Goal: Task Accomplishment & Management: Manage account settings

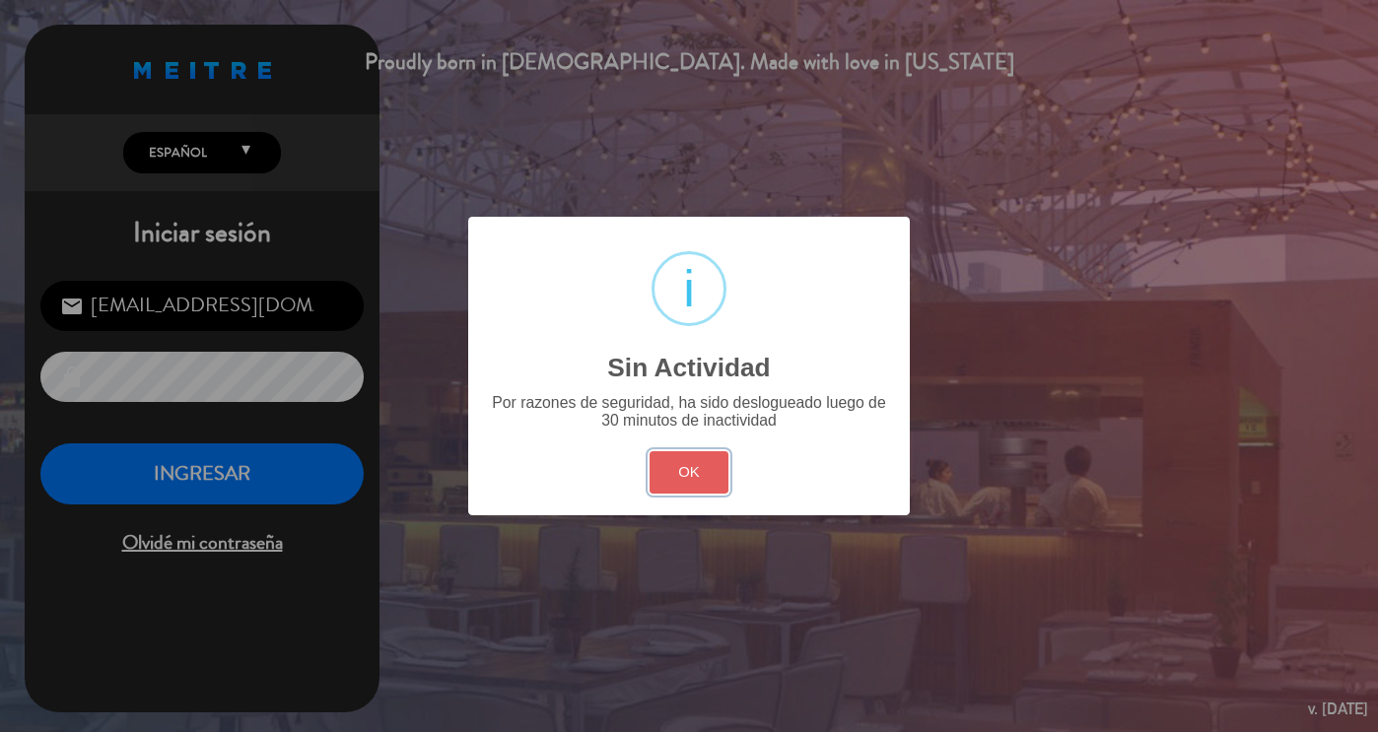
click at [692, 486] on button "OK" at bounding box center [690, 472] width 80 height 42
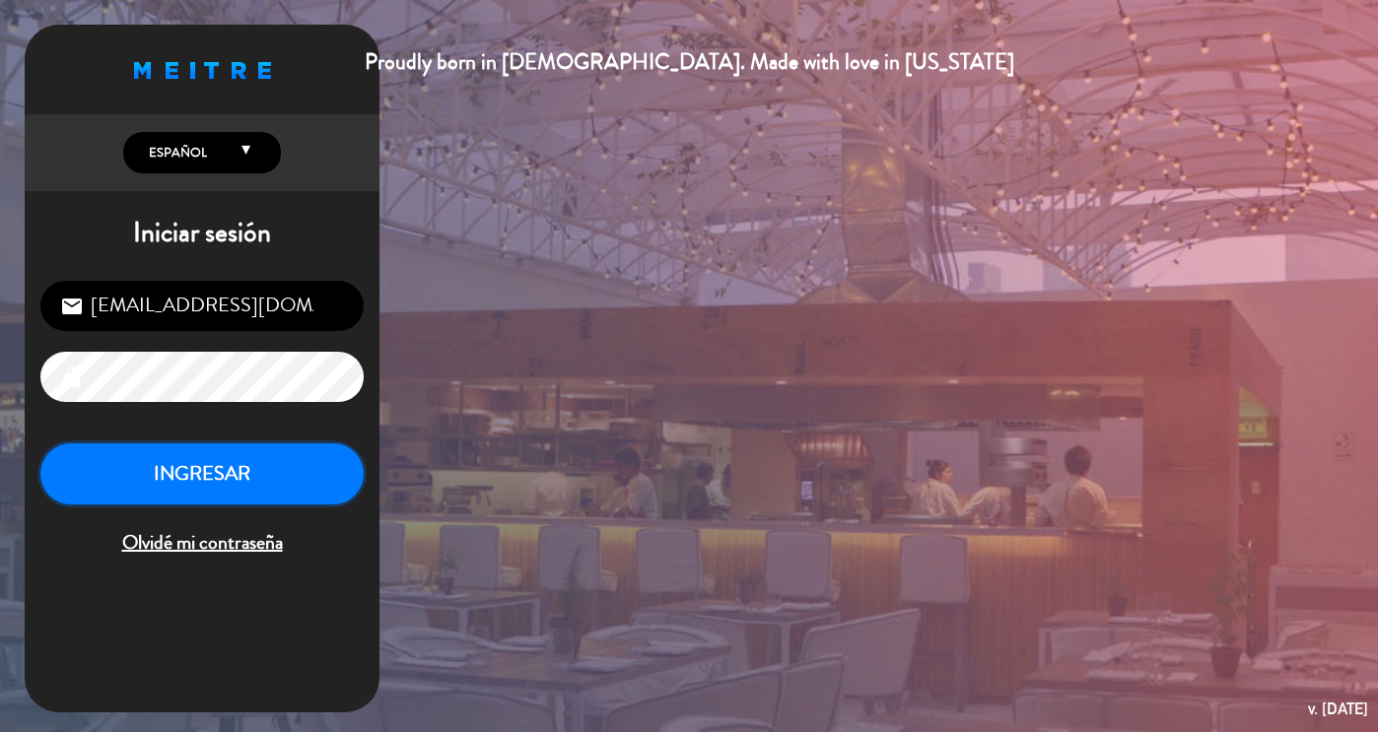
click at [170, 465] on button "INGRESAR" at bounding box center [201, 475] width 323 height 62
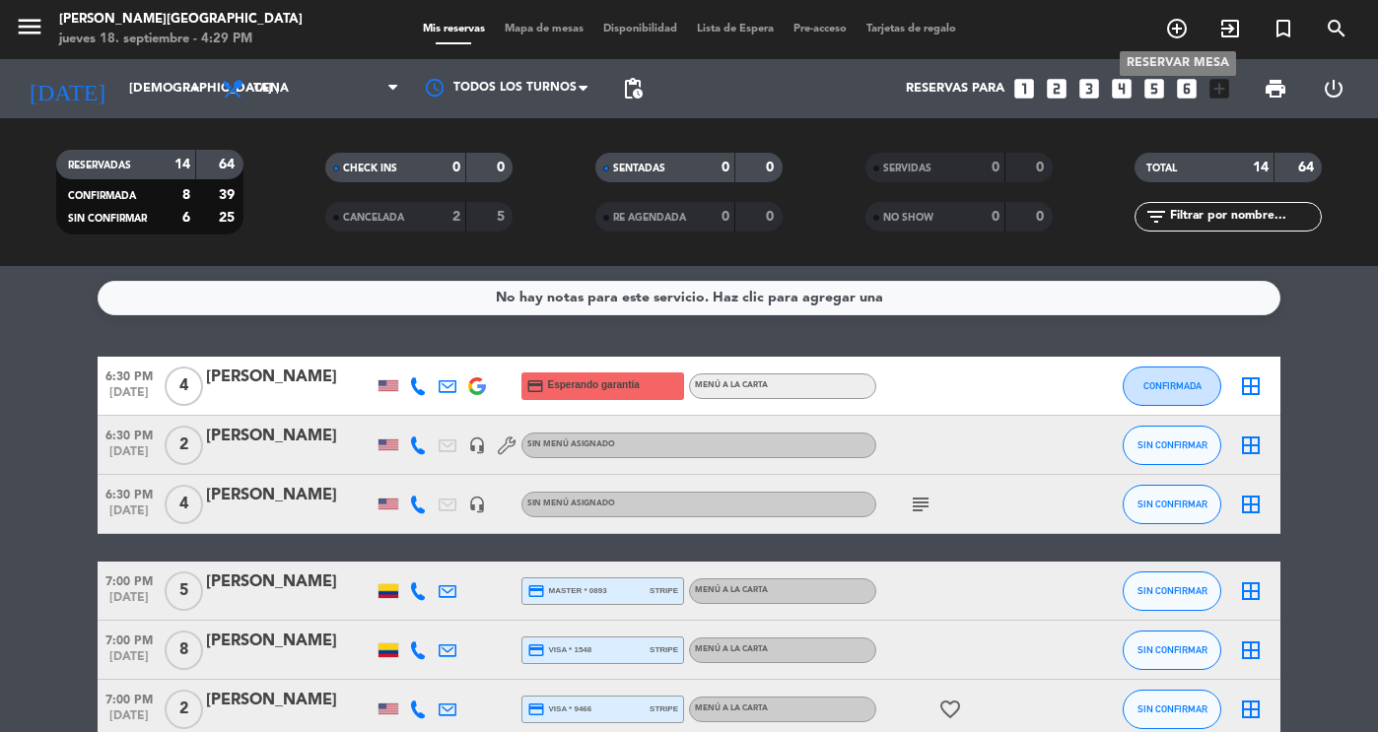
click at [1179, 23] on icon "add_circle_outline" at bounding box center [1177, 29] width 24 height 24
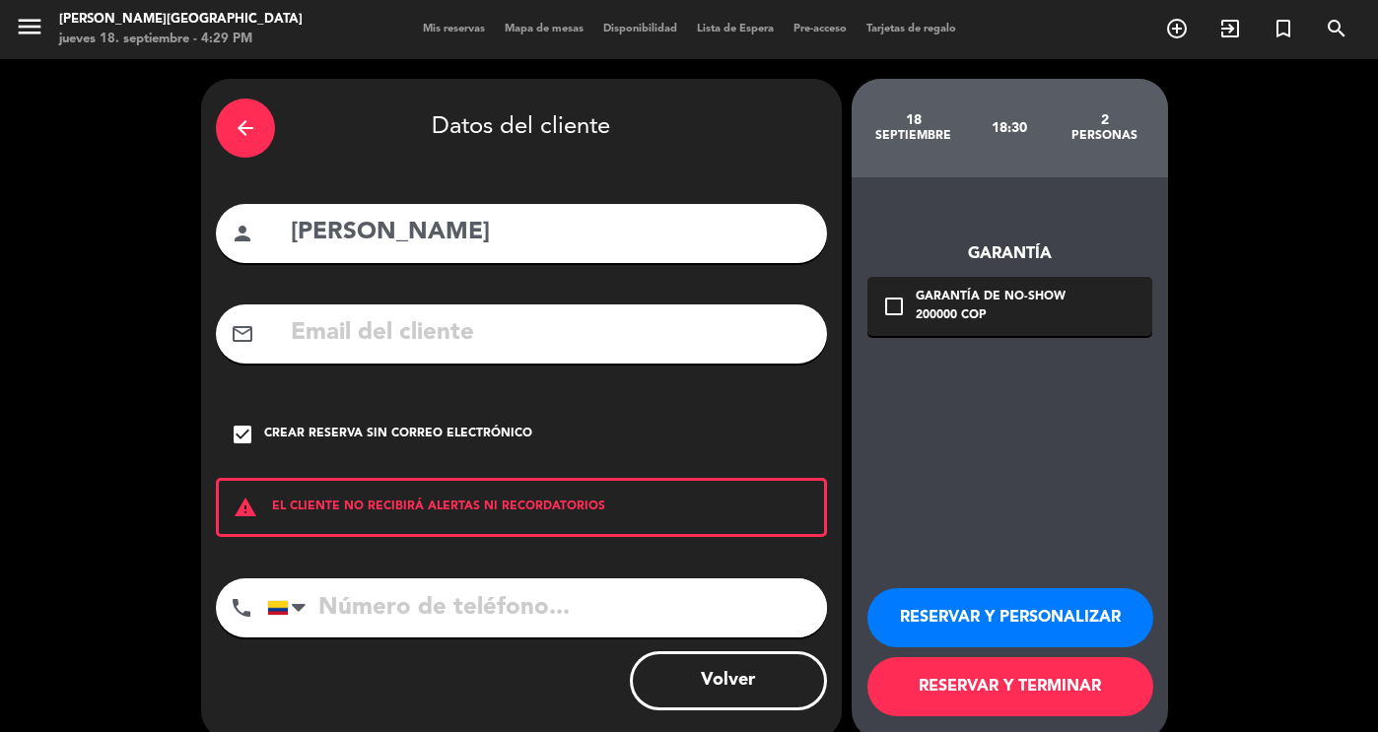
click at [259, 128] on div "arrow_back" at bounding box center [245, 128] width 59 height 59
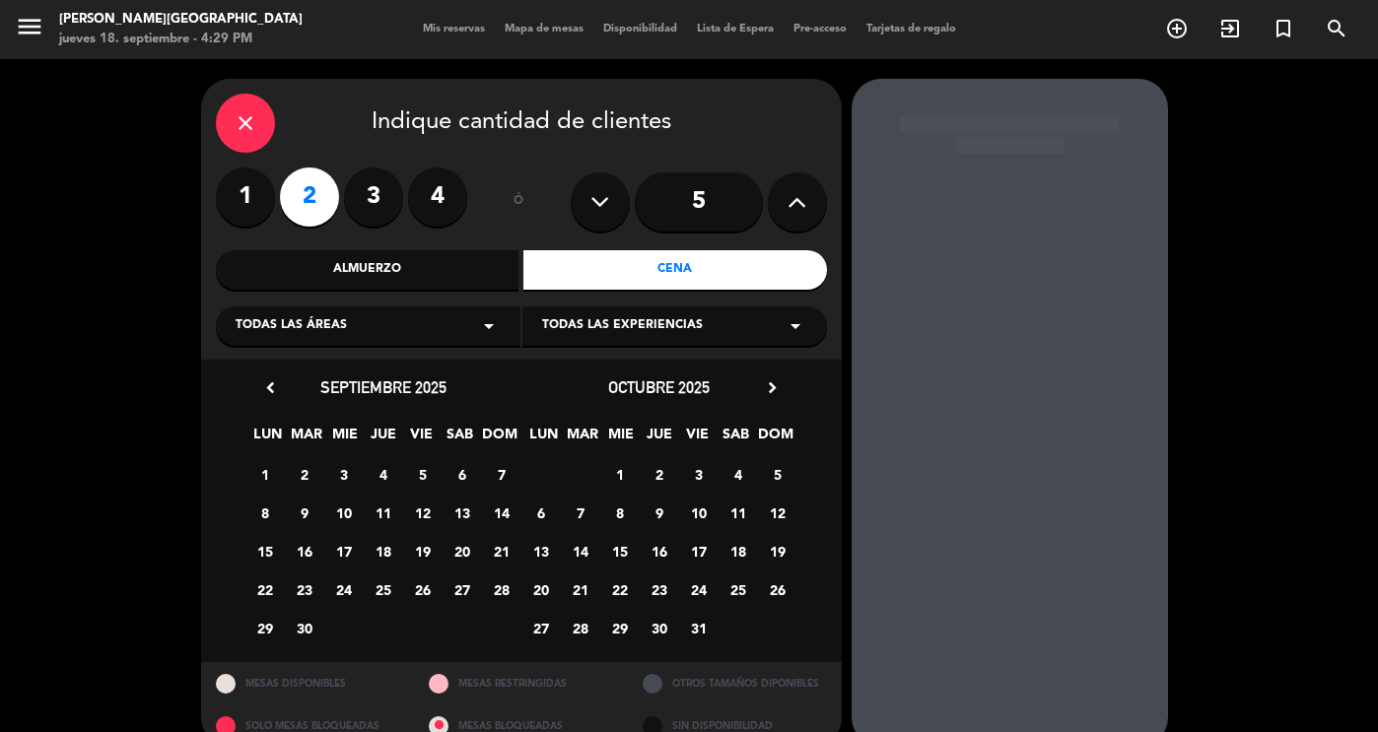
click at [245, 113] on icon "close" at bounding box center [246, 123] width 24 height 24
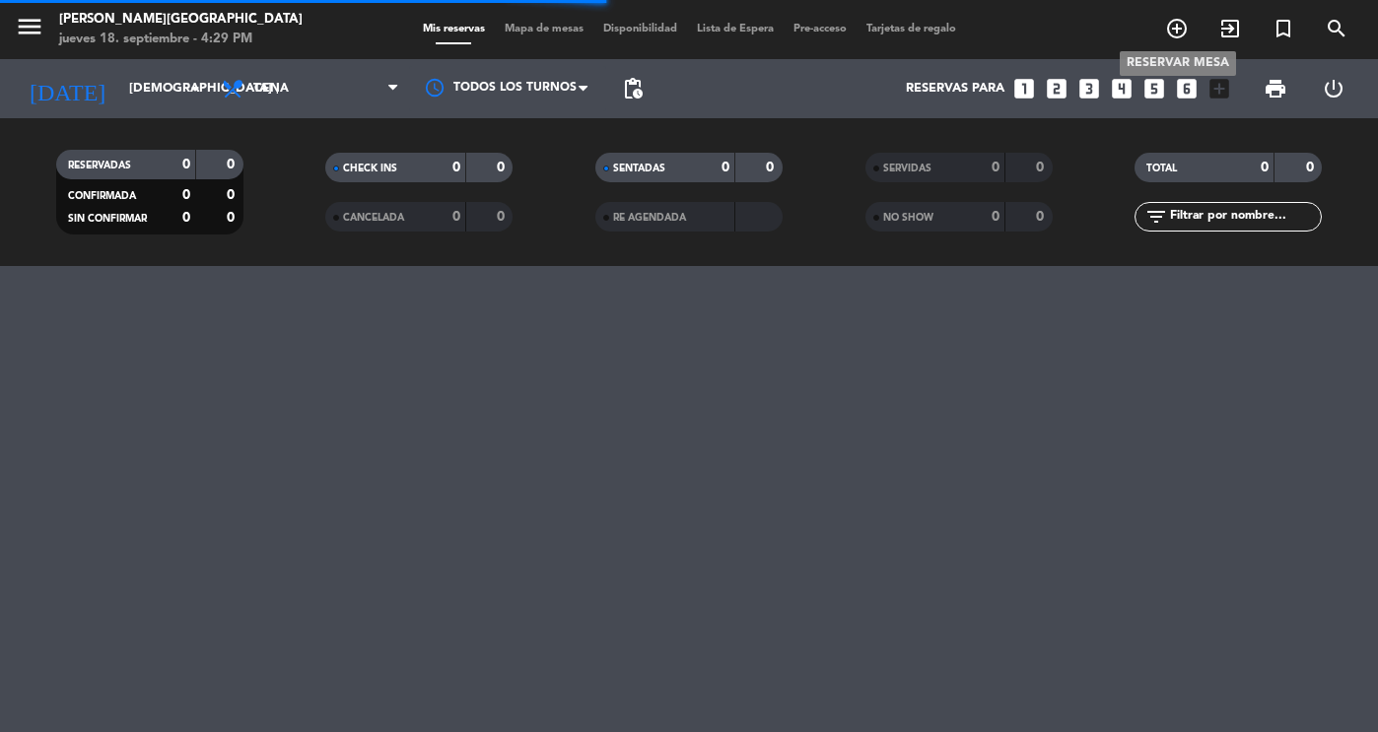
click at [1173, 25] on icon "add_circle_outline" at bounding box center [1177, 29] width 24 height 24
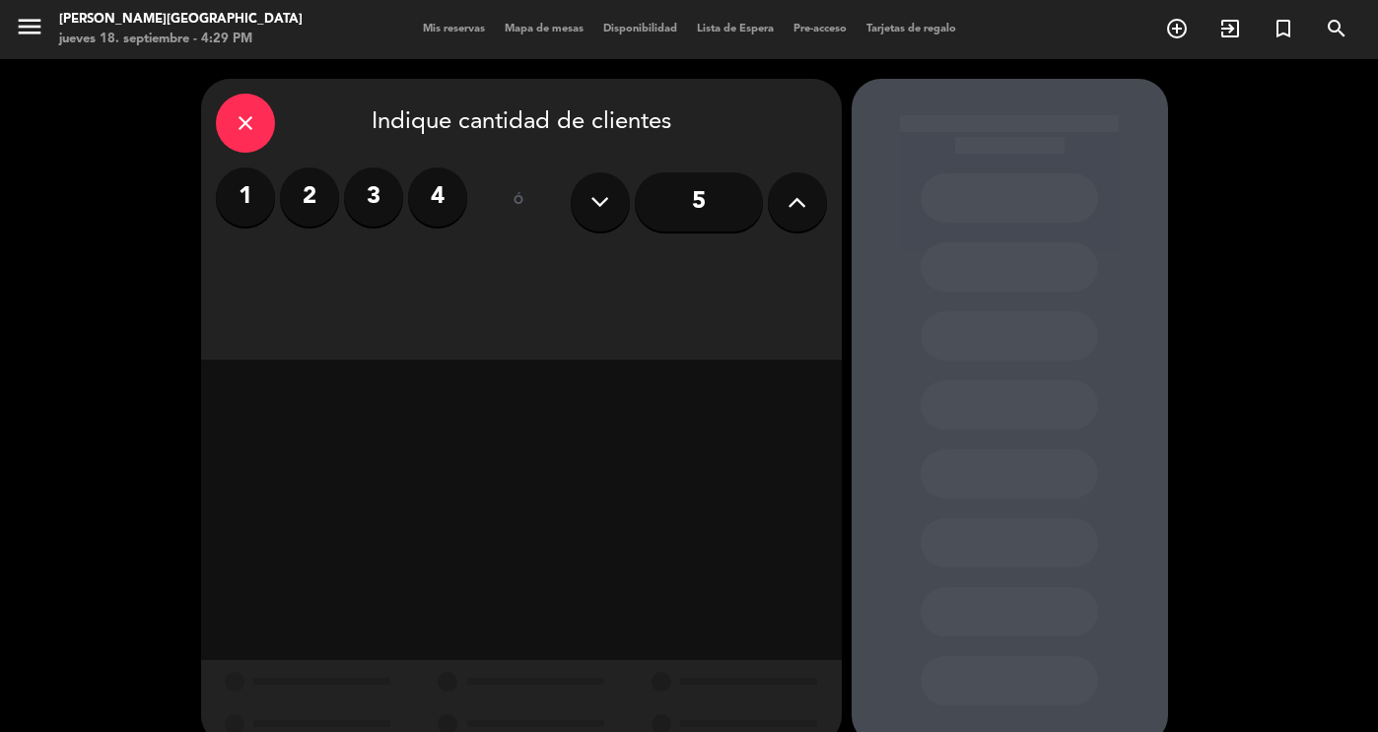
click at [805, 210] on icon at bounding box center [797, 202] width 19 height 30
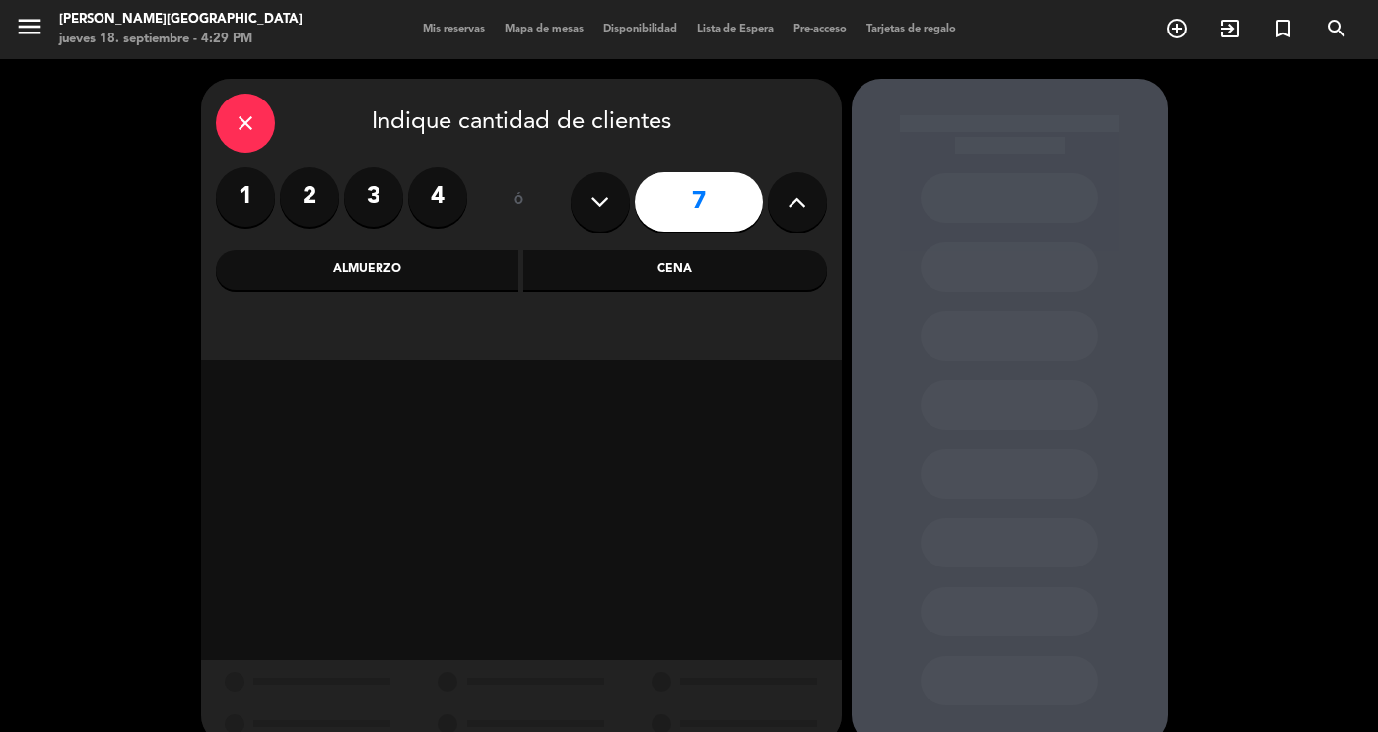
click at [805, 210] on icon at bounding box center [797, 202] width 19 height 30
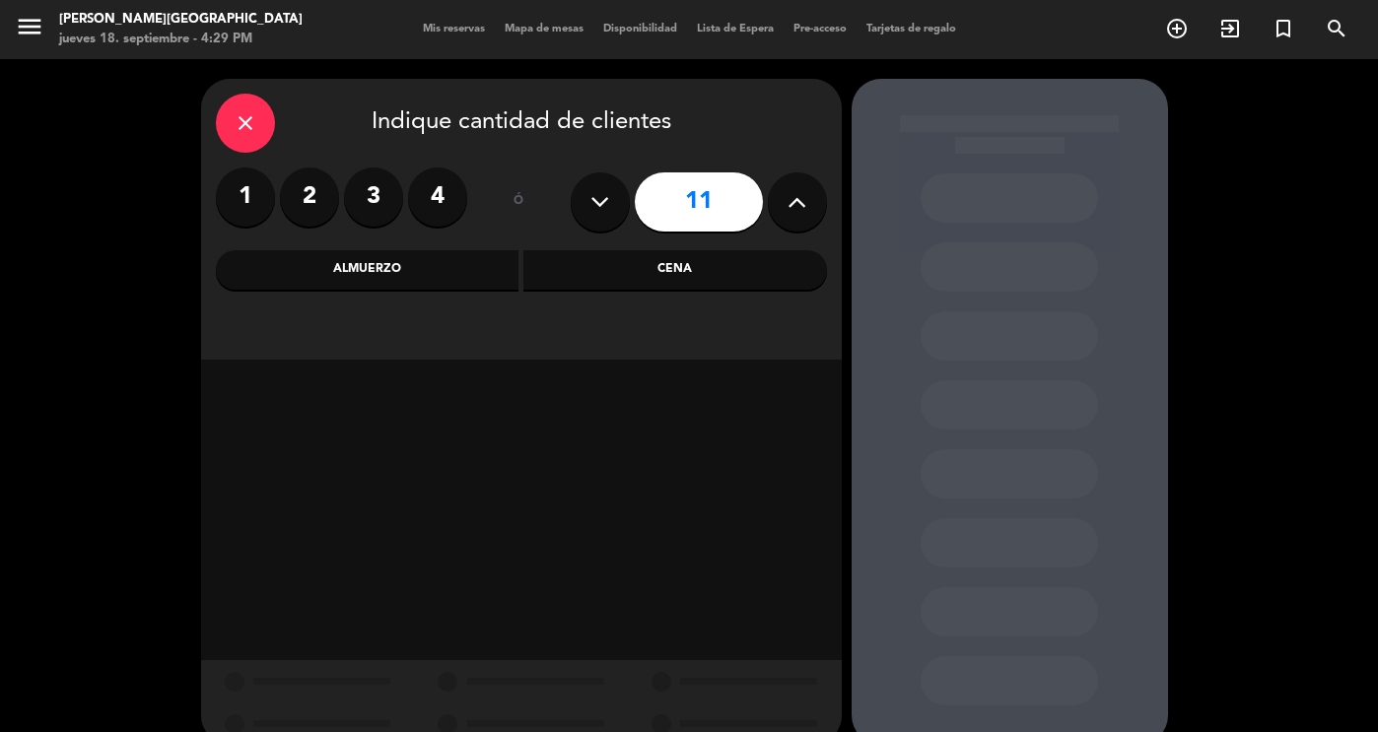
type input "12"
click at [686, 270] on div "Cena" at bounding box center [675, 269] width 304 height 39
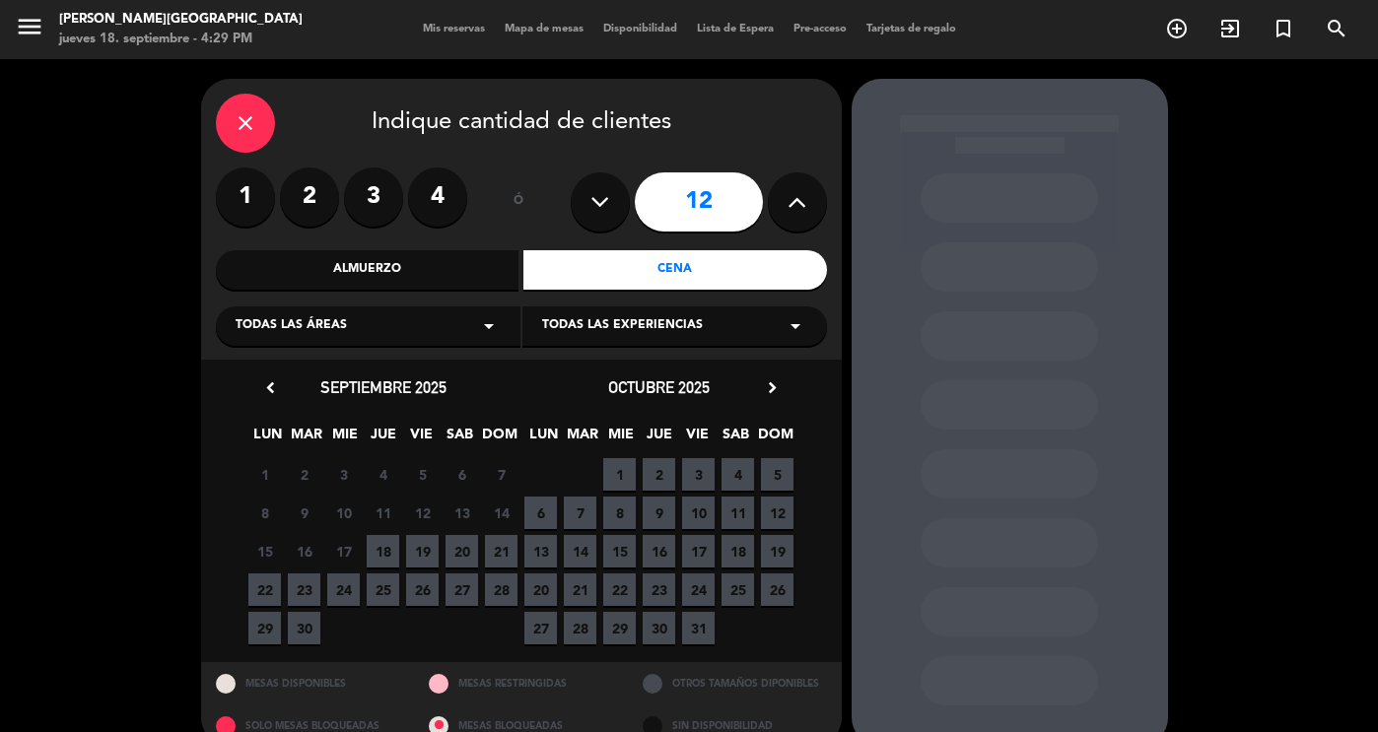
click at [389, 549] on span "18" at bounding box center [383, 551] width 33 height 33
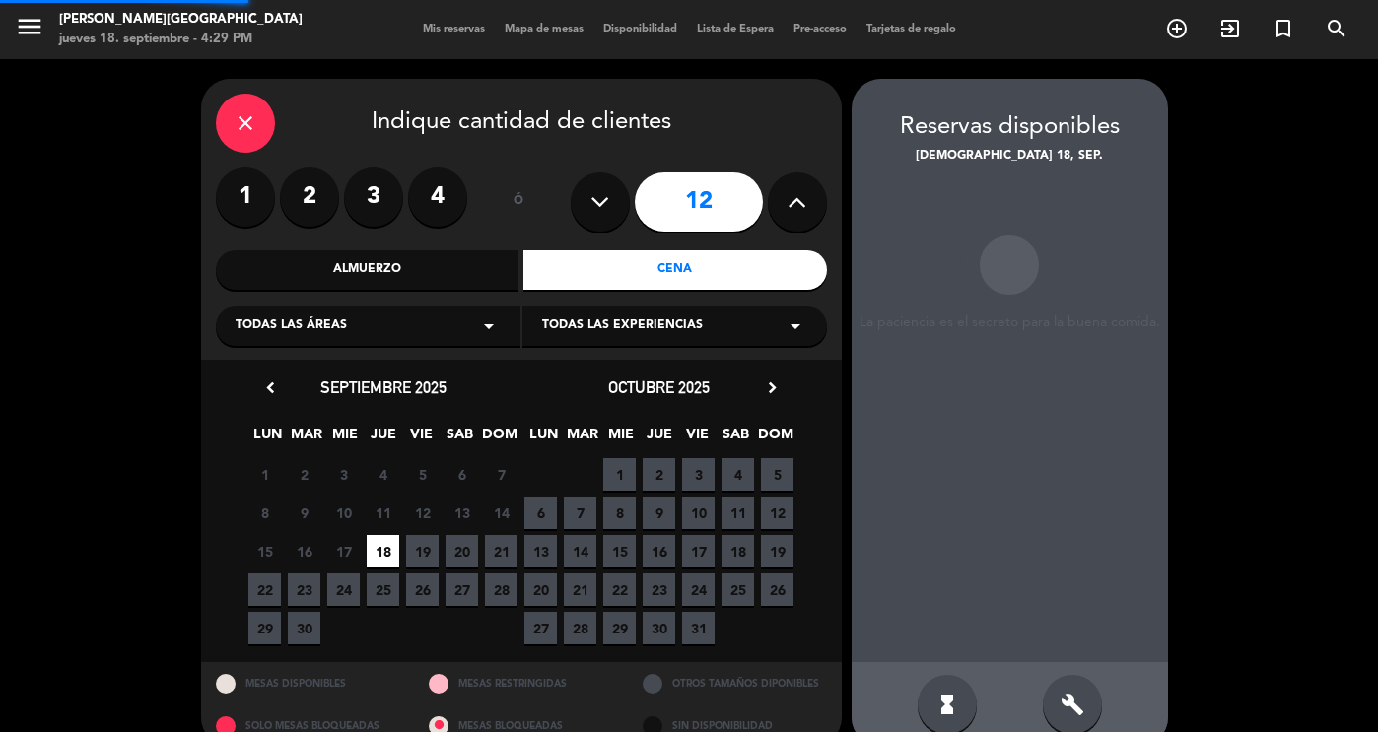
scroll to position [34, 0]
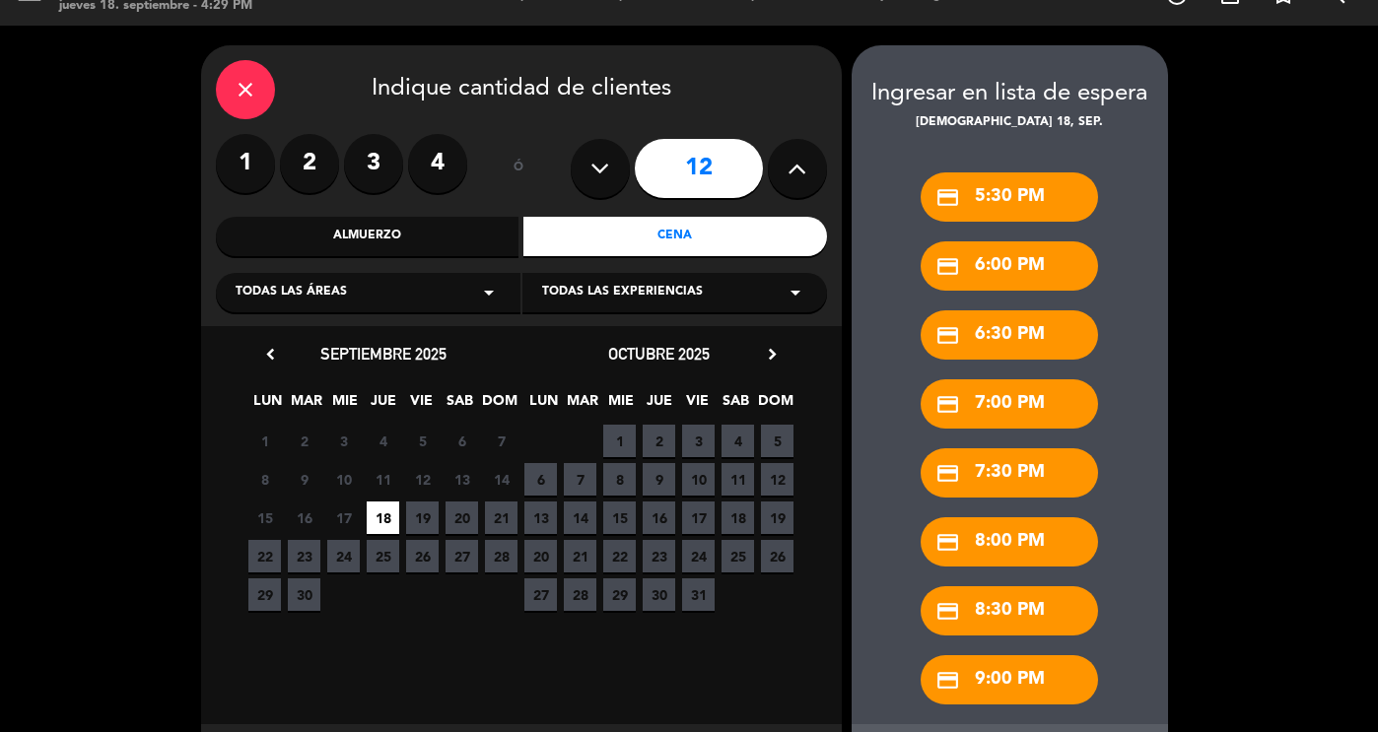
click at [1262, 563] on div "close Indique cantidad de clientes 1 2 3 4 ó 12 Almuerzo Cena Todas las áreas a…" at bounding box center [689, 427] width 1378 height 803
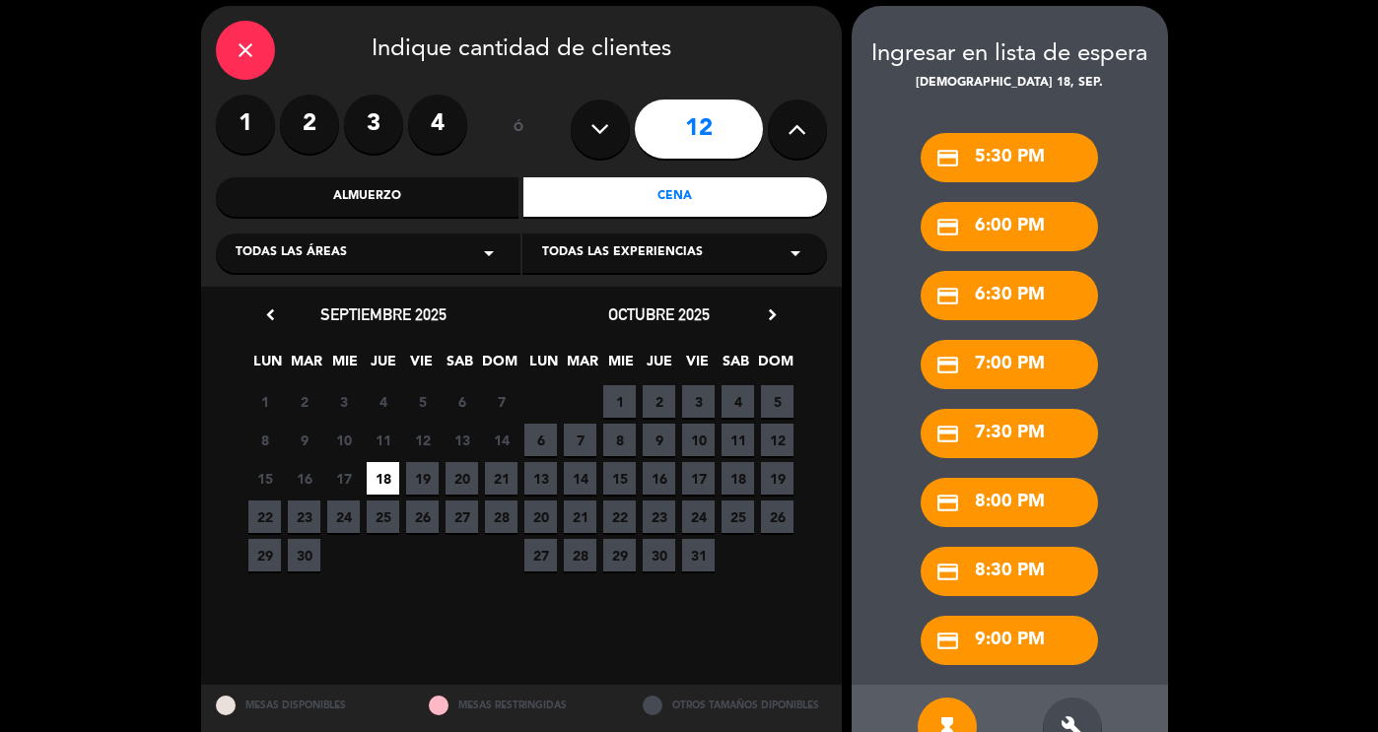
scroll to position [129, 0]
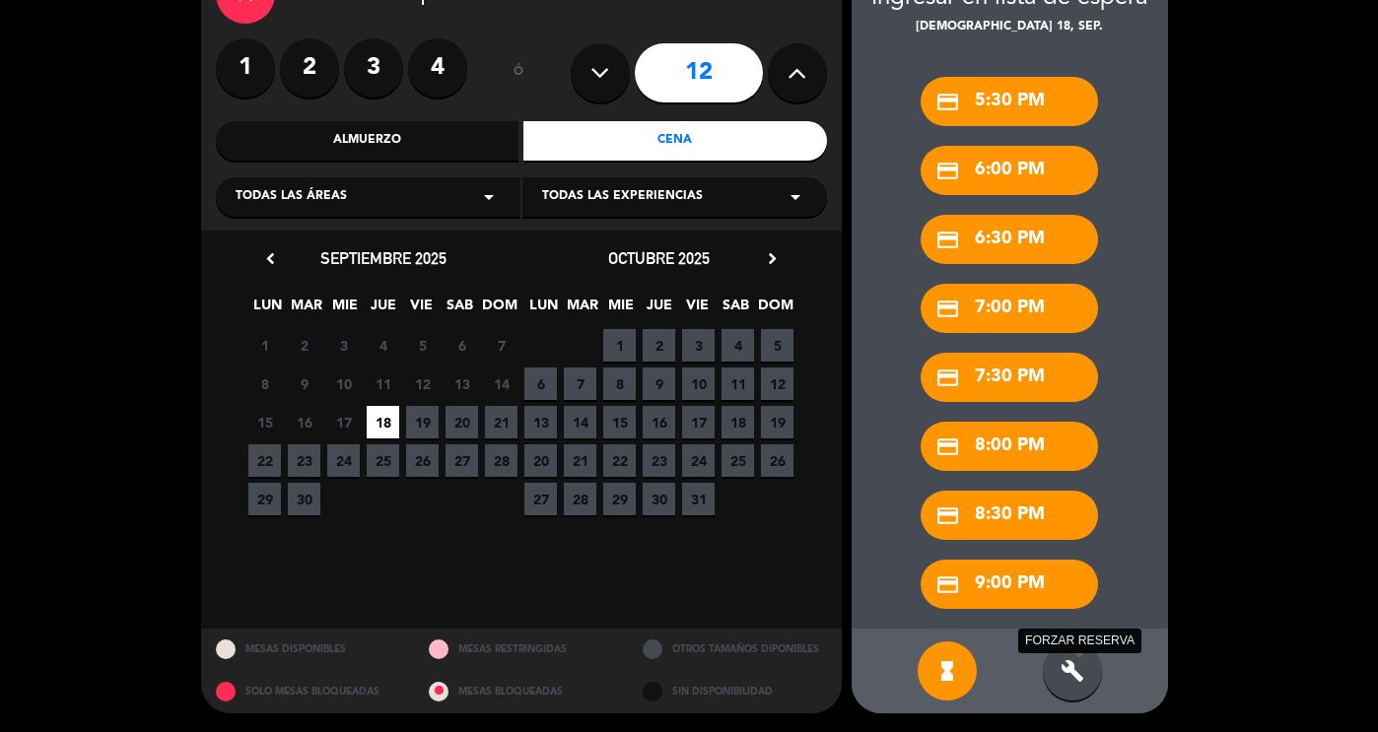
click at [1064, 662] on icon "build" at bounding box center [1073, 671] width 24 height 24
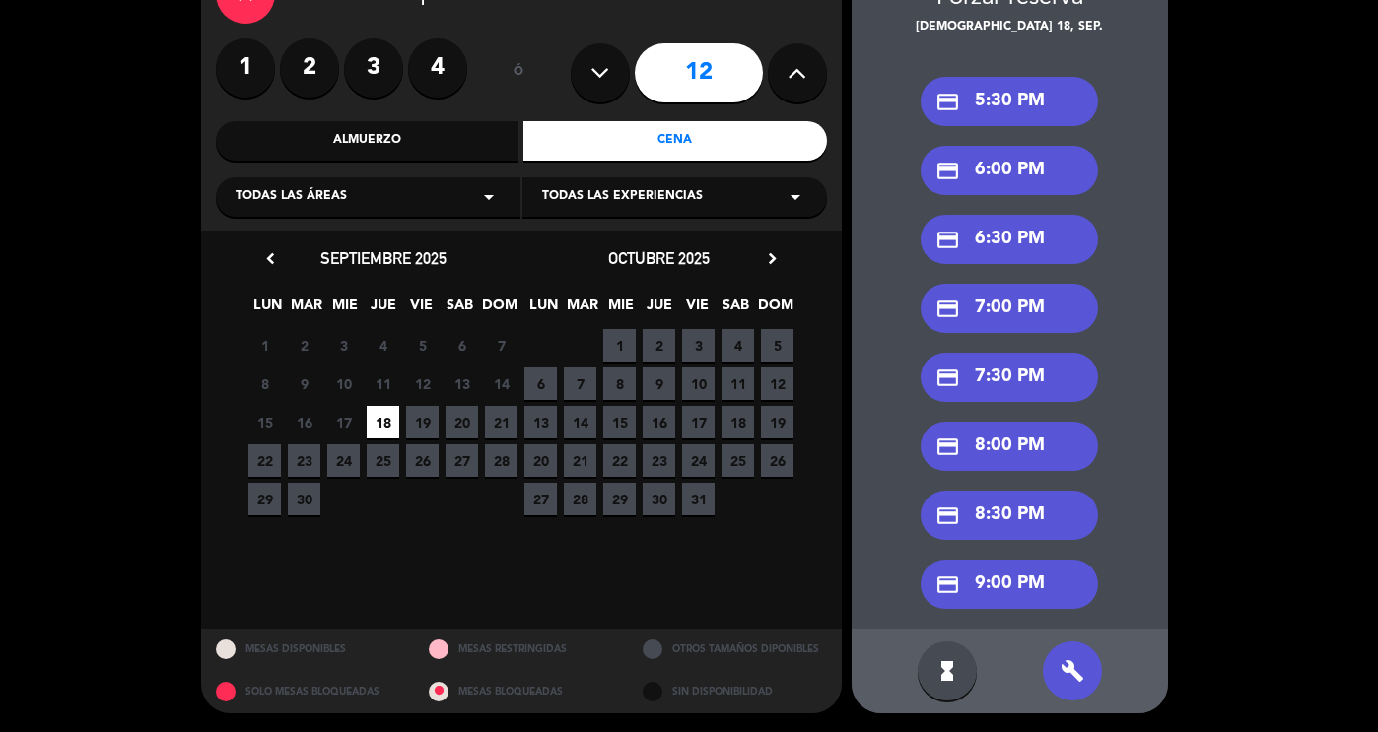
click at [987, 370] on div "credit_card 7:30 PM" at bounding box center [1009, 377] width 177 height 49
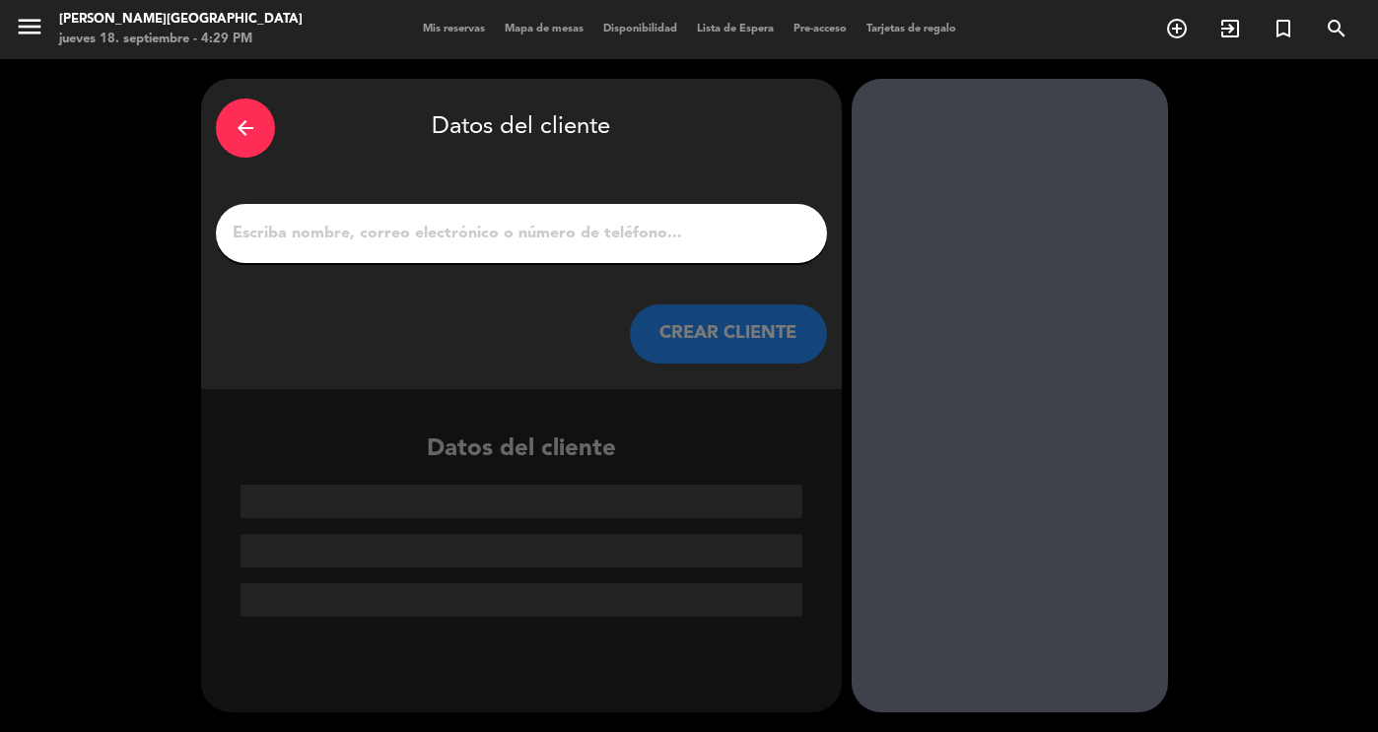
scroll to position [0, 0]
click at [467, 234] on input "1" at bounding box center [522, 234] width 582 height 28
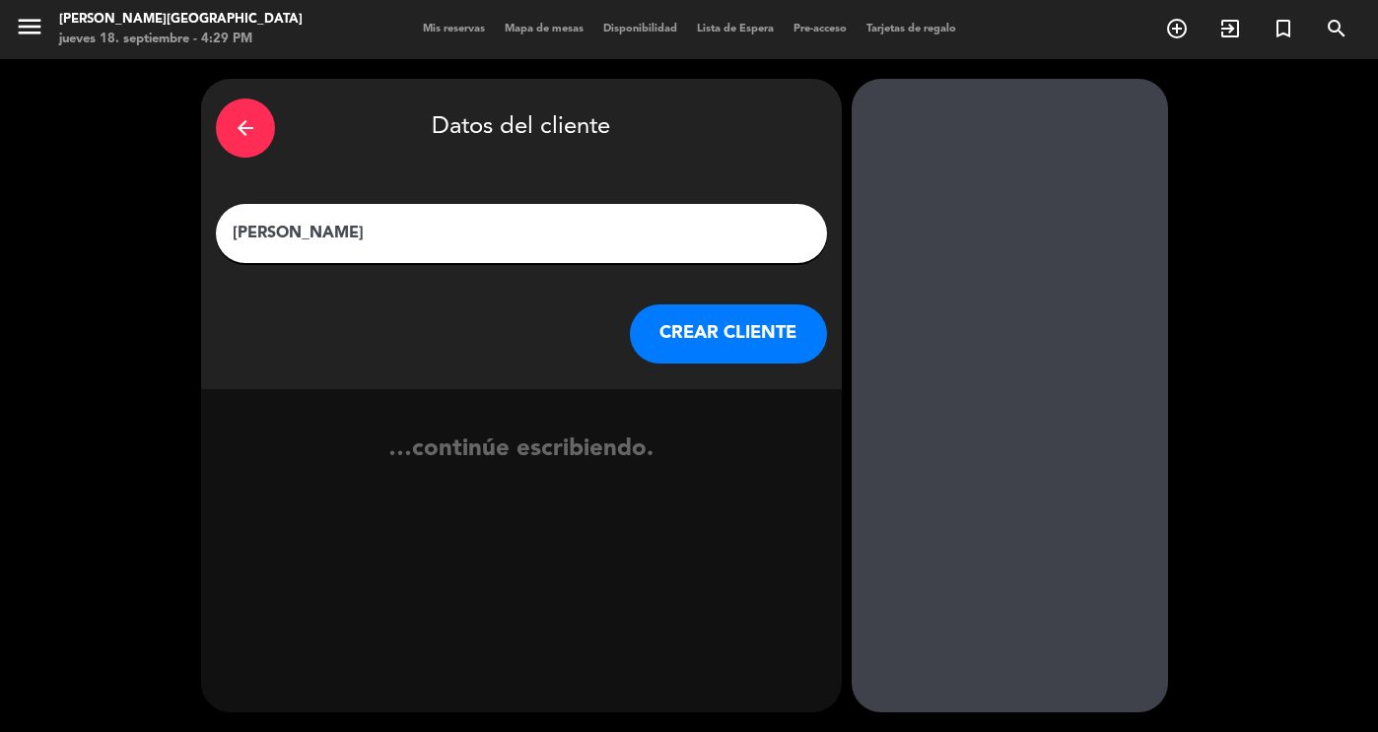
type input "[PERSON_NAME]"
click at [706, 338] on button "CREAR CLIENTE" at bounding box center [728, 334] width 197 height 59
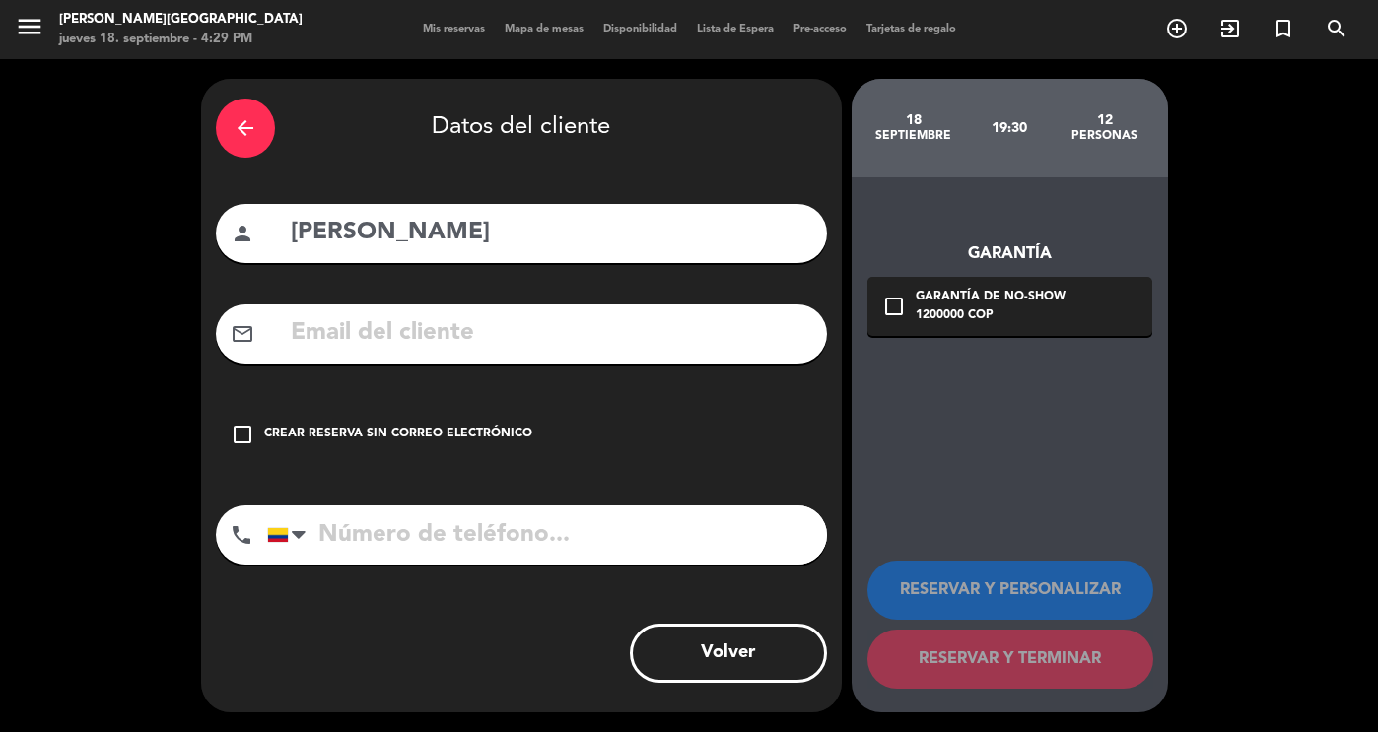
click at [260, 436] on div "check_box_outline_blank Crear reserva sin correo electrónico" at bounding box center [521, 434] width 611 height 59
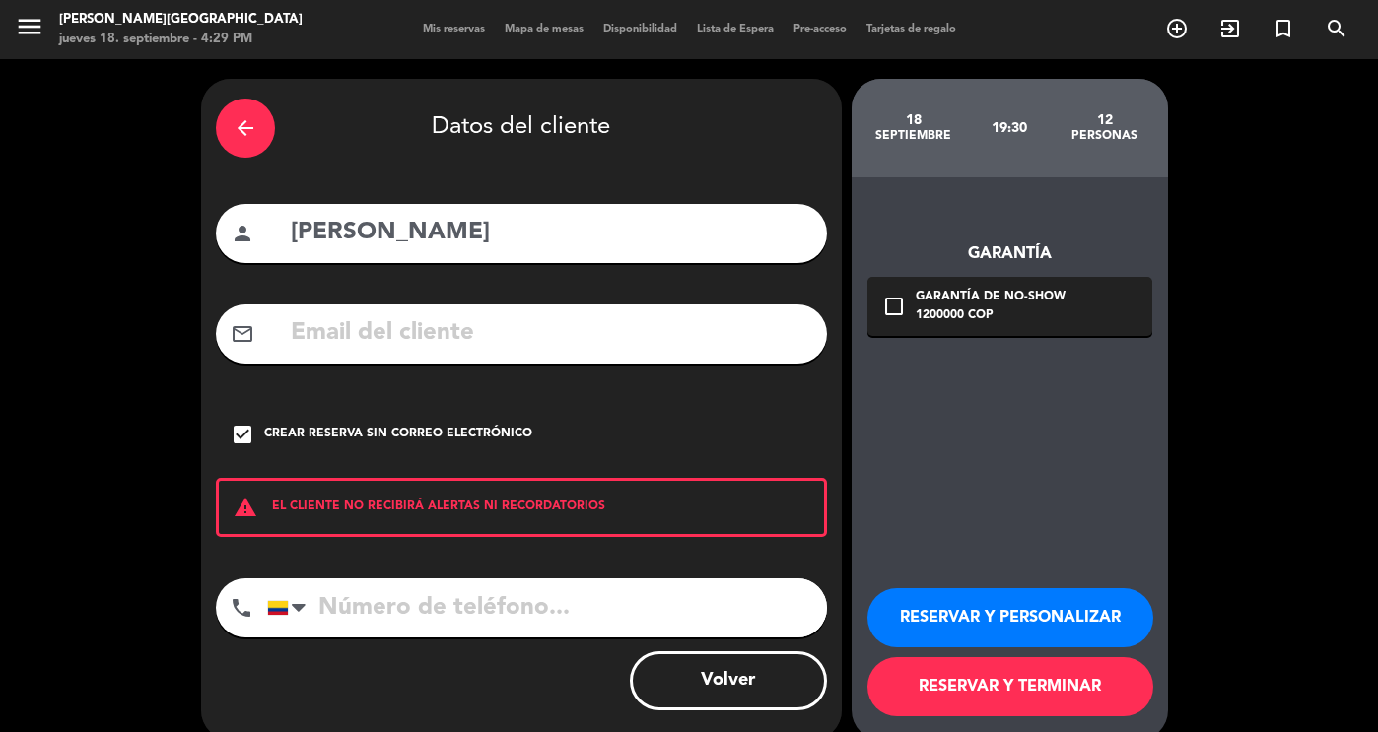
click at [345, 622] on input "tel" at bounding box center [547, 608] width 560 height 59
type input "3136859971"
click at [1082, 624] on button "RESERVAR Y PERSONALIZAR" at bounding box center [1010, 618] width 286 height 59
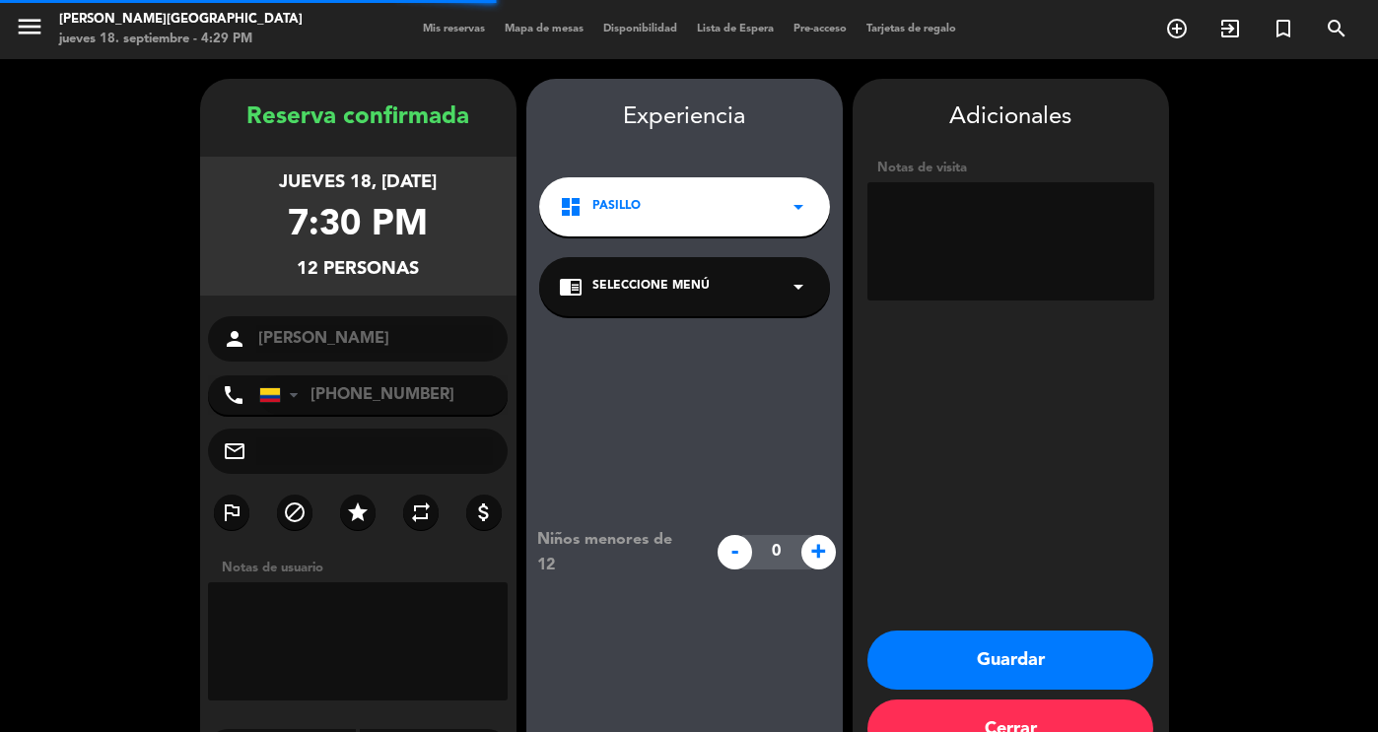
scroll to position [55, 0]
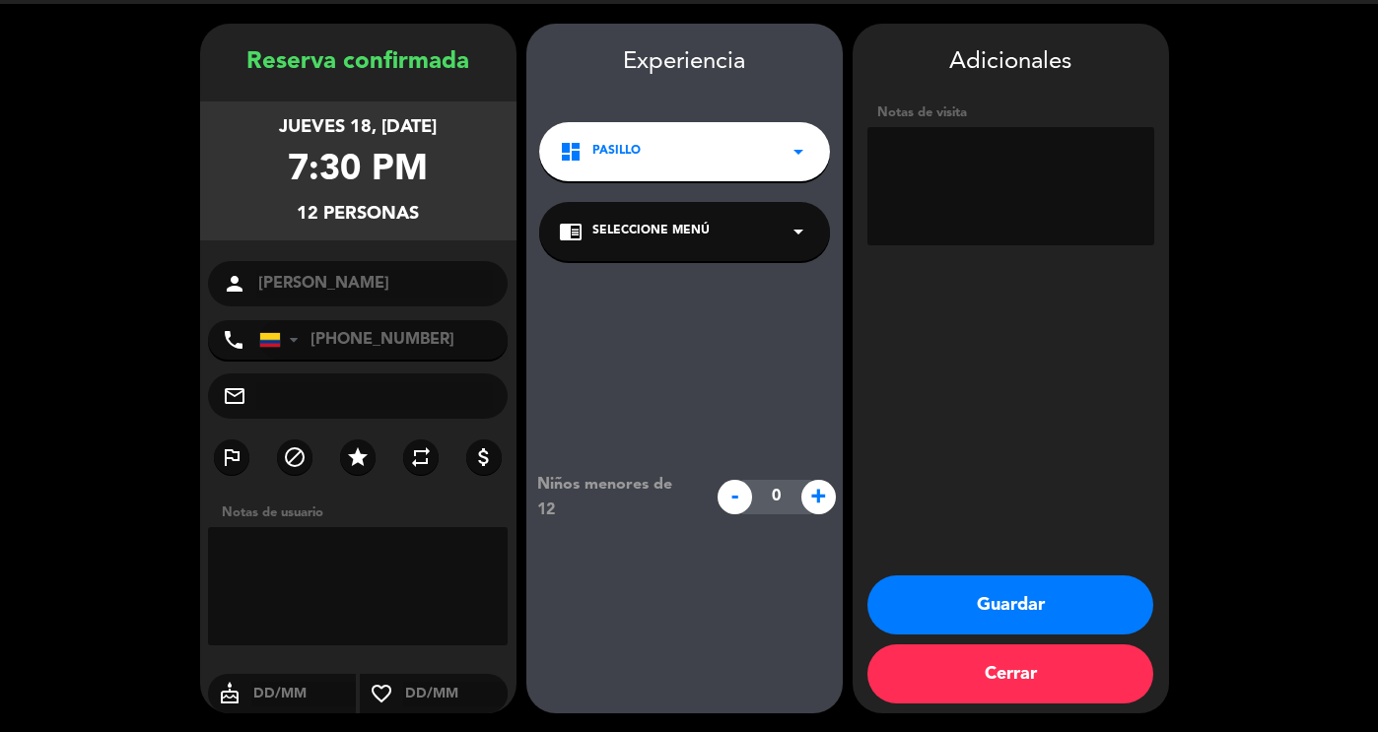
click at [970, 161] on textarea at bounding box center [1010, 186] width 287 height 118
type textarea "Ubicar en DD"
click at [1066, 606] on button "Guardar" at bounding box center [1010, 605] width 286 height 59
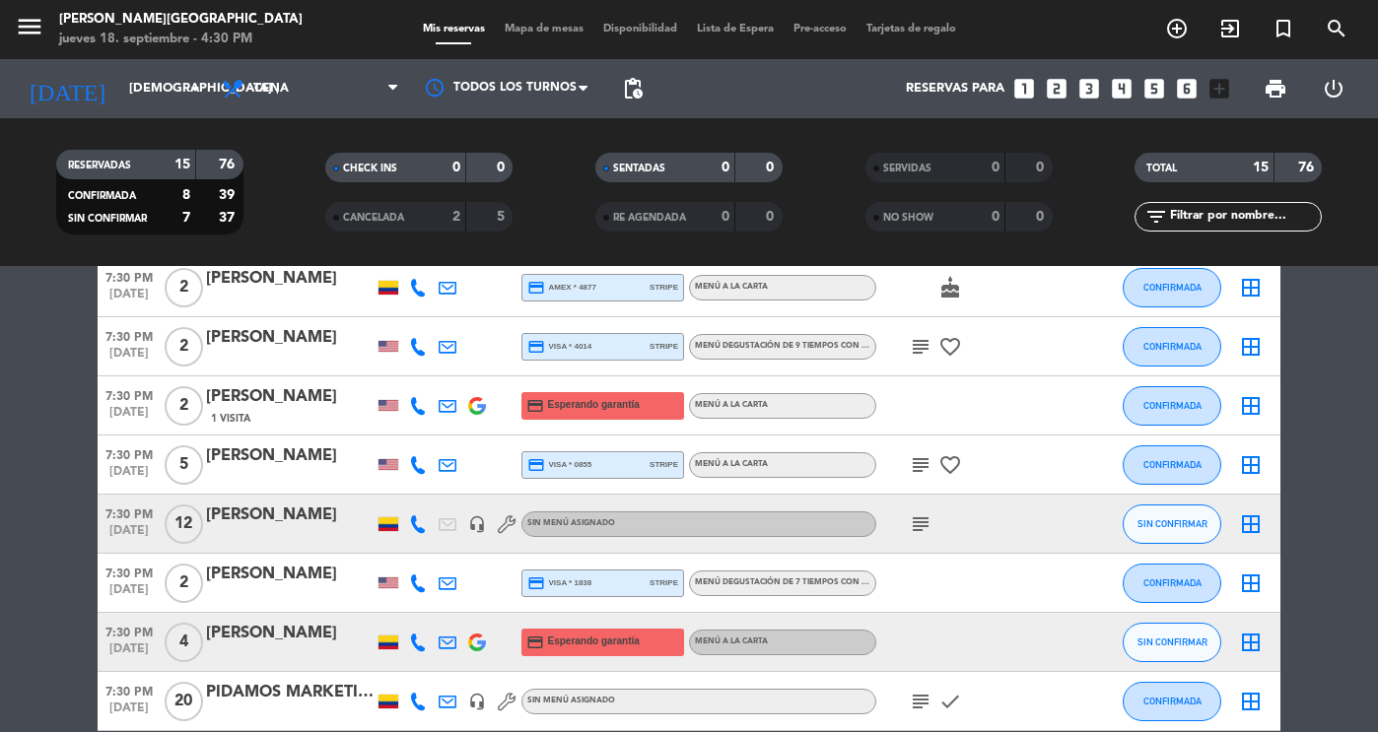
scroll to position [513, 0]
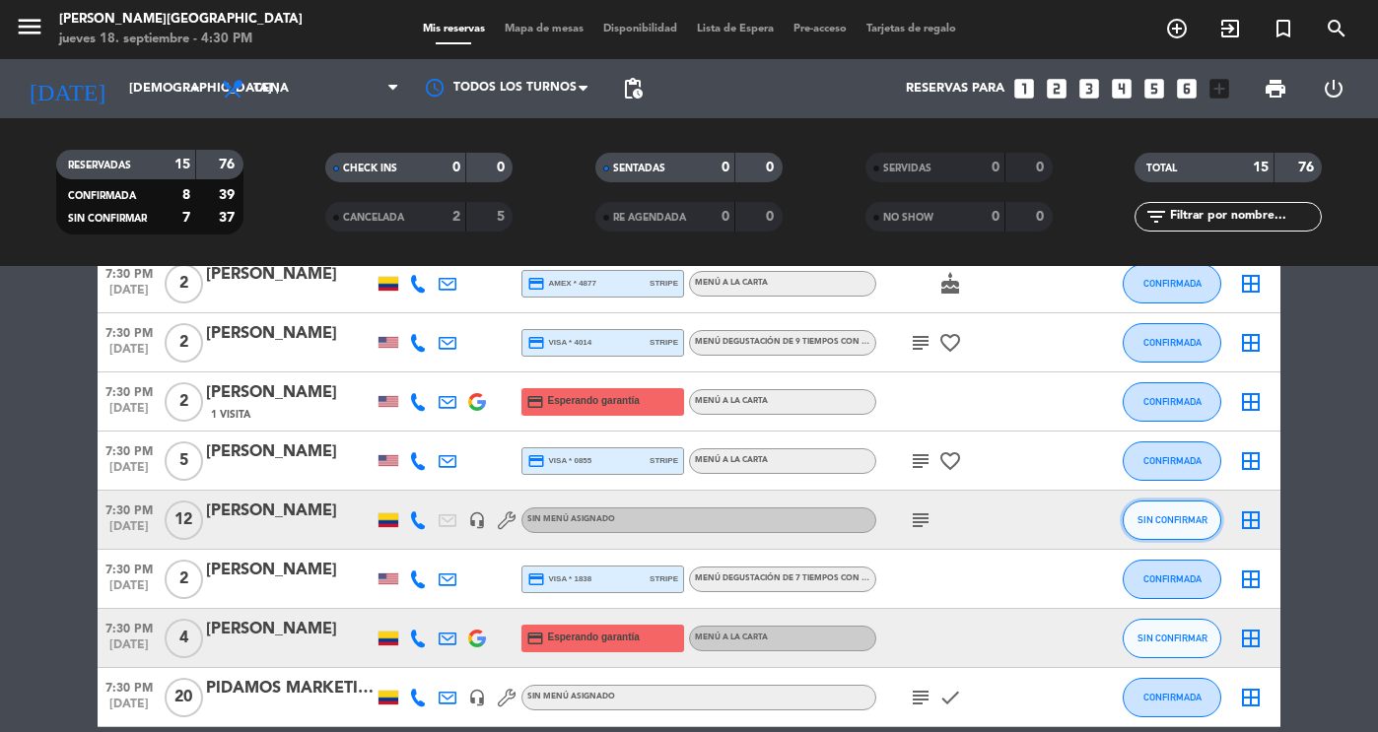
click at [1170, 508] on button "SIN CONFIRMAR" at bounding box center [1172, 520] width 99 height 39
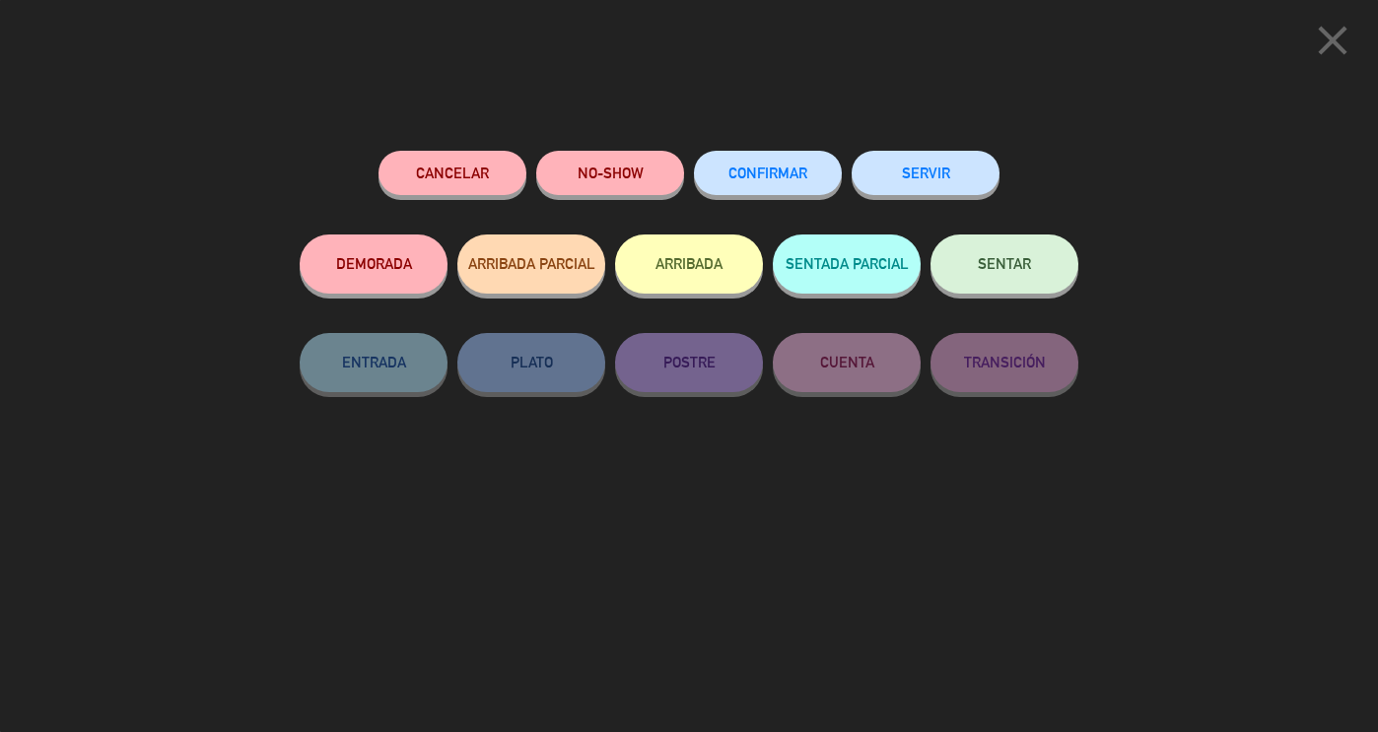
click at [791, 183] on button "CONFIRMAR" at bounding box center [768, 173] width 148 height 44
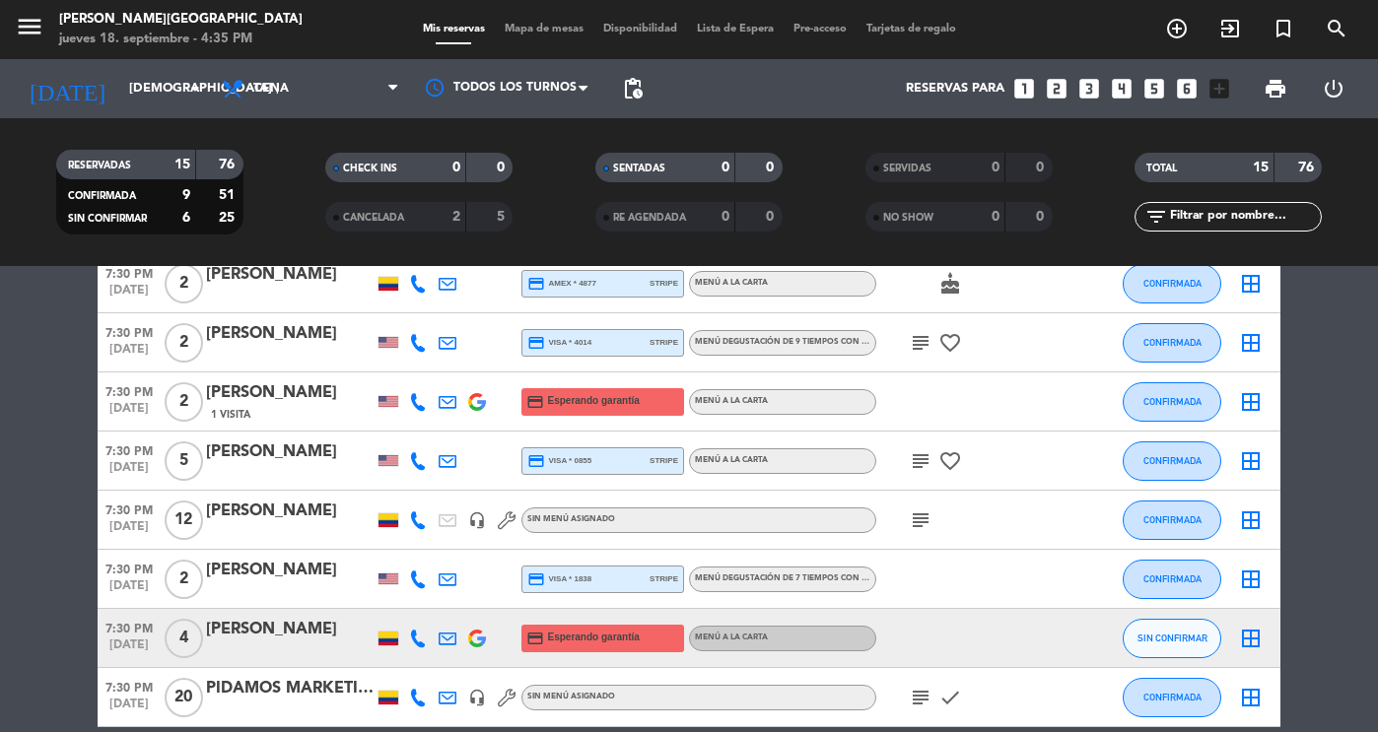
click at [1339, 451] on bookings-row "6:30 PM [DATE] 4 [PERSON_NAME] credit_card Esperando garantía Menú a la carta C…" at bounding box center [689, 329] width 1378 height 970
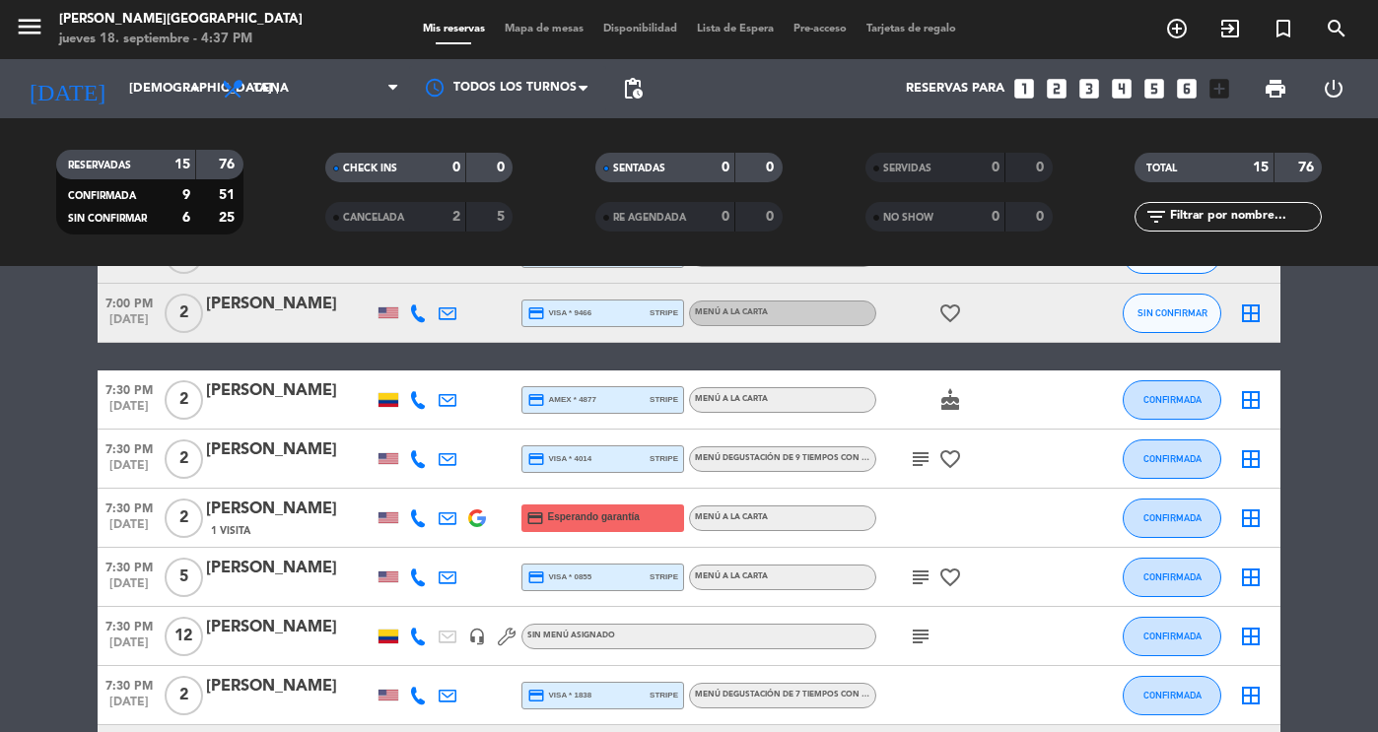
scroll to position [434, 0]
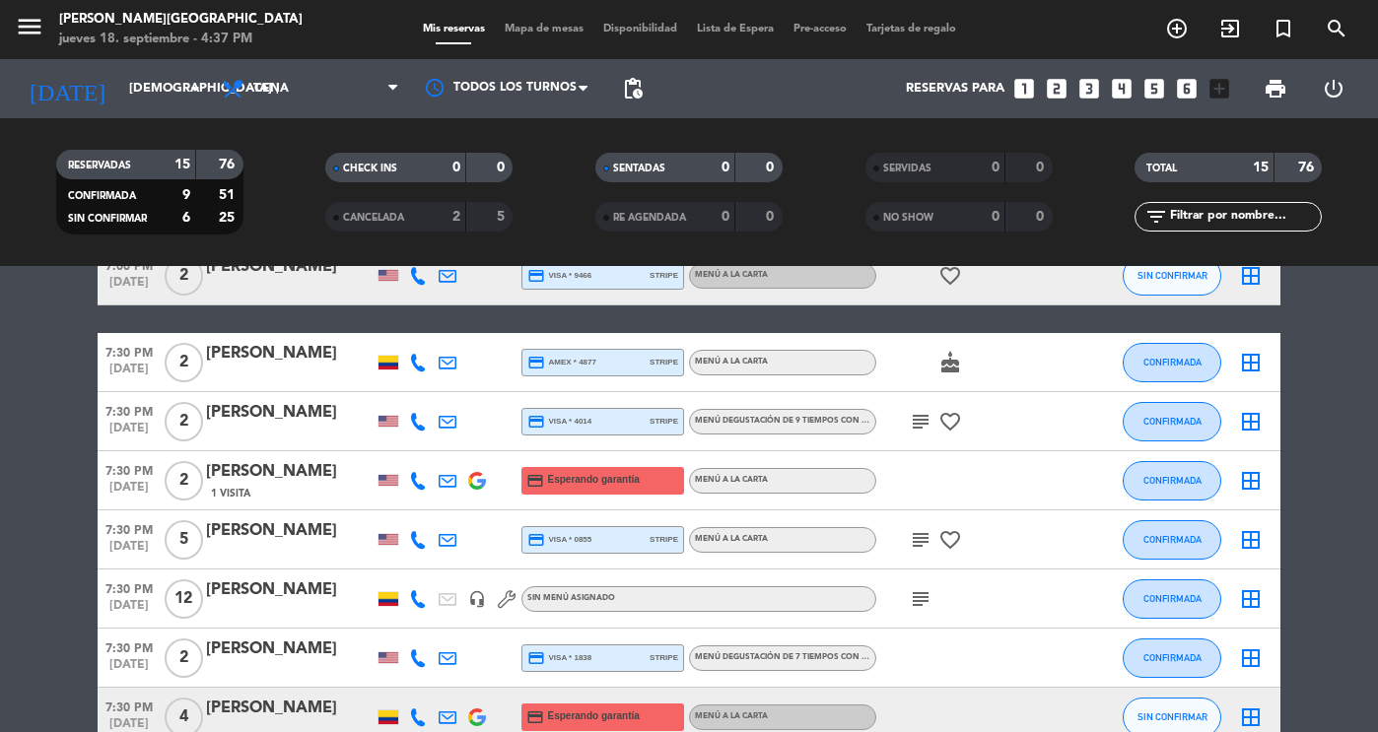
click at [1345, 498] on bookings-row "6:30 PM [DATE] 4 [PERSON_NAME] credit_card Esperando garantía Menú a la carta C…" at bounding box center [689, 408] width 1378 height 970
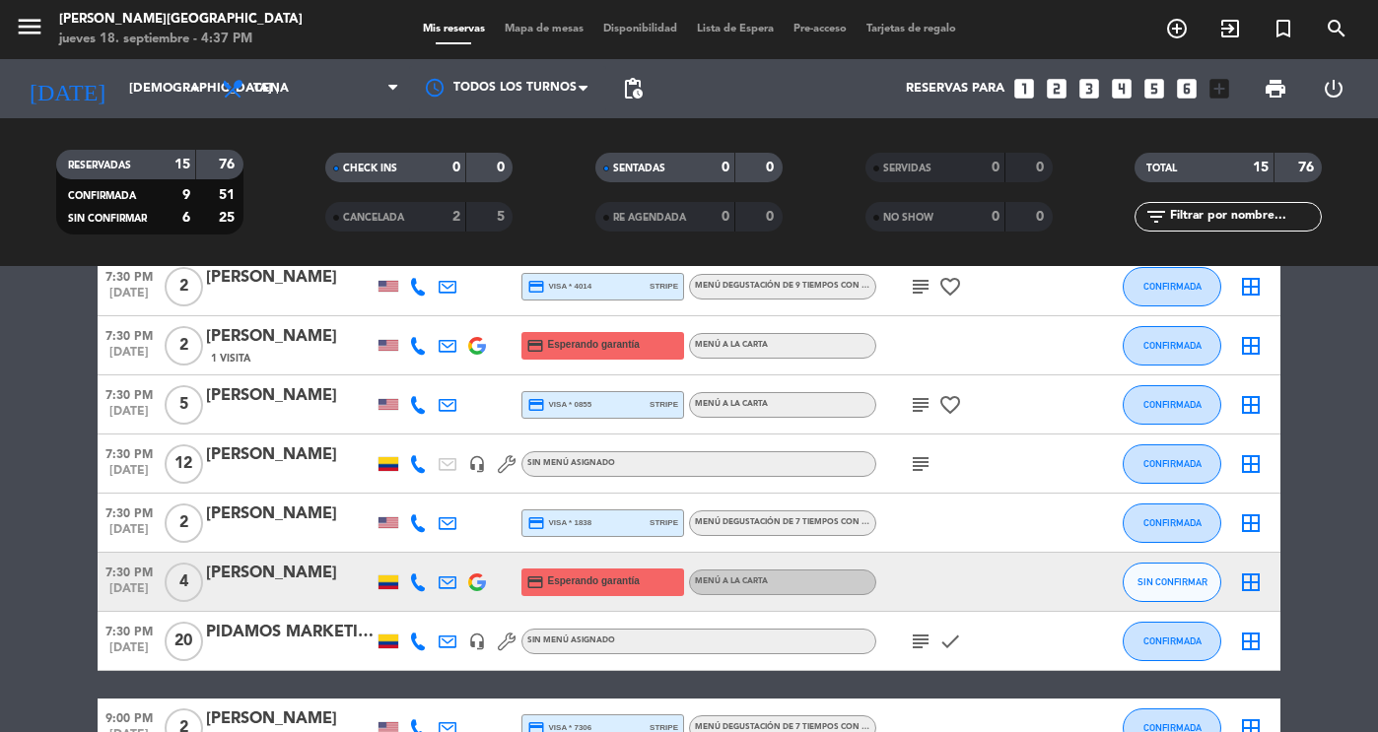
scroll to position [631, 0]
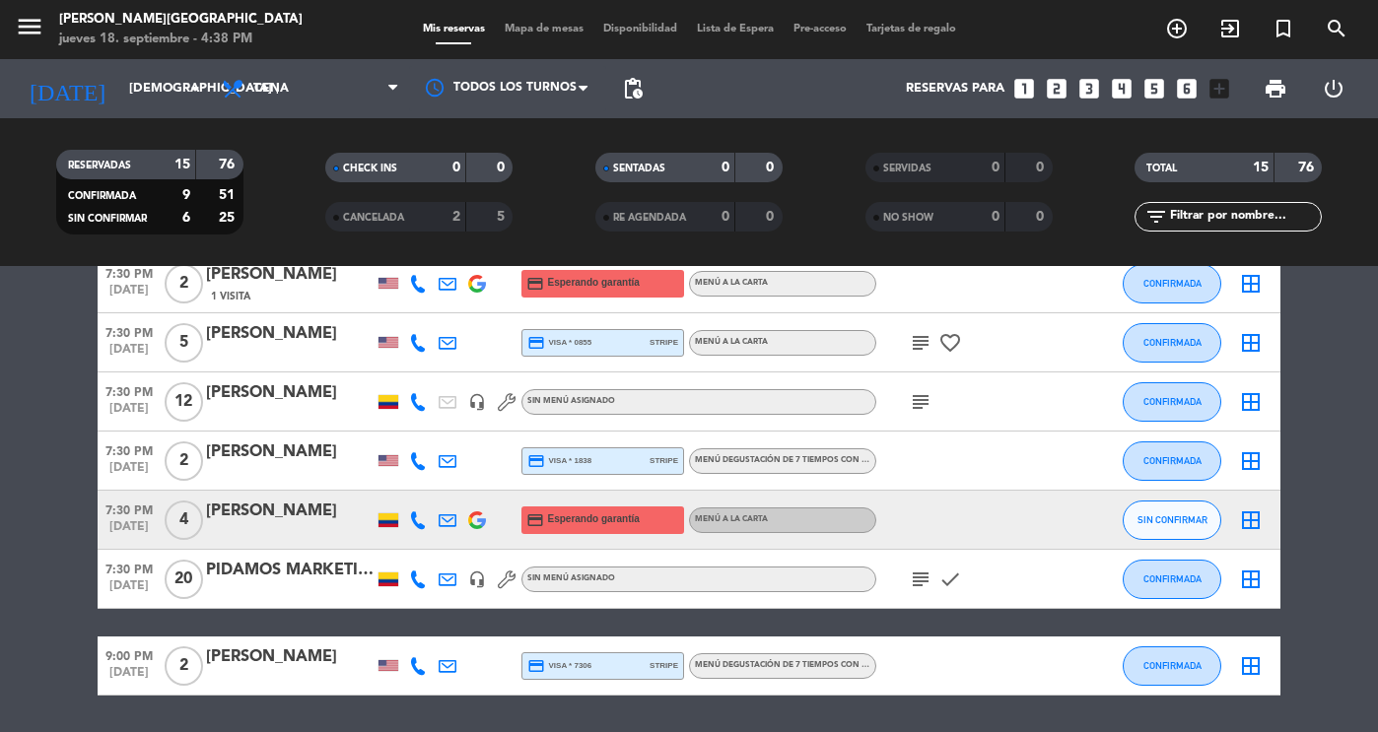
click at [240, 523] on div "[PERSON_NAME]" at bounding box center [290, 512] width 168 height 26
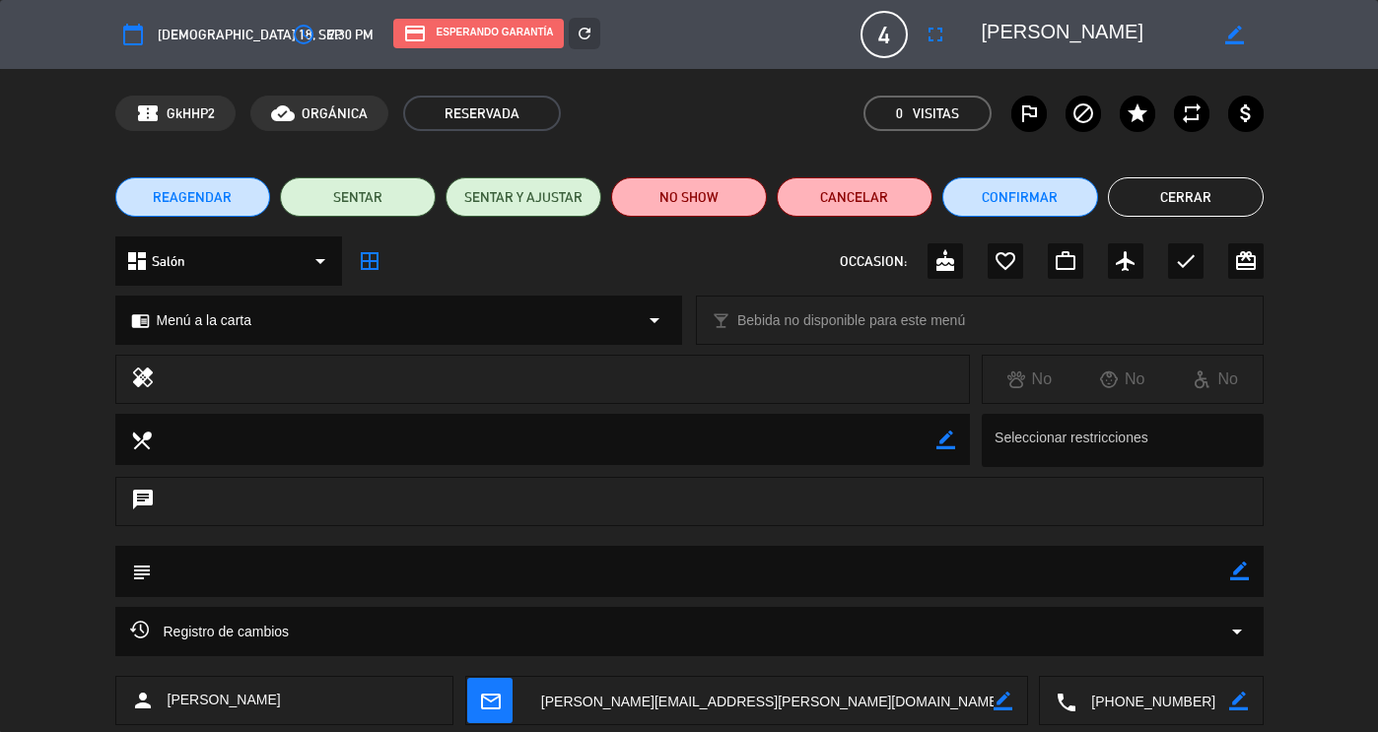
click at [1137, 697] on textarea at bounding box center [1152, 701] width 152 height 49
click at [1106, 663] on div "Click para copiar content_paste |" at bounding box center [1153, 653] width 175 height 35
click at [1105, 656] on span "Click para copiar" at bounding box center [1127, 653] width 104 height 21
click at [1234, 190] on button "Cerrar" at bounding box center [1186, 196] width 156 height 39
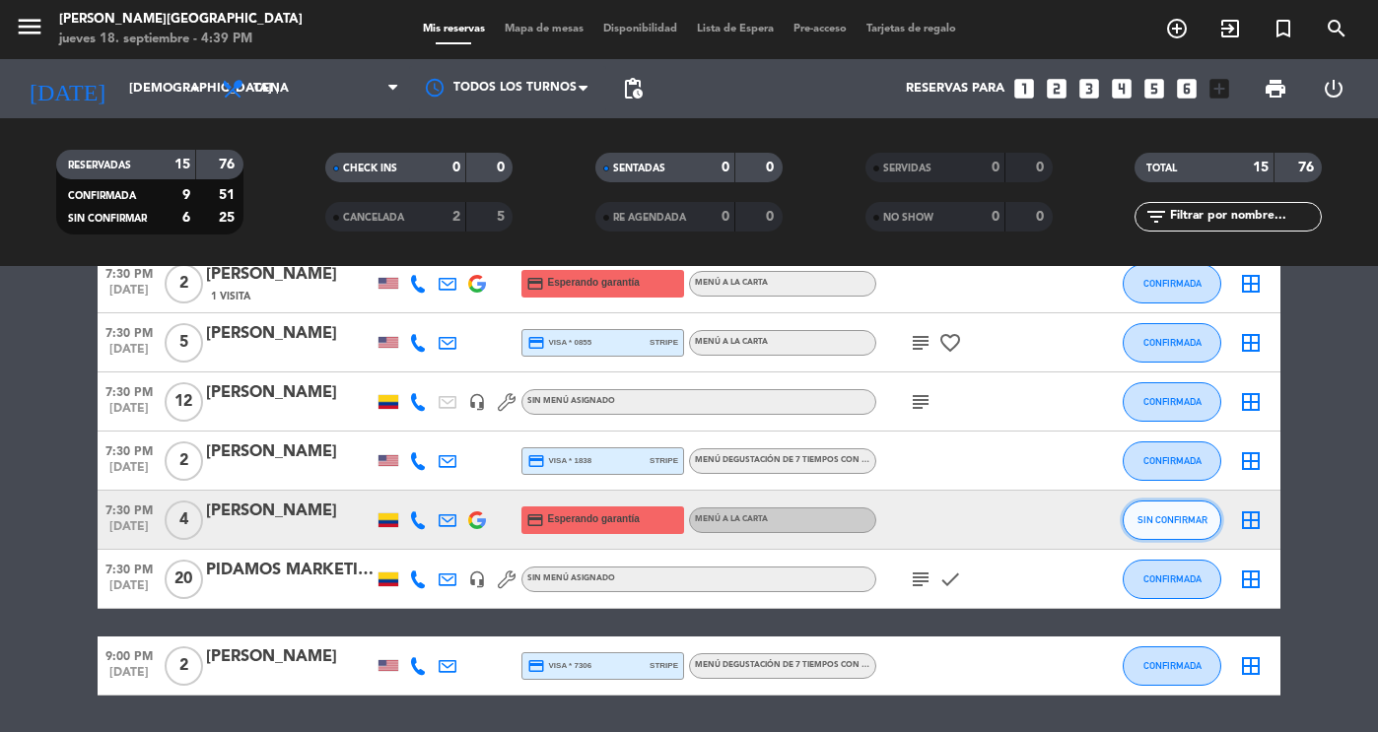
click at [1161, 513] on button "SIN CONFIRMAR" at bounding box center [1172, 520] width 99 height 39
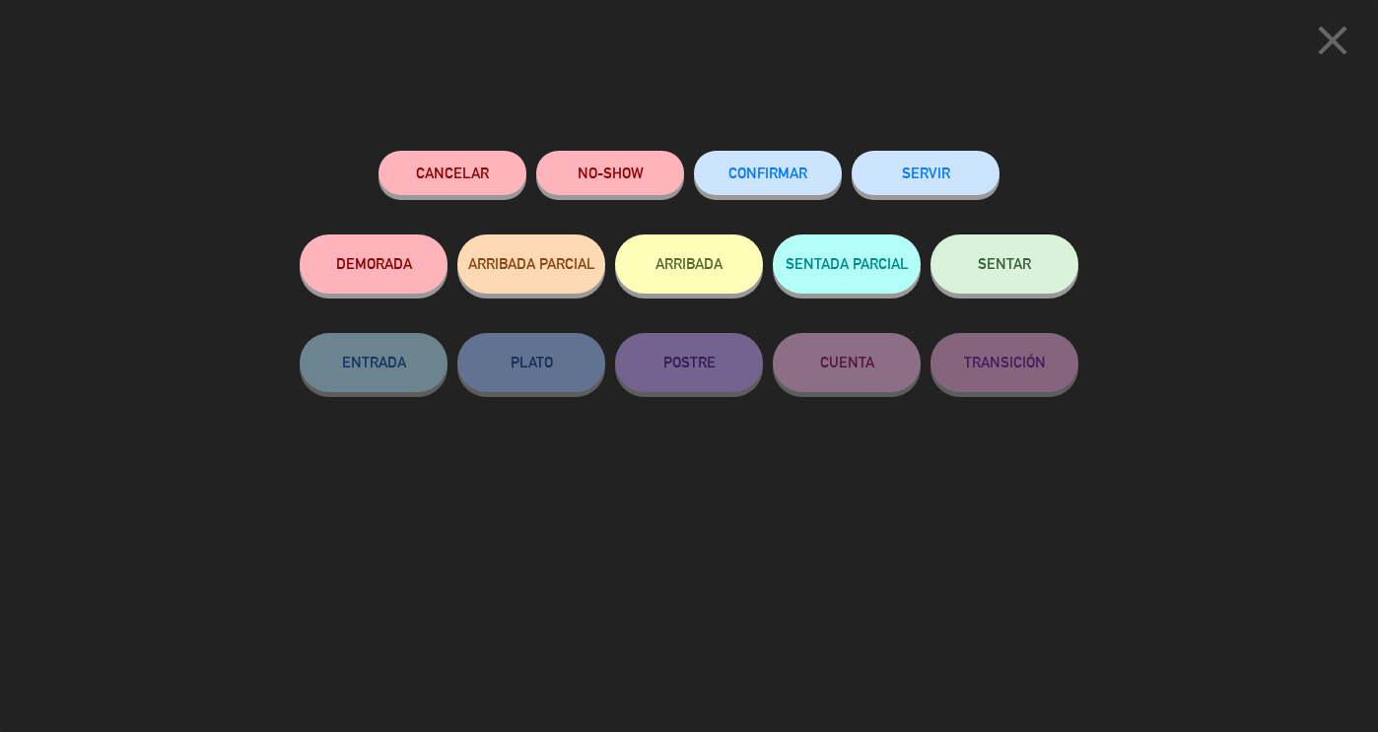
click at [773, 154] on button "CONFIRMAR" at bounding box center [768, 173] width 148 height 44
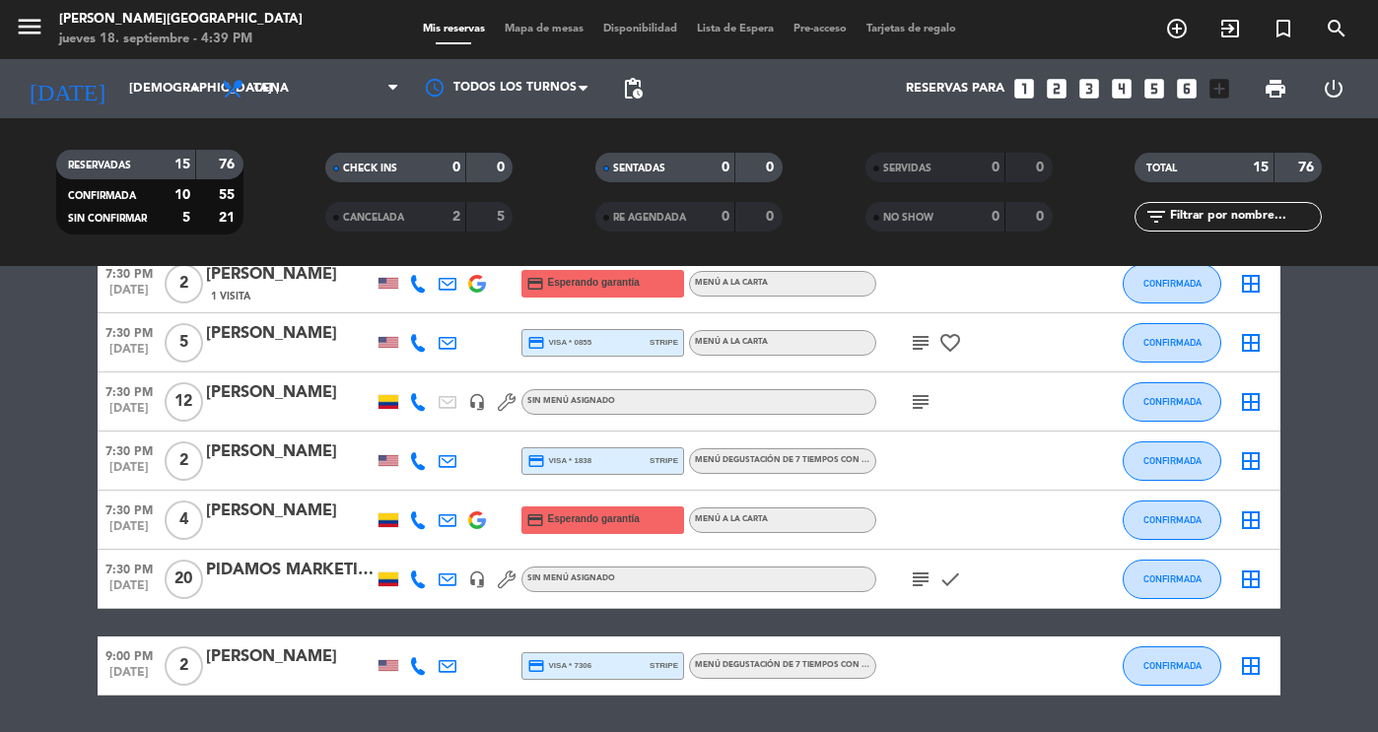
click at [1345, 551] on bookings-row "6:30 PM [DATE] 4 [PERSON_NAME] credit_card Esperando garantía Menú a la carta C…" at bounding box center [689, 211] width 1378 height 970
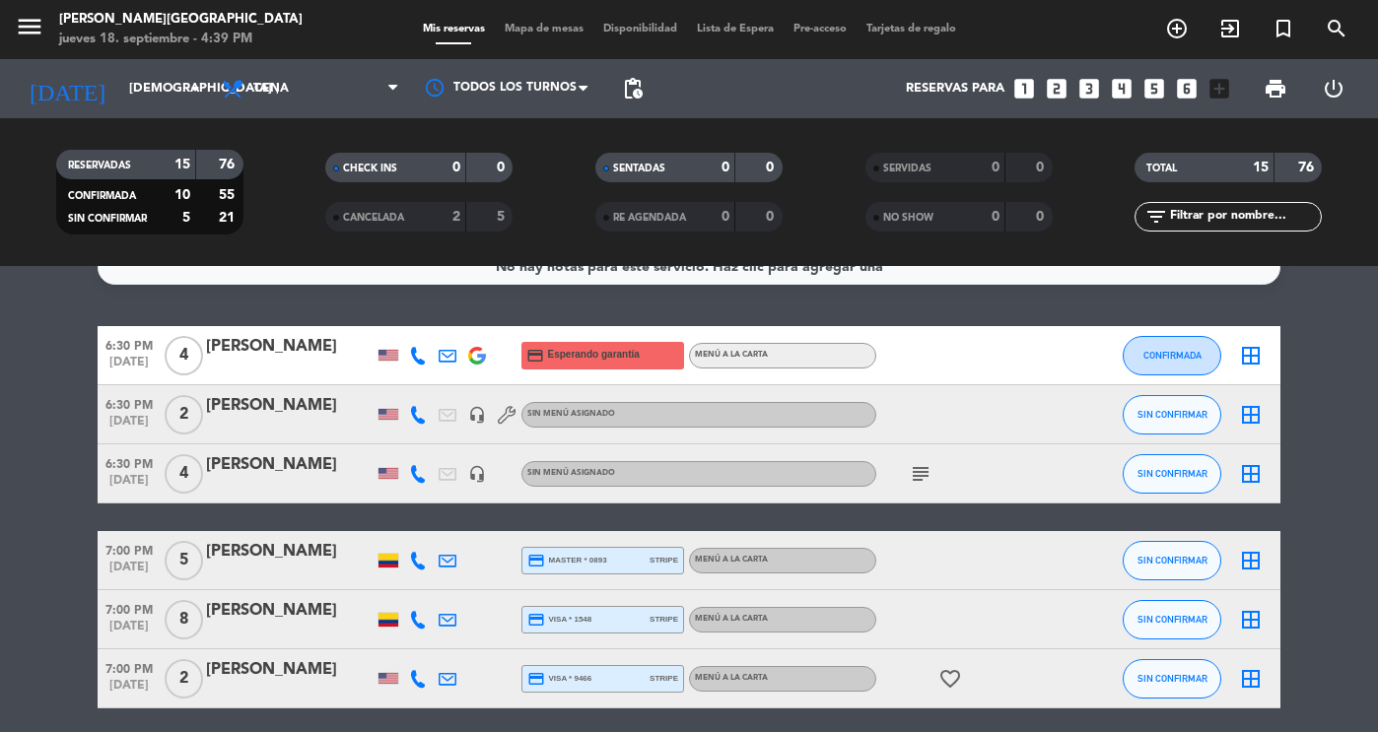
scroll to position [0, 0]
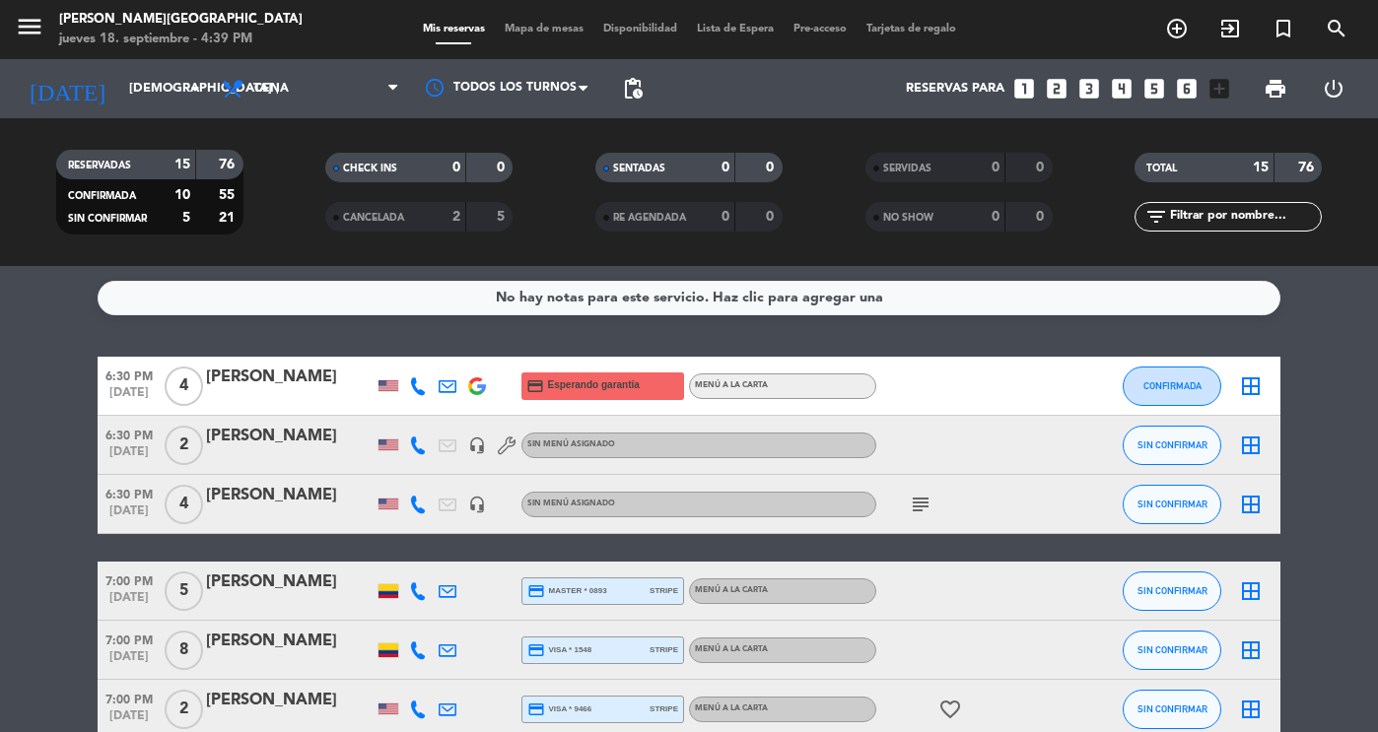
click at [256, 443] on div "[PERSON_NAME]" at bounding box center [290, 437] width 168 height 26
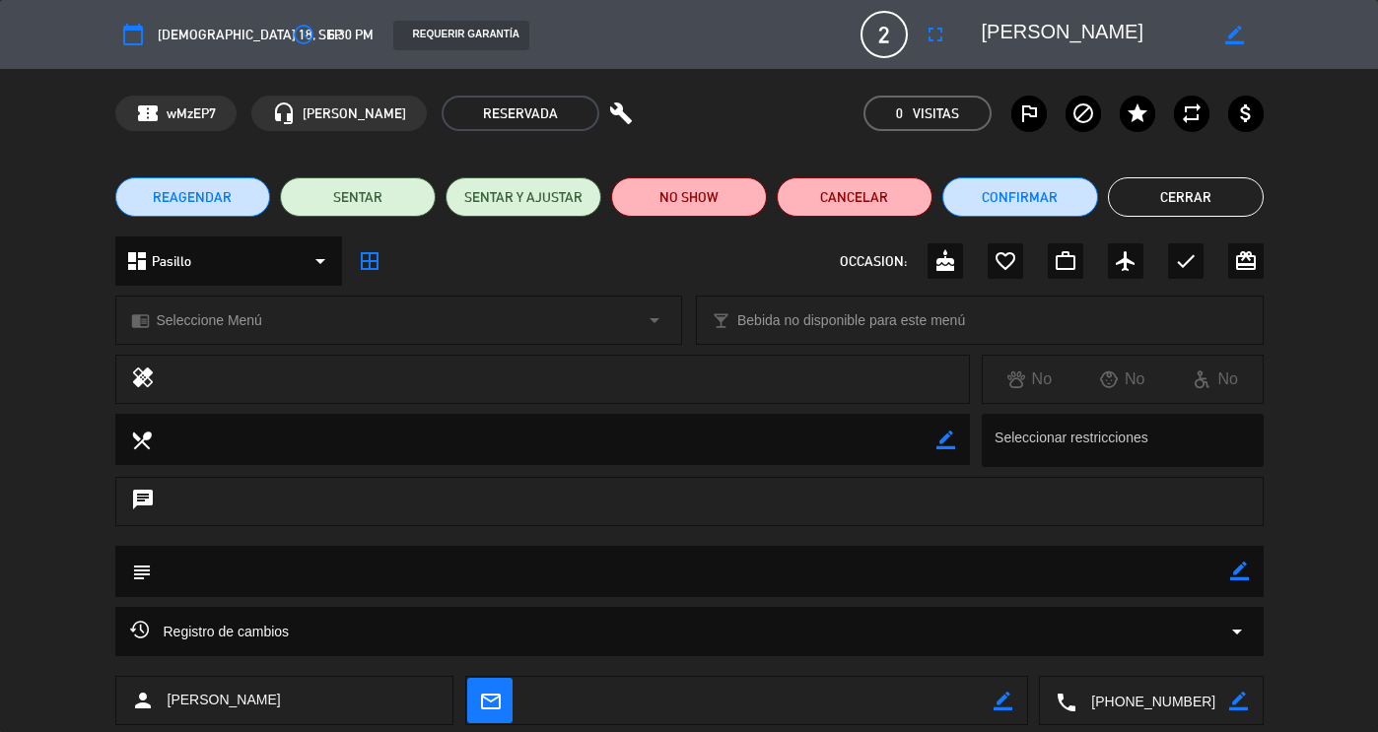
click at [1140, 710] on textarea at bounding box center [1152, 701] width 152 height 49
click at [1106, 651] on span "Click para copiar" at bounding box center [1127, 653] width 104 height 21
click at [1240, 630] on icon "arrow_drop_down" at bounding box center [1237, 632] width 24 height 24
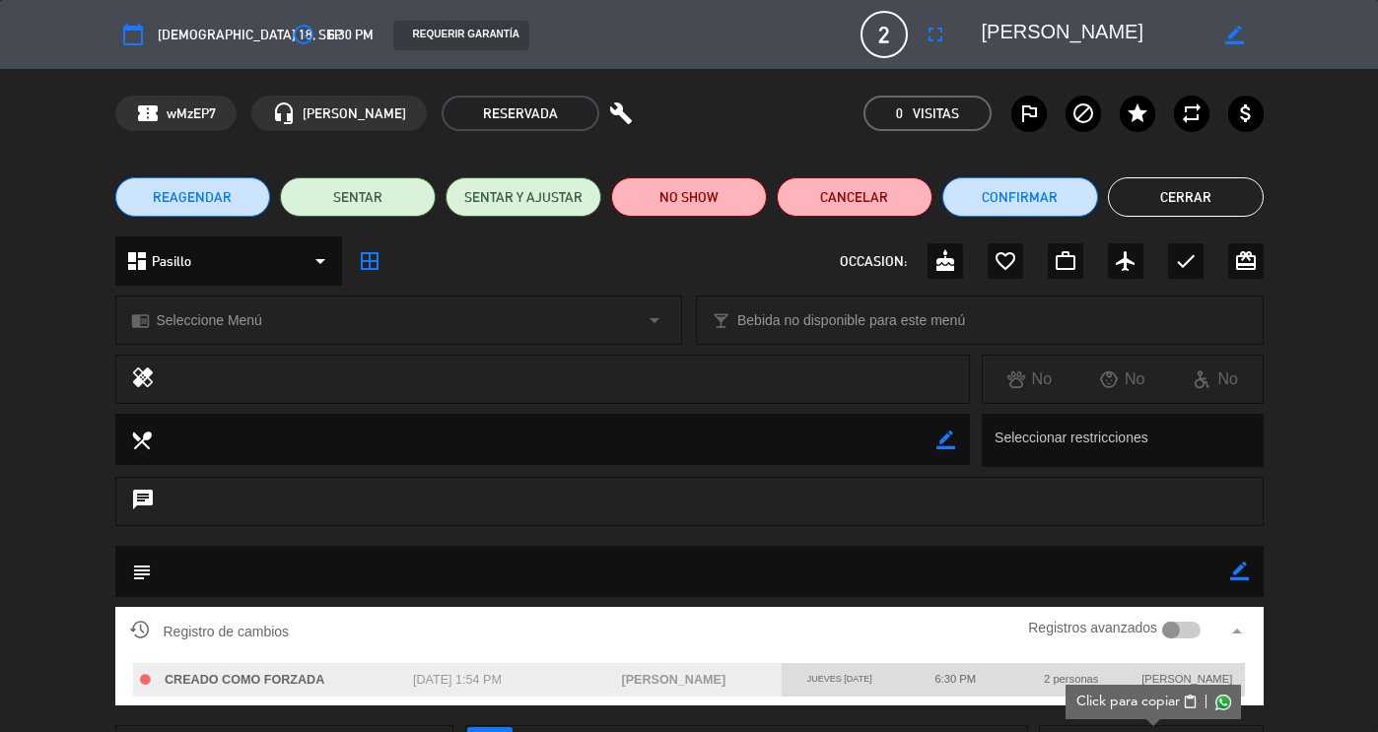
click at [1240, 630] on icon "arrow_drop_up" at bounding box center [1237, 632] width 24 height 24
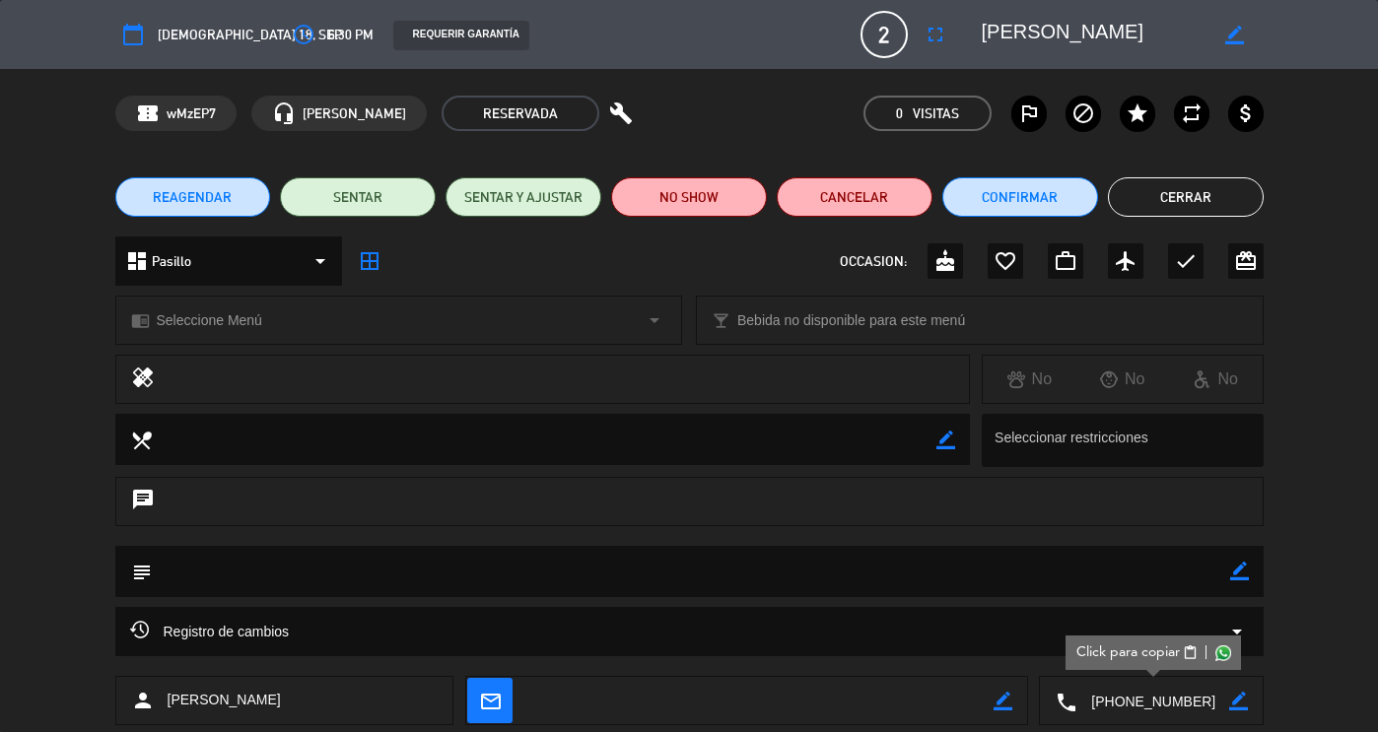
click at [1175, 188] on button "Cerrar" at bounding box center [1186, 196] width 156 height 39
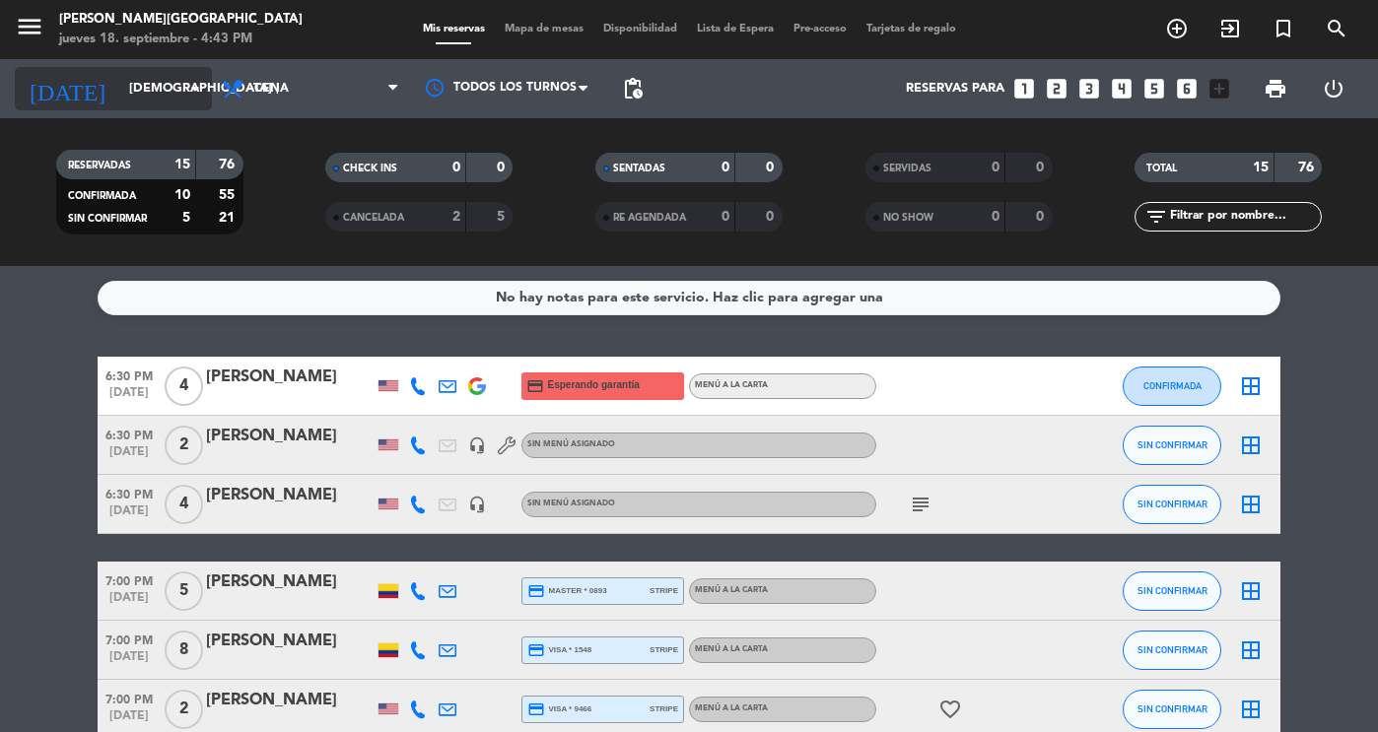
click at [137, 75] on input "[DEMOGRAPHIC_DATA] [DATE]" at bounding box center [203, 88] width 169 height 35
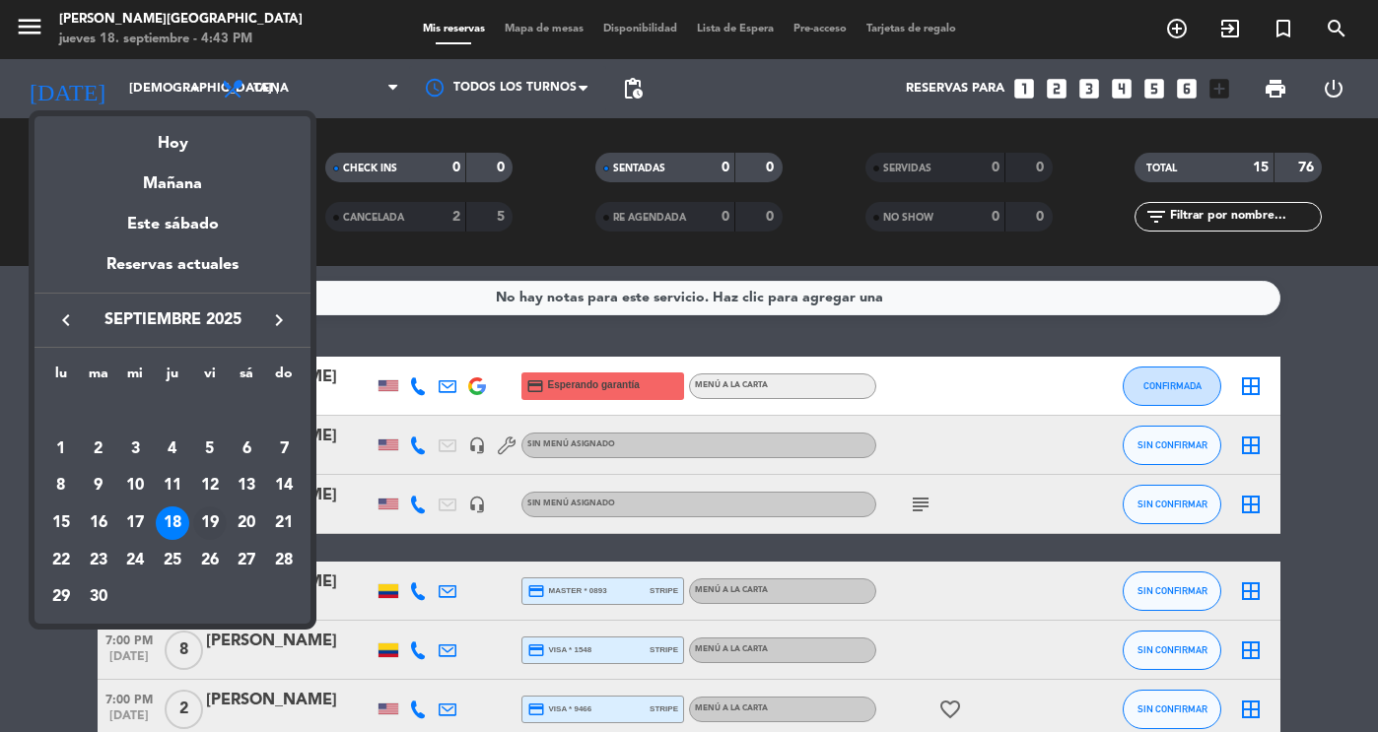
click at [203, 521] on div "19" at bounding box center [210, 524] width 34 height 34
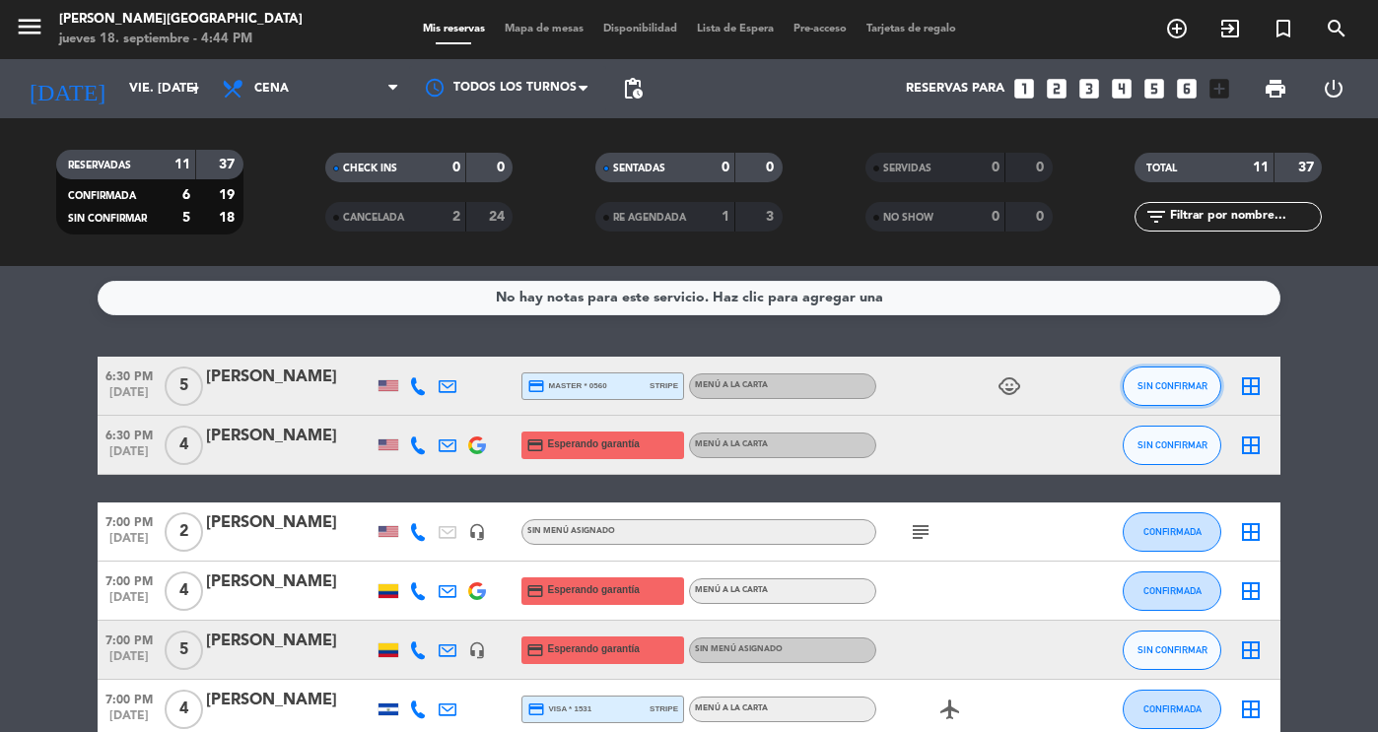
click at [1142, 396] on button "SIN CONFIRMAR" at bounding box center [1172, 386] width 99 height 39
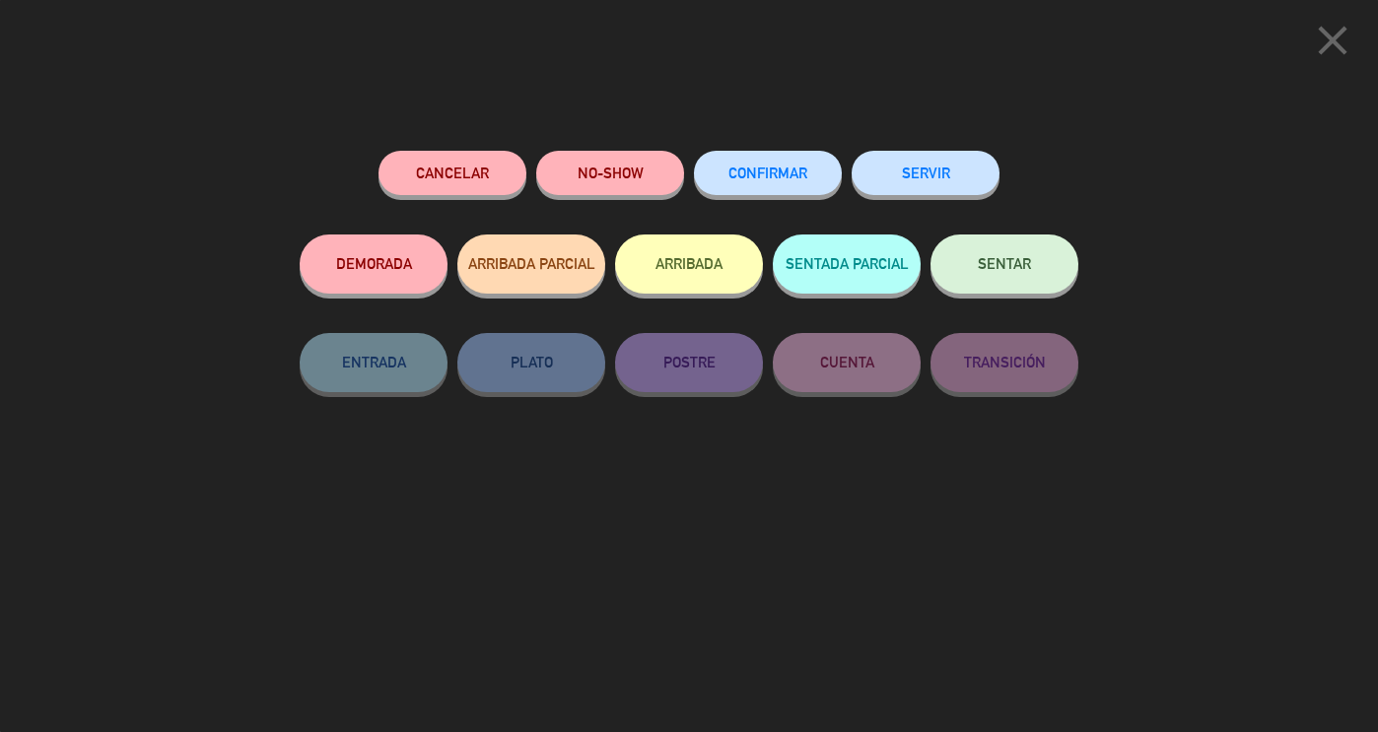
click at [791, 160] on button "CONFIRMAR" at bounding box center [768, 173] width 148 height 44
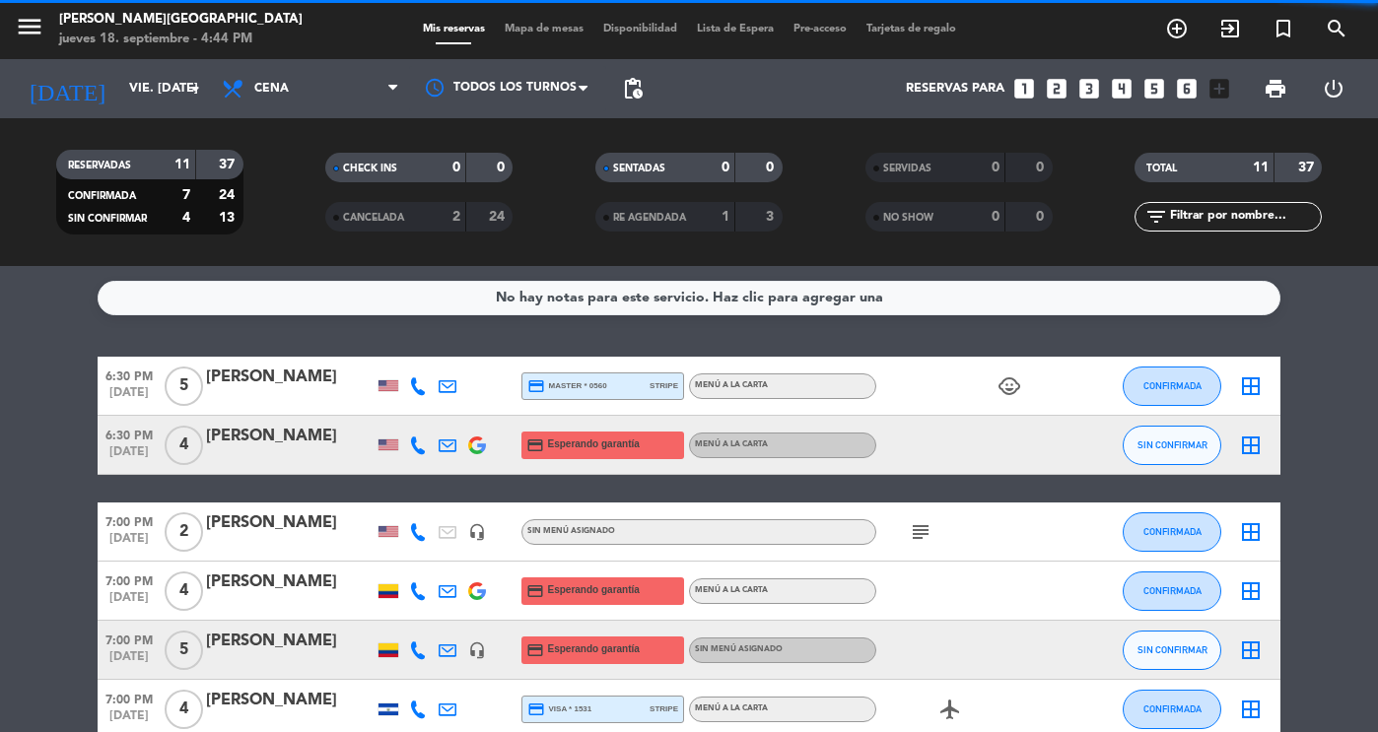
click at [1312, 532] on bookings-row "6:30 PM [DATE] 5 [PERSON_NAME] credit_card master * 0560 stripe Menú a la carta…" at bounding box center [689, 723] width 1378 height 733
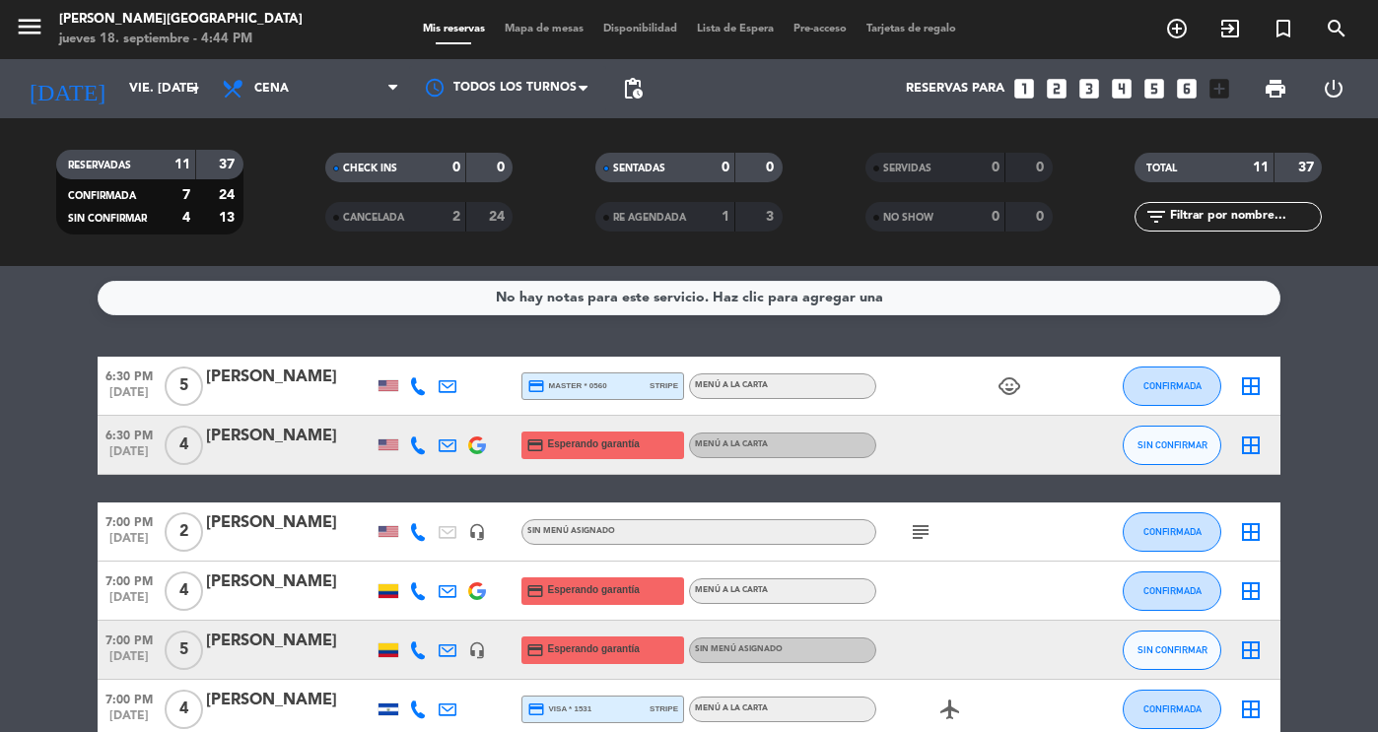
click at [1336, 528] on bookings-row "6:30 PM [DATE] 5 [PERSON_NAME] credit_card master * 0560 stripe Menú a la carta…" at bounding box center [689, 723] width 1378 height 733
click at [128, 70] on div "[DATE] vie. [DATE] arrow_drop_down" at bounding box center [113, 88] width 197 height 43
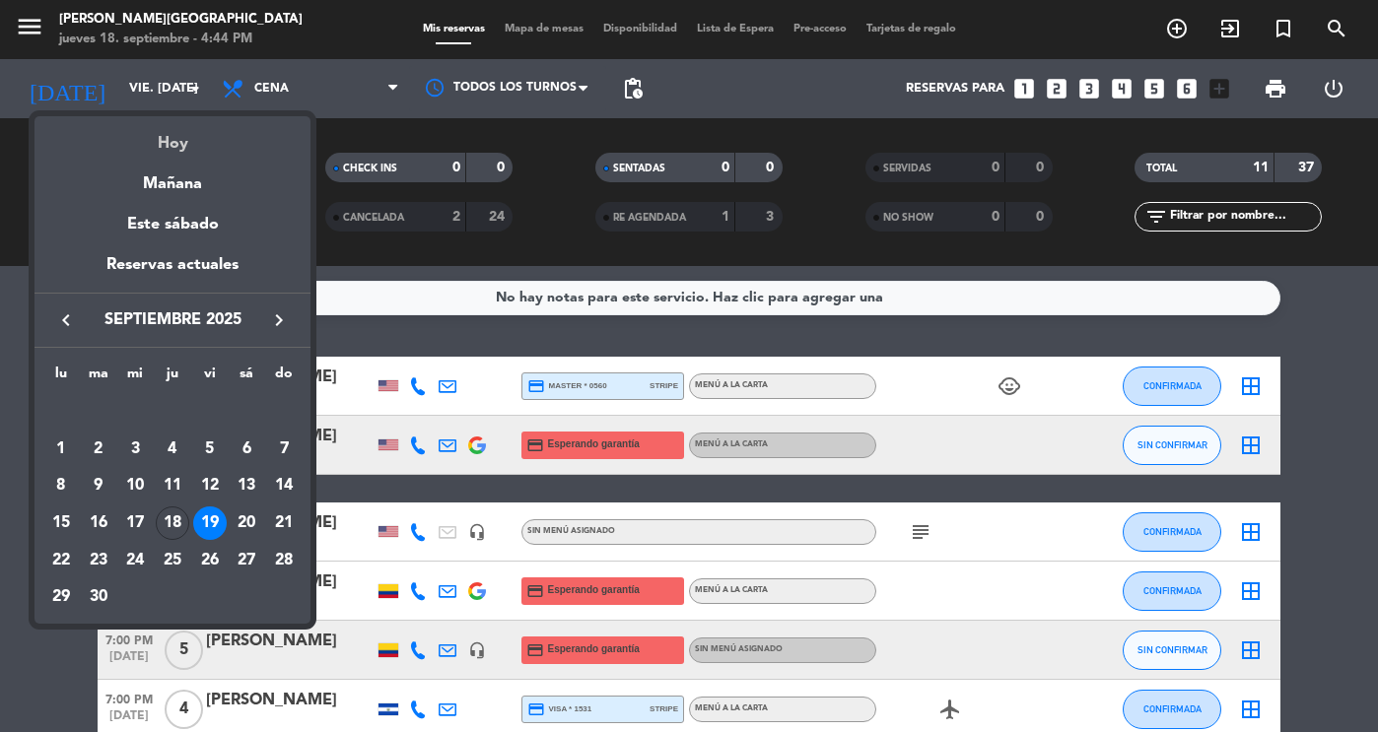
click at [173, 142] on div "Hoy" at bounding box center [173, 136] width 276 height 40
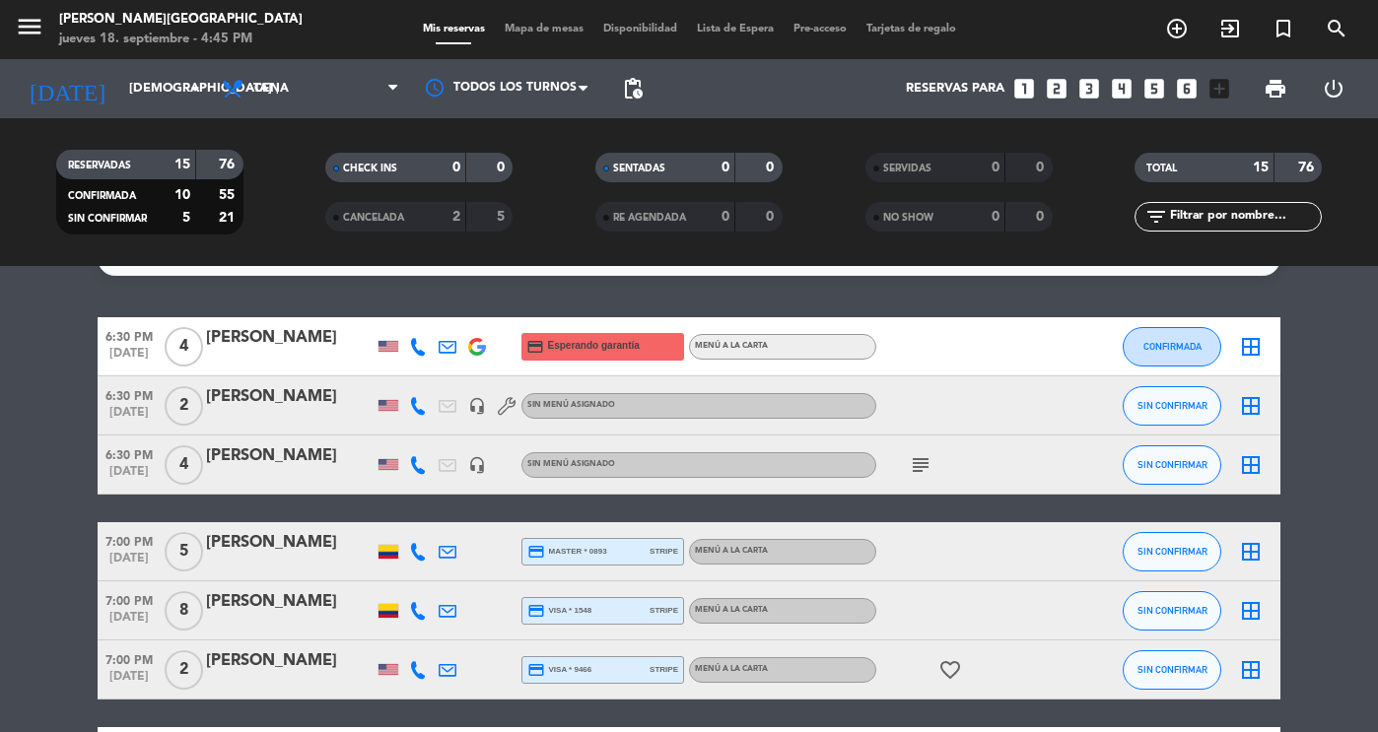
scroll to position [79, 0]
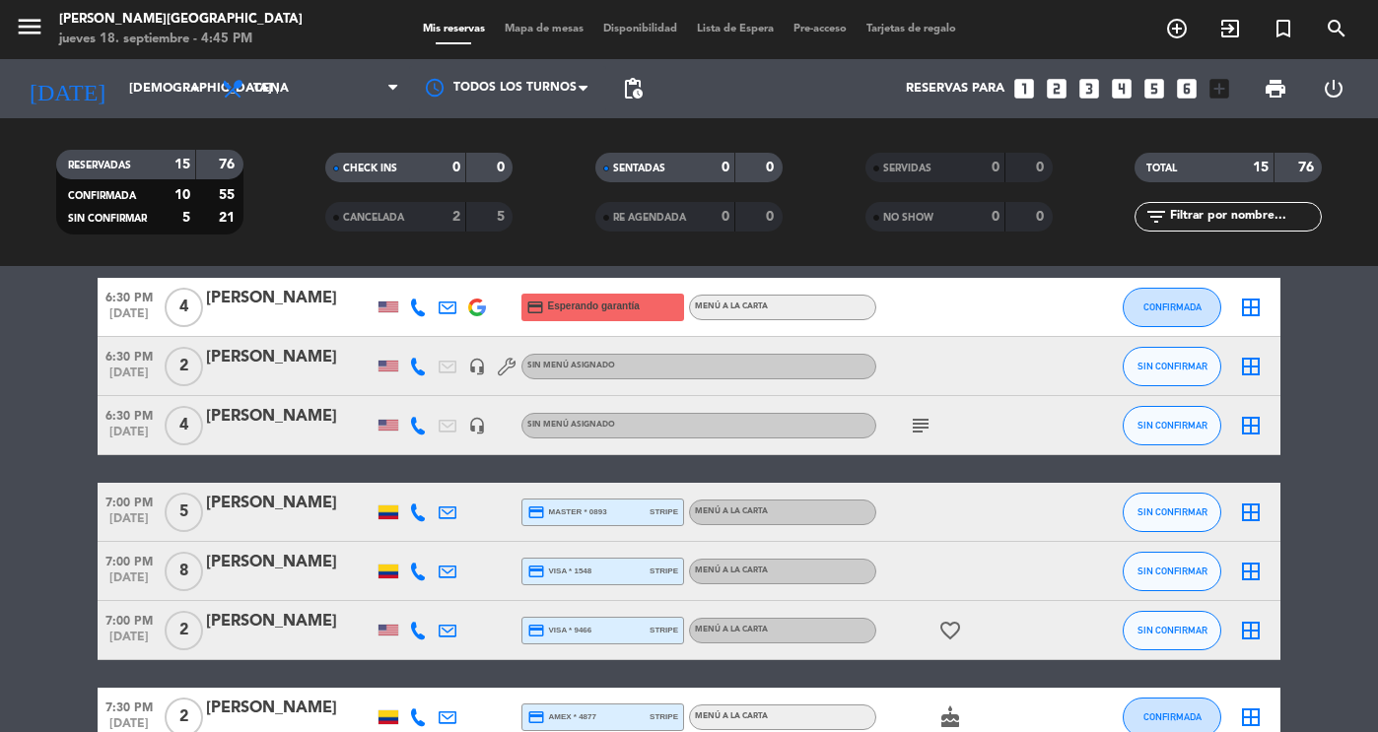
click at [281, 520] on div at bounding box center [290, 526] width 168 height 16
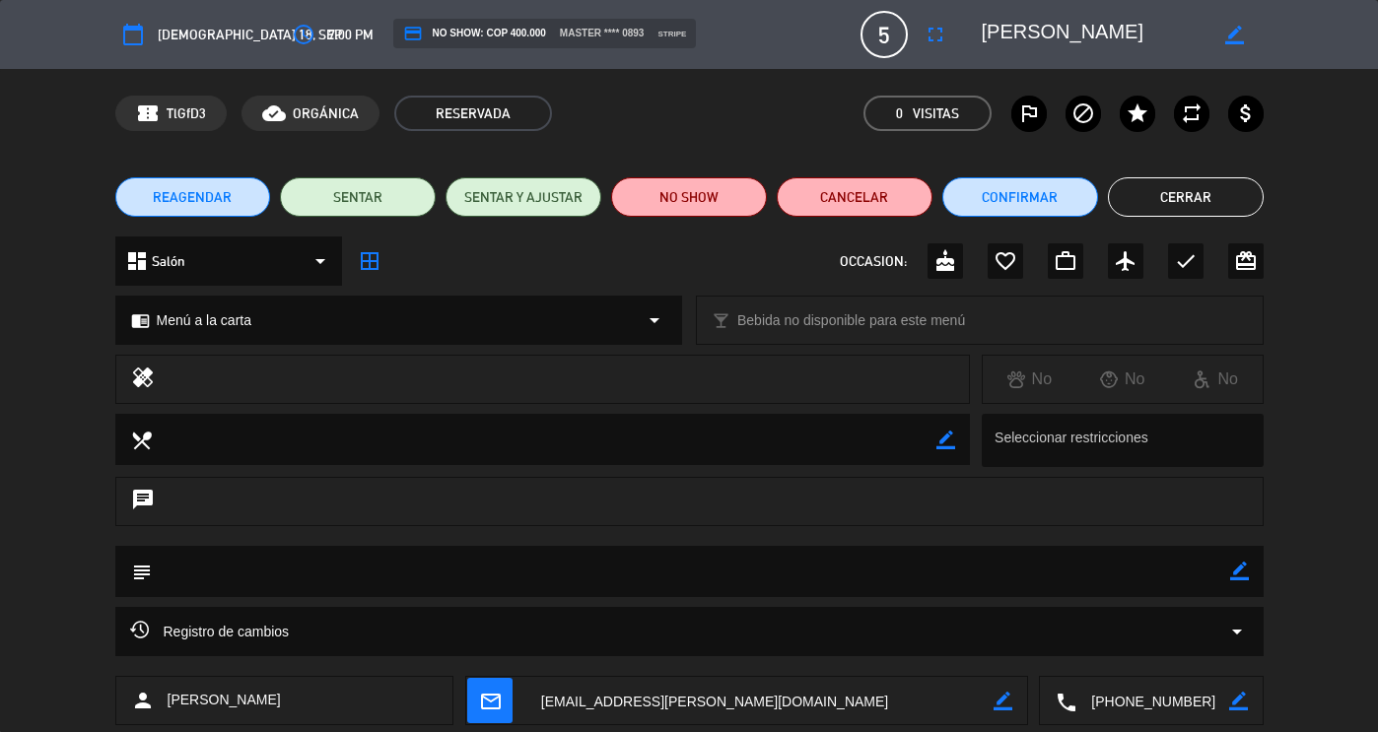
click at [1248, 626] on icon "arrow_drop_down" at bounding box center [1237, 632] width 24 height 24
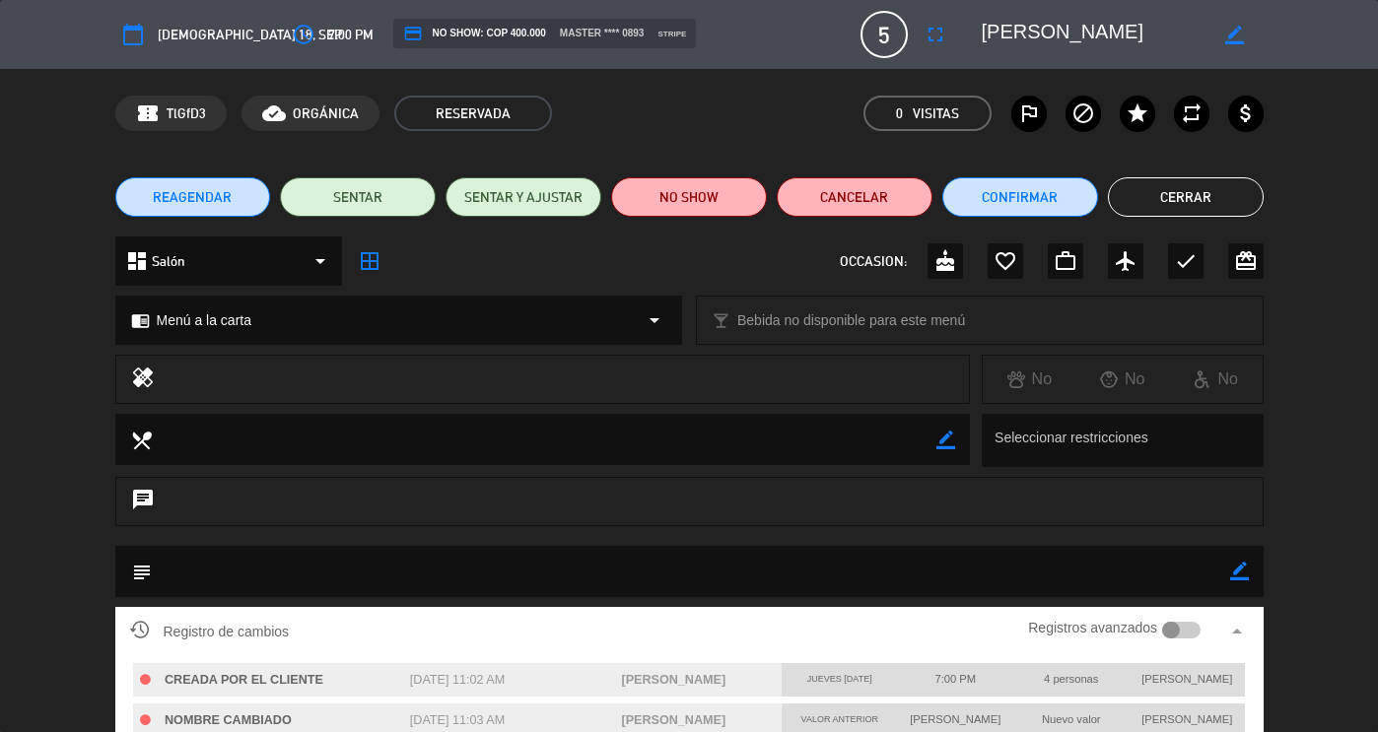
click at [1248, 626] on icon "arrow_drop_up" at bounding box center [1237, 632] width 24 height 24
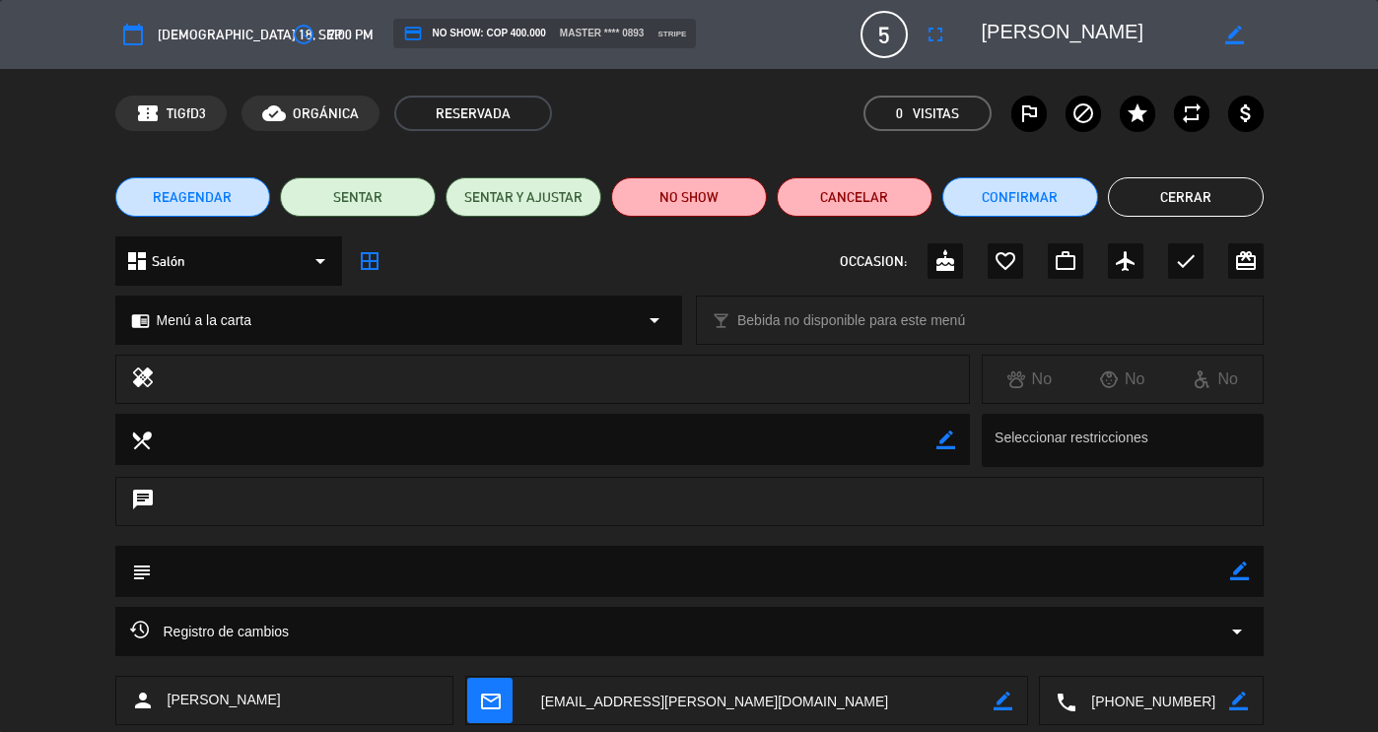
click at [1199, 192] on button "Cerrar" at bounding box center [1186, 196] width 156 height 39
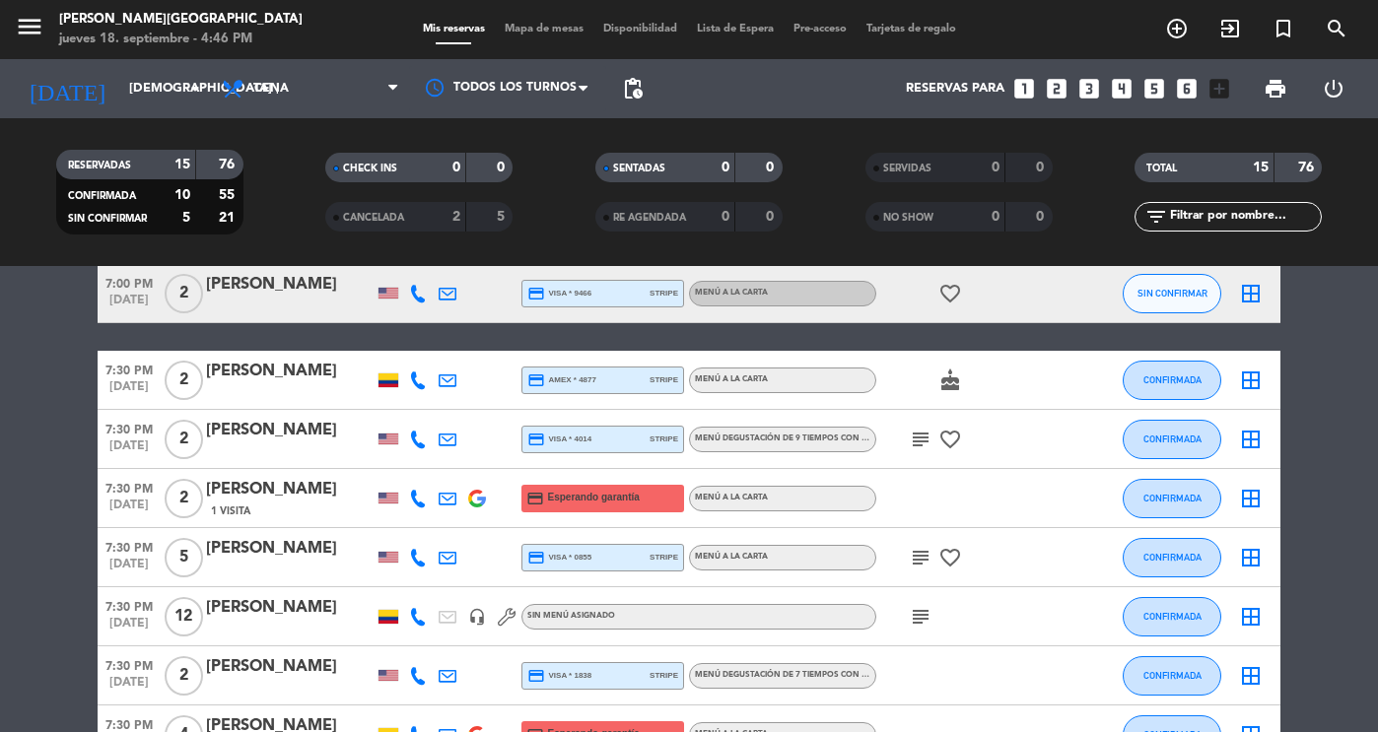
scroll to position [434, 0]
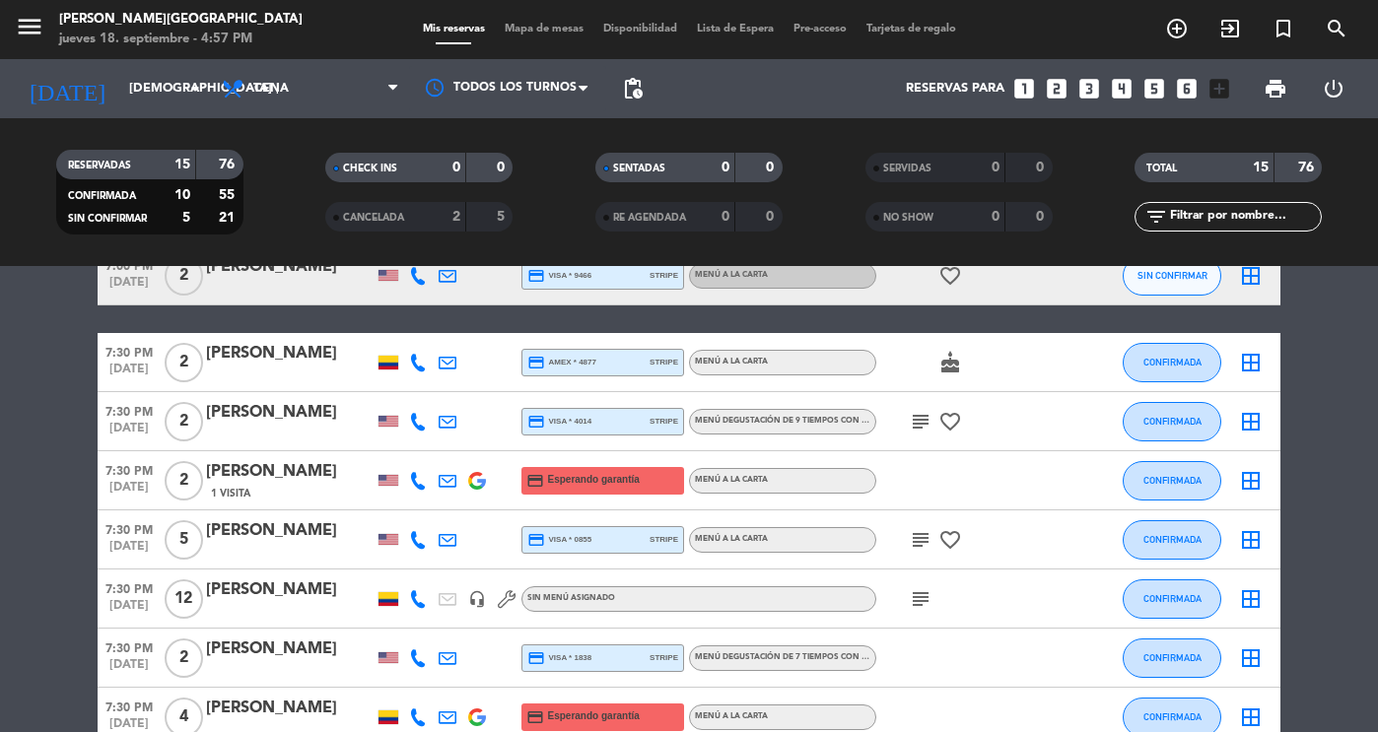
click at [1301, 539] on bookings-row "6:30 PM [DATE] 4 [PERSON_NAME] credit_card Esperando garantía Menú a la carta C…" at bounding box center [689, 408] width 1378 height 970
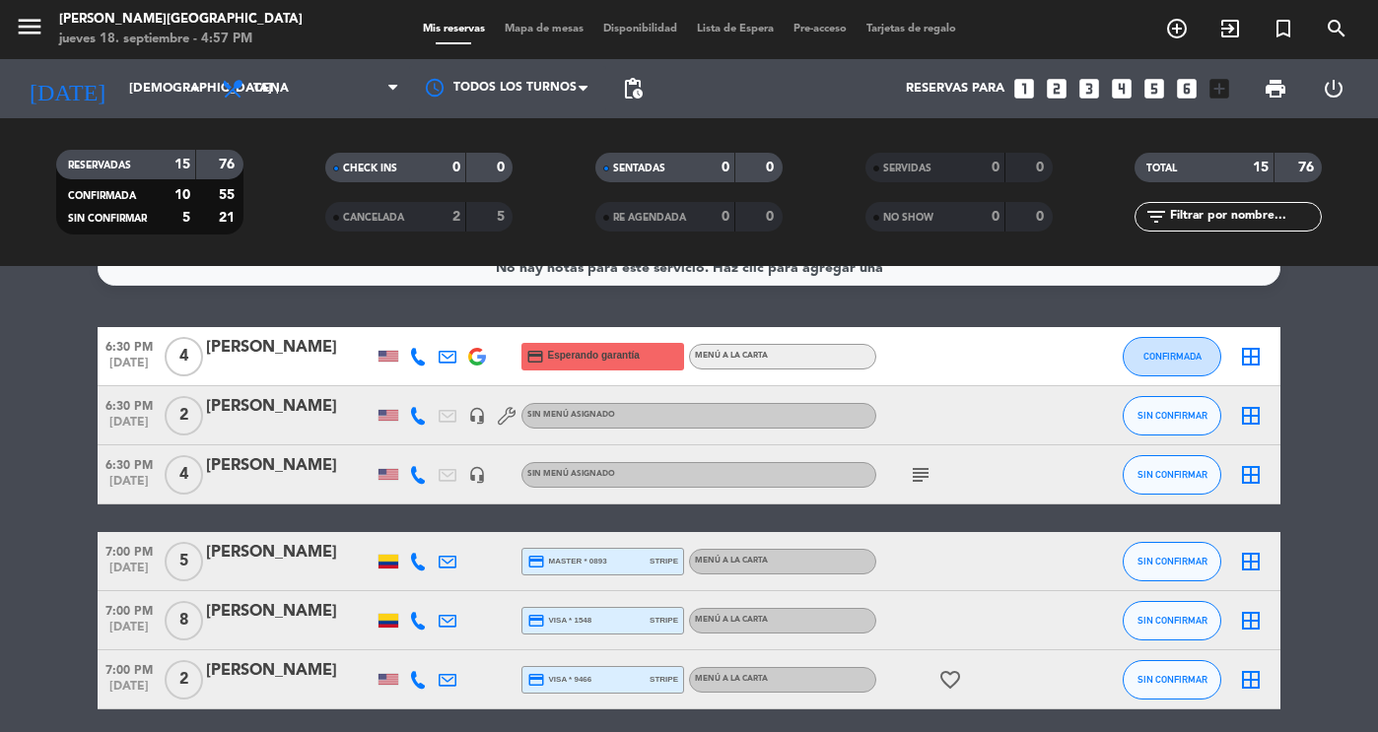
scroll to position [0, 0]
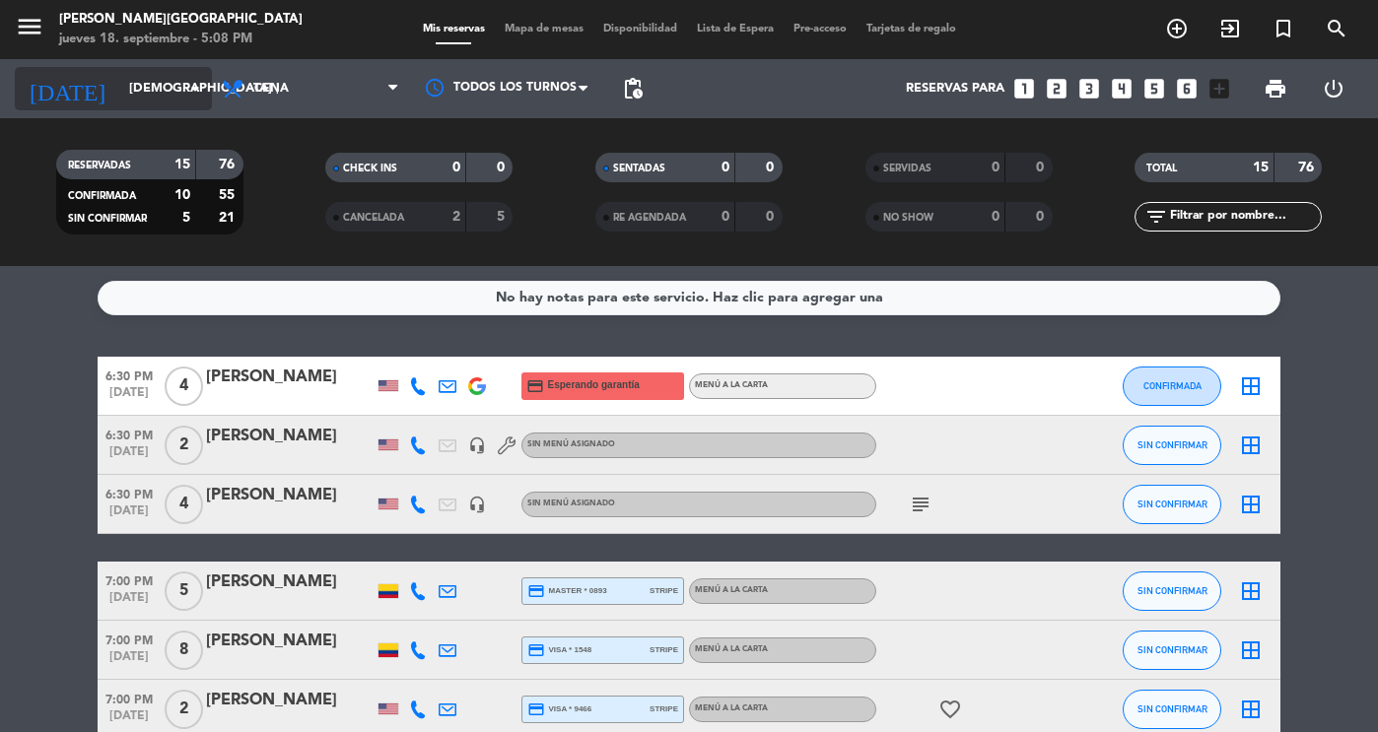
click at [160, 96] on input "[DEMOGRAPHIC_DATA] [DATE]" at bounding box center [203, 88] width 169 height 35
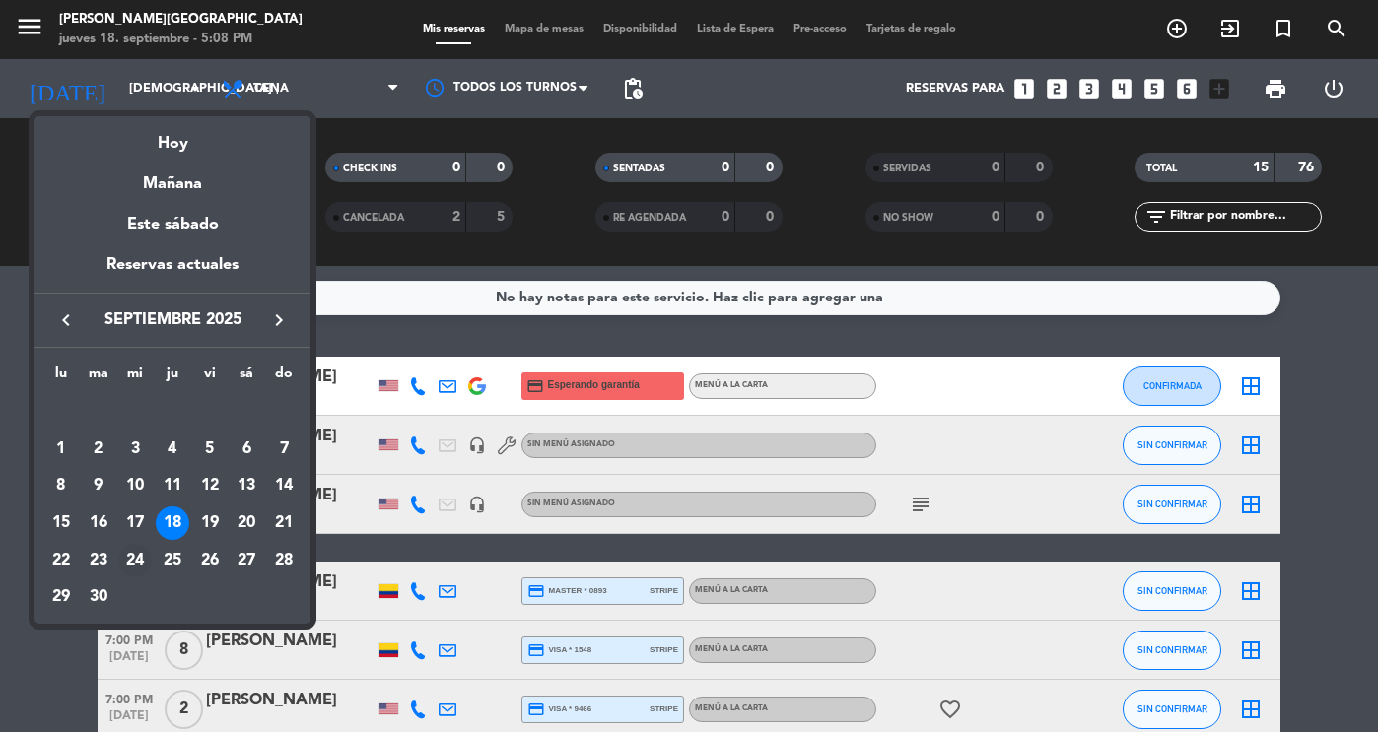
click at [132, 555] on div "24" at bounding box center [135, 561] width 34 height 34
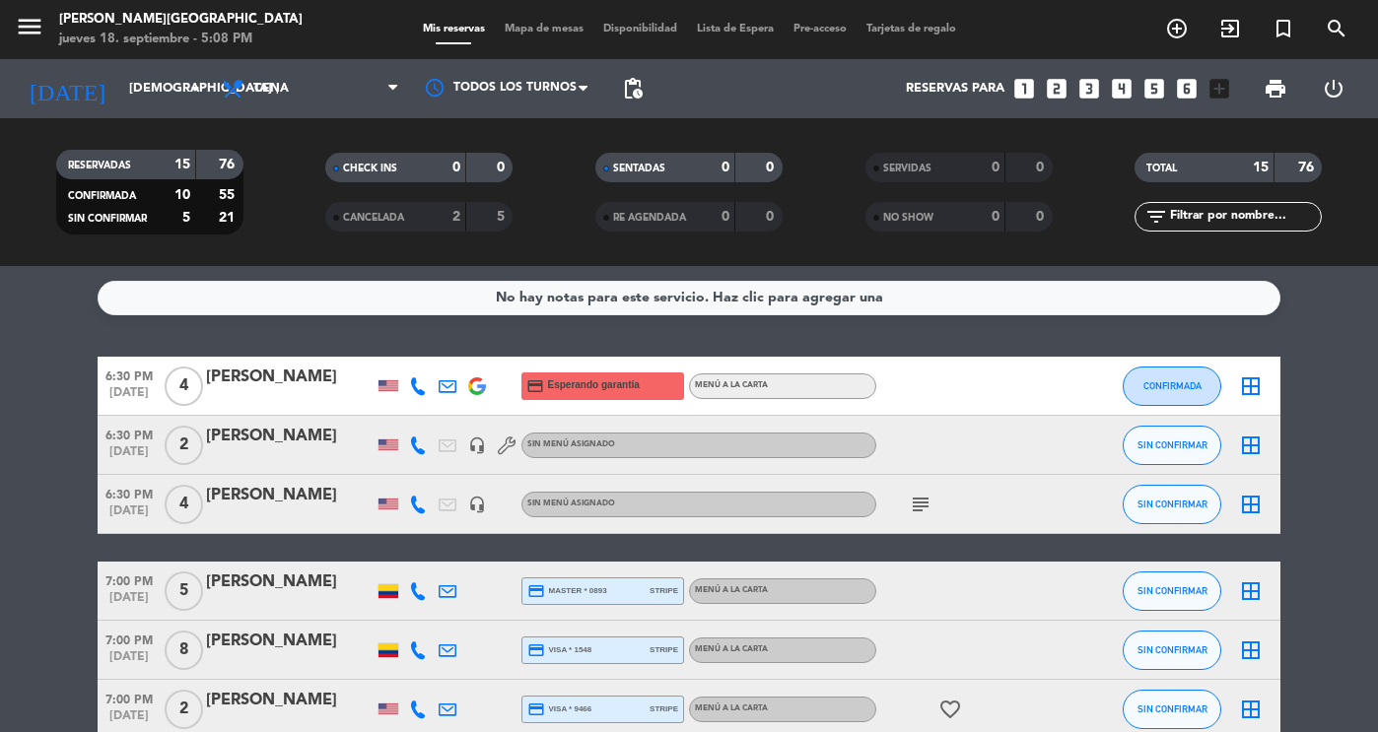
type input "mié. [DATE]"
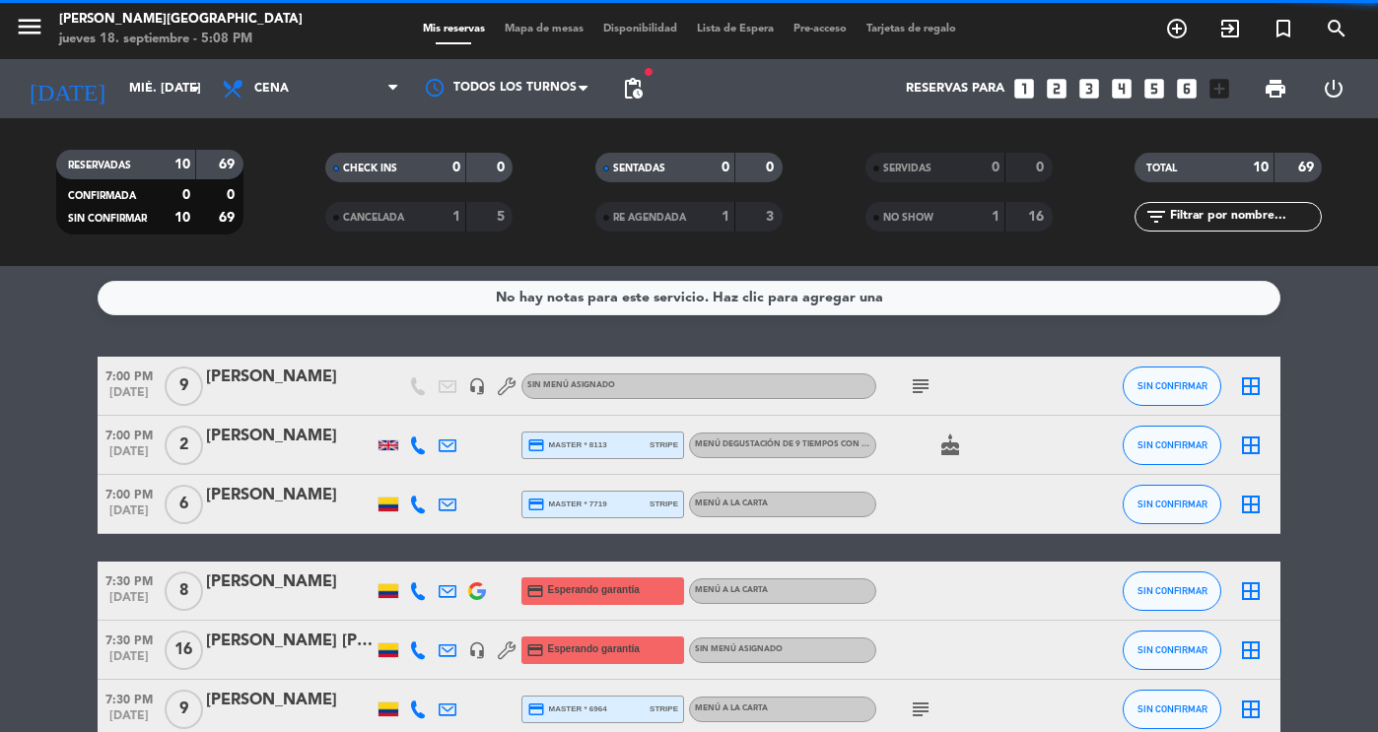
click at [336, 104] on span "Cena" at bounding box center [310, 88] width 197 height 43
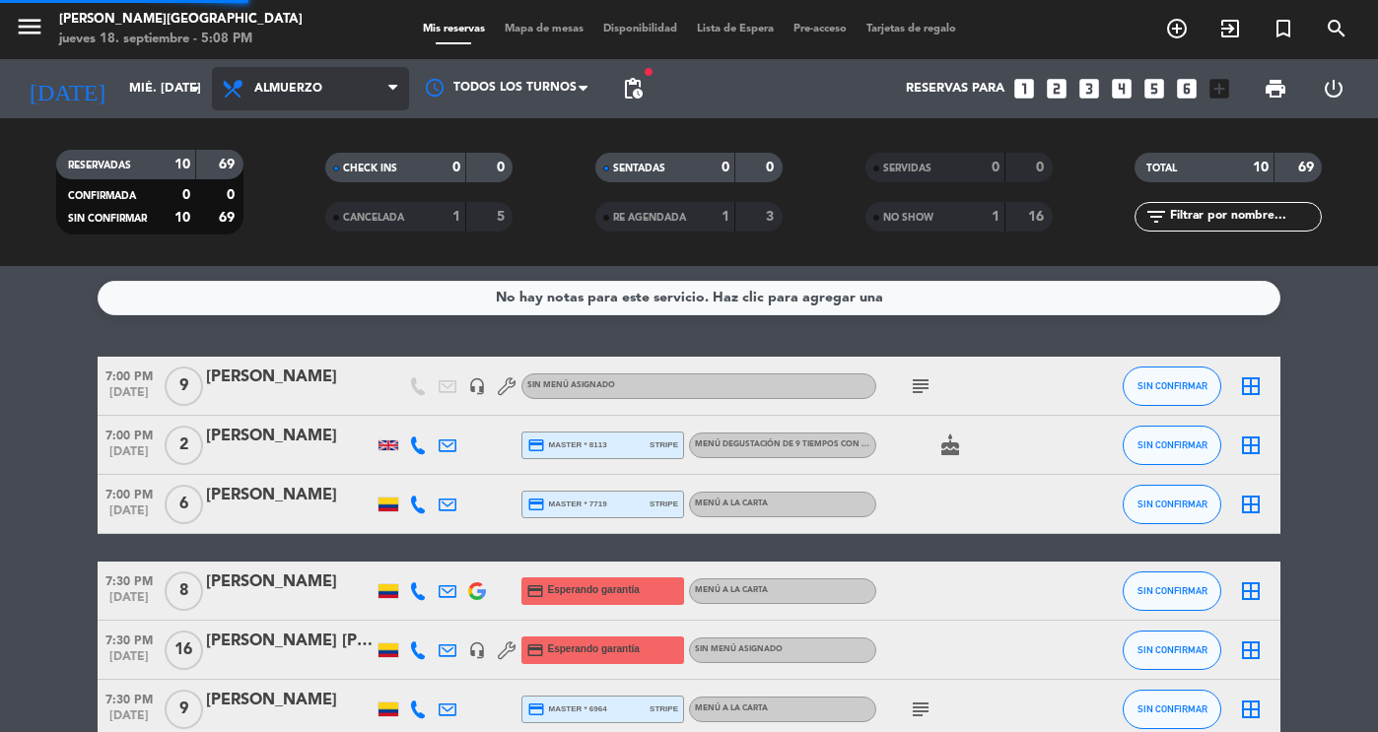
click at [323, 174] on div "menu [PERSON_NAME][GEOGRAPHIC_DATA] jueves 18. septiembre - 5:08 PM Mis reserva…" at bounding box center [689, 133] width 1378 height 266
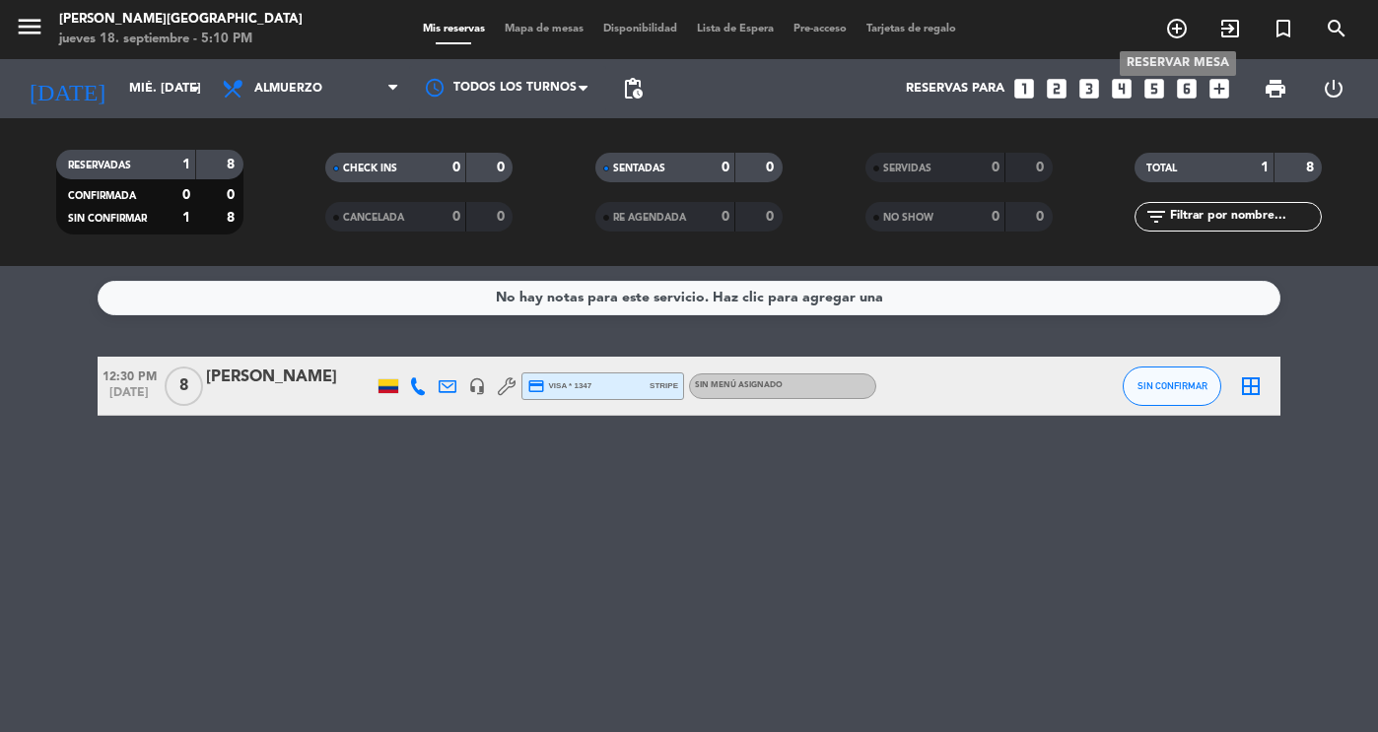
click at [1183, 28] on icon "add_circle_outline" at bounding box center [1177, 29] width 24 height 24
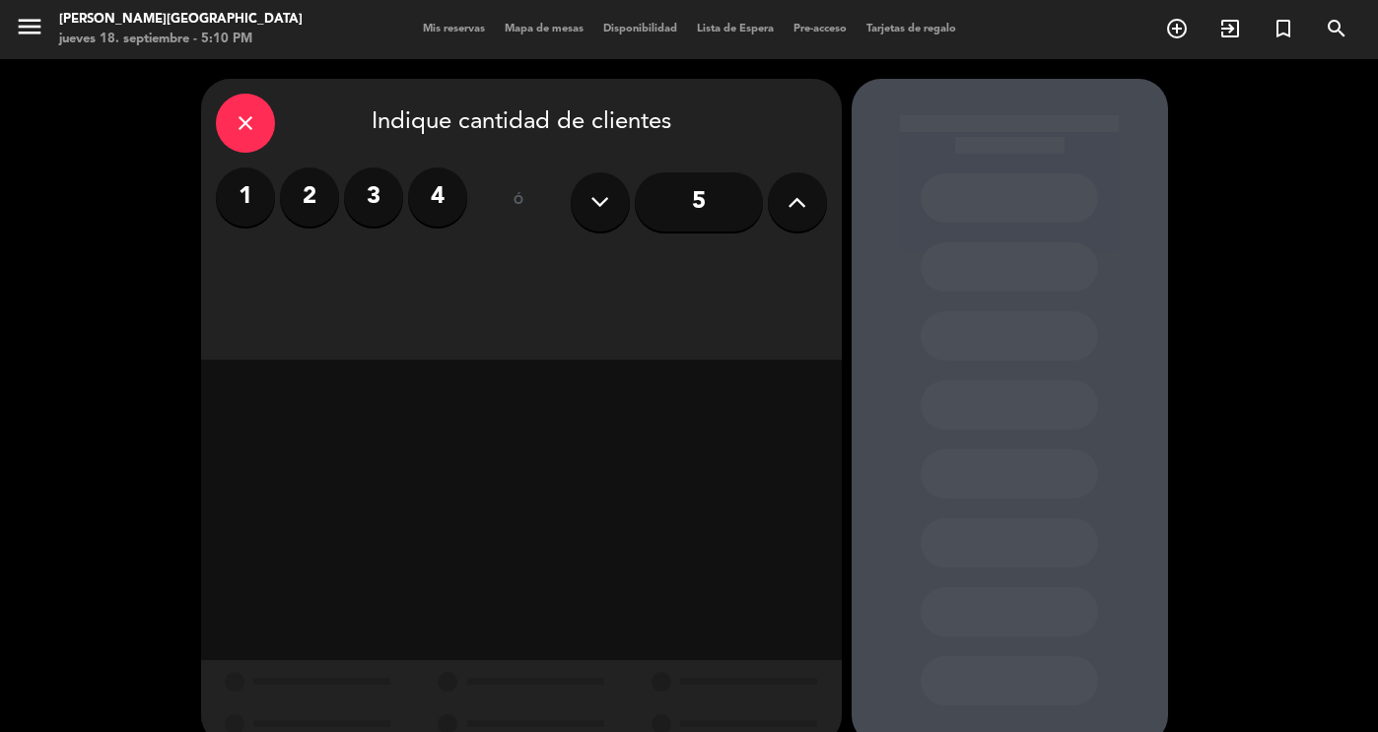
click at [773, 190] on button at bounding box center [797, 202] width 59 height 59
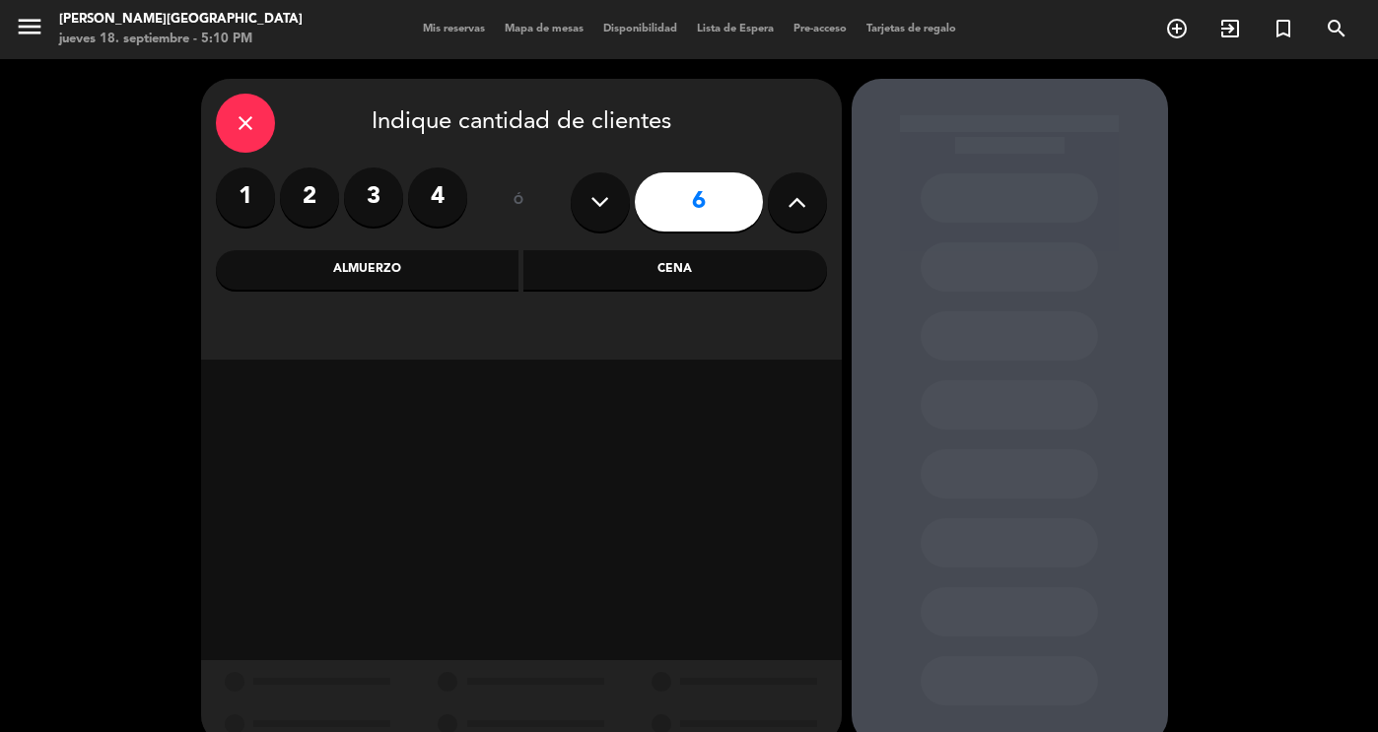
click at [773, 190] on button at bounding box center [797, 202] width 59 height 59
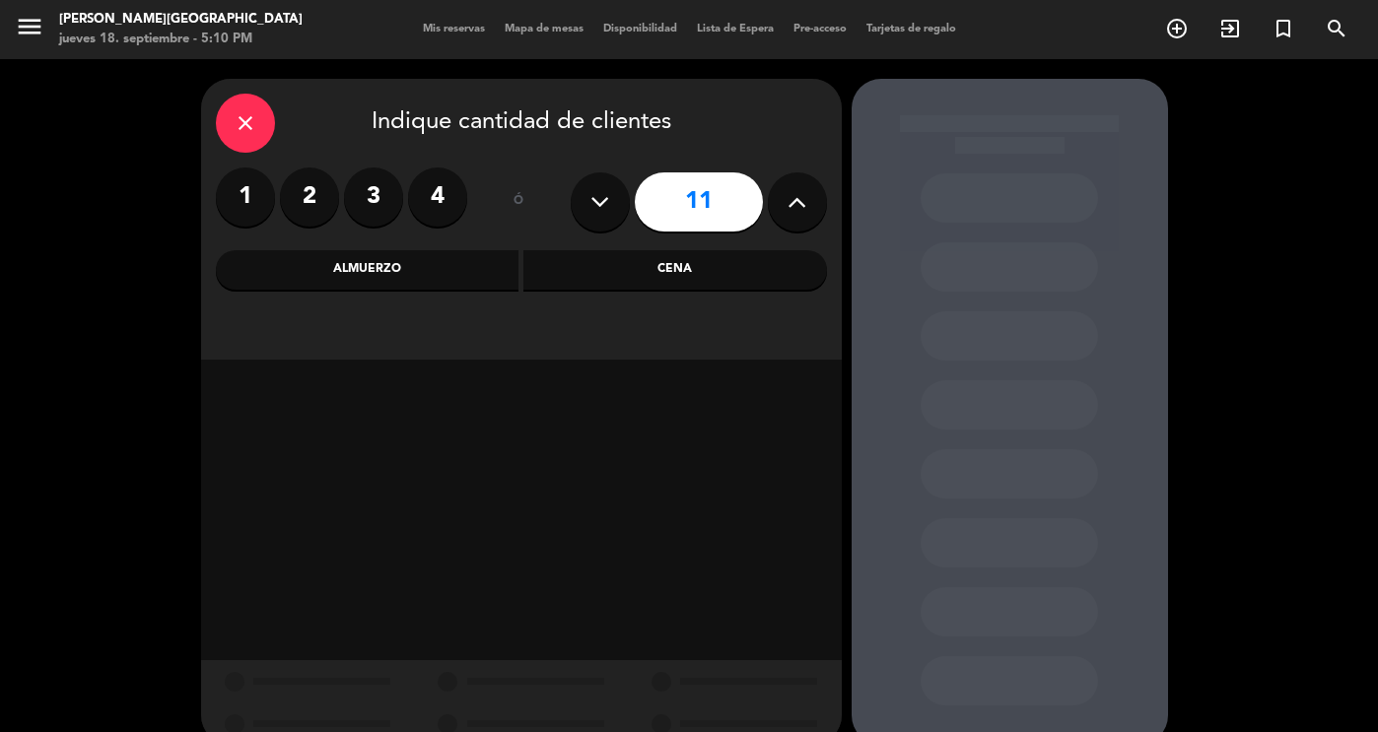
click at [773, 190] on button at bounding box center [797, 202] width 59 height 59
click at [609, 204] on button at bounding box center [600, 202] width 59 height 59
type input "12"
click at [438, 267] on div "Almuerzo" at bounding box center [368, 269] width 304 height 39
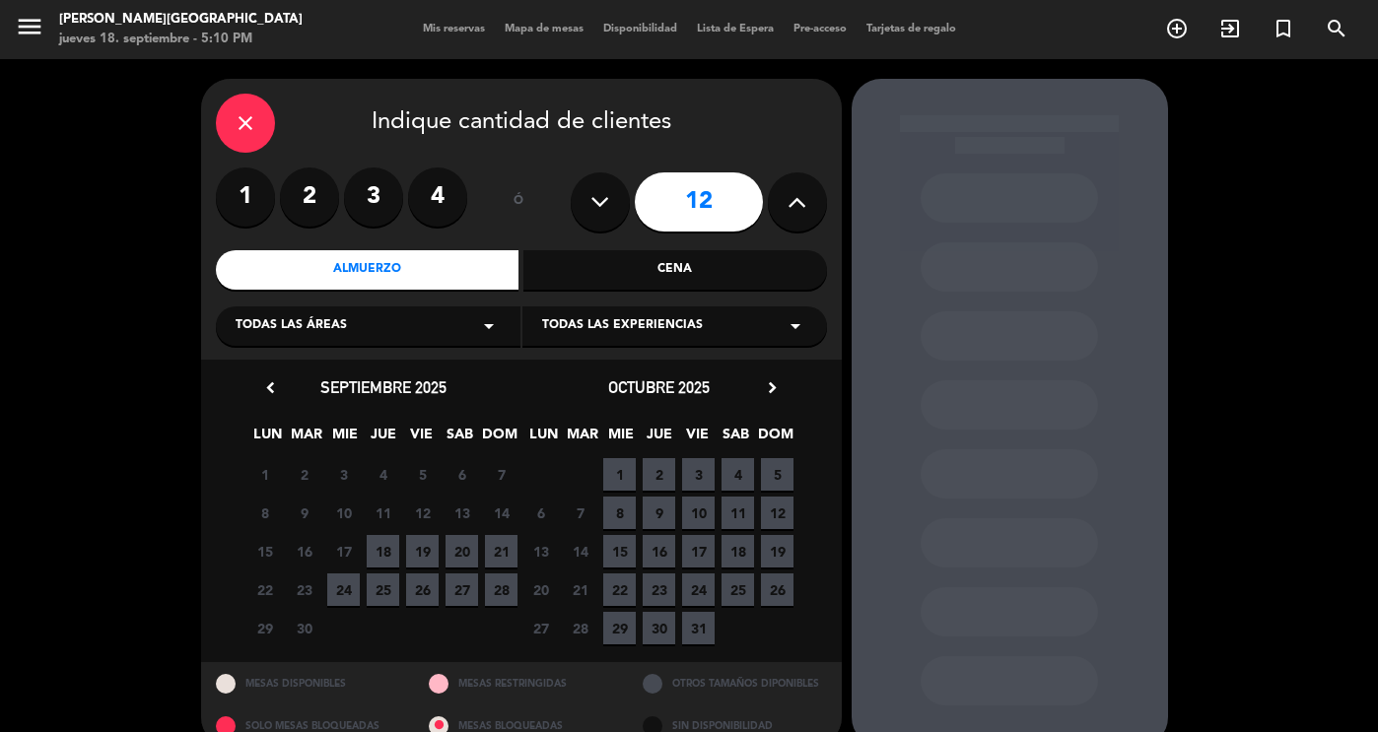
click at [344, 594] on span "24" at bounding box center [343, 590] width 33 height 33
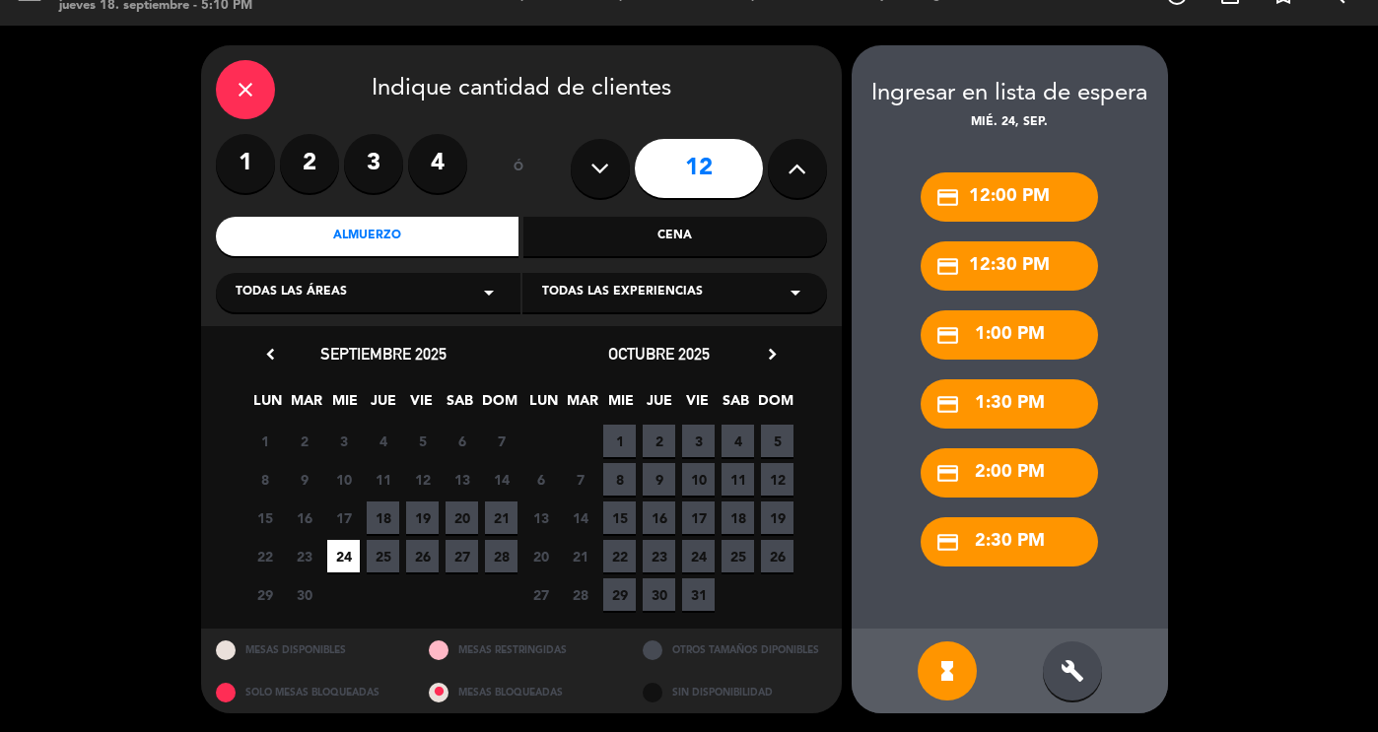
click at [1087, 687] on div "build" at bounding box center [1072, 671] width 59 height 59
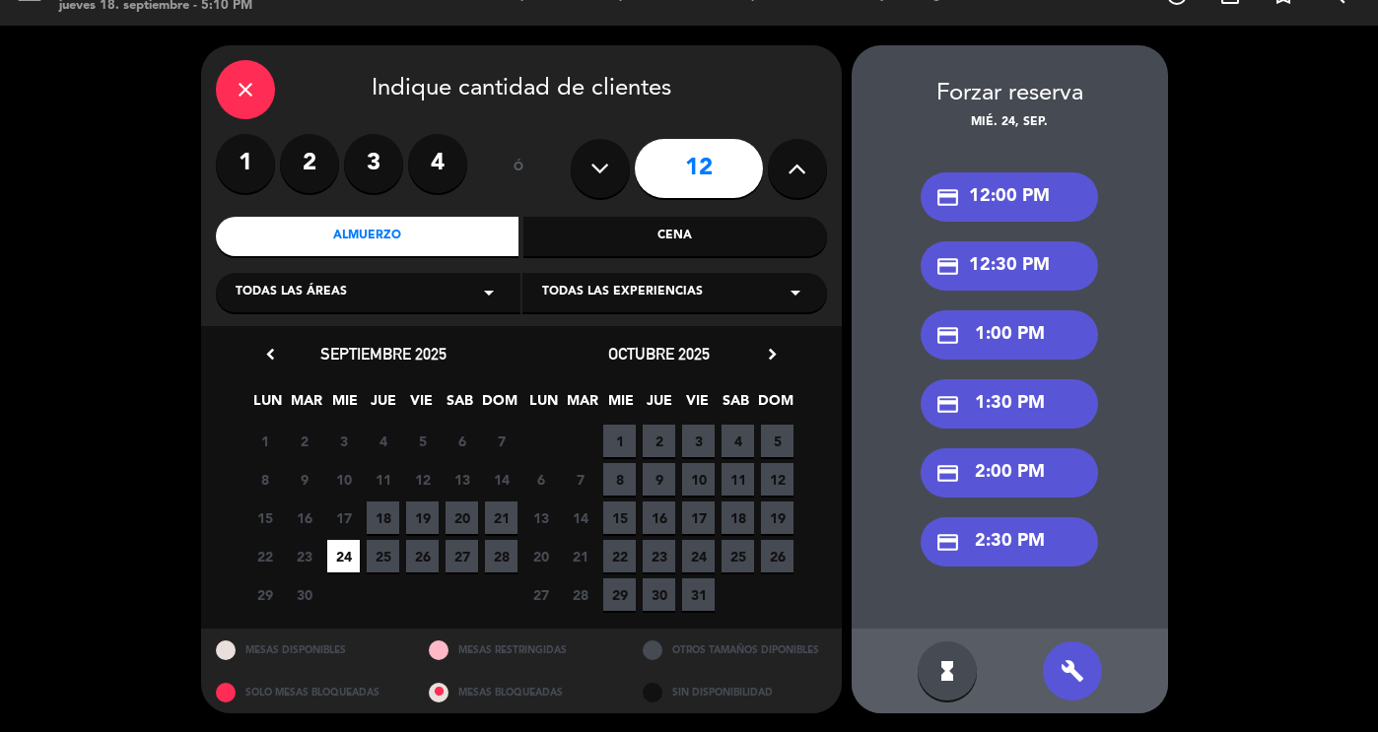
click at [1035, 275] on div "credit_card 12:30 PM" at bounding box center [1009, 266] width 177 height 49
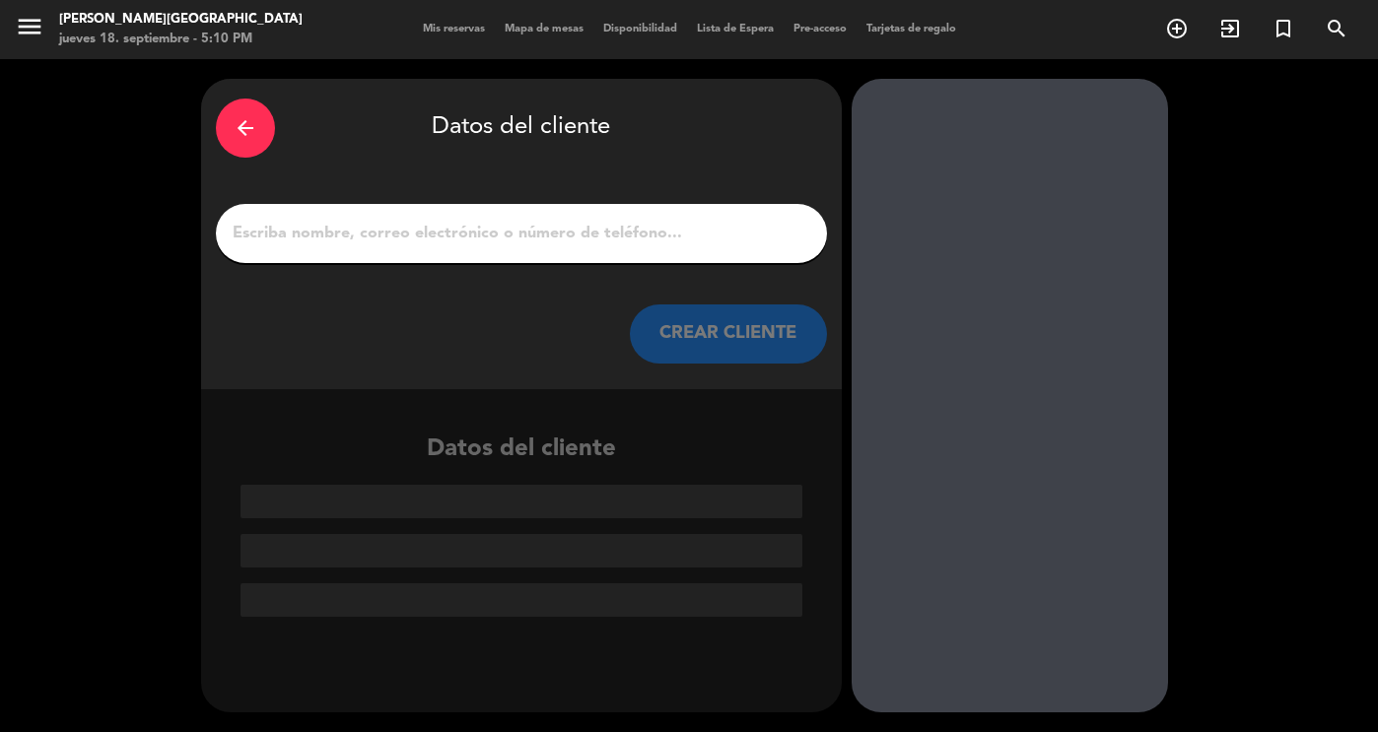
scroll to position [0, 0]
click at [601, 234] on input "1" at bounding box center [522, 234] width 582 height 28
paste input "[PERSON_NAME]"
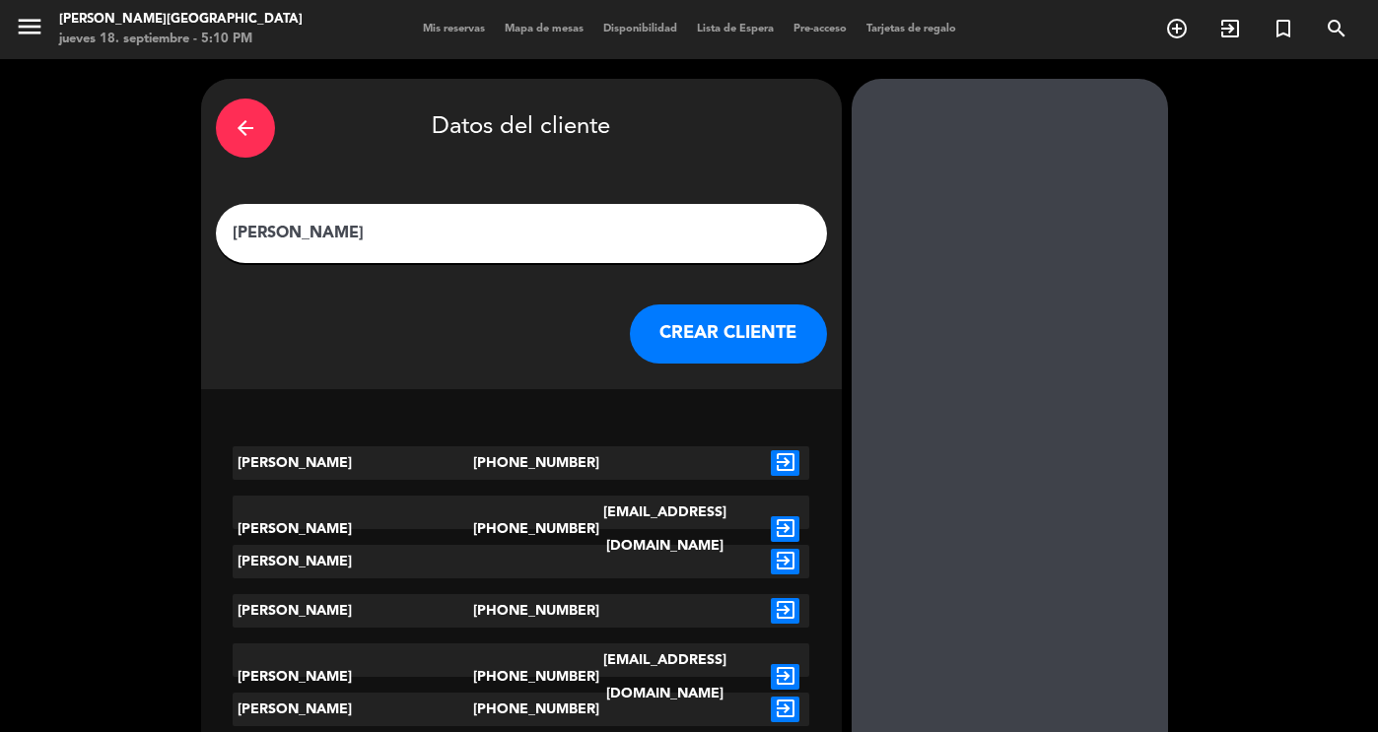
type input "[PERSON_NAME]"
click at [761, 339] on button "CREAR CLIENTE" at bounding box center [728, 334] width 197 height 59
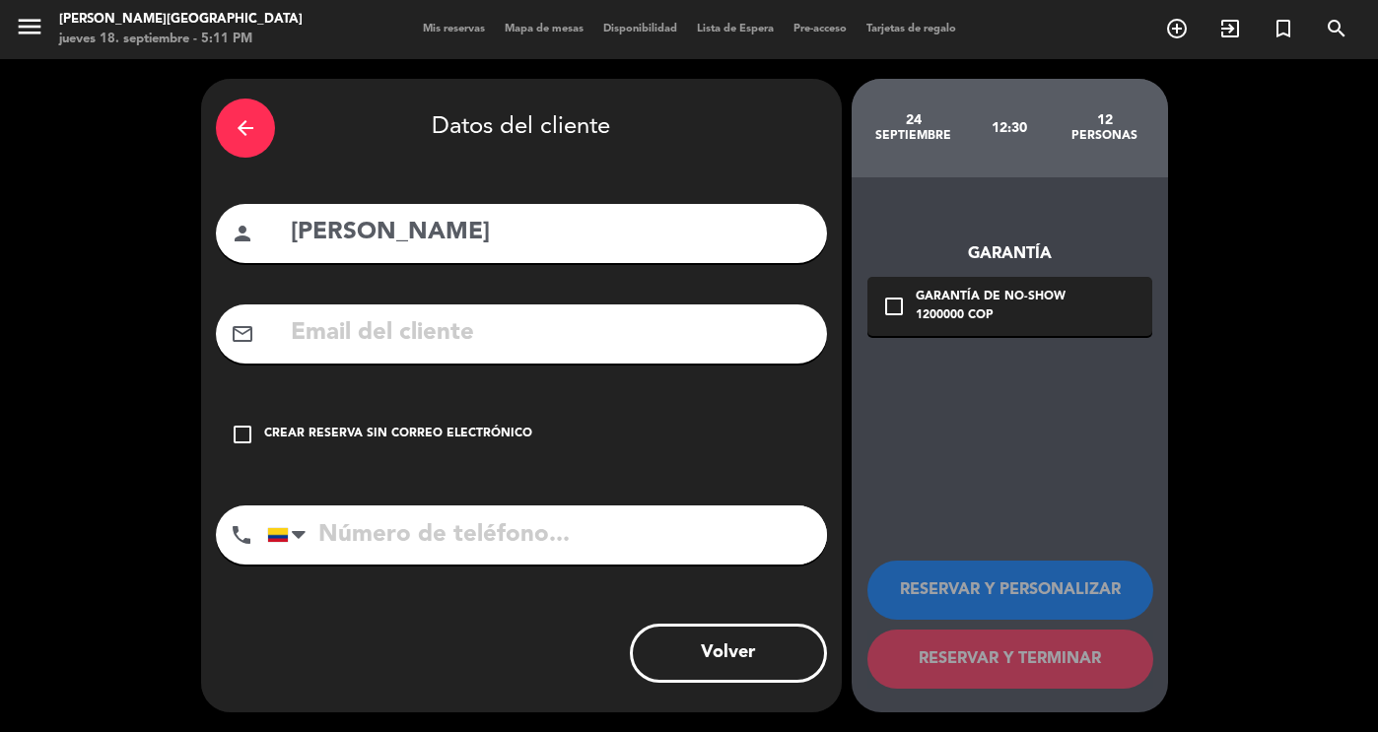
click at [507, 339] on input "text" at bounding box center [550, 333] width 523 height 40
paste input "[PERSON_NAME][EMAIL_ADDRESS][PERSON_NAME][DOMAIN_NAME]"
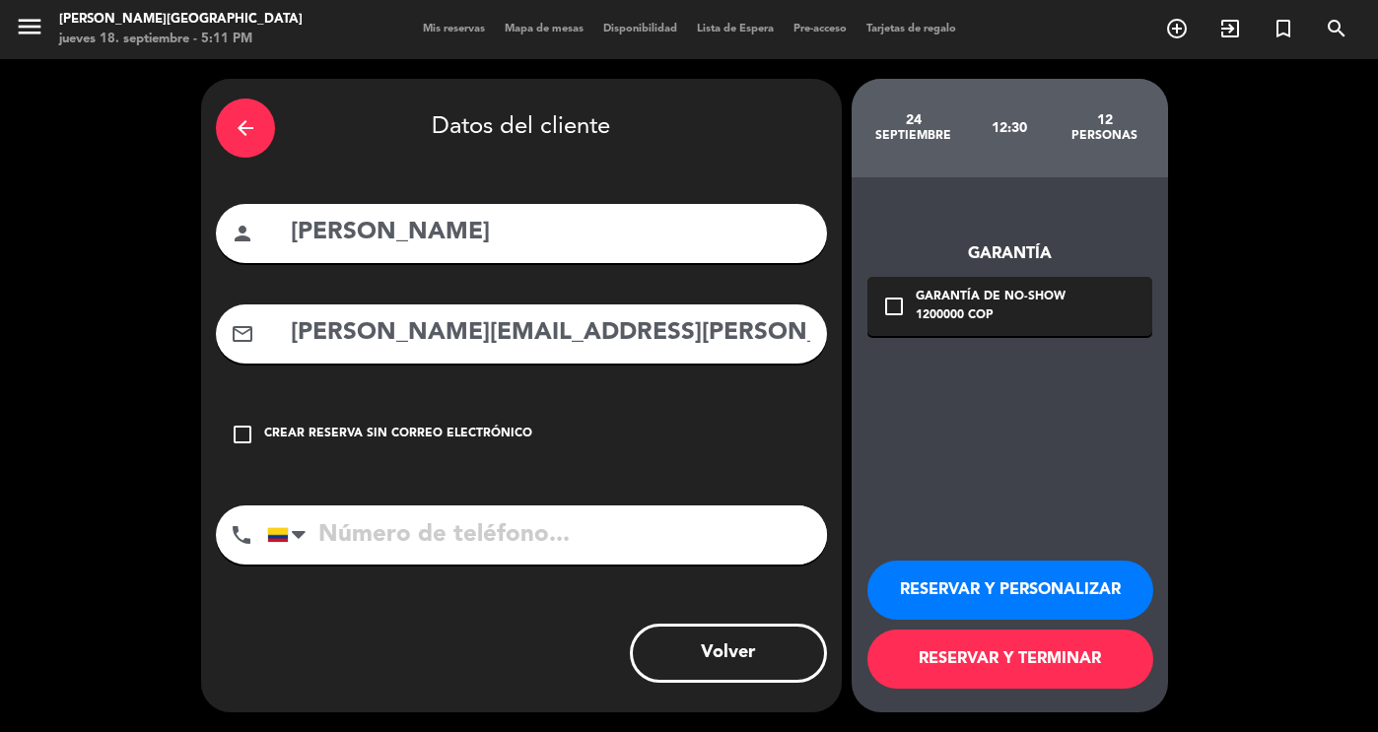
type input "[PERSON_NAME][EMAIL_ADDRESS][PERSON_NAME][DOMAIN_NAME]"
click at [420, 539] on input "tel" at bounding box center [547, 535] width 560 height 59
paste input "3107922015"
type input "3107922015"
click at [901, 317] on icon "check_box_outline_blank" at bounding box center [894, 307] width 24 height 24
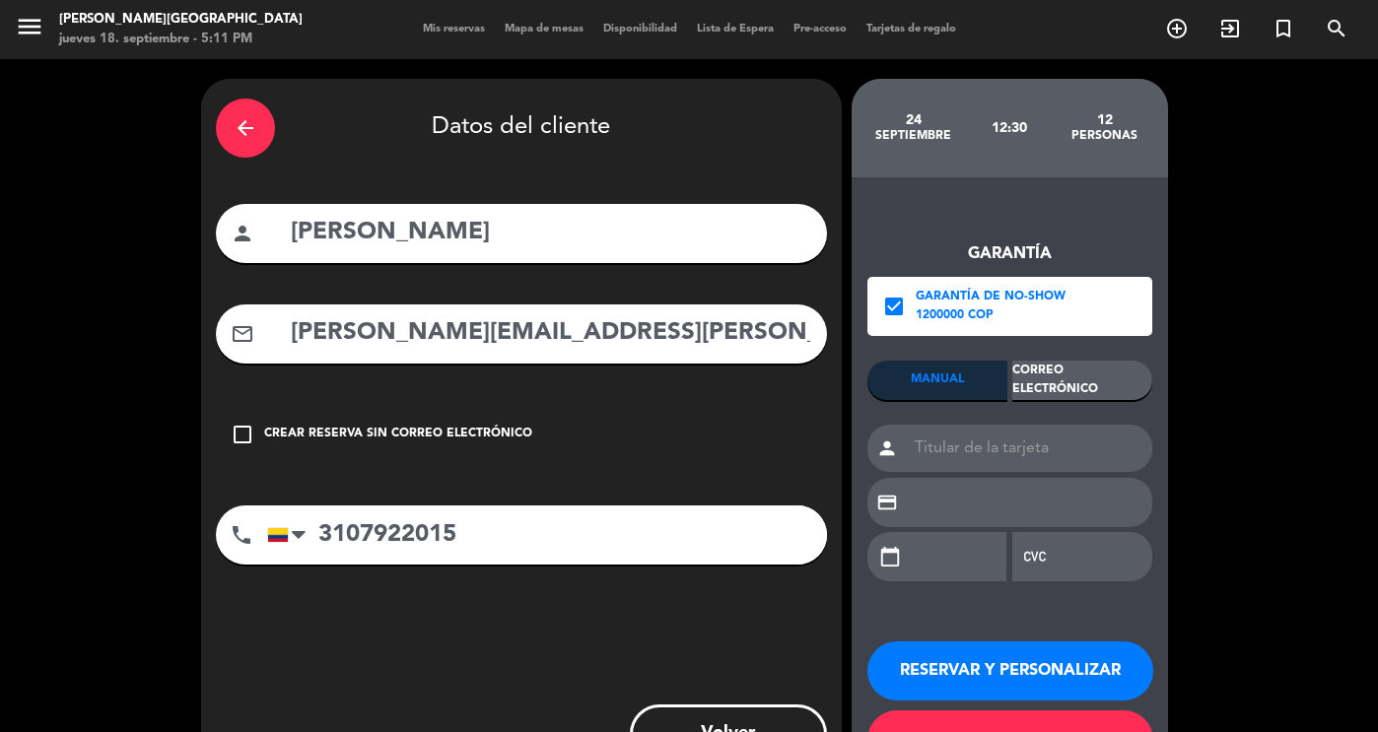
click at [893, 307] on icon "check_box" at bounding box center [894, 307] width 24 height 24
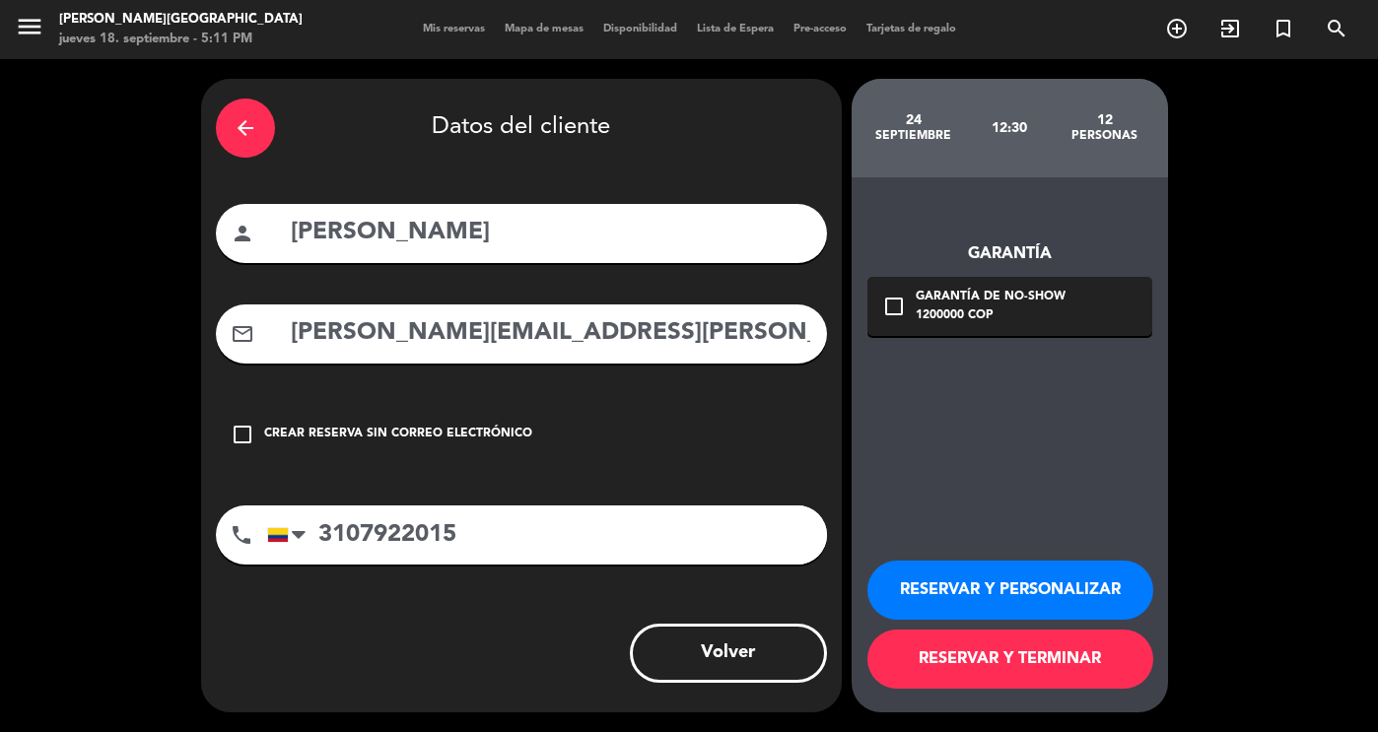
click at [1055, 661] on button "RESERVAR Y TERMINAR" at bounding box center [1010, 659] width 286 height 59
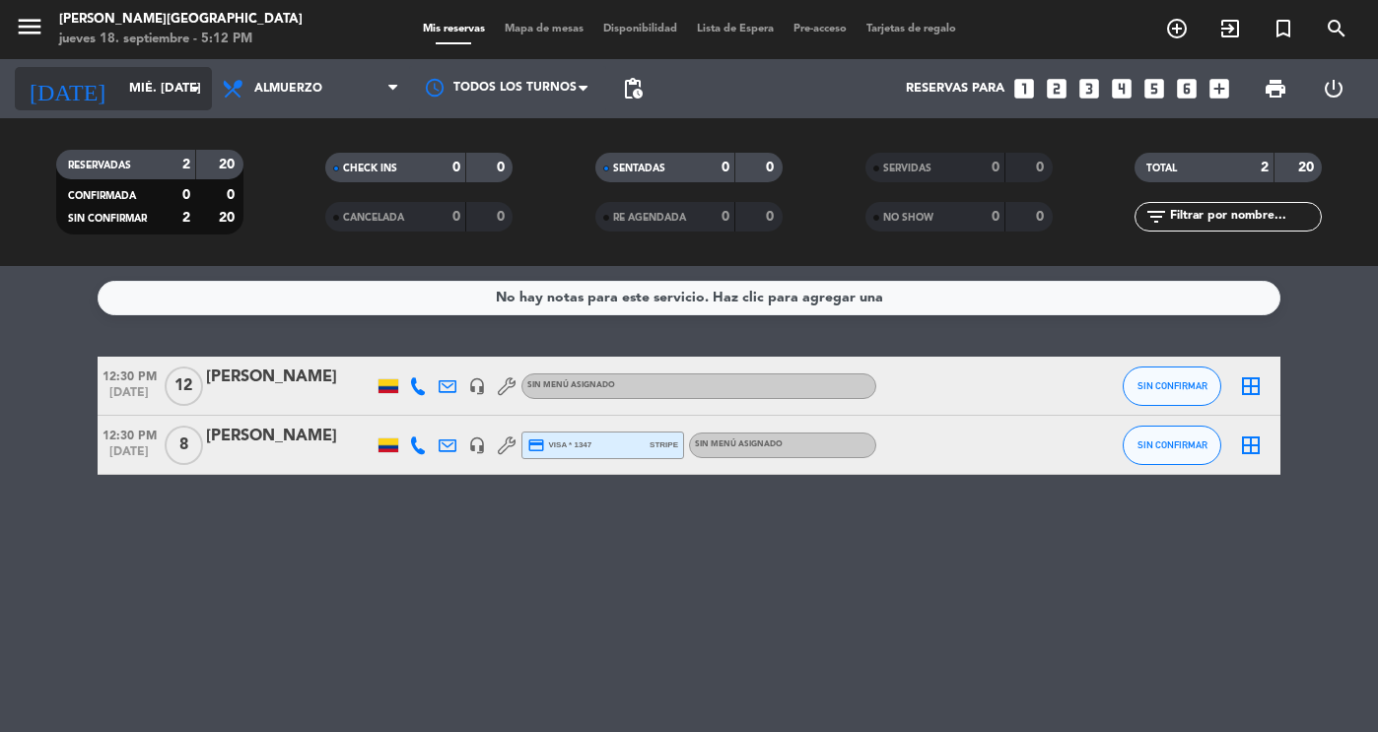
click at [154, 88] on input "mié. [DATE]" at bounding box center [203, 88] width 169 height 35
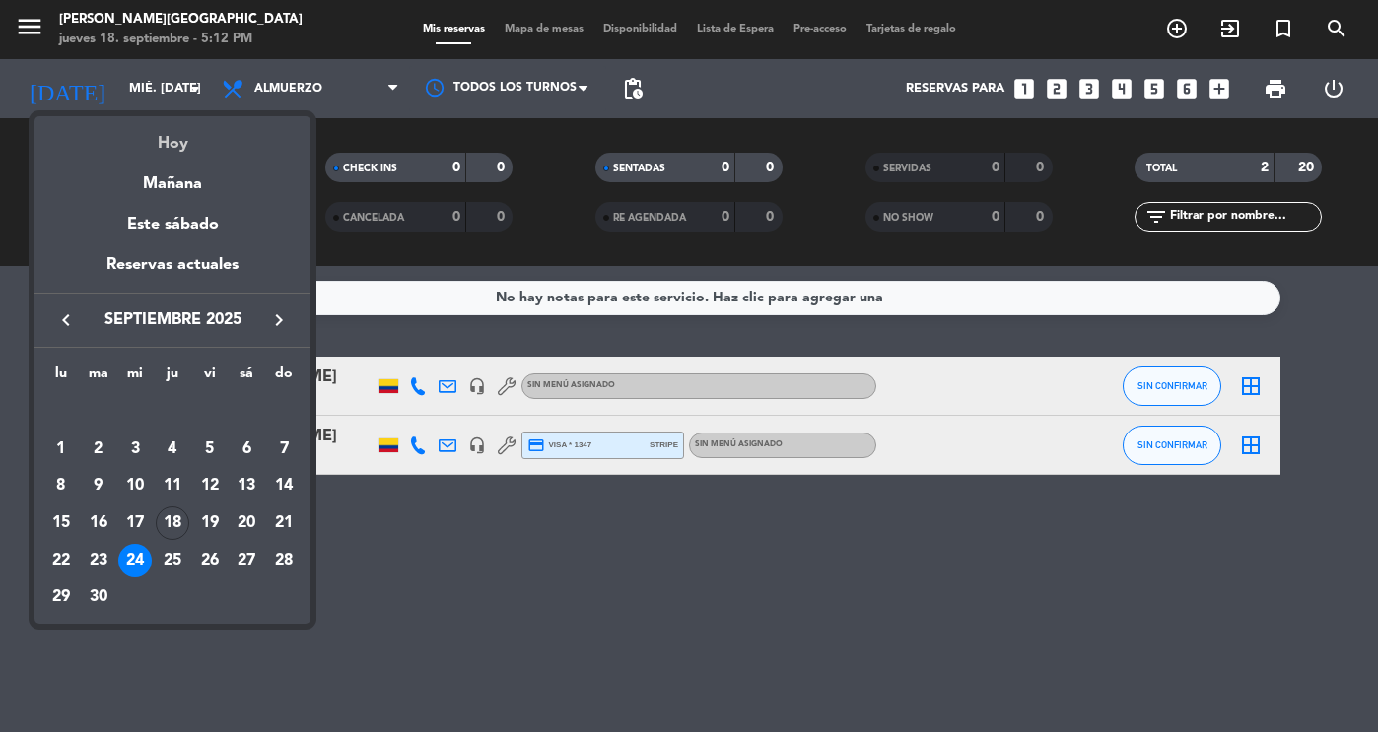
click at [158, 139] on div "Hoy" at bounding box center [173, 136] width 276 height 40
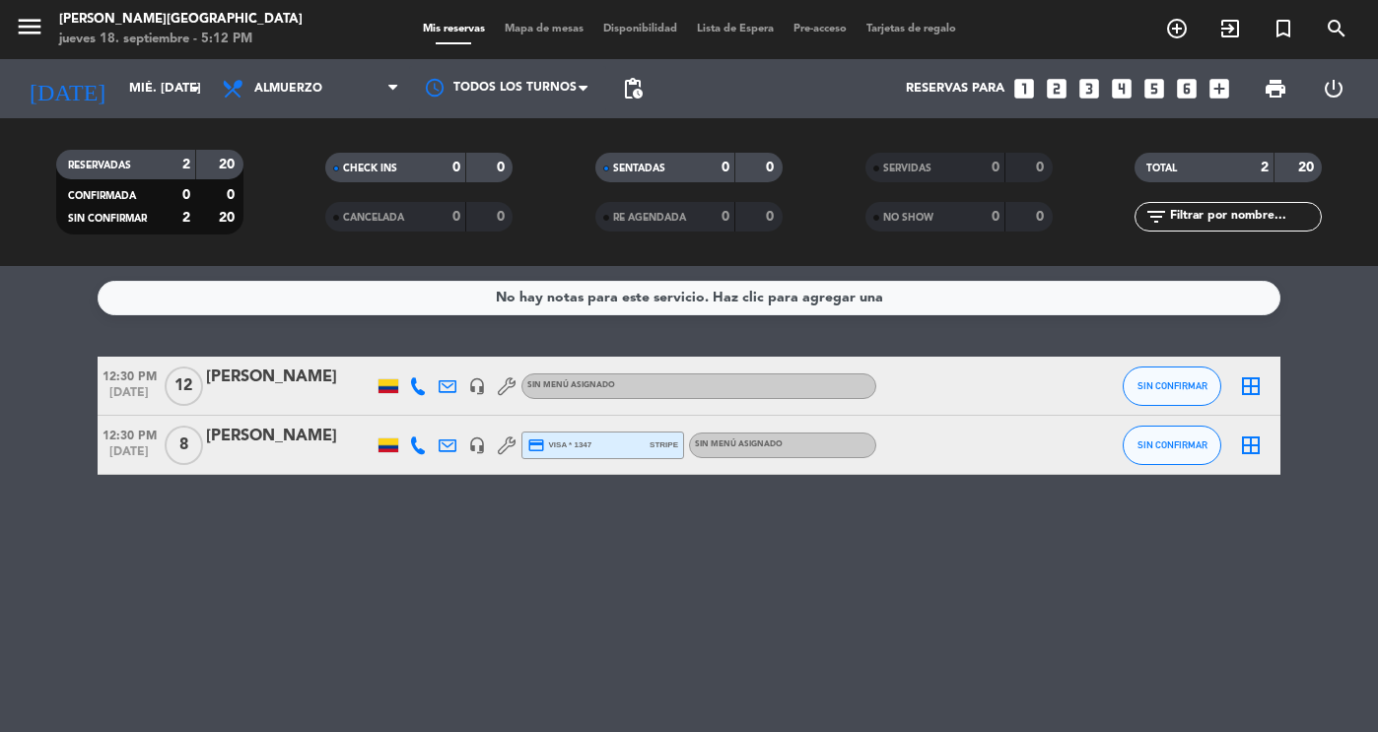
type input "[DEMOGRAPHIC_DATA] [DATE]"
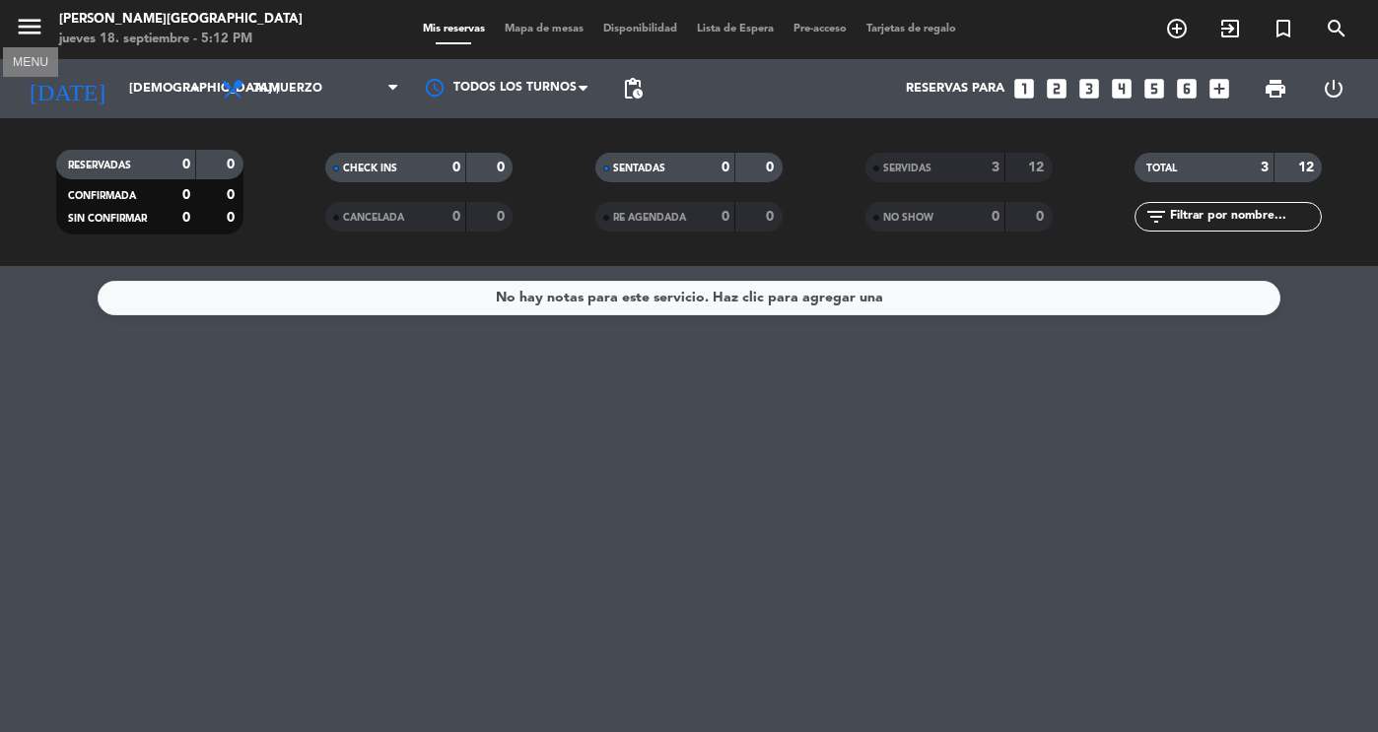
click at [27, 26] on icon "menu" at bounding box center [30, 27] width 30 height 30
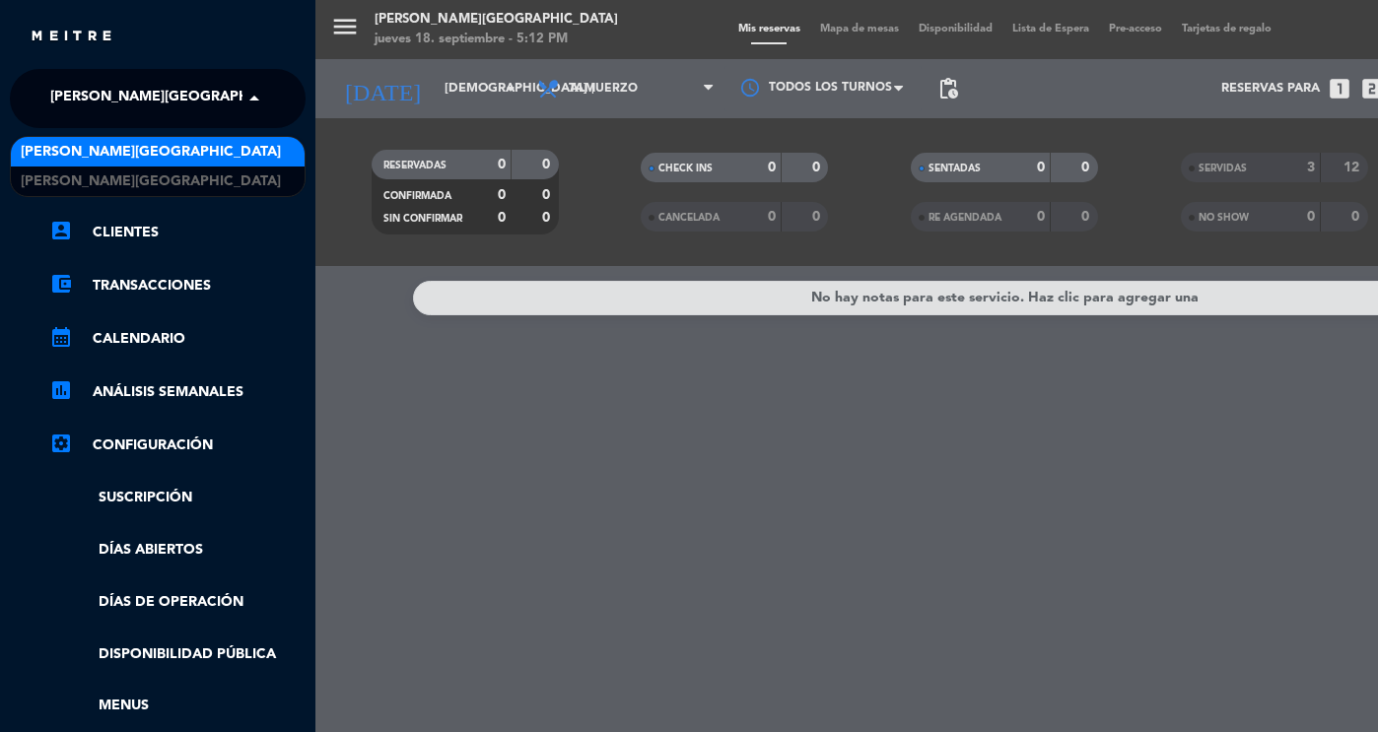
click at [148, 117] on span "[PERSON_NAME][GEOGRAPHIC_DATA]" at bounding box center [180, 98] width 260 height 41
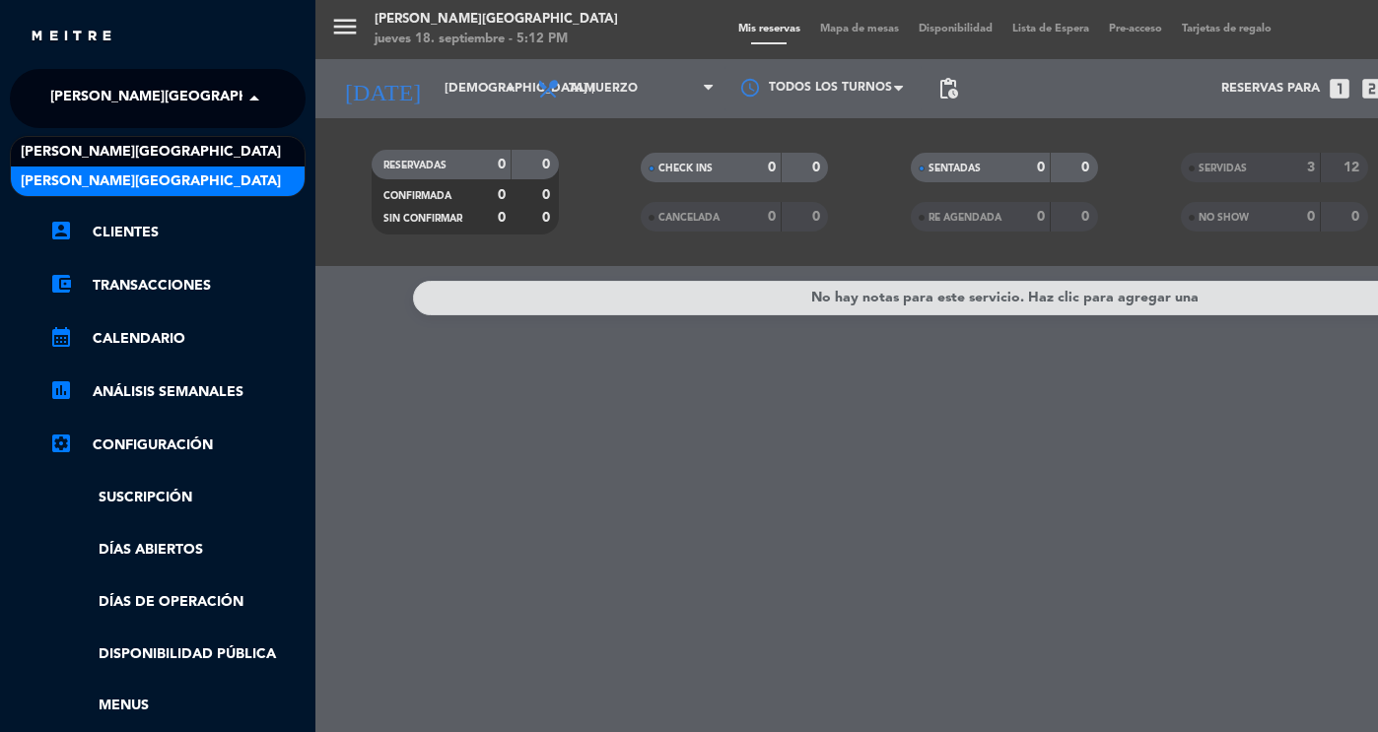
click at [170, 180] on span "[PERSON_NAME][GEOGRAPHIC_DATA]" at bounding box center [151, 182] width 260 height 23
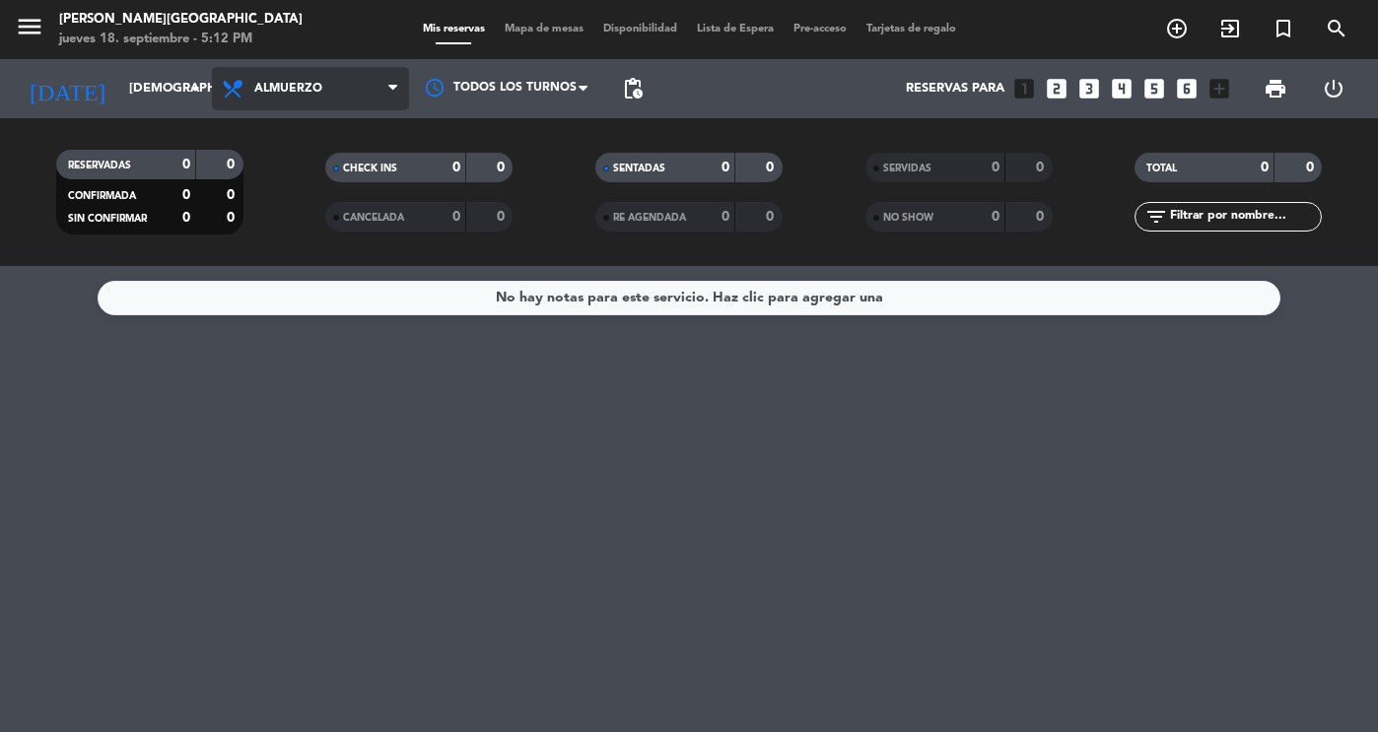
click at [333, 83] on span "Almuerzo" at bounding box center [310, 88] width 197 height 43
click at [312, 225] on div "menu DON DIABLO [GEOGRAPHIC_DATA] jueves 18. septiembre - 5:12 PM Mis reservas …" at bounding box center [689, 133] width 1378 height 266
click at [734, 33] on span "Lista de Espera fiber_manual_record" at bounding box center [735, 29] width 97 height 11
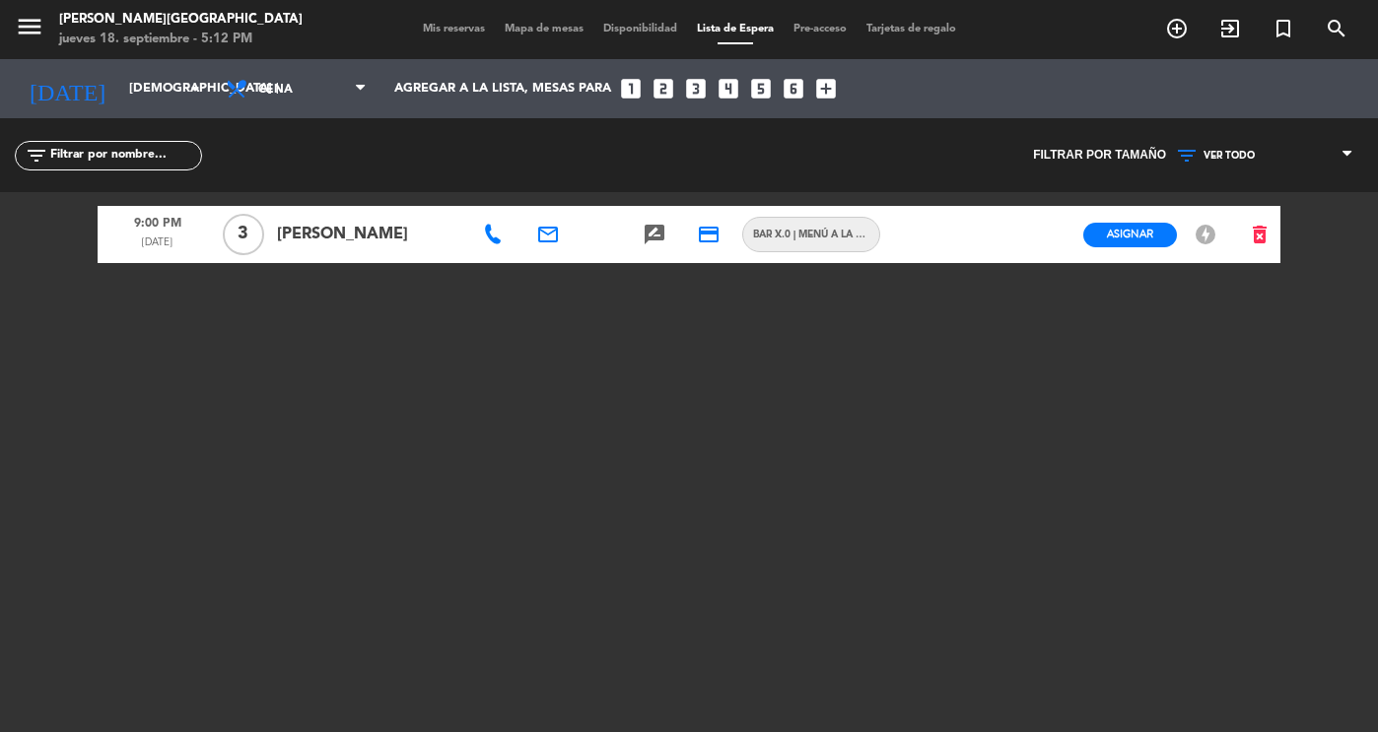
click at [497, 242] on icon at bounding box center [493, 235] width 20 height 20
click at [543, 199] on span "Copiar" at bounding box center [563, 199] width 41 height 21
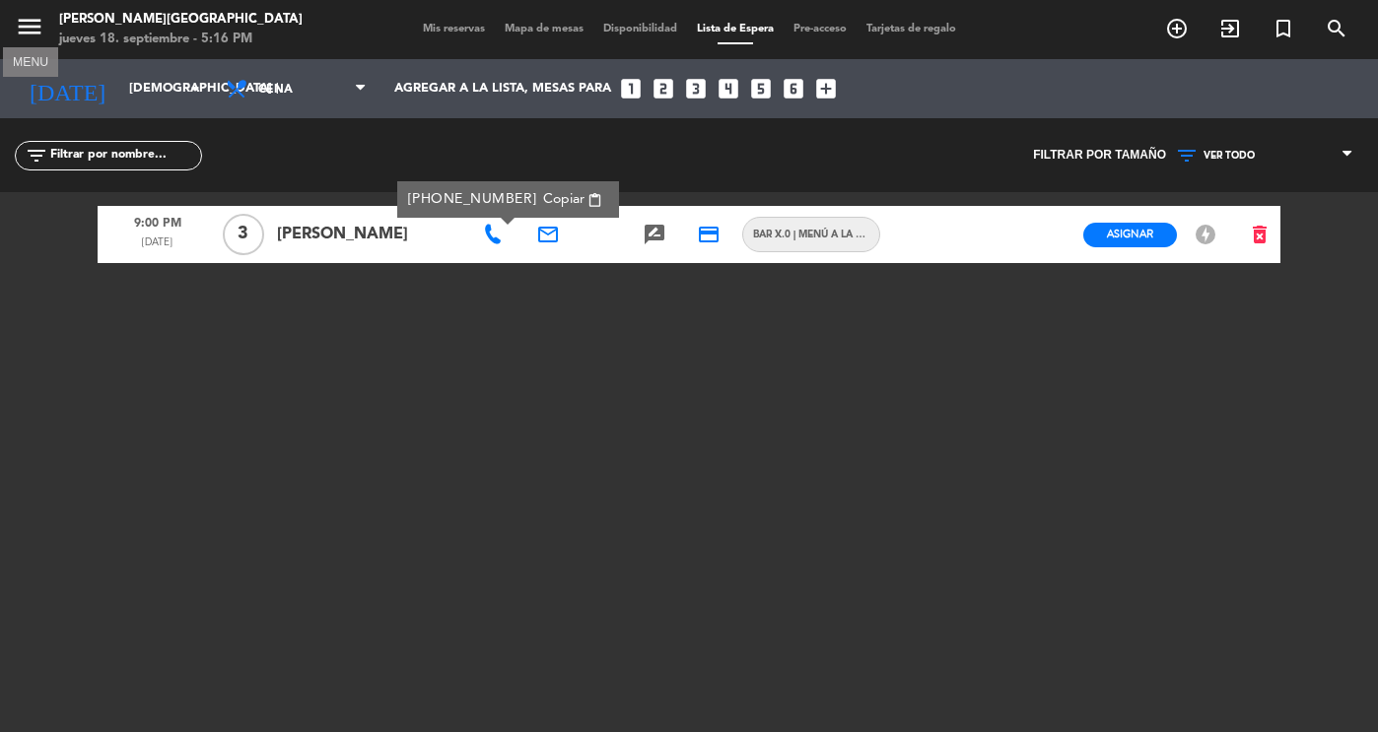
click at [16, 25] on icon "menu" at bounding box center [30, 27] width 30 height 30
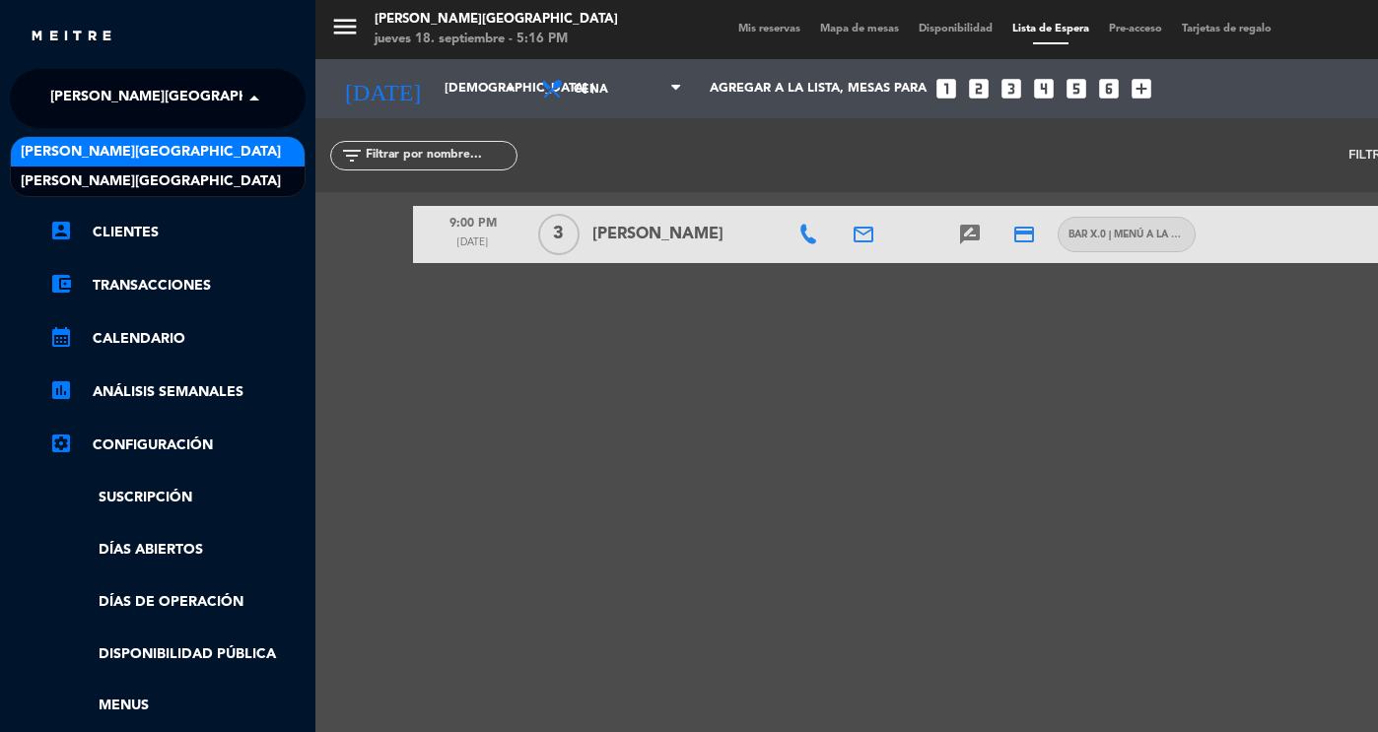
drag, startPoint x: 114, startPoint y: 100, endPoint x: 148, endPoint y: 157, distance: 66.3
click at [148, 128] on ng-select "× [PERSON_NAME] CARTAGENA × [PERSON_NAME][GEOGRAPHIC_DATA] DON DIABLO [GEOGRAPH…" at bounding box center [158, 98] width 296 height 59
click at [148, 157] on span "[PERSON_NAME][GEOGRAPHIC_DATA]" at bounding box center [151, 152] width 260 height 23
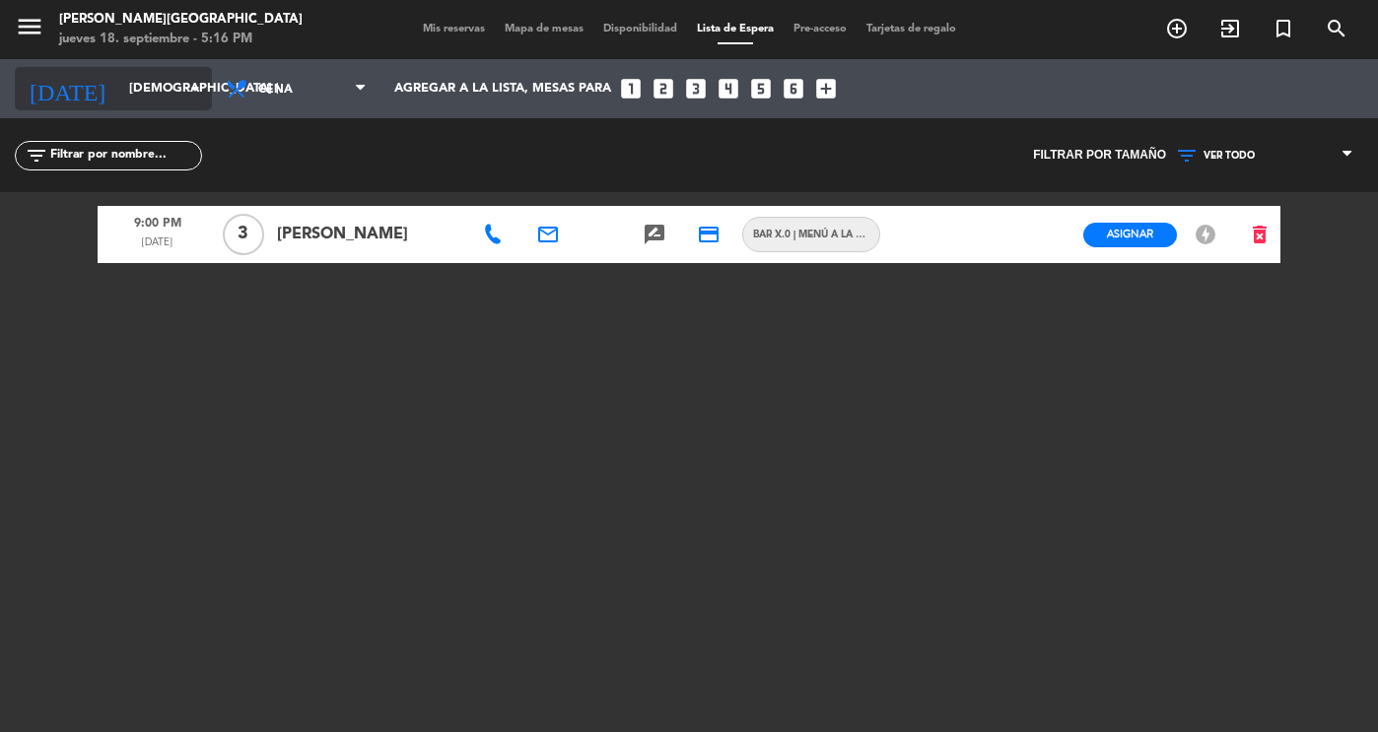
click at [197, 82] on icon "arrow_drop_down" at bounding box center [195, 89] width 24 height 24
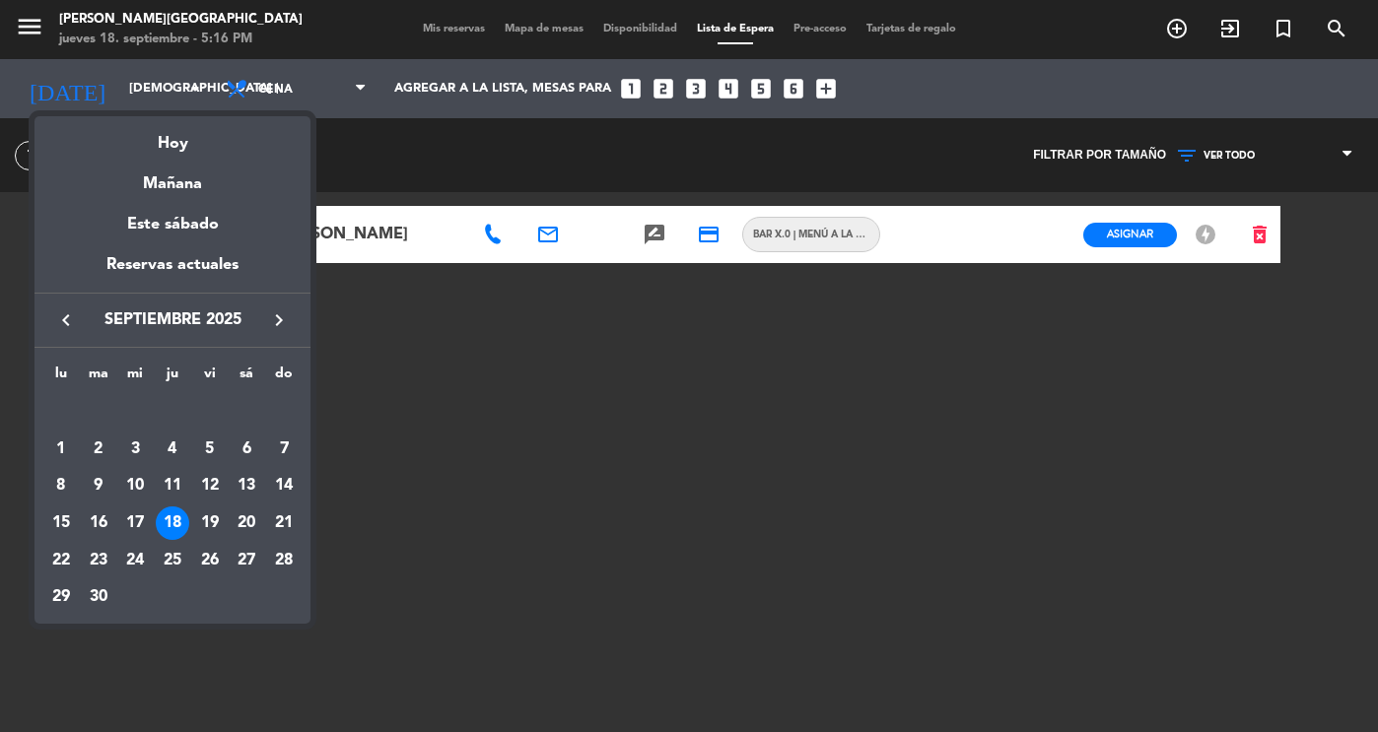
click at [446, 48] on div at bounding box center [689, 366] width 1378 height 732
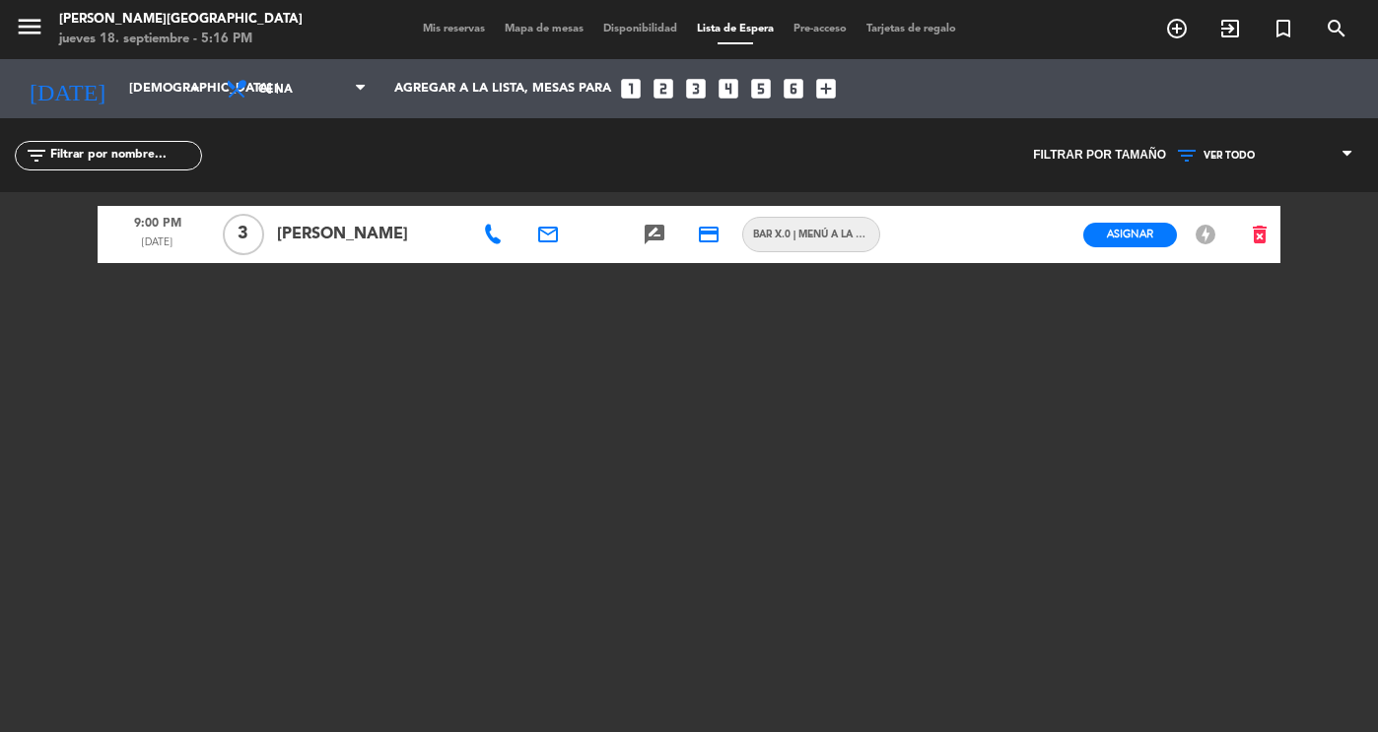
click at [438, 22] on div "Mis reservas Mapa de mesas Disponibilidad Lista de Espera Pre-acceso Tarjetas d…" at bounding box center [689, 30] width 553 height 18
click at [440, 25] on span "Mis reservas" at bounding box center [454, 29] width 82 height 11
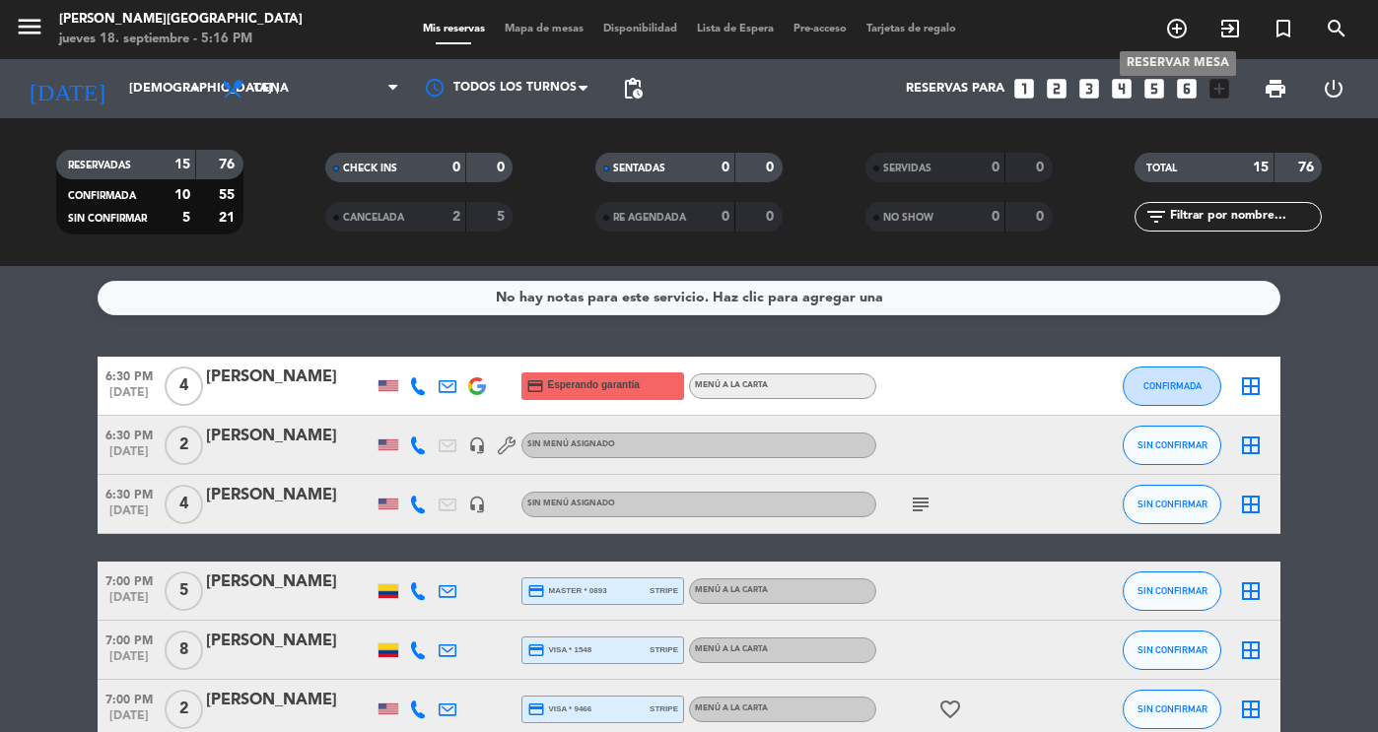
click at [1181, 27] on icon "add_circle_outline" at bounding box center [1177, 29] width 24 height 24
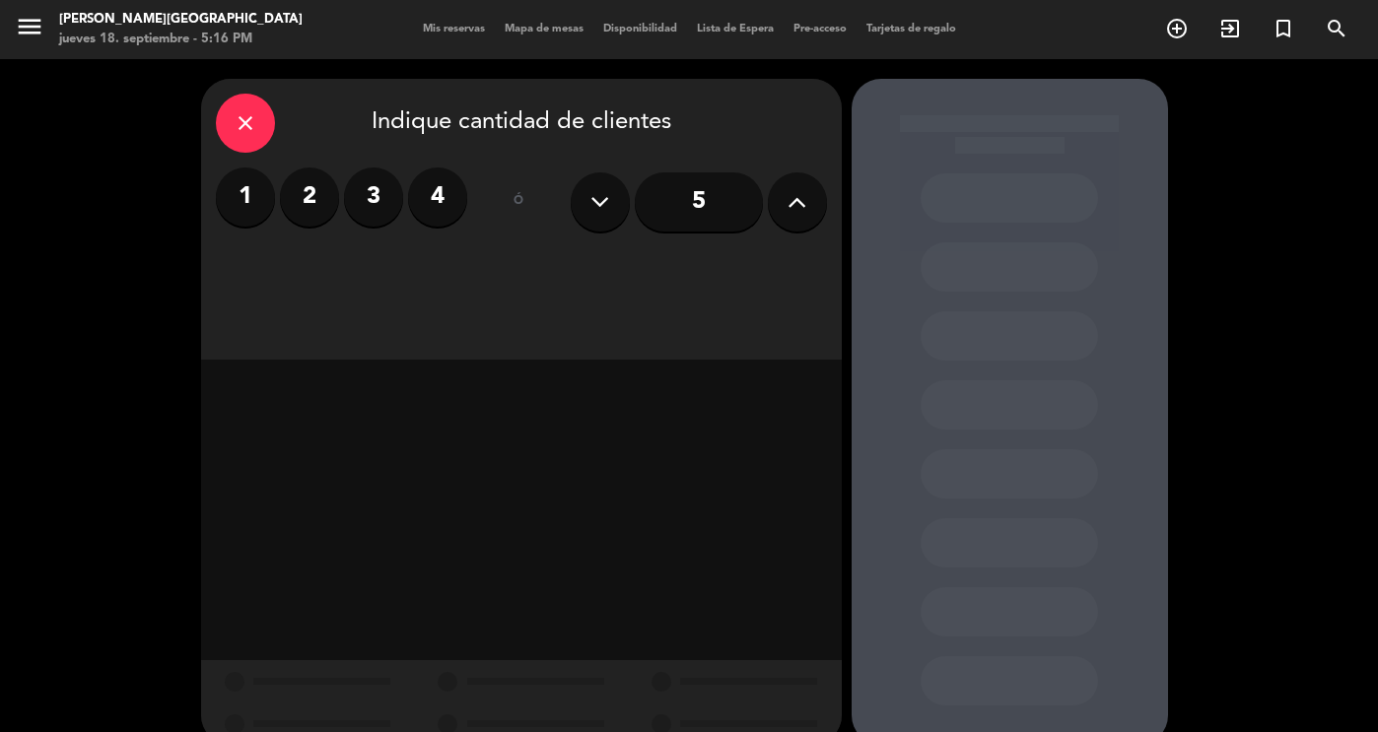
click at [313, 193] on label "2" at bounding box center [309, 197] width 59 height 59
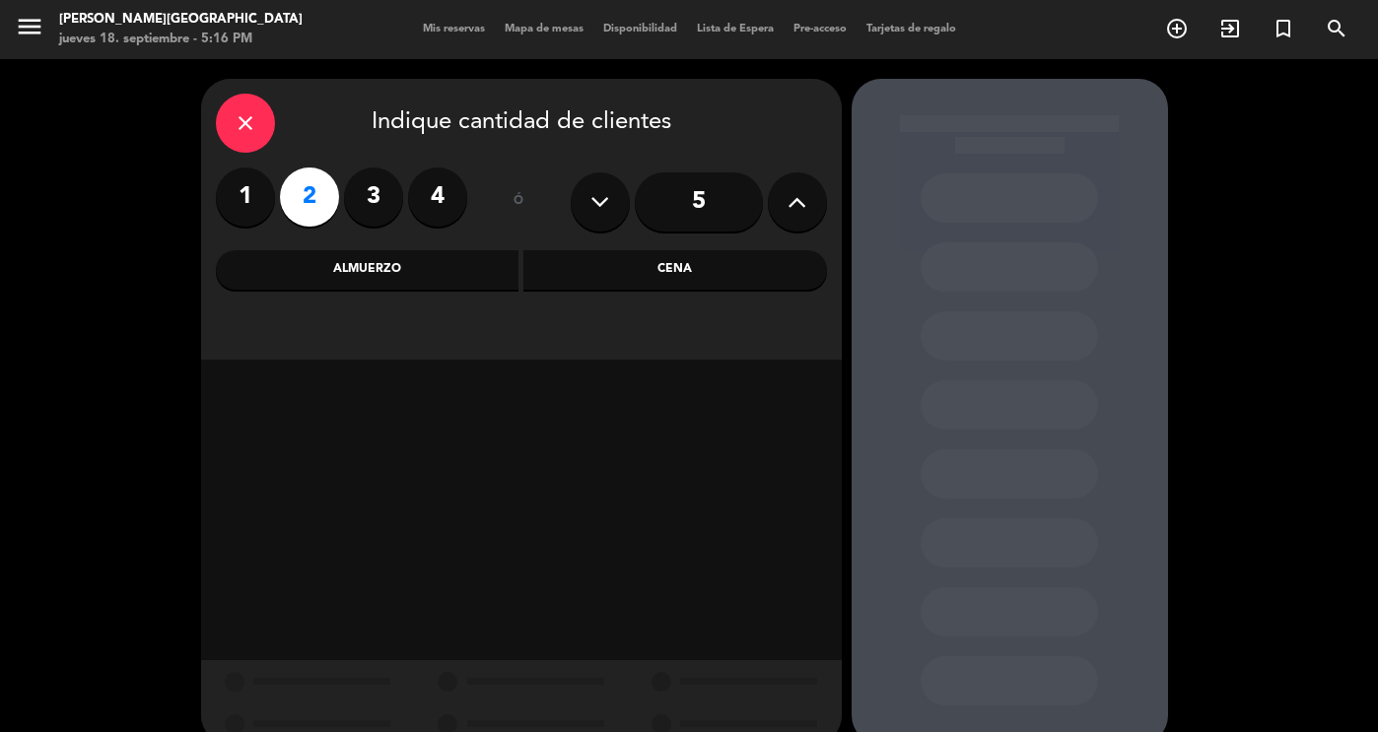
click at [702, 275] on div "Cena" at bounding box center [675, 269] width 304 height 39
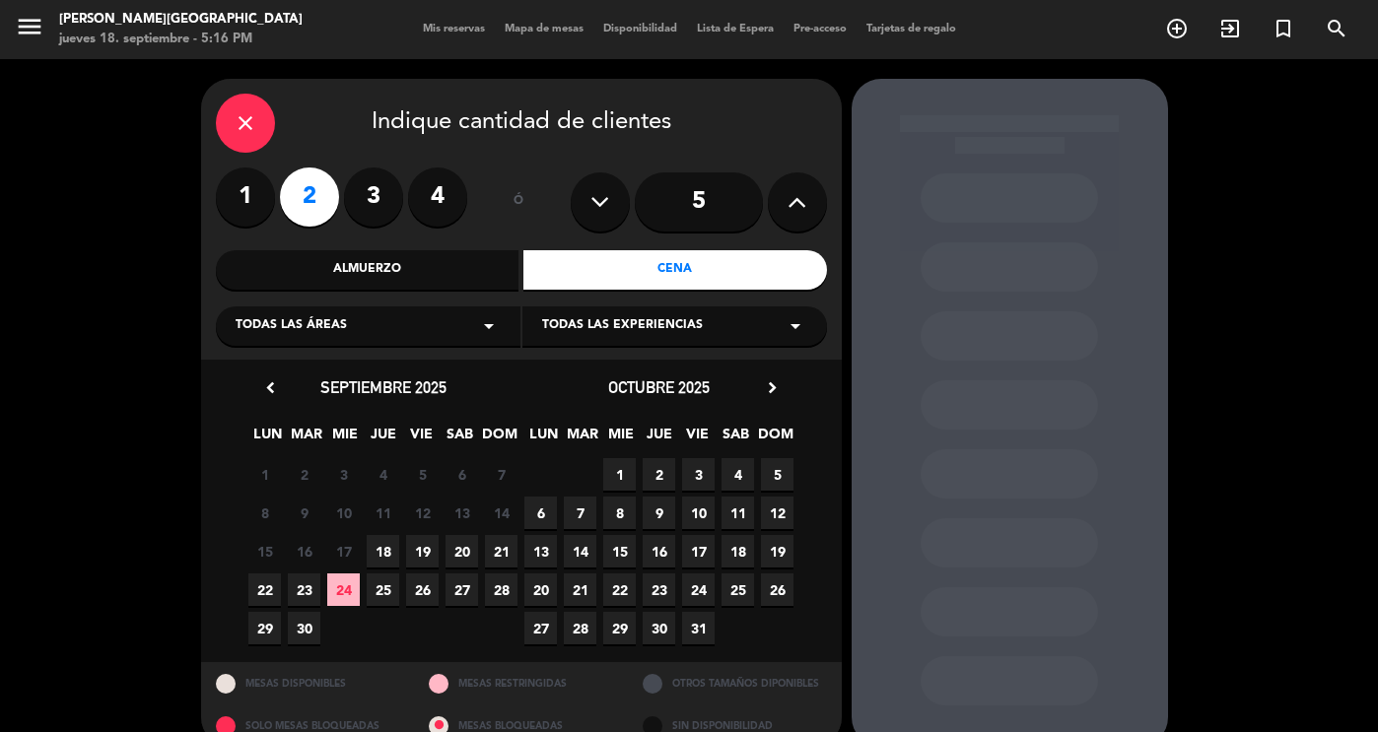
click at [379, 551] on span "18" at bounding box center [383, 551] width 33 height 33
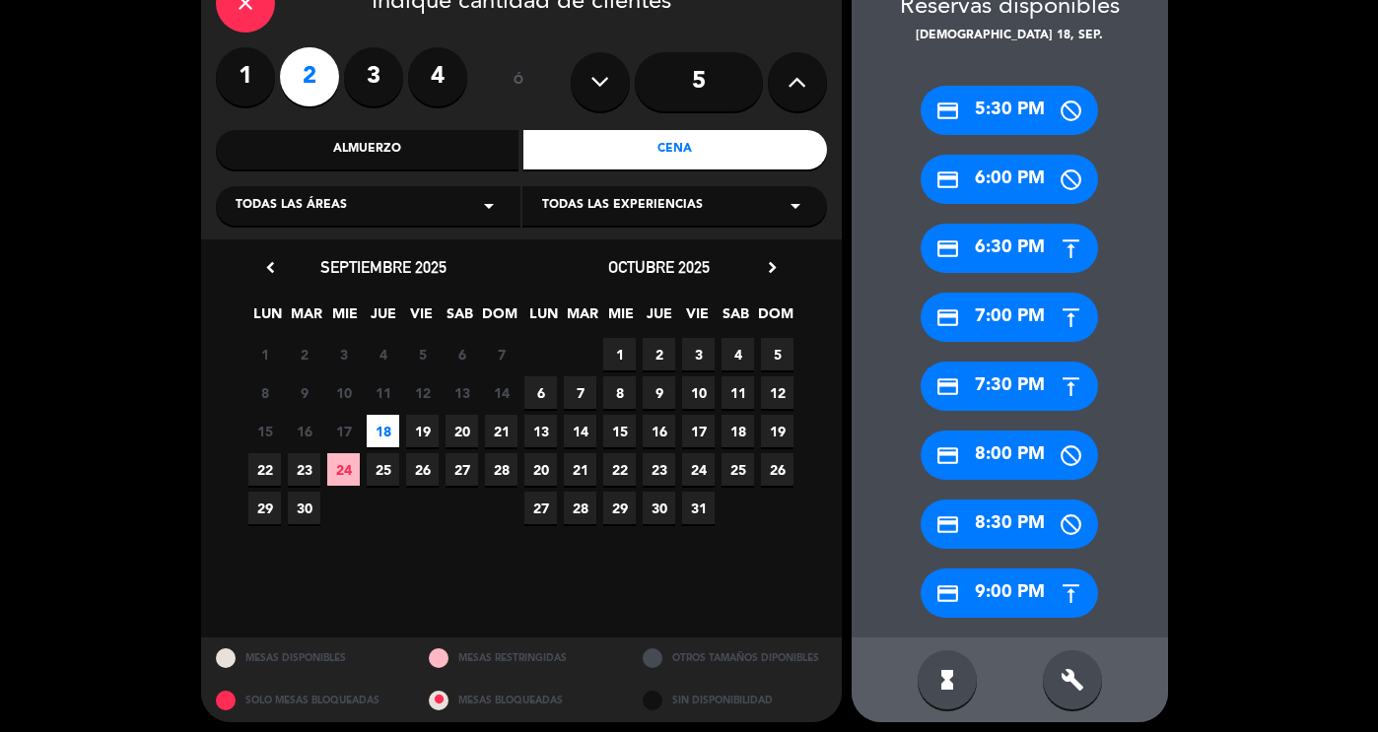
scroll to position [129, 0]
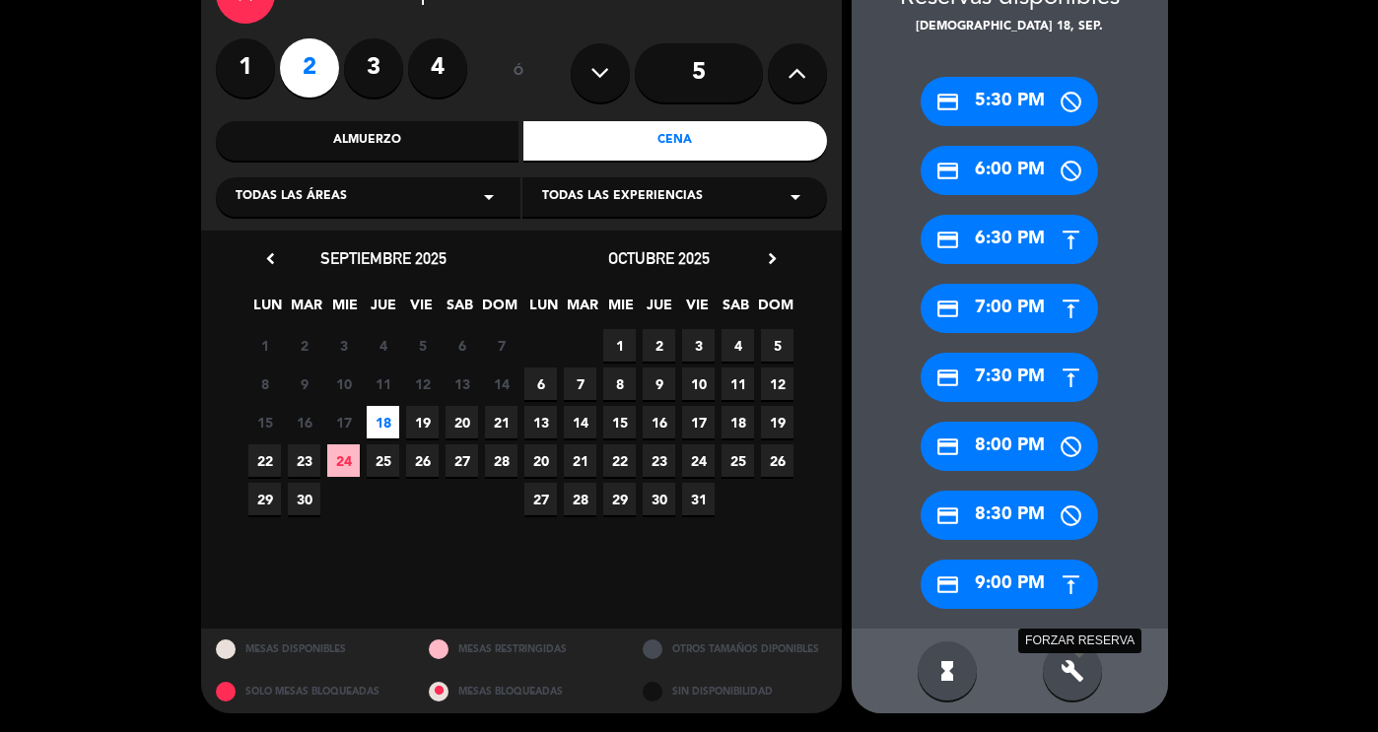
click at [1078, 677] on icon "build" at bounding box center [1073, 671] width 24 height 24
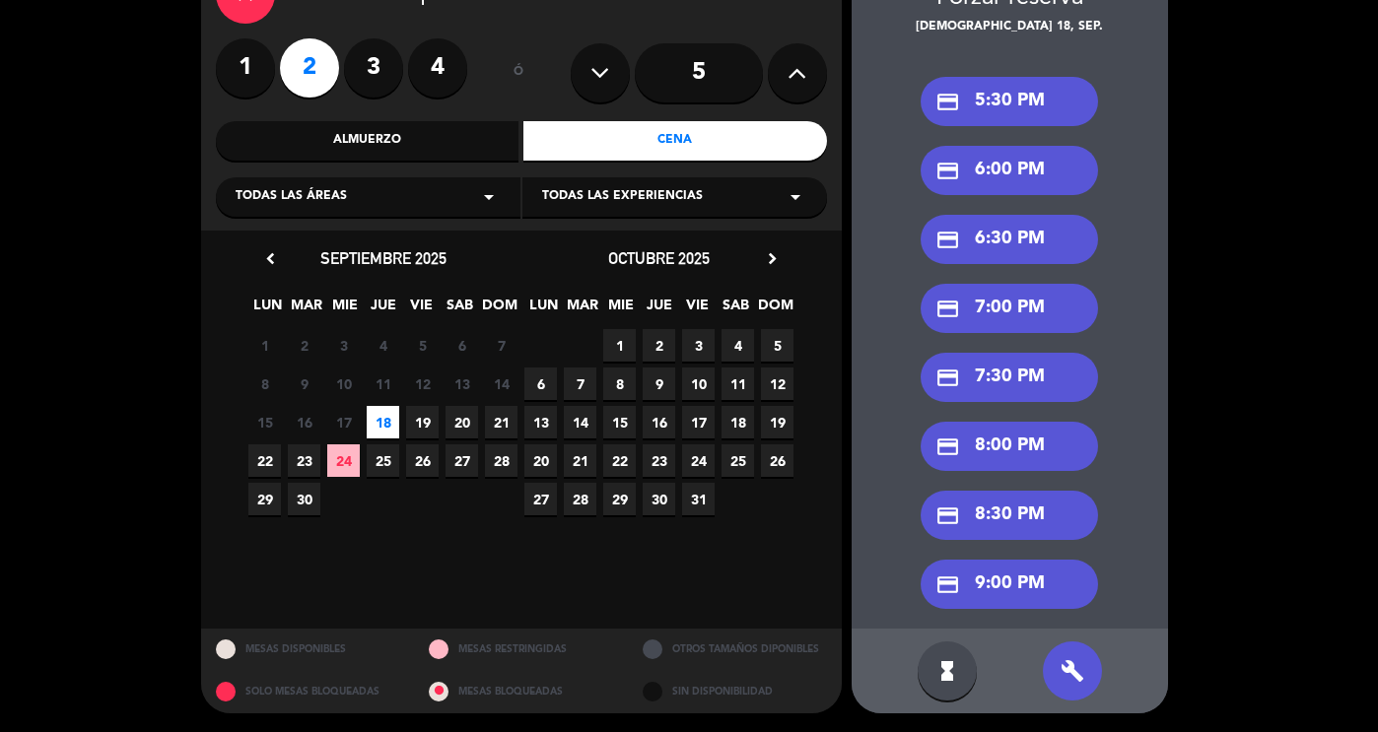
click at [1000, 247] on div "credit_card 6:30 PM" at bounding box center [1009, 239] width 177 height 49
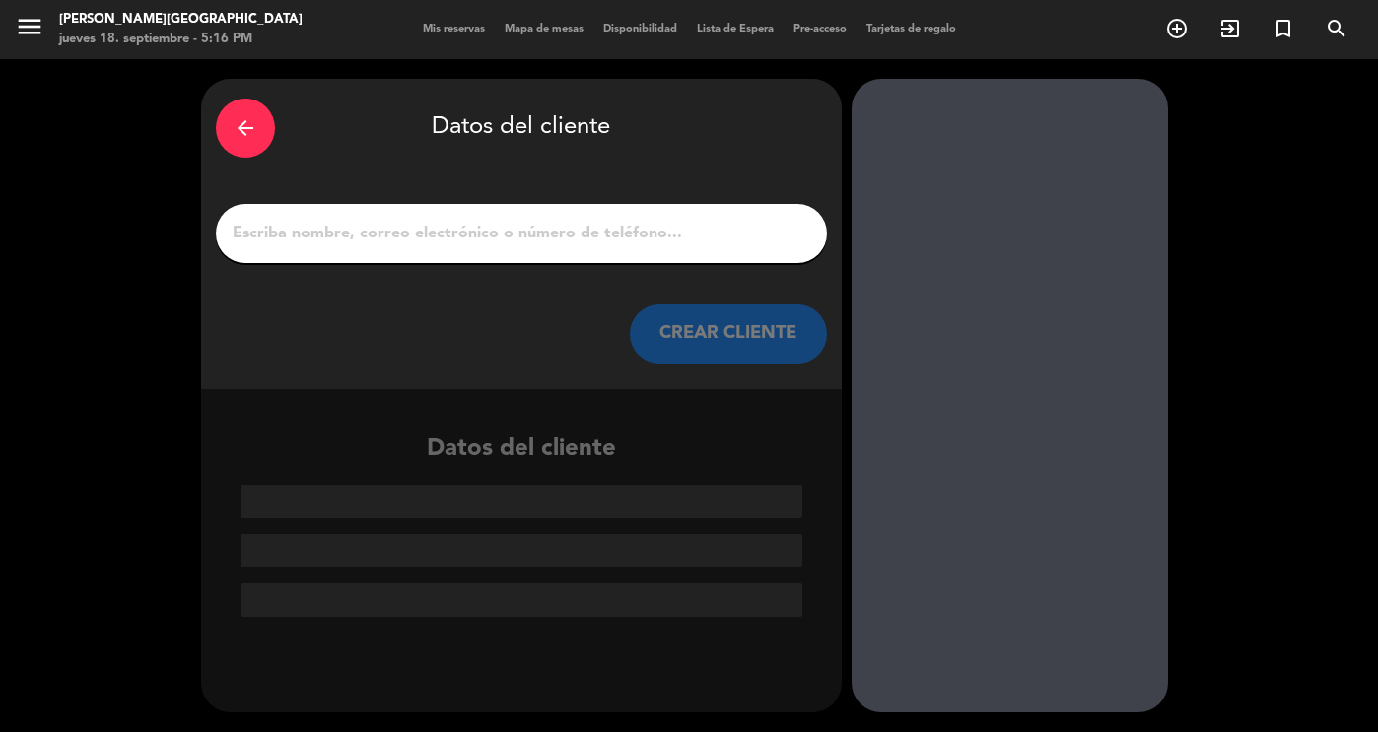
click at [550, 230] on input "1" at bounding box center [522, 234] width 582 height 28
paste input "[PERSON_NAME]"
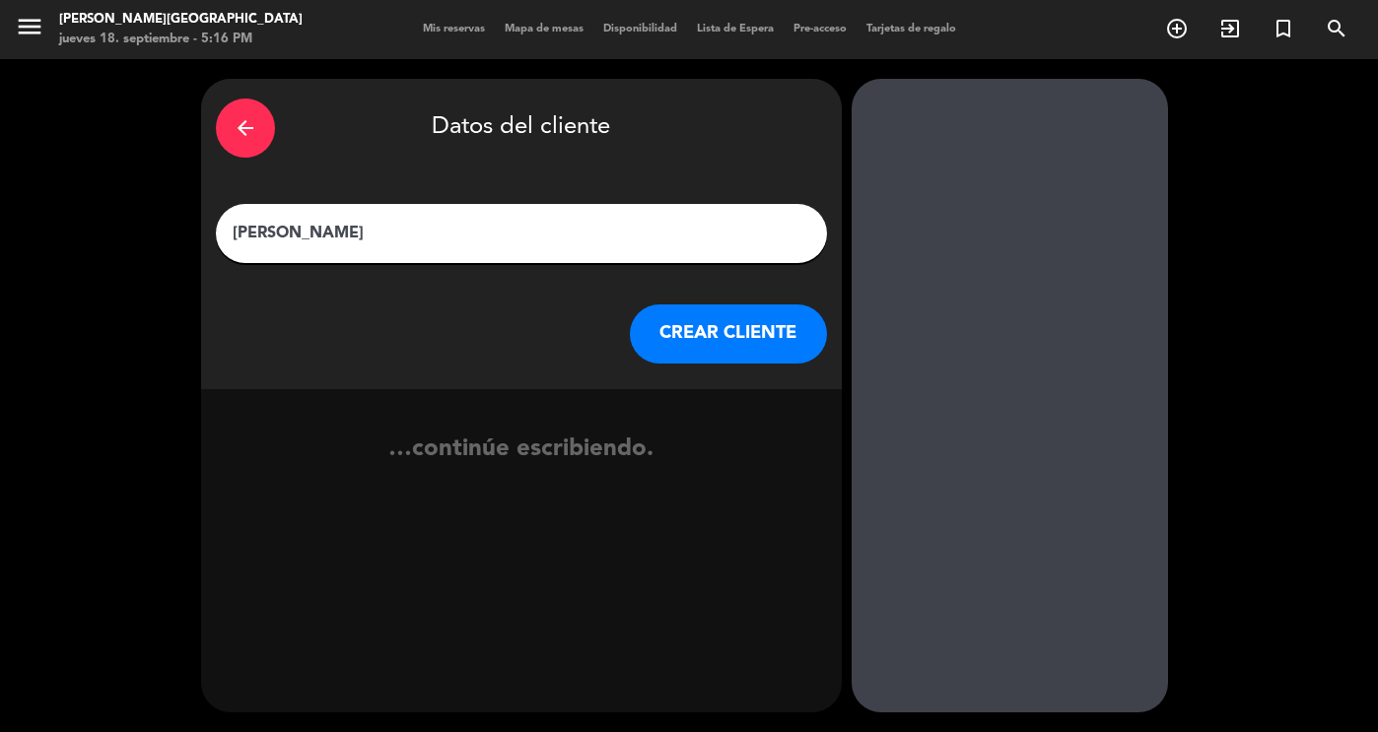
type input "[PERSON_NAME]"
click at [736, 334] on button "CREAR CLIENTE" at bounding box center [728, 334] width 197 height 59
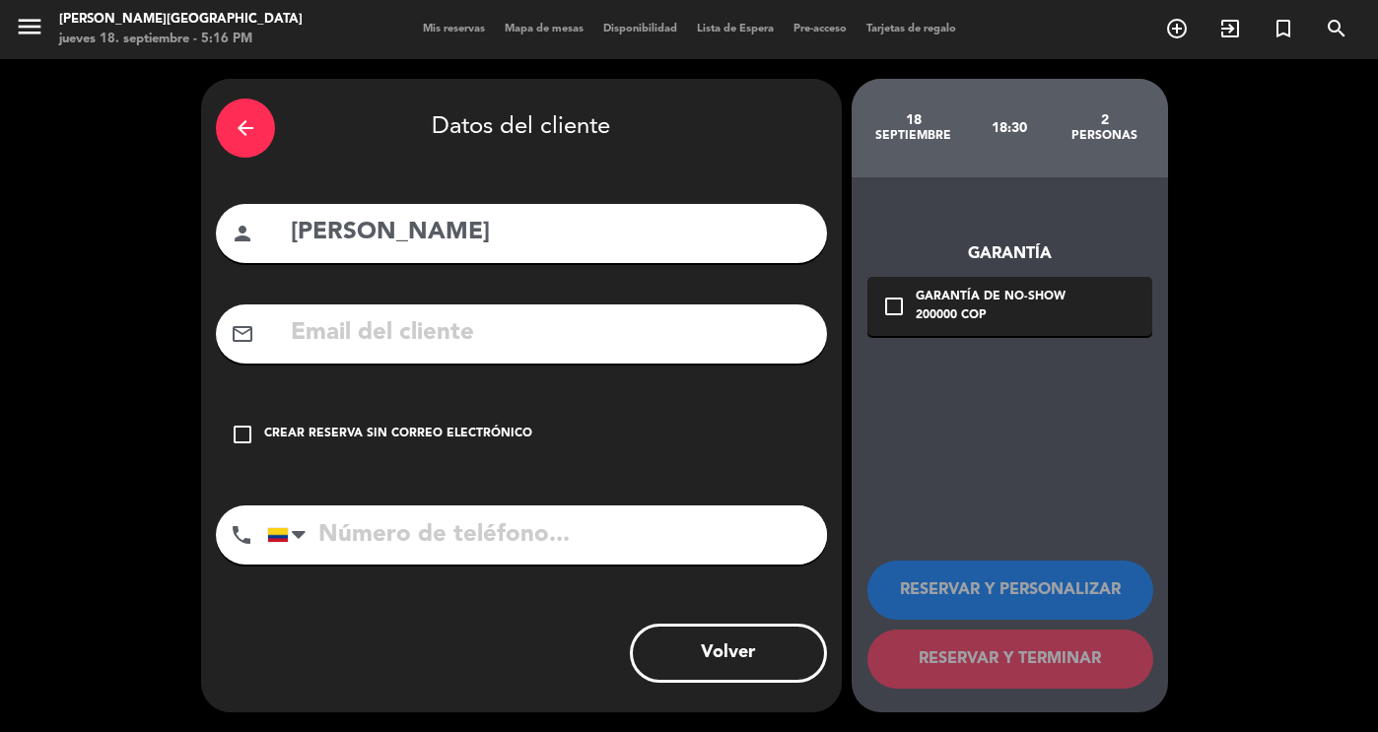
click at [247, 435] on icon "check_box_outline_blank" at bounding box center [243, 435] width 24 height 24
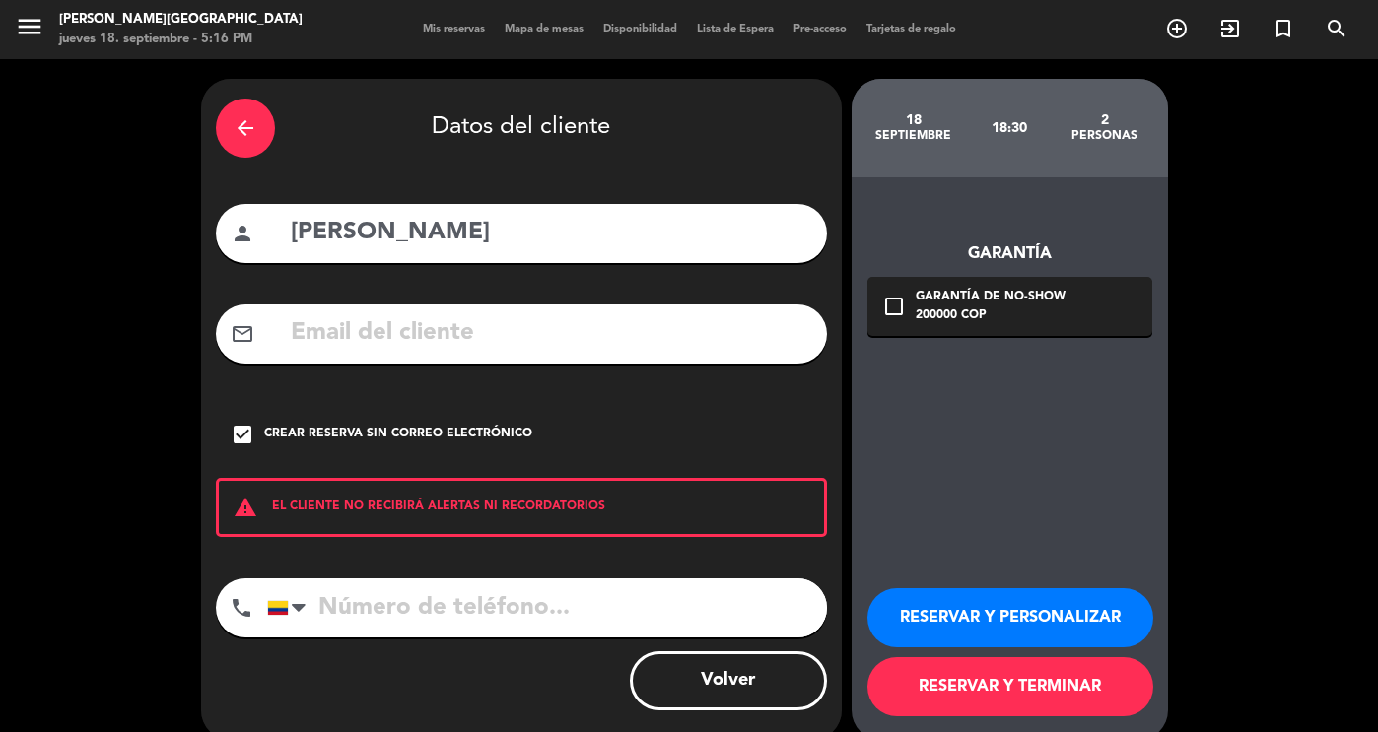
click at [1042, 616] on button "RESERVAR Y PERSONALIZAR" at bounding box center [1010, 618] width 286 height 59
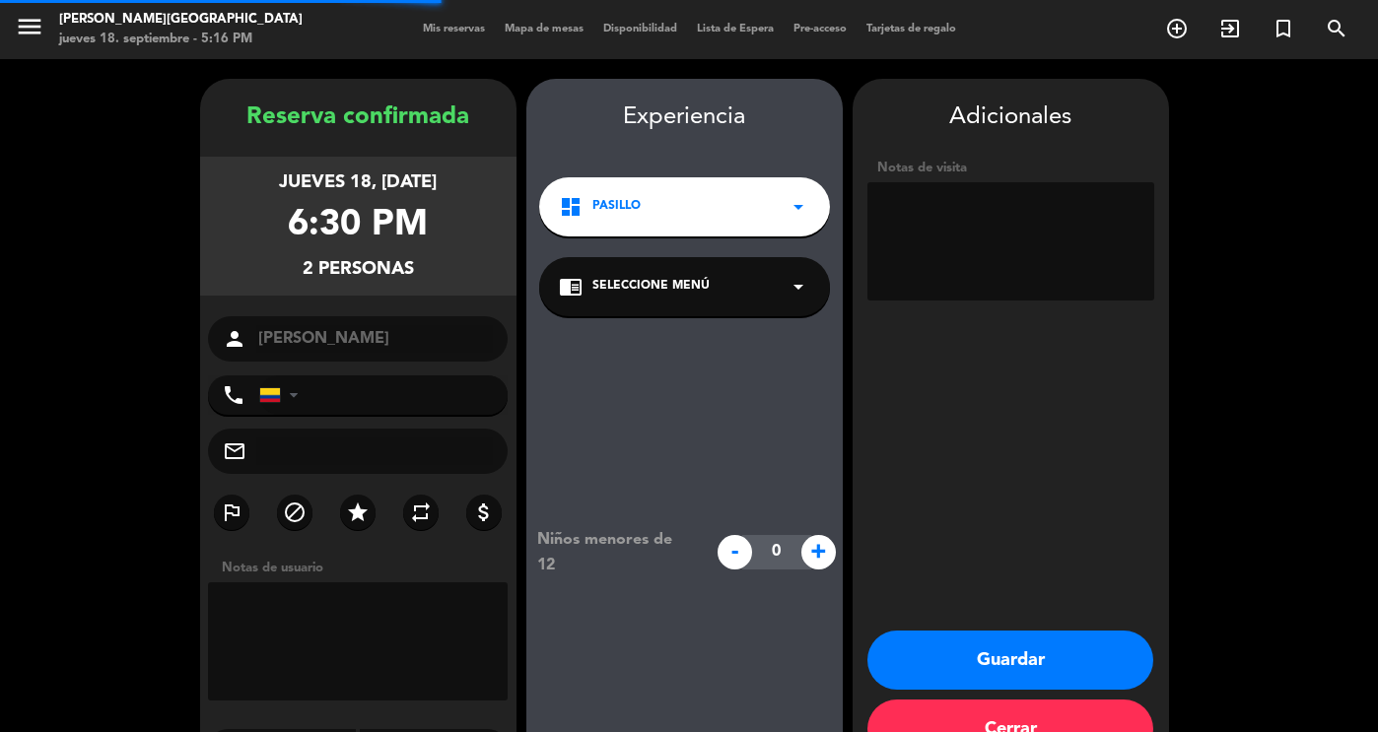
scroll to position [55, 0]
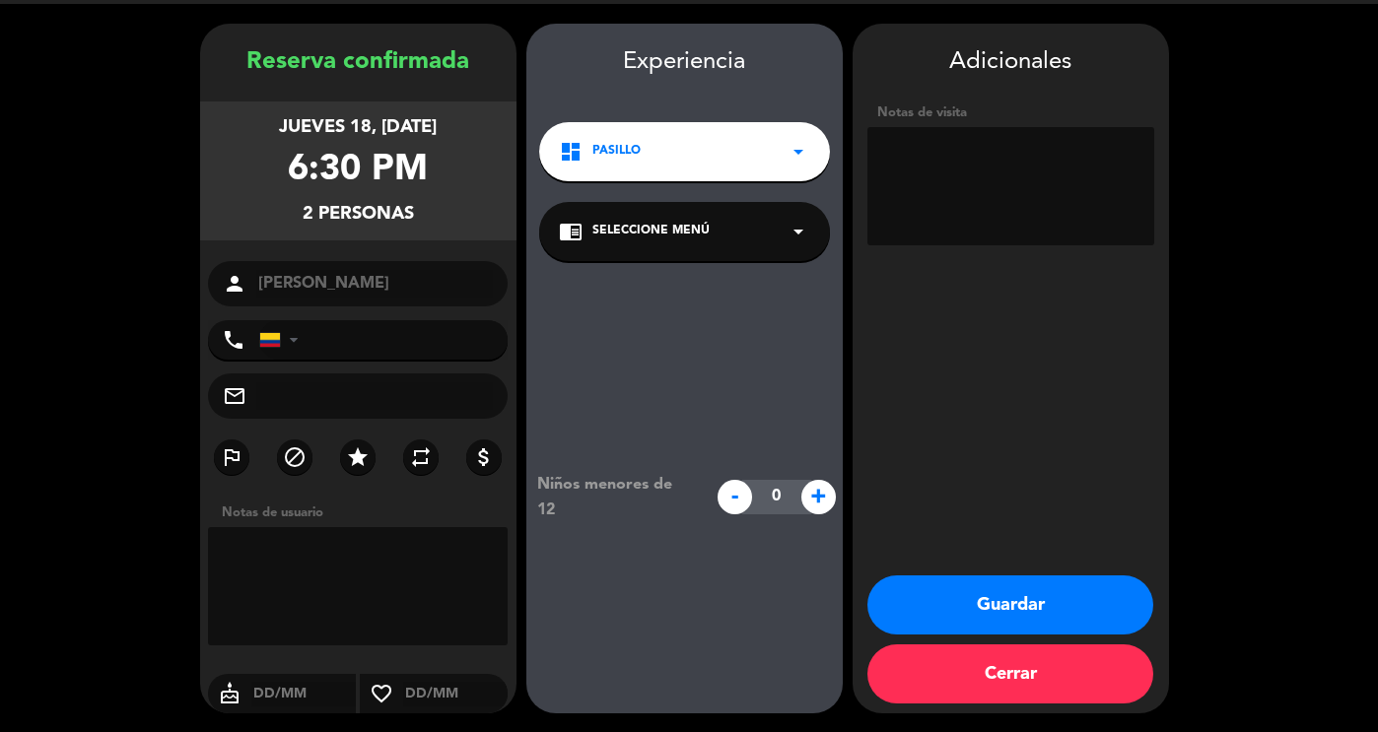
click at [982, 184] on textarea at bounding box center [1010, 186] width 287 height 118
type textarea "San [PERSON_NAME] en el bar"
click at [1000, 590] on button "Guardar" at bounding box center [1010, 605] width 286 height 59
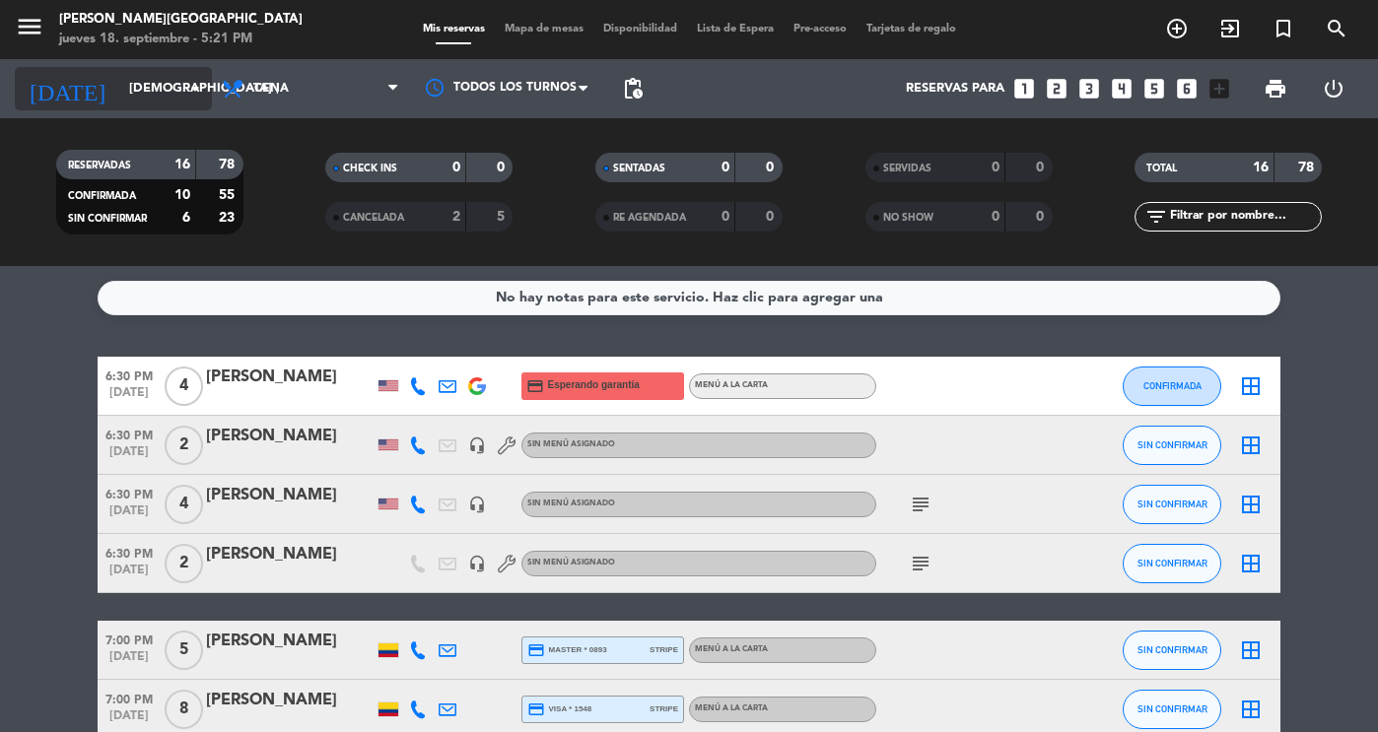
click at [151, 91] on input "[DEMOGRAPHIC_DATA] [DATE]" at bounding box center [203, 88] width 169 height 35
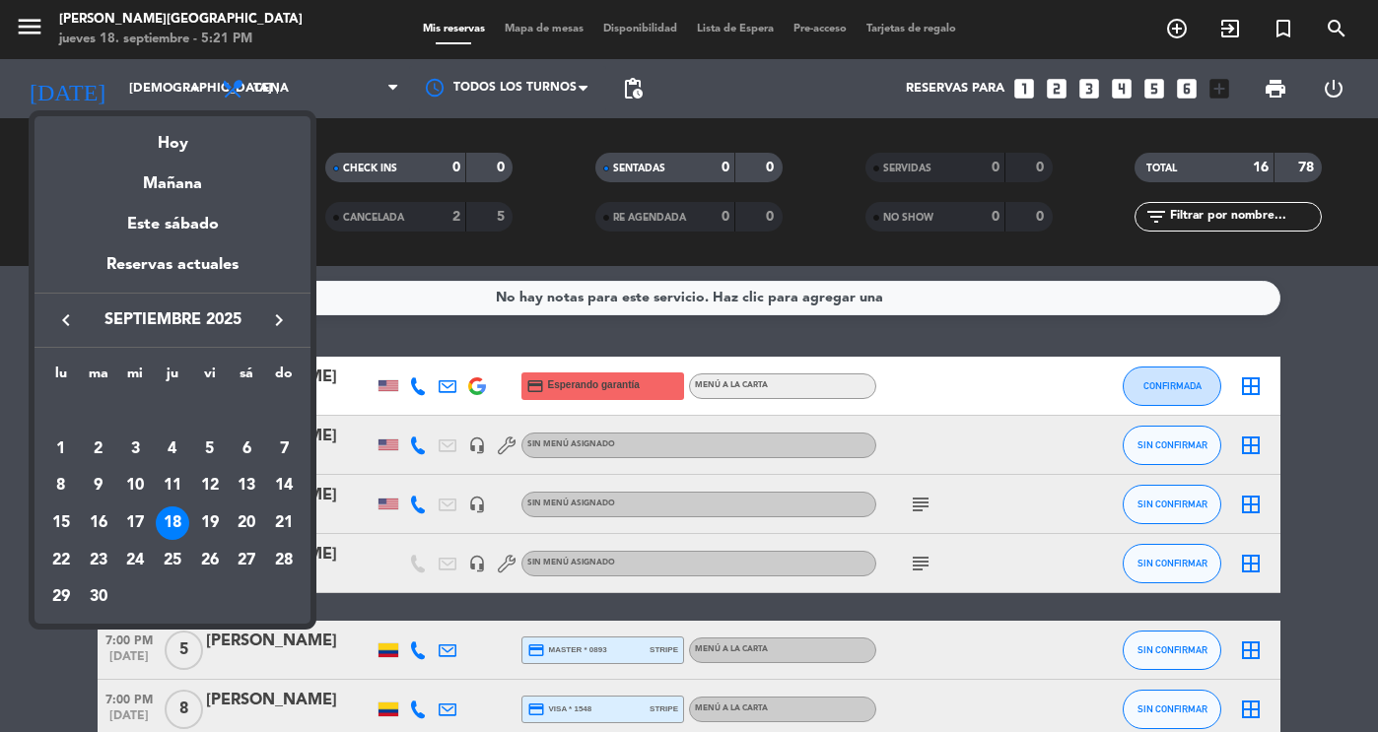
click at [271, 322] on icon "keyboard_arrow_right" at bounding box center [279, 321] width 24 height 24
click at [286, 488] on div "12" at bounding box center [284, 486] width 34 height 34
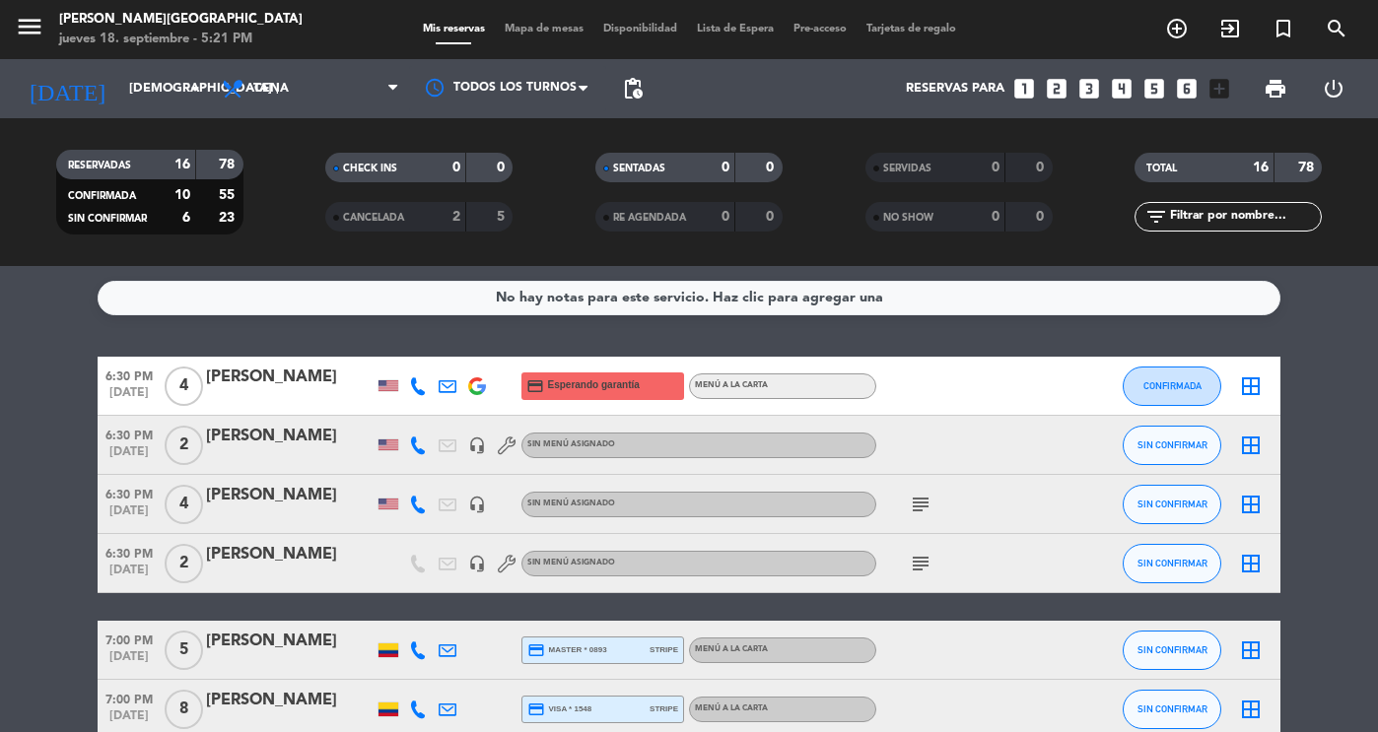
type input "dom. [DATE]"
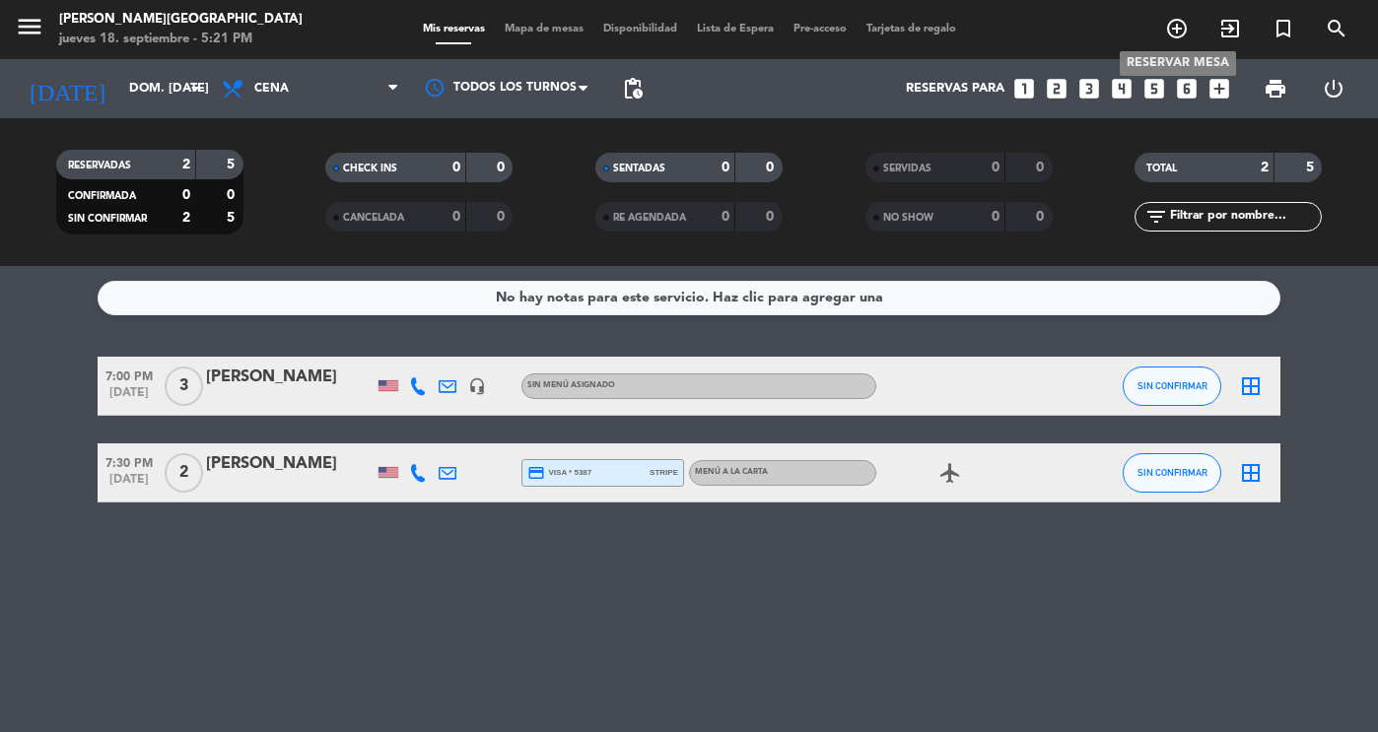
click at [1171, 32] on icon "add_circle_outline" at bounding box center [1177, 29] width 24 height 24
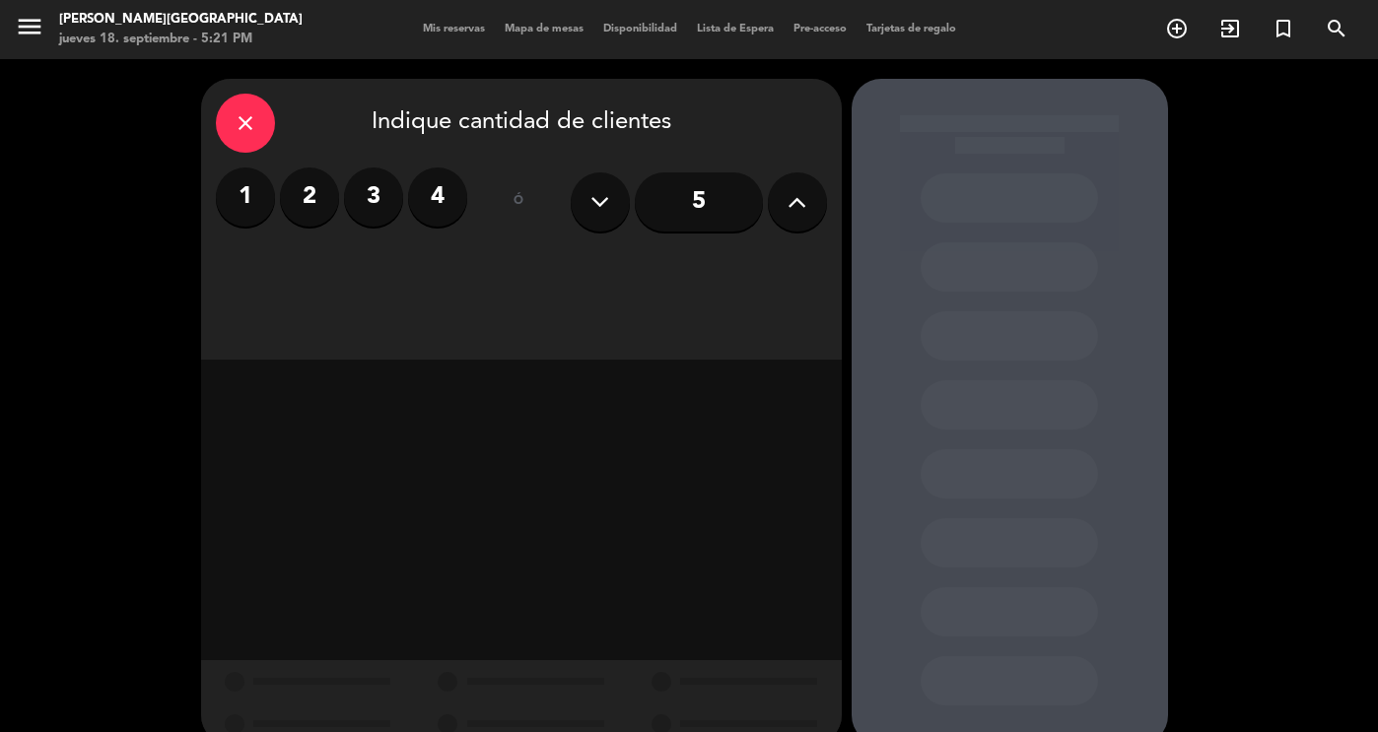
click at [783, 213] on button at bounding box center [797, 202] width 59 height 59
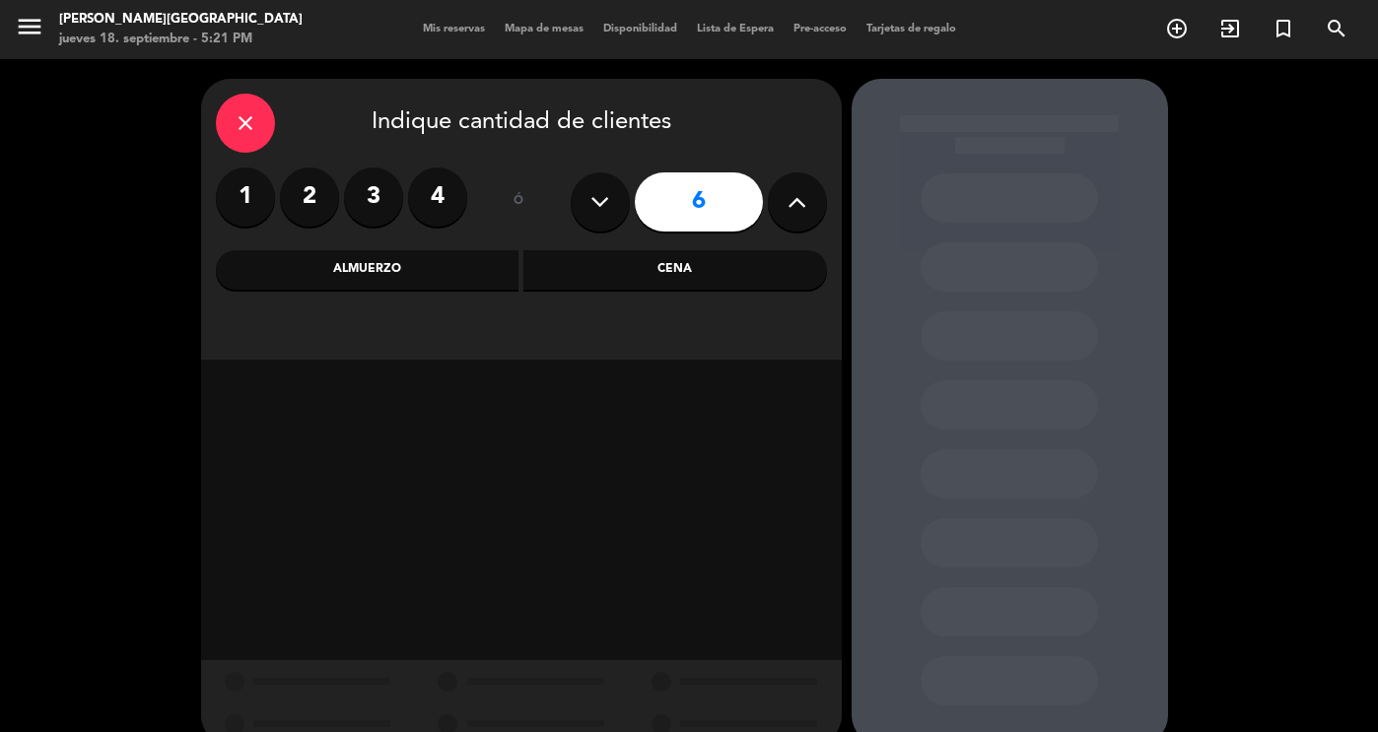
click at [783, 213] on button at bounding box center [797, 202] width 59 height 59
type input "8"
click at [666, 267] on div "Cena" at bounding box center [675, 269] width 304 height 39
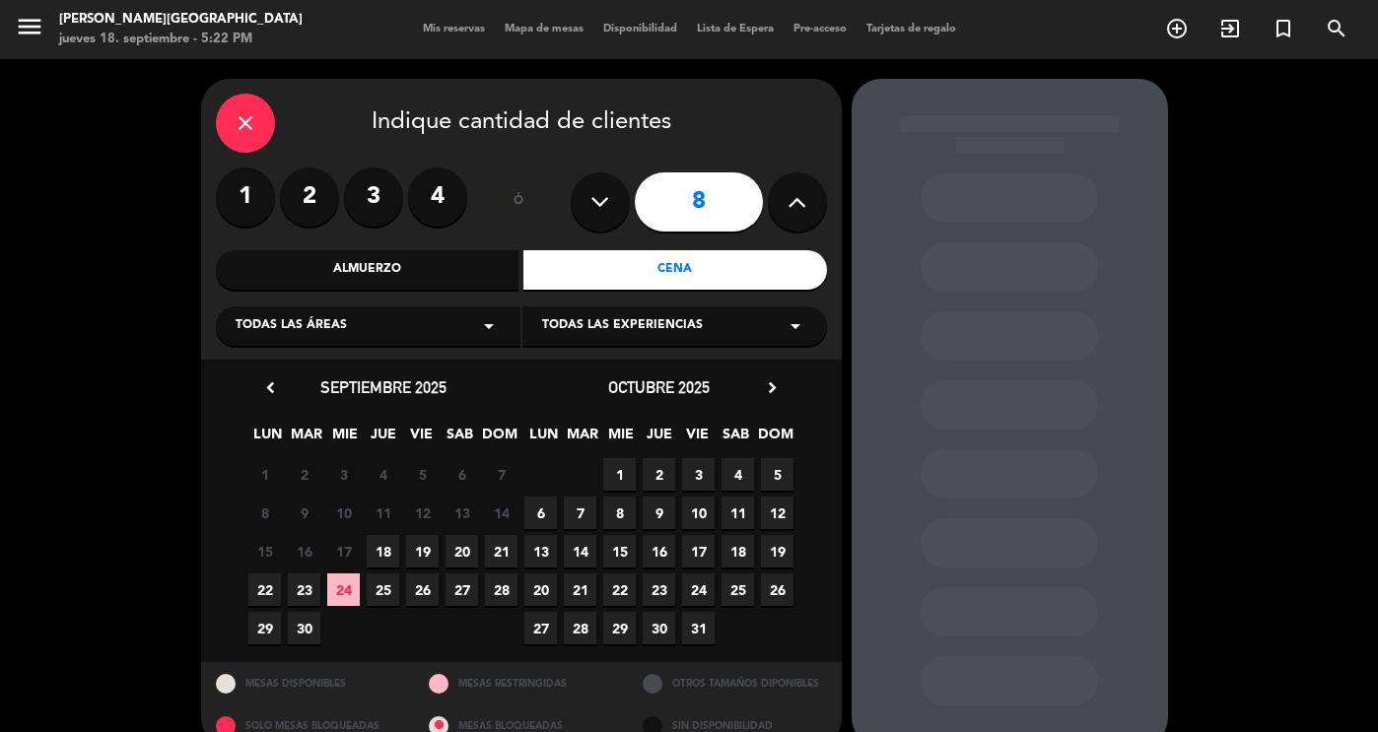
click at [785, 504] on span "12" at bounding box center [777, 513] width 33 height 33
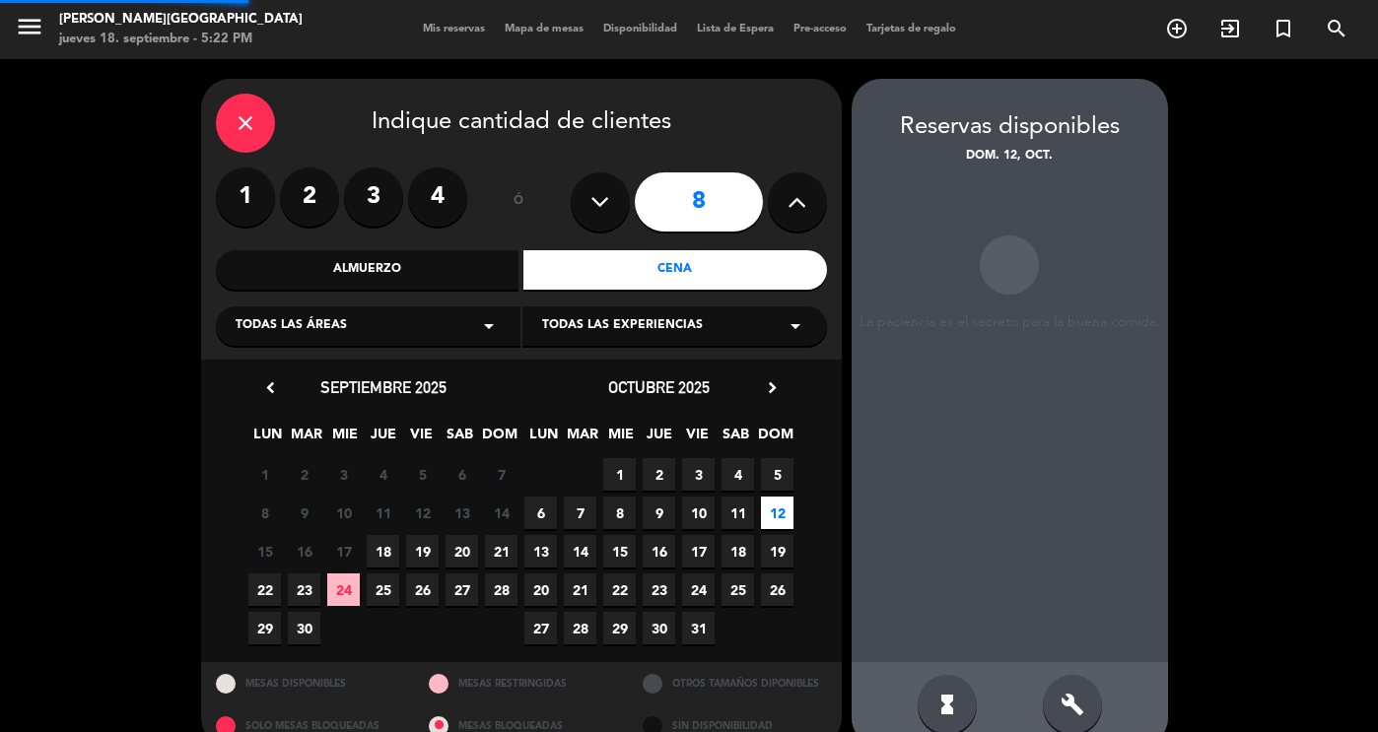
scroll to position [34, 0]
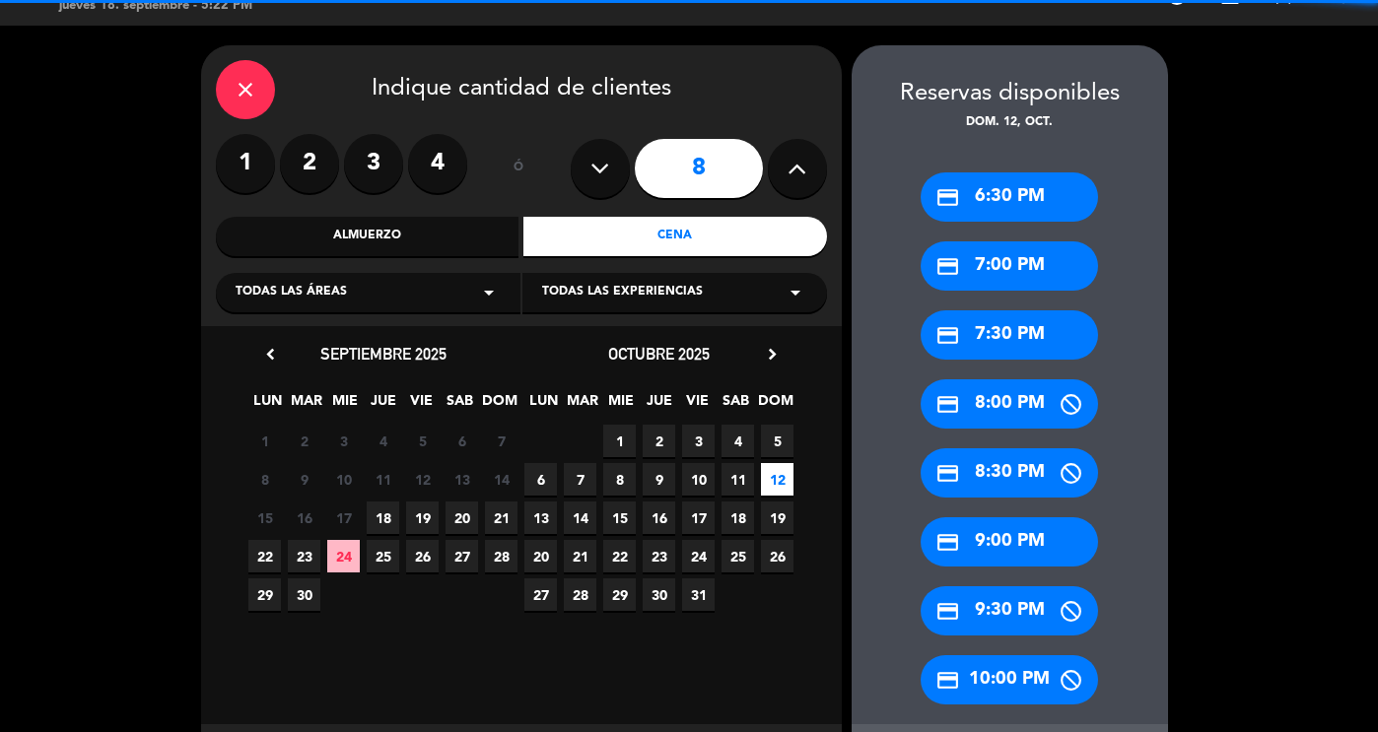
click at [463, 234] on div "Almuerzo" at bounding box center [368, 236] width 304 height 39
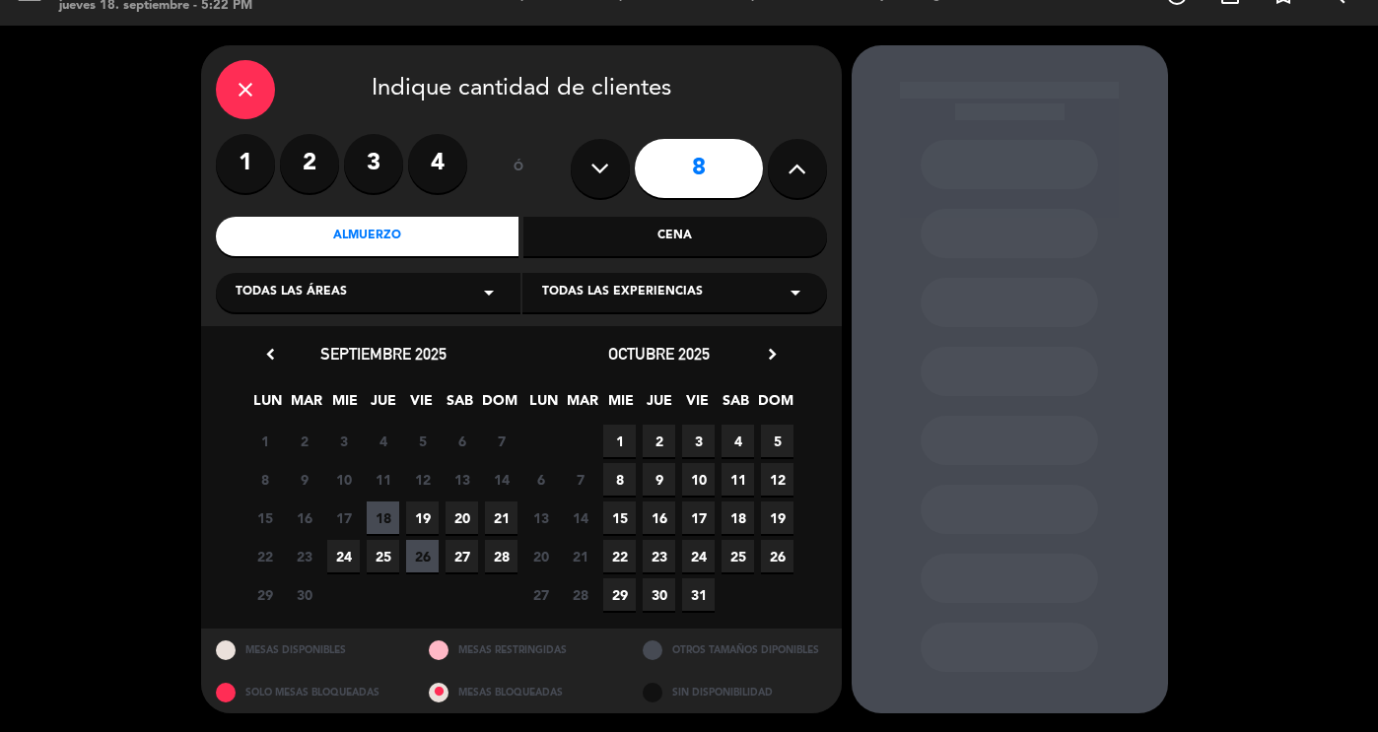
click at [771, 484] on span "12" at bounding box center [777, 479] width 33 height 33
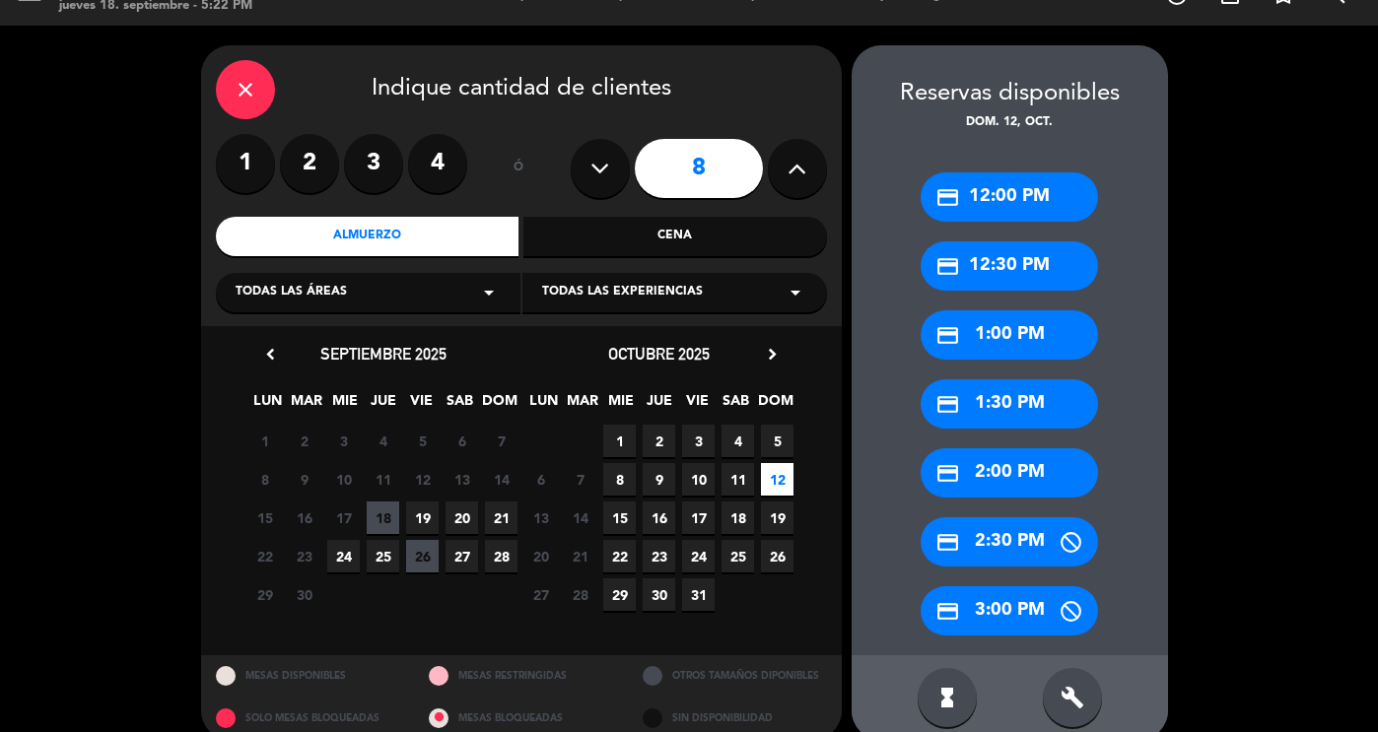
click at [1004, 482] on div "credit_card 2:00 PM" at bounding box center [1009, 473] width 177 height 49
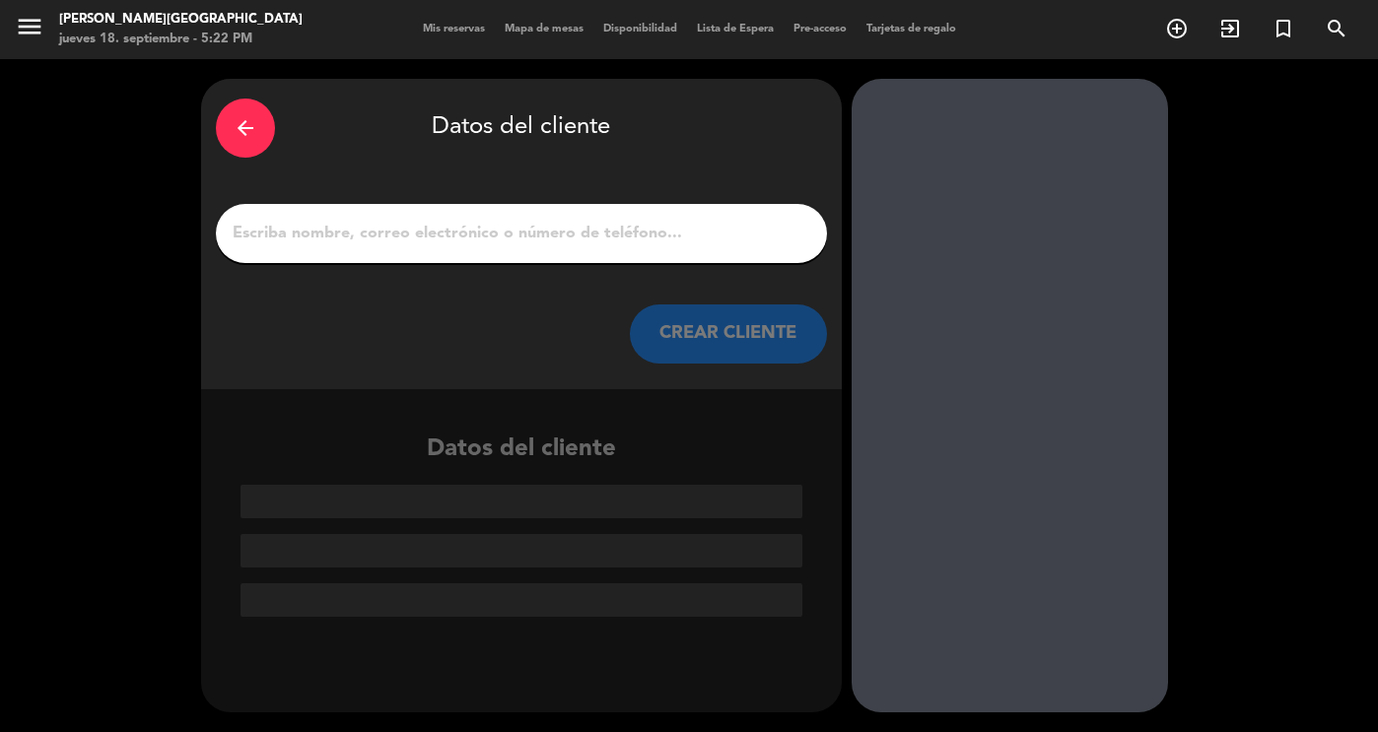
click at [545, 230] on input "1" at bounding box center [522, 234] width 582 height 28
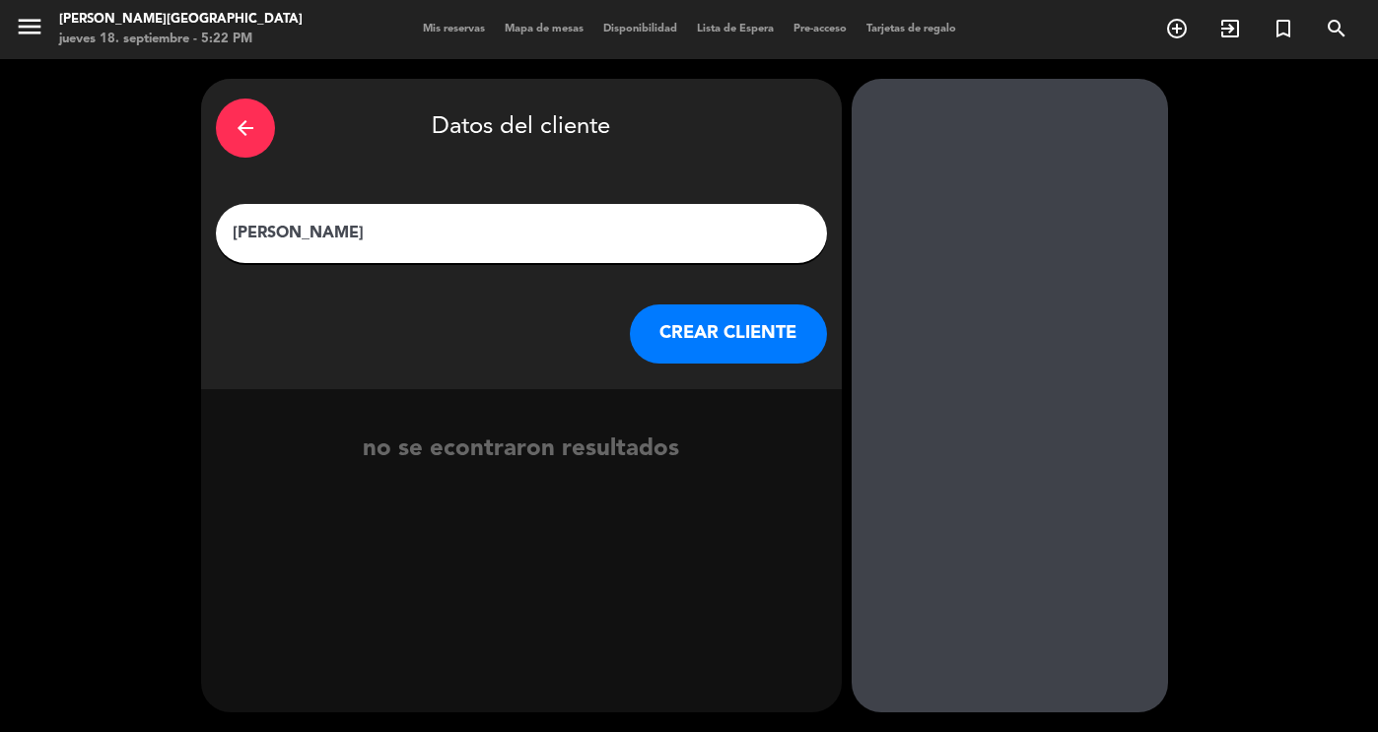
click at [256, 232] on input "[PERSON_NAME]" at bounding box center [522, 234] width 582 height 28
type input "[PERSON_NAME]"
click at [706, 336] on button "CREAR CLIENTE" at bounding box center [728, 334] width 197 height 59
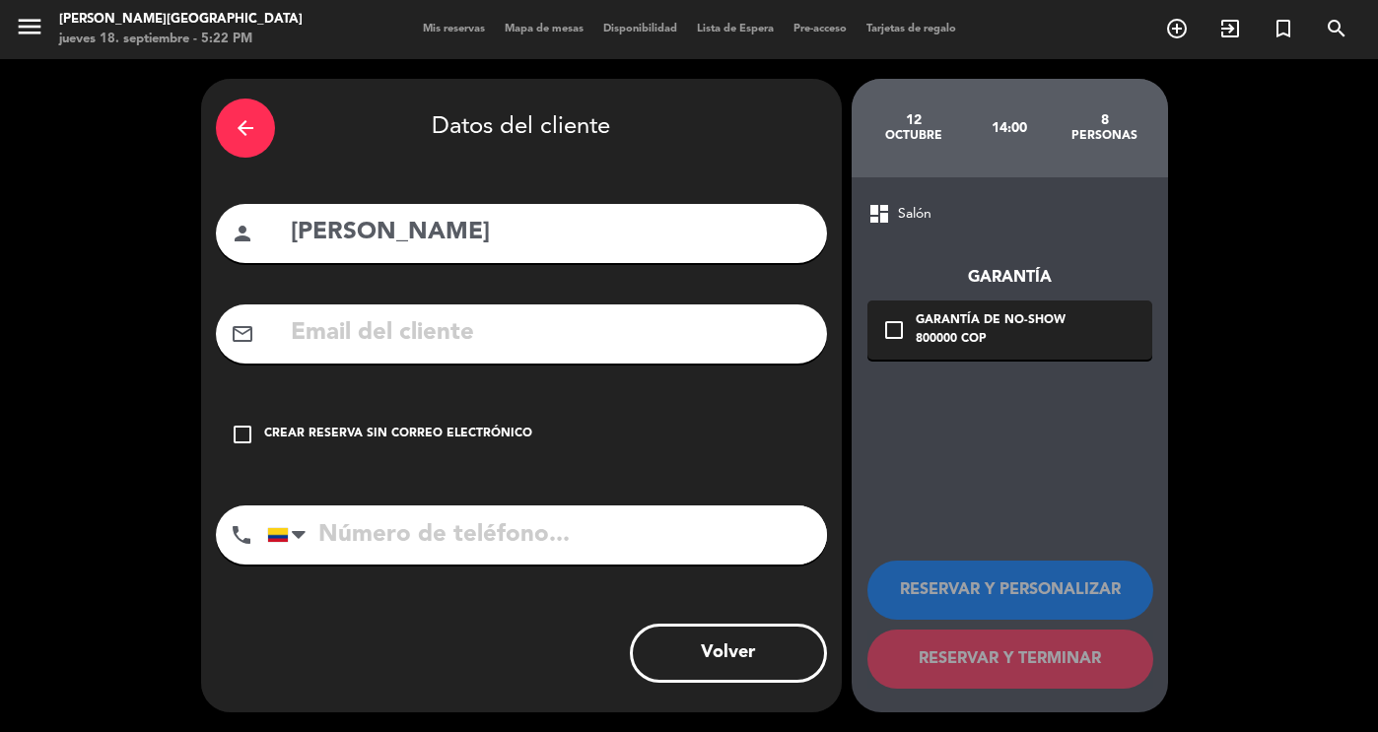
click at [382, 337] on input "text" at bounding box center [550, 333] width 523 height 40
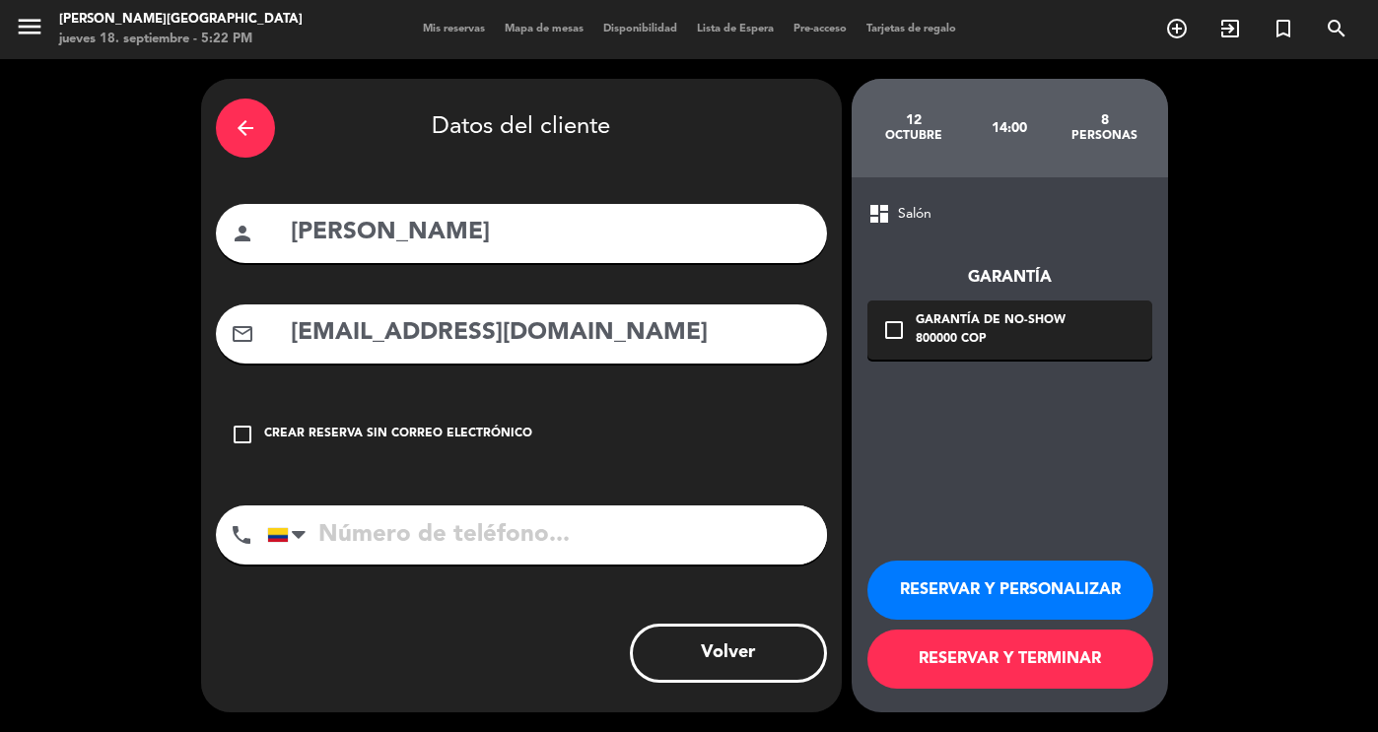
type input "[EMAIL_ADDRESS][DOMAIN_NAME]"
click at [377, 549] on input "tel" at bounding box center [547, 535] width 560 height 59
type input "3013320365"
click at [1041, 583] on button "RESERVAR Y PERSONALIZAR" at bounding box center [1010, 590] width 286 height 59
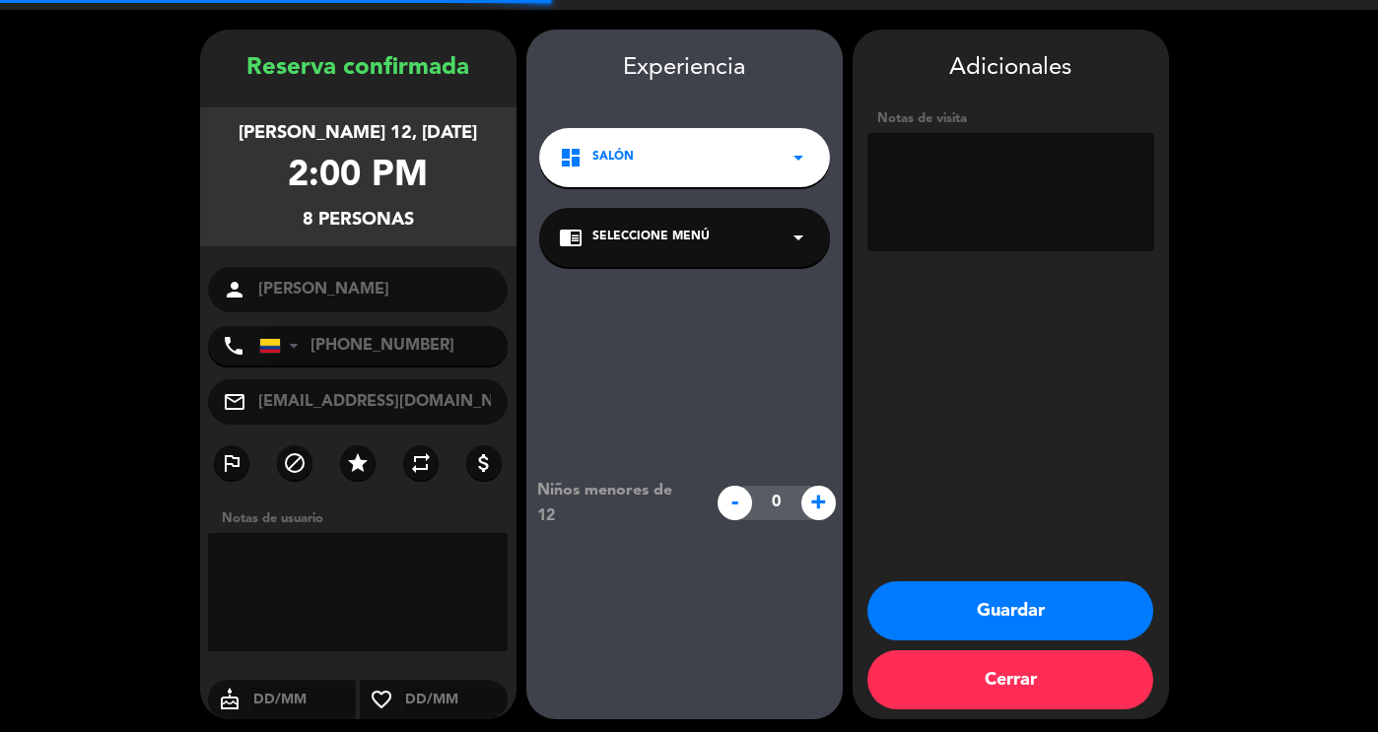
scroll to position [55, 0]
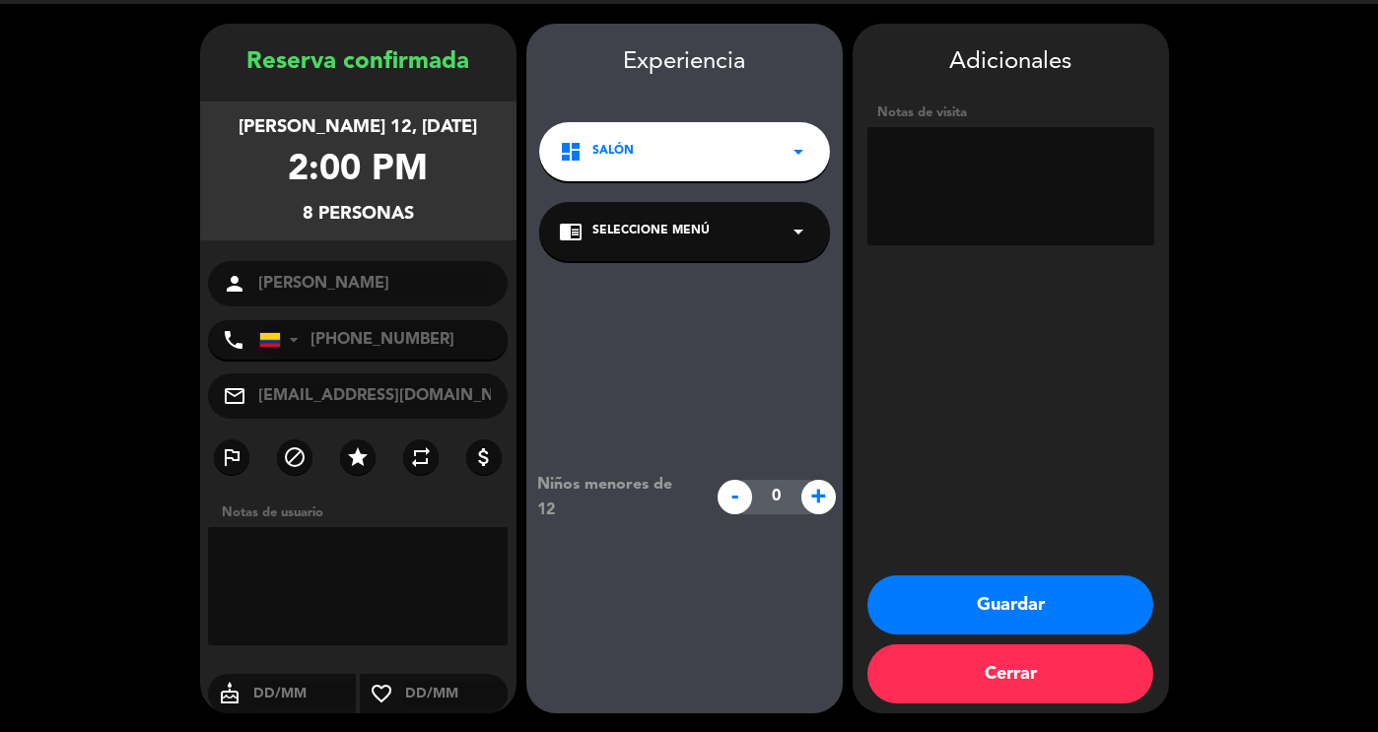
click at [957, 167] on textarea at bounding box center [1010, 186] width 287 height 118
type textarea "reserva - [PERSON_NAME], incluir en las comisiones"
click at [1023, 608] on button "Guardar" at bounding box center [1010, 605] width 286 height 59
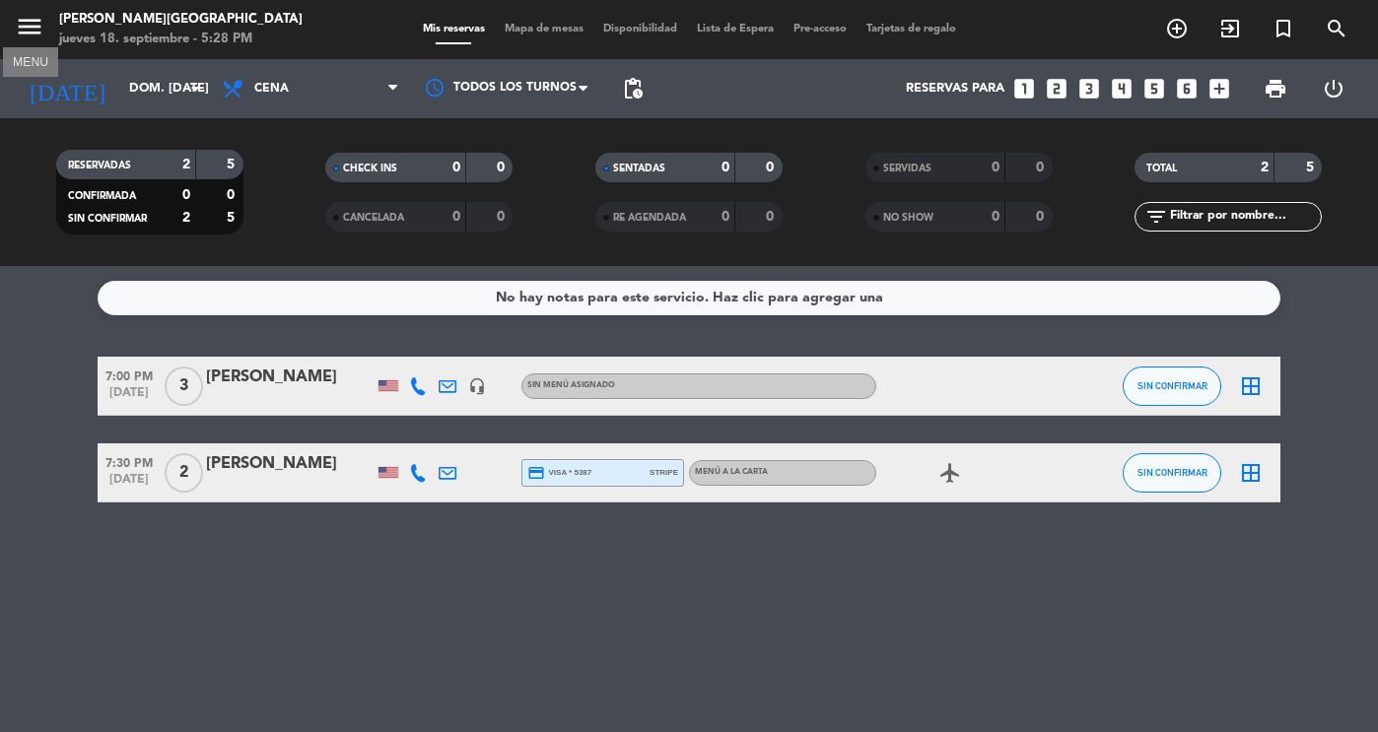
click at [35, 23] on icon "menu" at bounding box center [30, 27] width 30 height 30
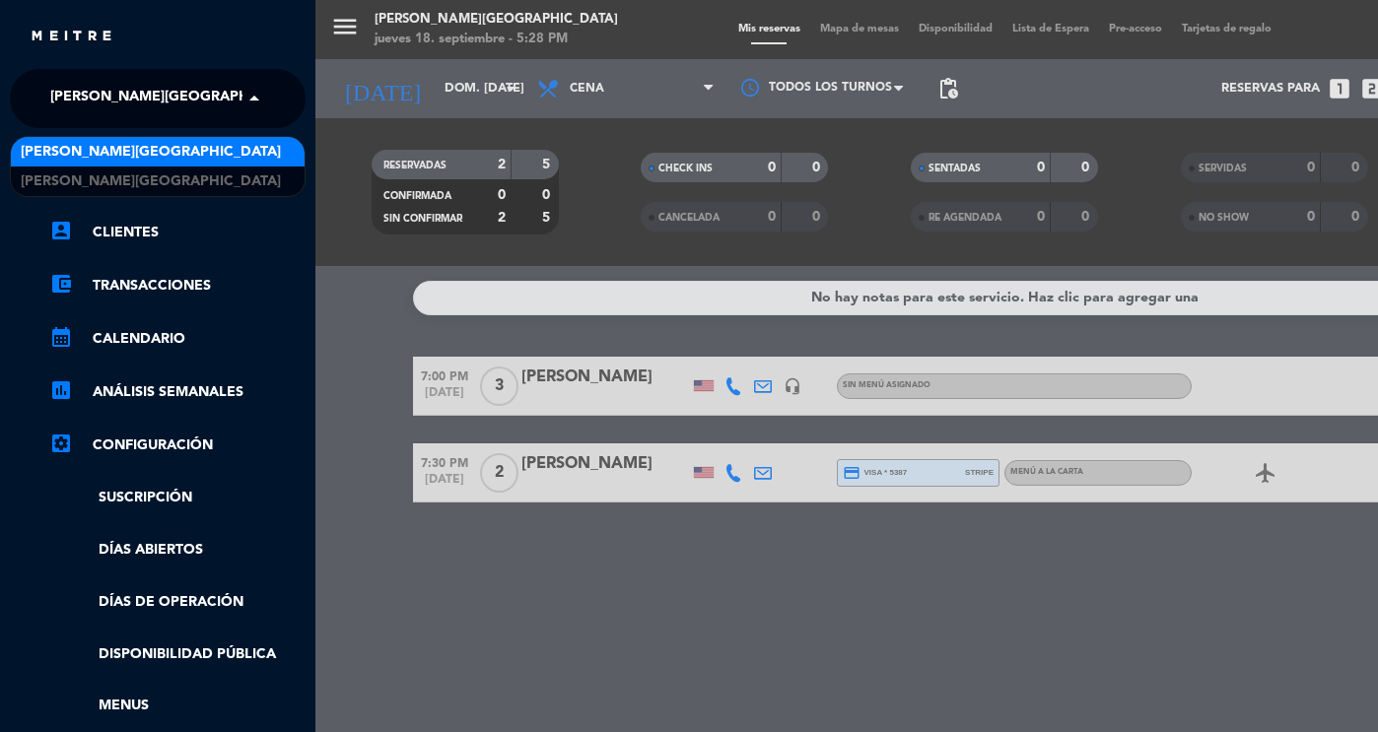
click at [201, 91] on span "[PERSON_NAME][GEOGRAPHIC_DATA]" at bounding box center [180, 98] width 260 height 41
click at [169, 149] on span "[PERSON_NAME][GEOGRAPHIC_DATA]" at bounding box center [151, 152] width 260 height 23
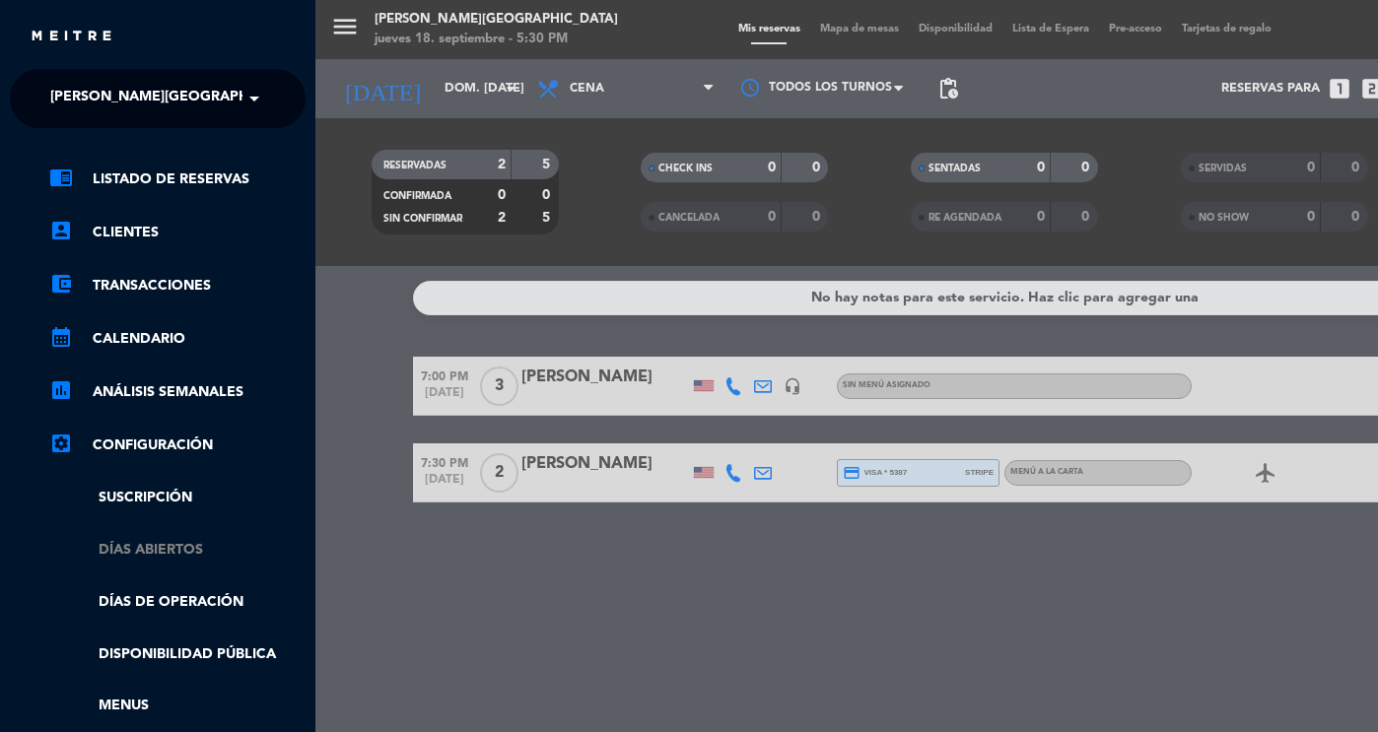
click at [278, 549] on link "Días abiertos" at bounding box center [177, 550] width 256 height 23
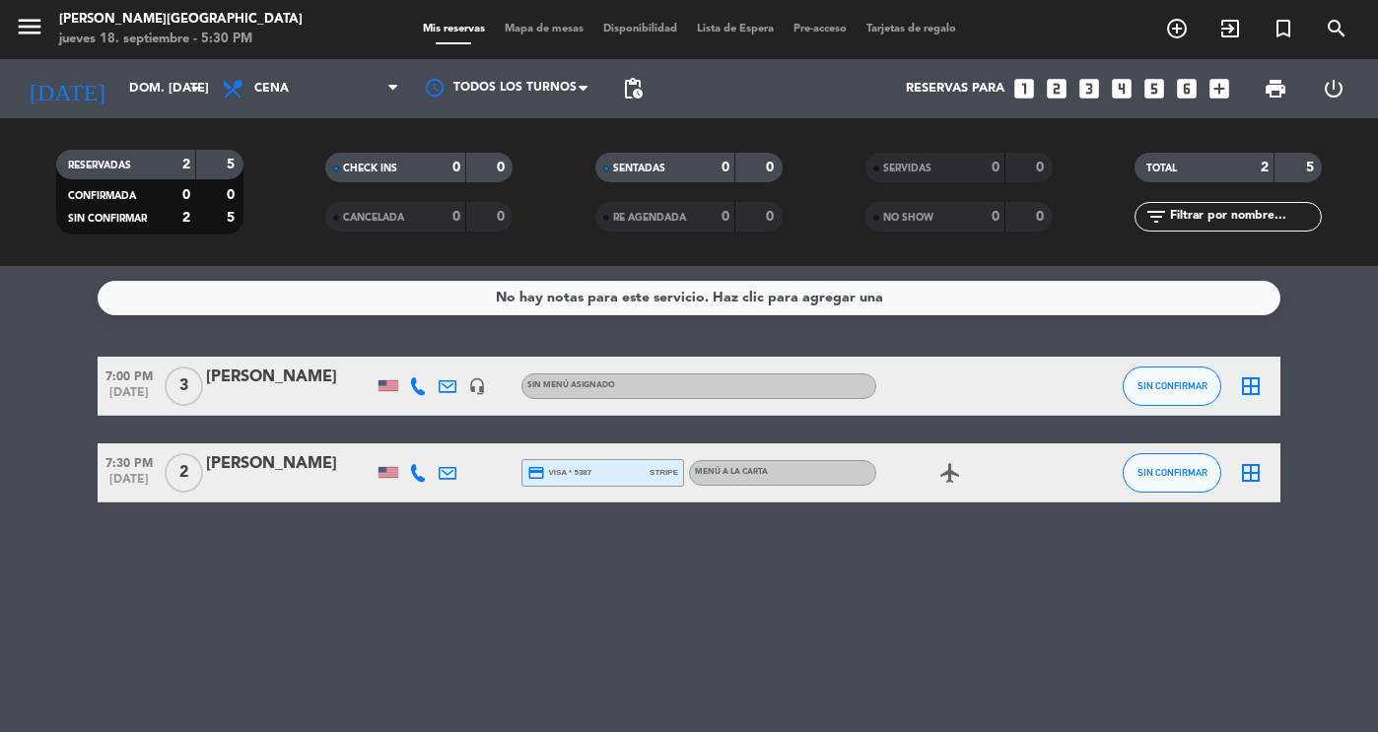
scroll to position [39, 0]
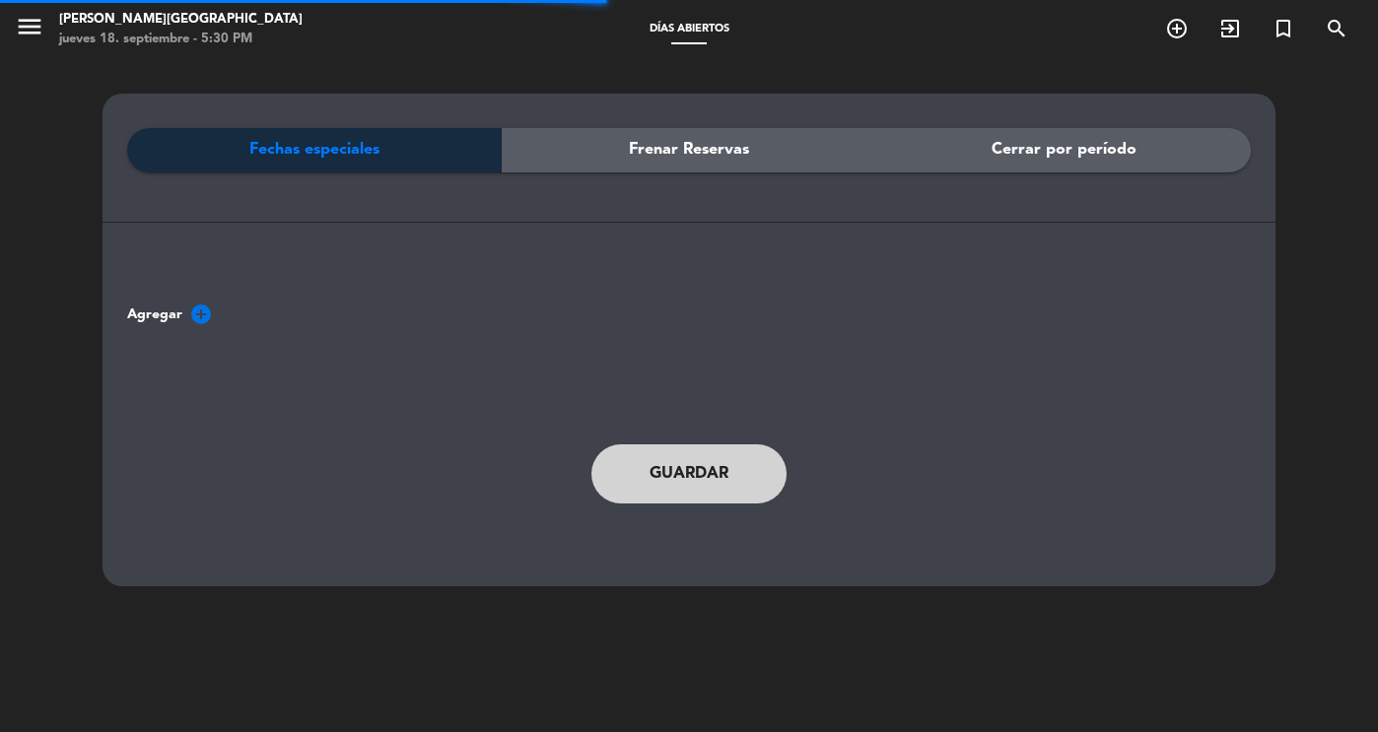
click at [13, 31] on div "menu [PERSON_NAME][GEOGRAPHIC_DATA] jueves 18. septiembre - 5:30 PM" at bounding box center [172, 30] width 345 height 46
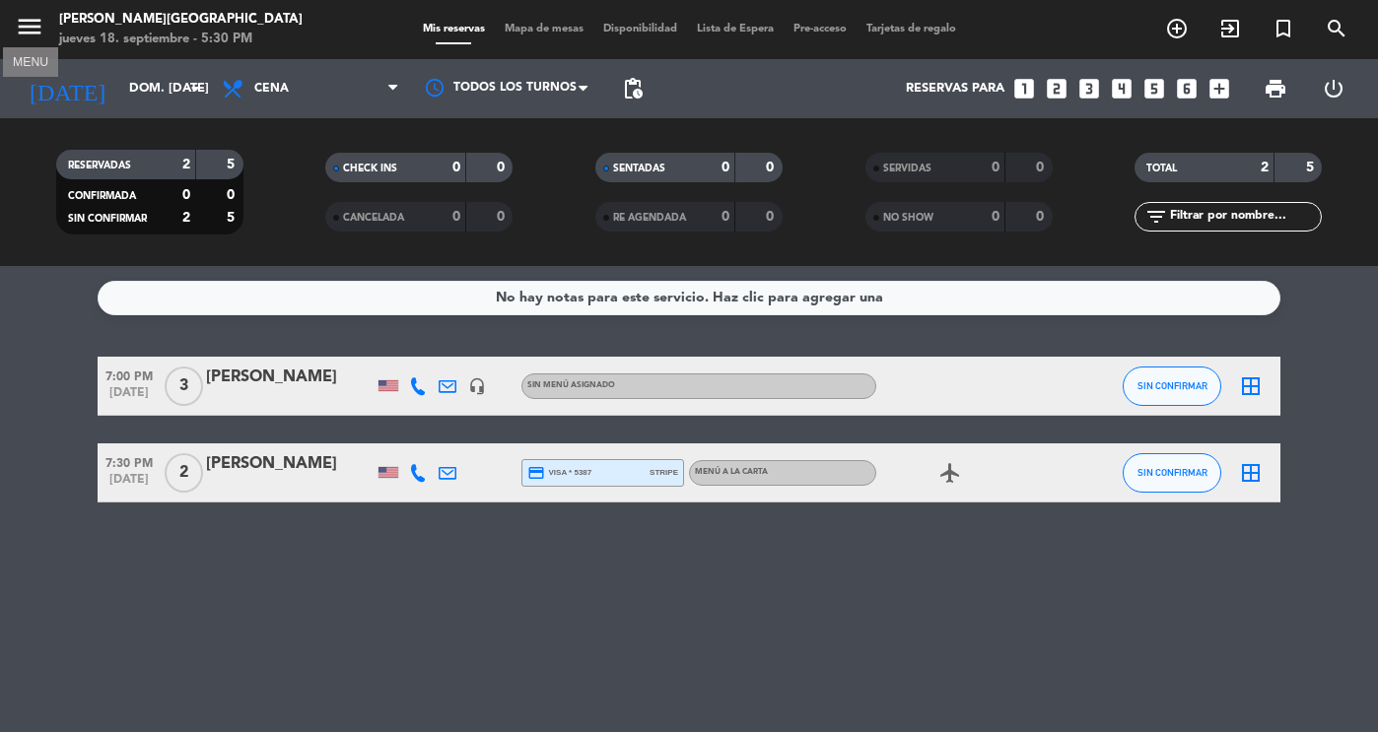
click at [30, 23] on icon "menu" at bounding box center [30, 27] width 30 height 30
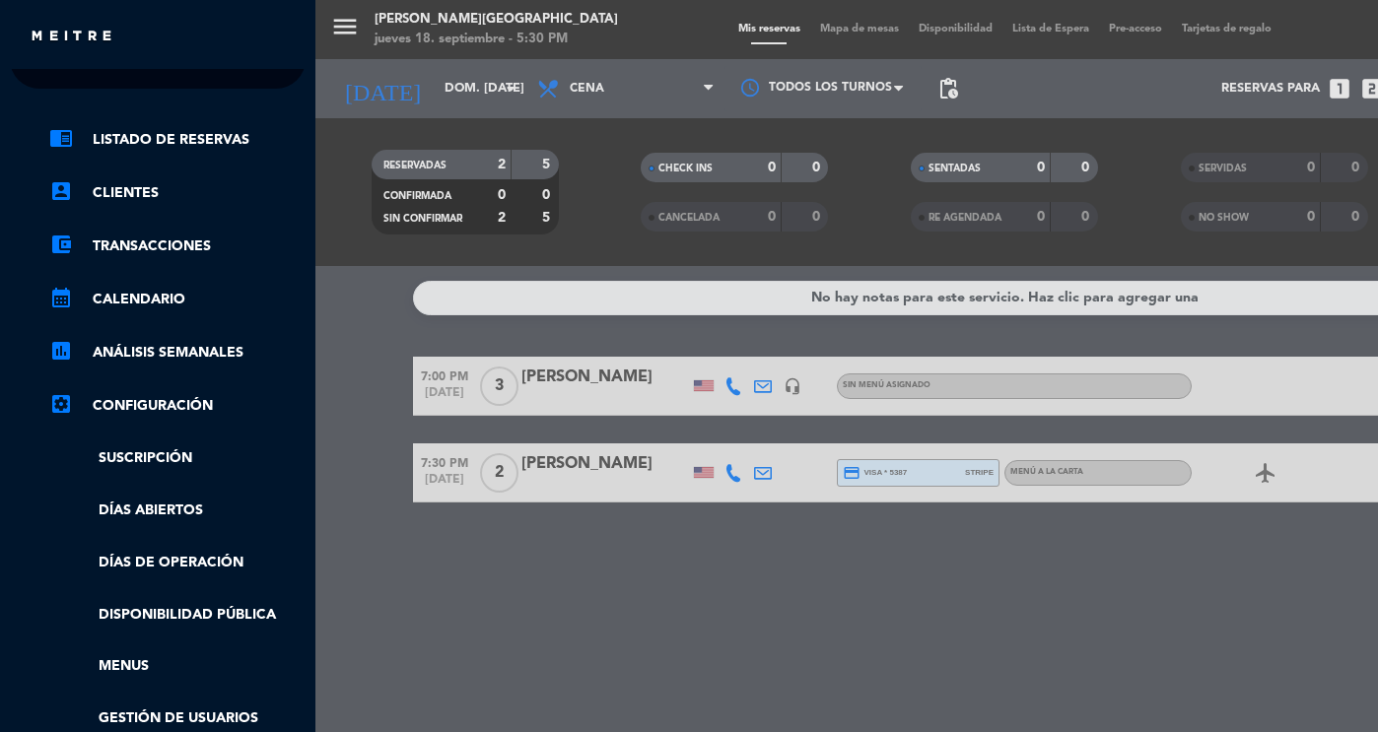
scroll to position [39, 5]
drag, startPoint x: 310, startPoint y: 218, endPoint x: 335, endPoint y: 433, distance: 216.4
click at [335, 433] on div "close × [PERSON_NAME] × chrome_reader_mode Listado de Reservas account_box Clie…" at bounding box center [689, 366] width 1378 height 732
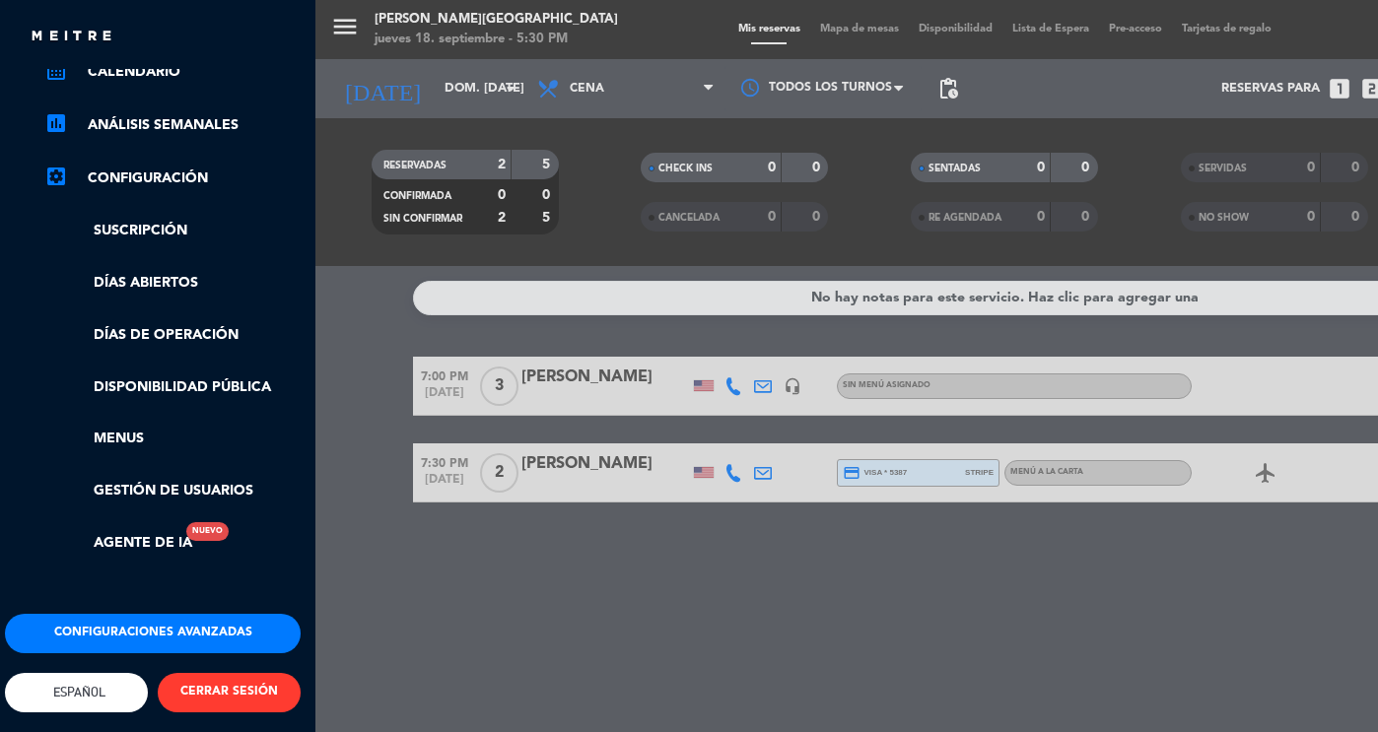
scroll to position [281, 5]
click at [240, 673] on button "CERRAR SESIÓN" at bounding box center [229, 692] width 143 height 39
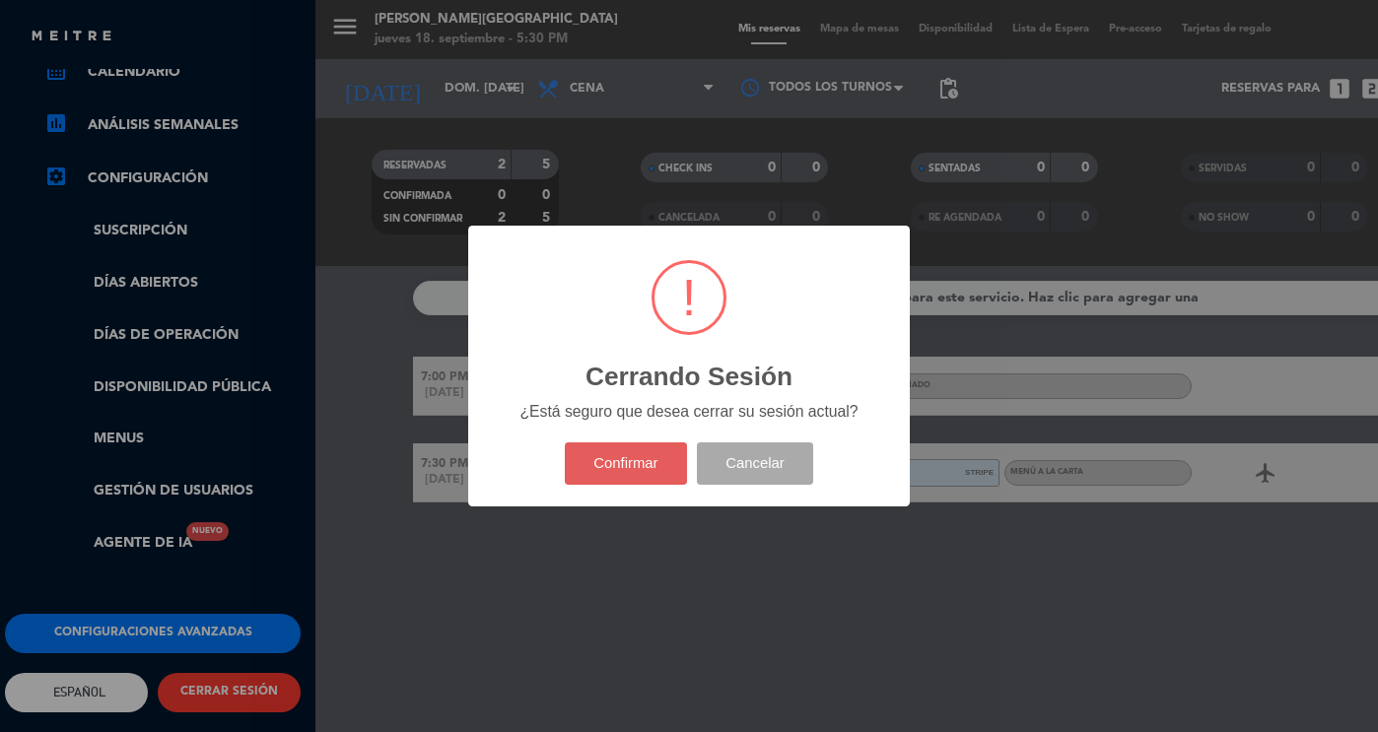
click at [605, 467] on button "Confirmar" at bounding box center [626, 464] width 123 height 42
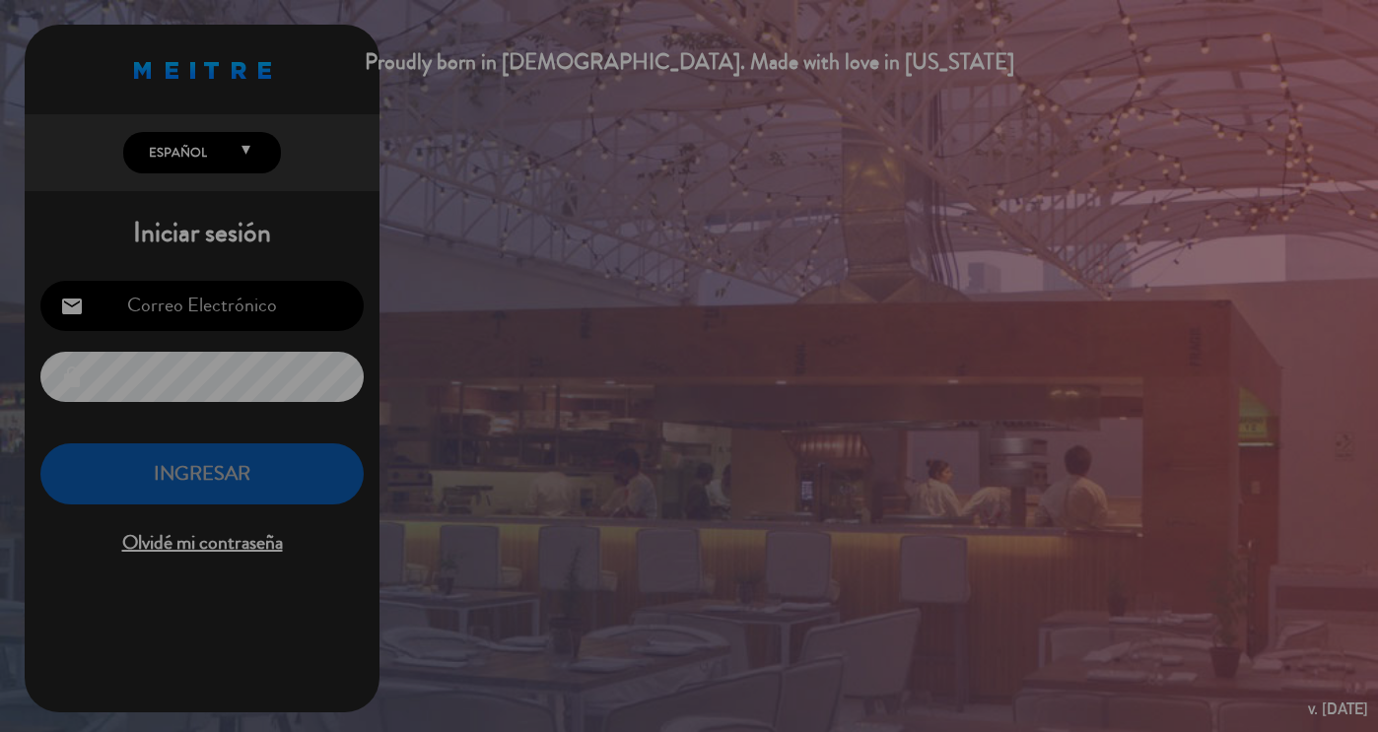
type input "[EMAIL_ADDRESS][DOMAIN_NAME]"
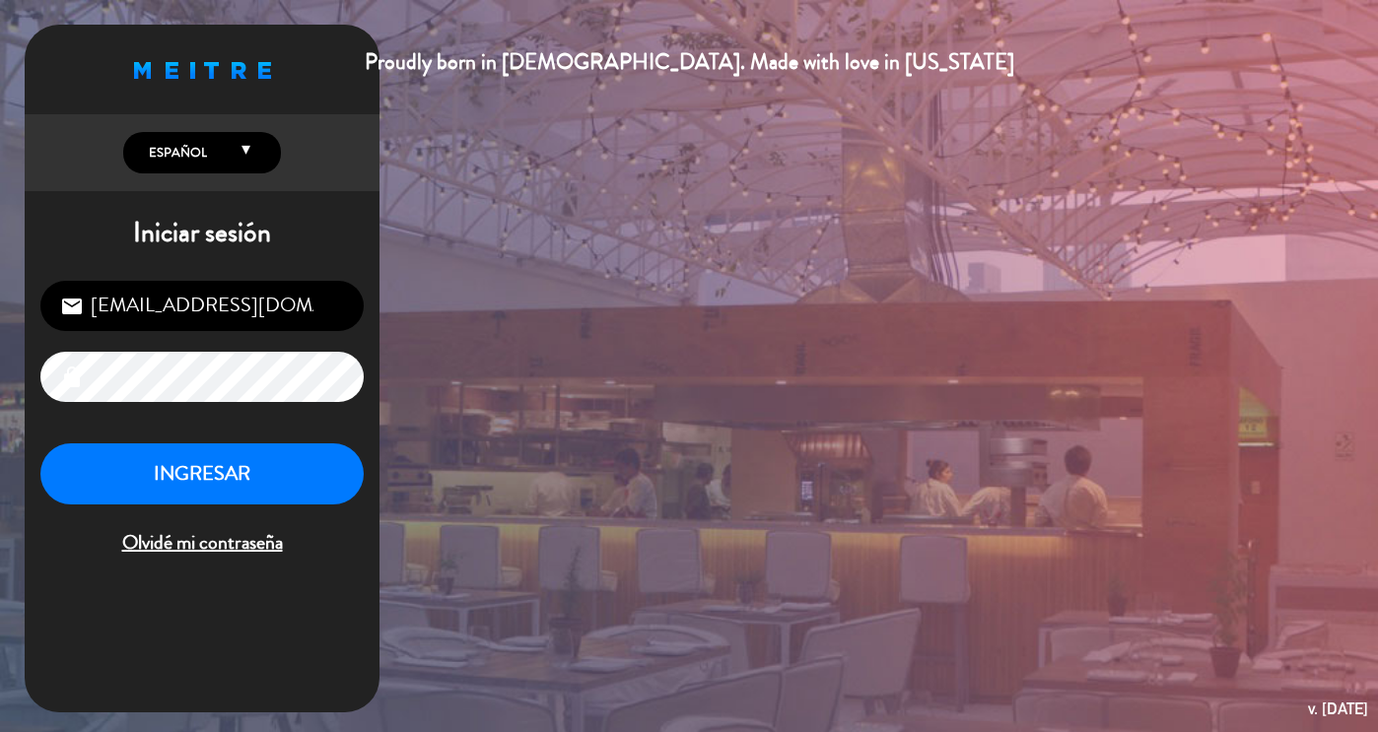
click at [80, 381] on icon "lock" at bounding box center [72, 378] width 24 height 24
click at [280, 307] on input "[EMAIL_ADDRESS][DOMAIN_NAME]" at bounding box center [201, 306] width 323 height 50
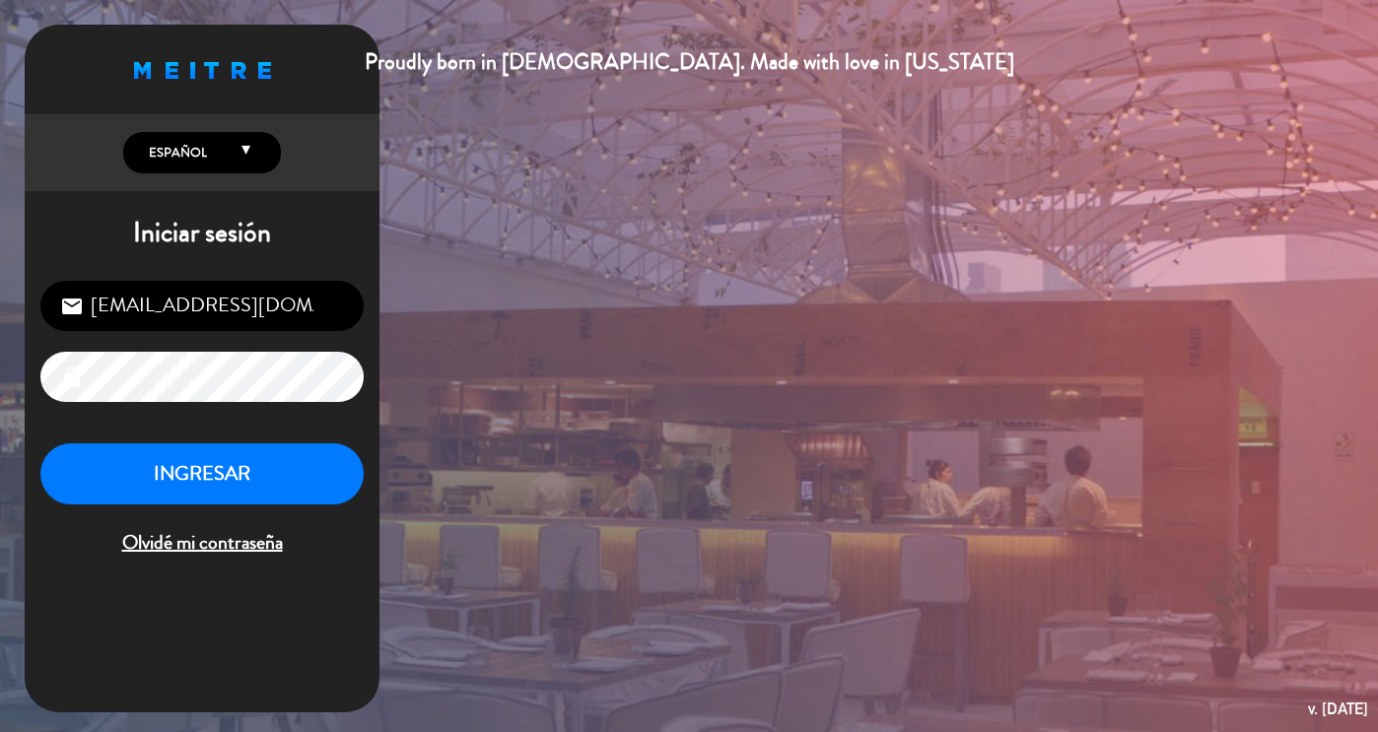
click at [455, 399] on div "Proudly born in [DEMOGRAPHIC_DATA]. Made with love in [US_STATE] English Españo…" at bounding box center [689, 366] width 1378 height 732
click at [234, 471] on button "INGRESAR" at bounding box center [201, 475] width 323 height 62
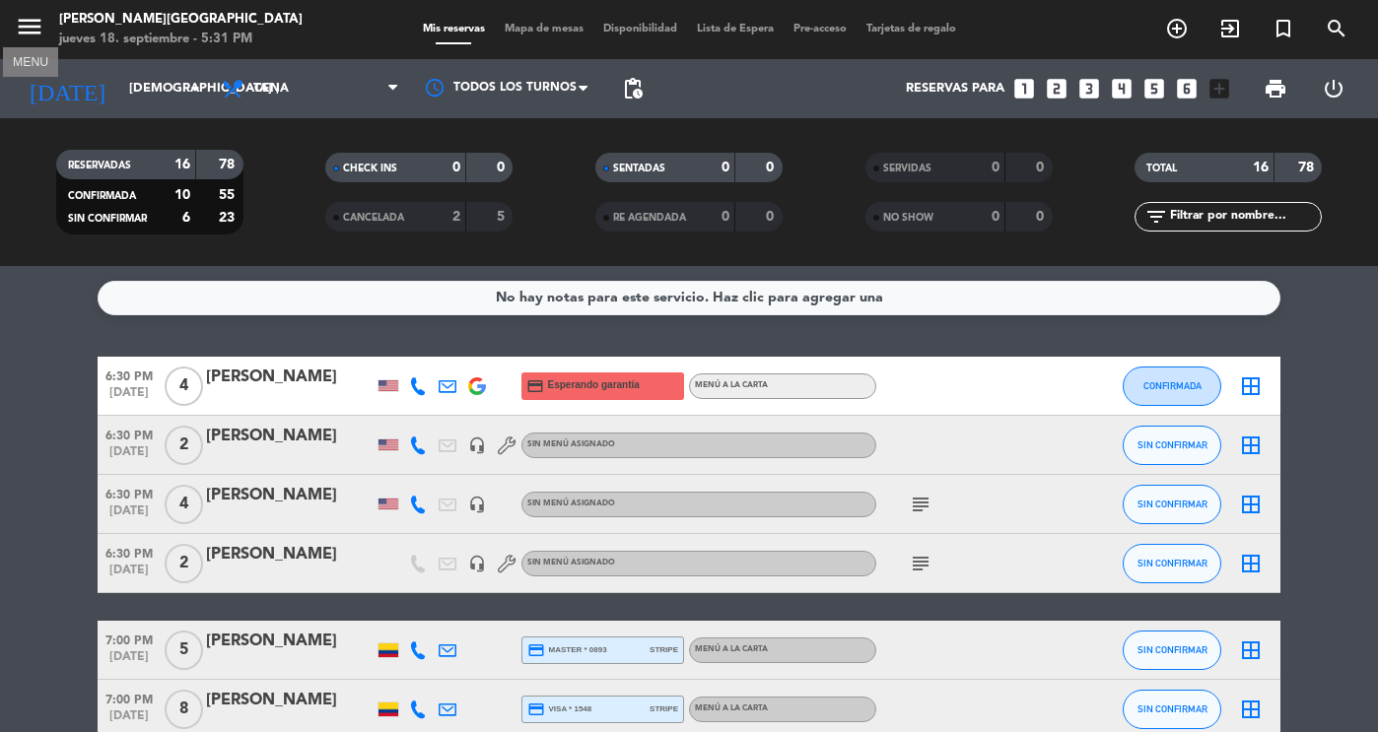
click at [38, 27] on icon "menu" at bounding box center [30, 27] width 30 height 30
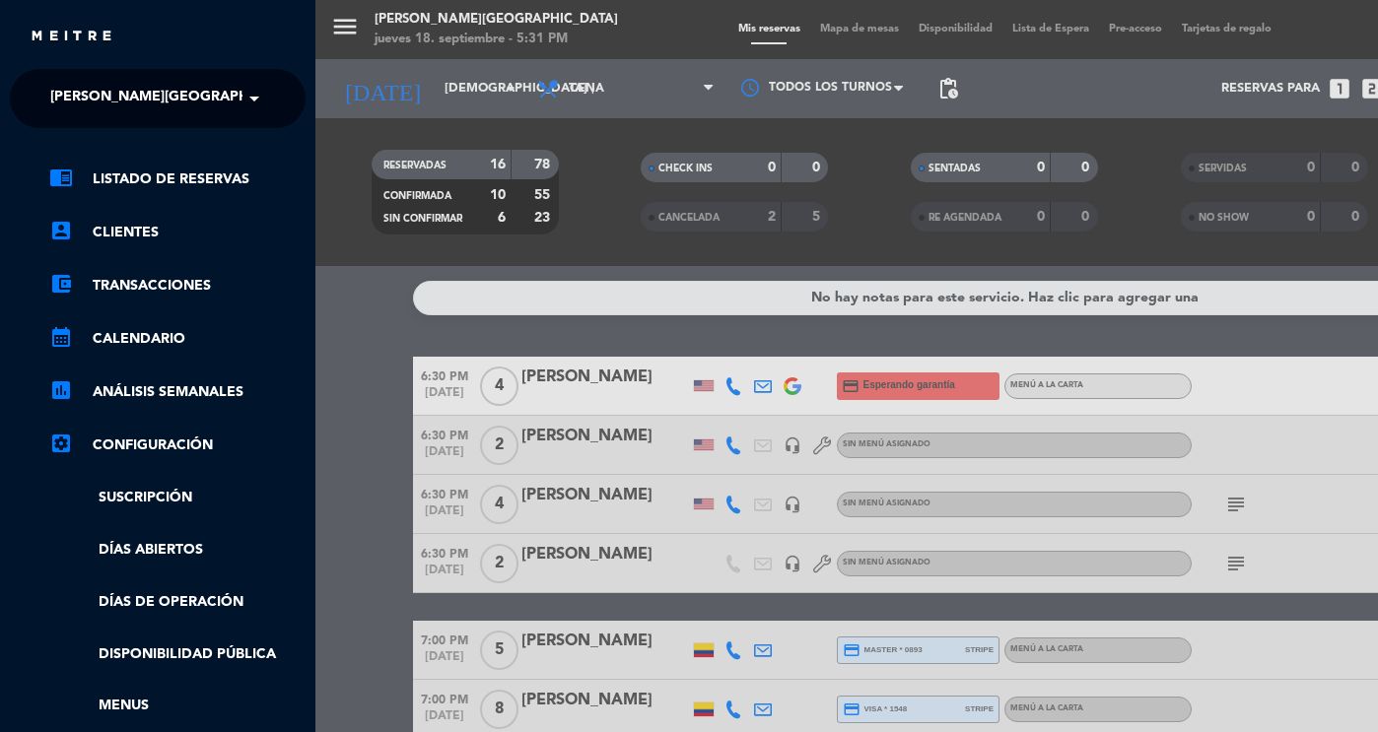
scroll to position [281, 0]
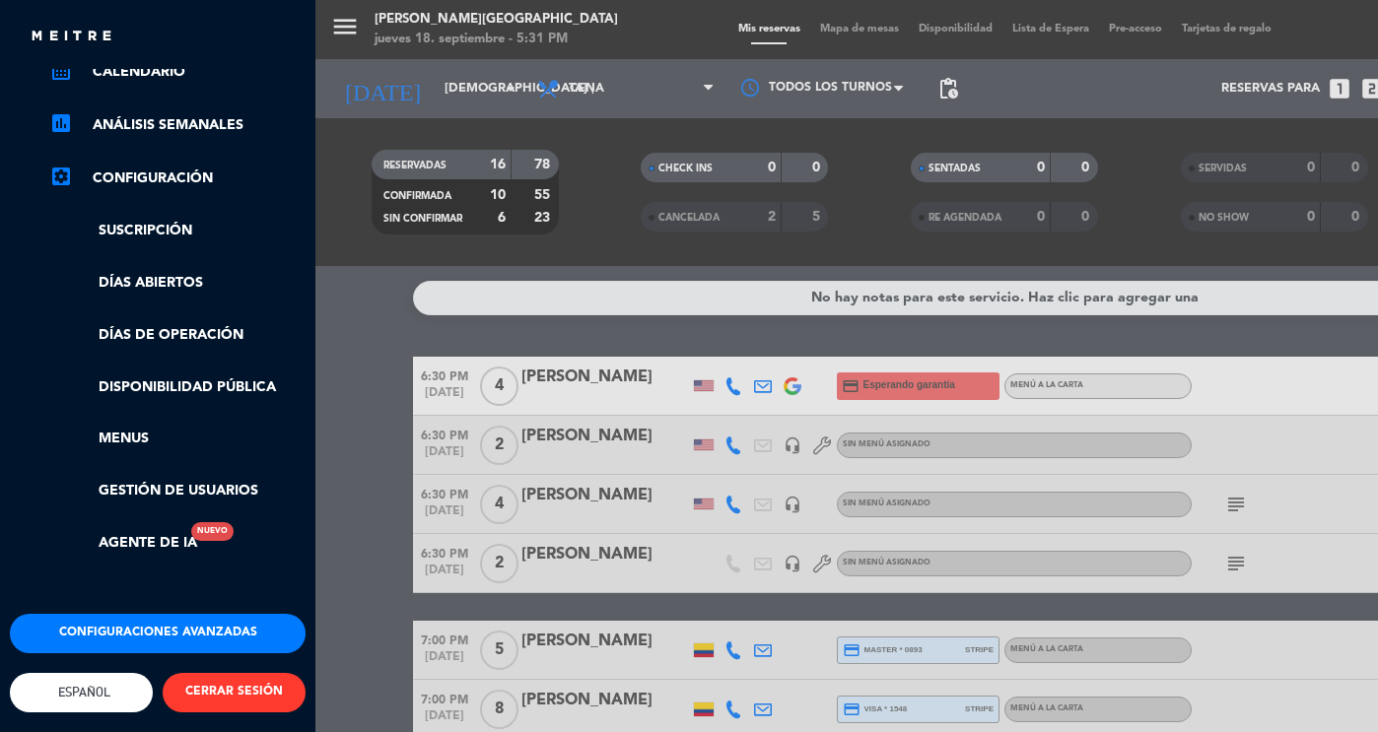
click at [194, 673] on button "CERRAR SESIÓN" at bounding box center [234, 692] width 143 height 39
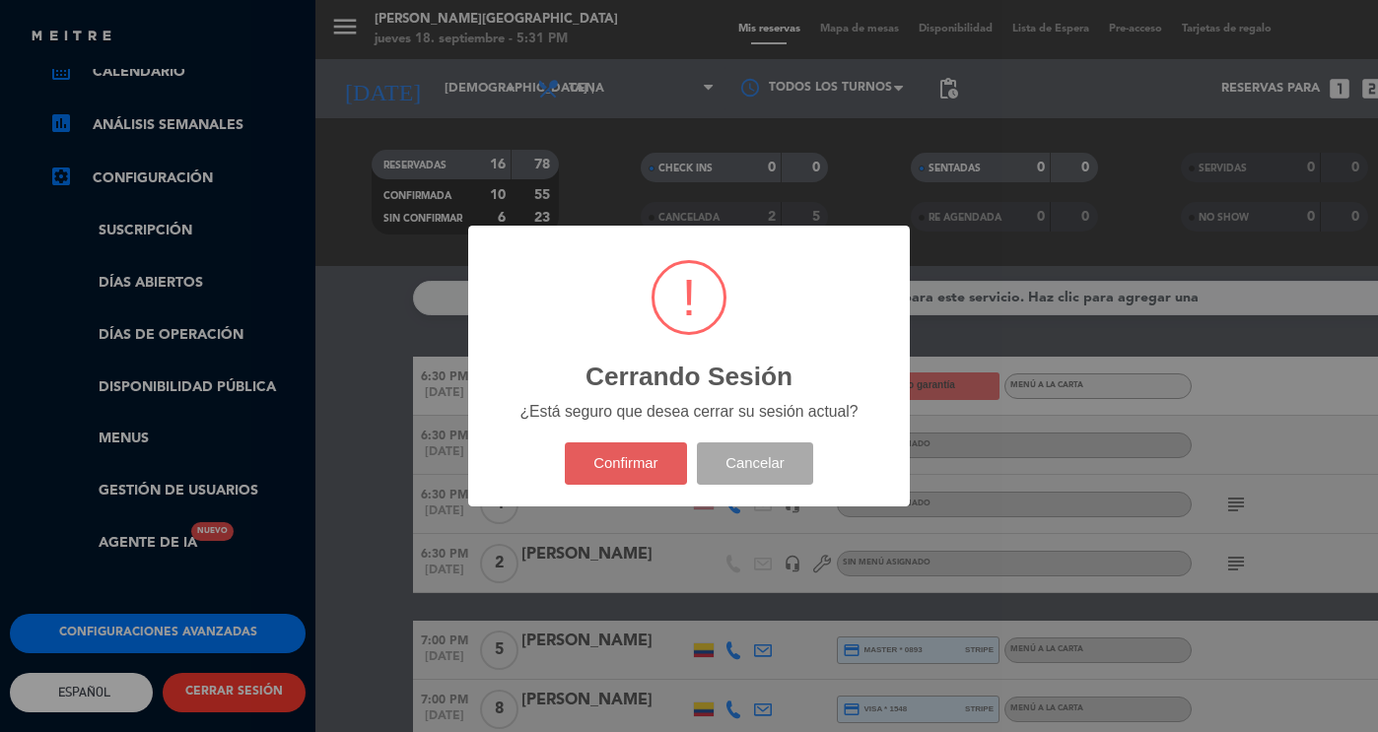
click at [611, 468] on button "Confirmar" at bounding box center [626, 464] width 123 height 42
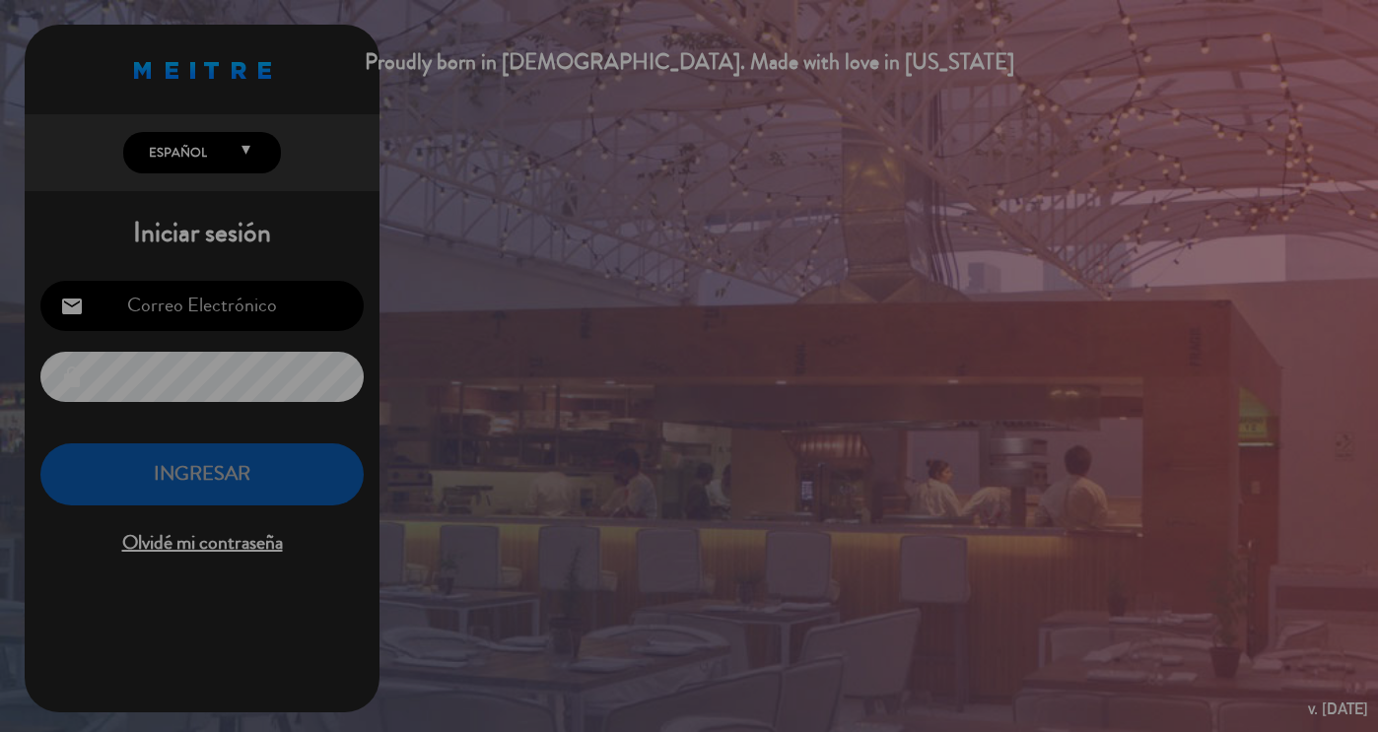
type input "[EMAIL_ADDRESS][DOMAIN_NAME]"
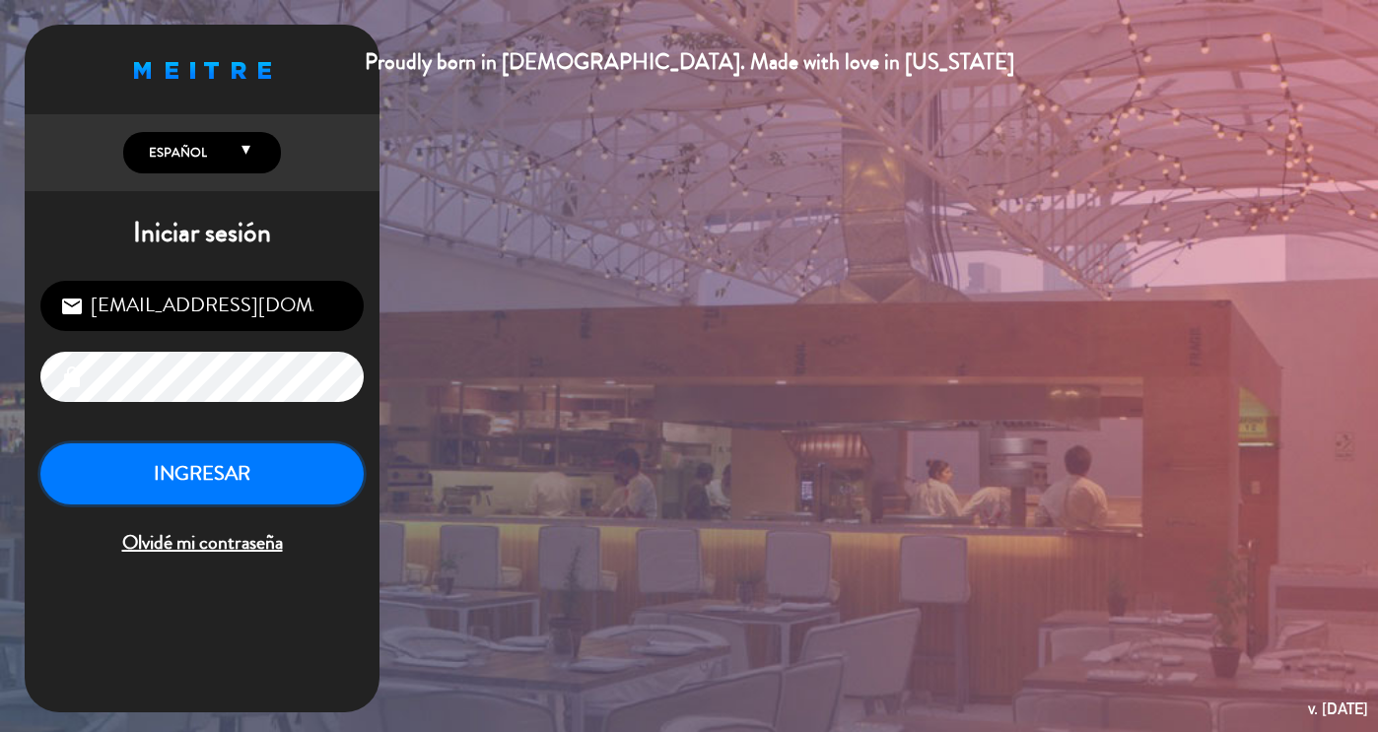
click at [254, 478] on button "INGRESAR" at bounding box center [201, 475] width 323 height 62
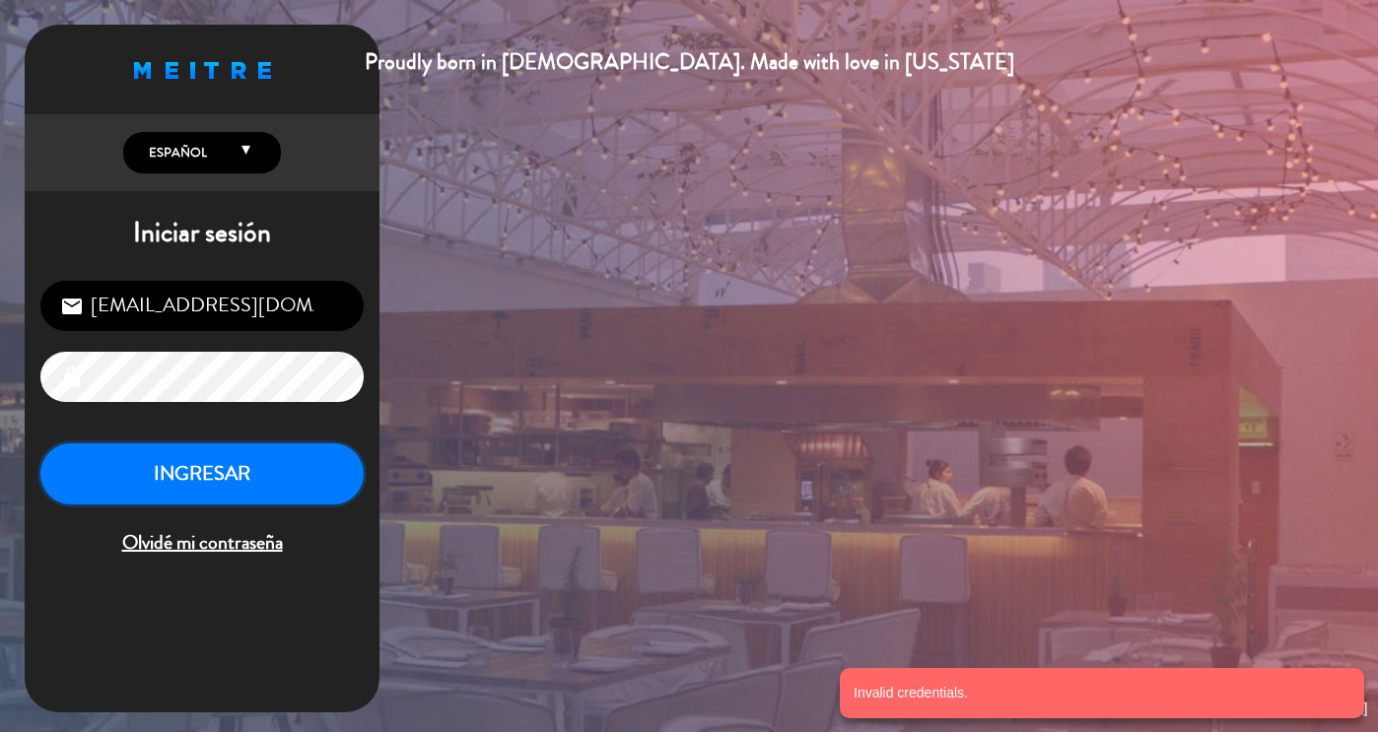
click at [237, 502] on button "INGRESAR" at bounding box center [201, 475] width 323 height 62
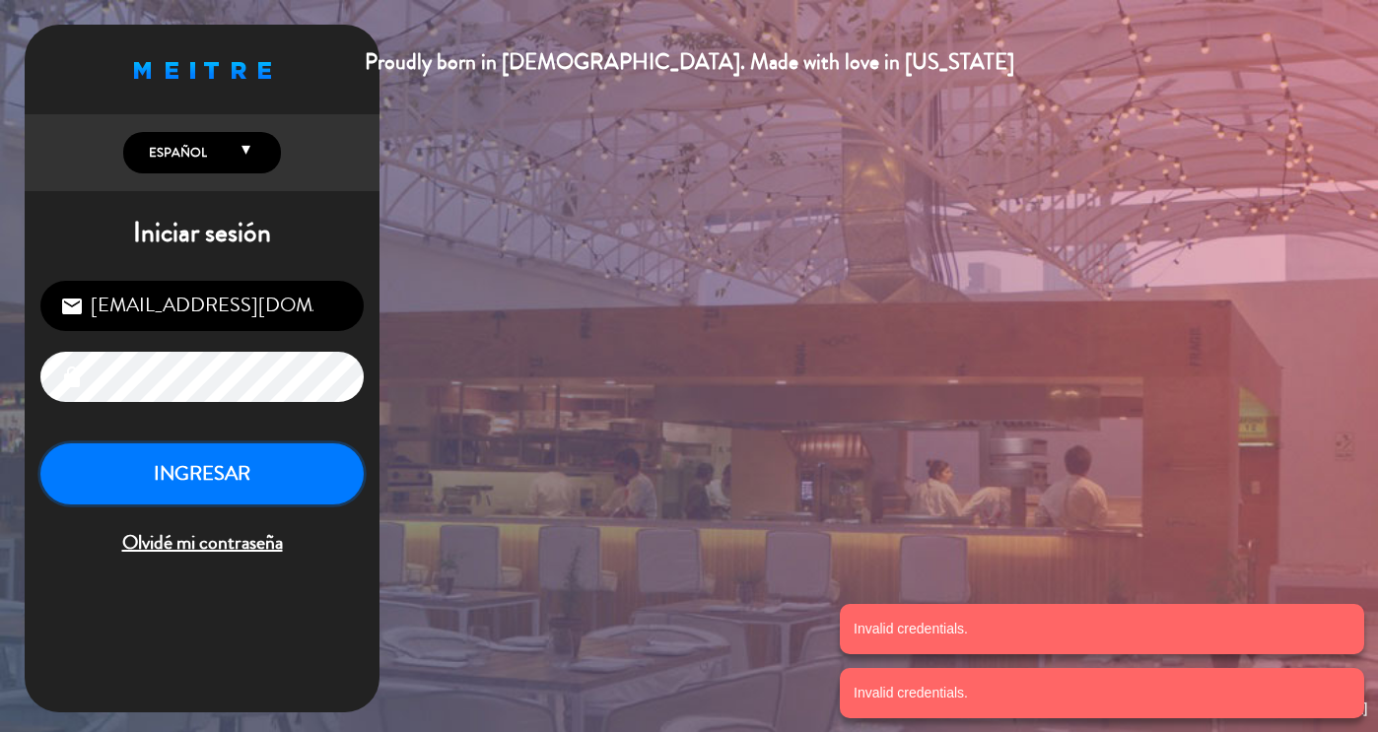
click at [202, 475] on button "INGRESAR" at bounding box center [201, 475] width 323 height 62
